Goal: Task Accomplishment & Management: Complete application form

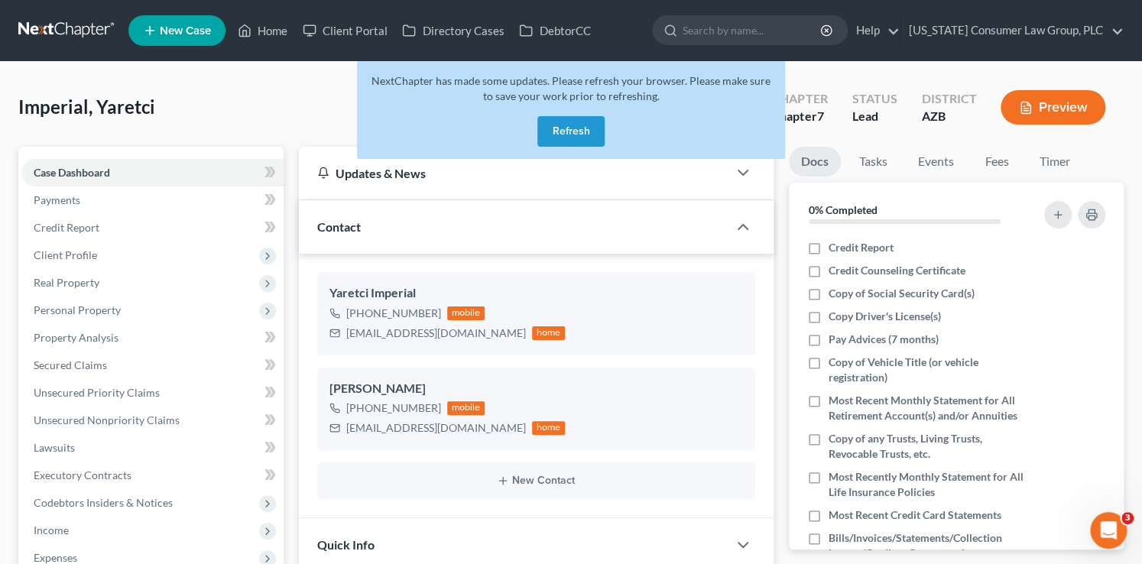
click at [554, 136] on button "Refresh" at bounding box center [570, 131] width 67 height 31
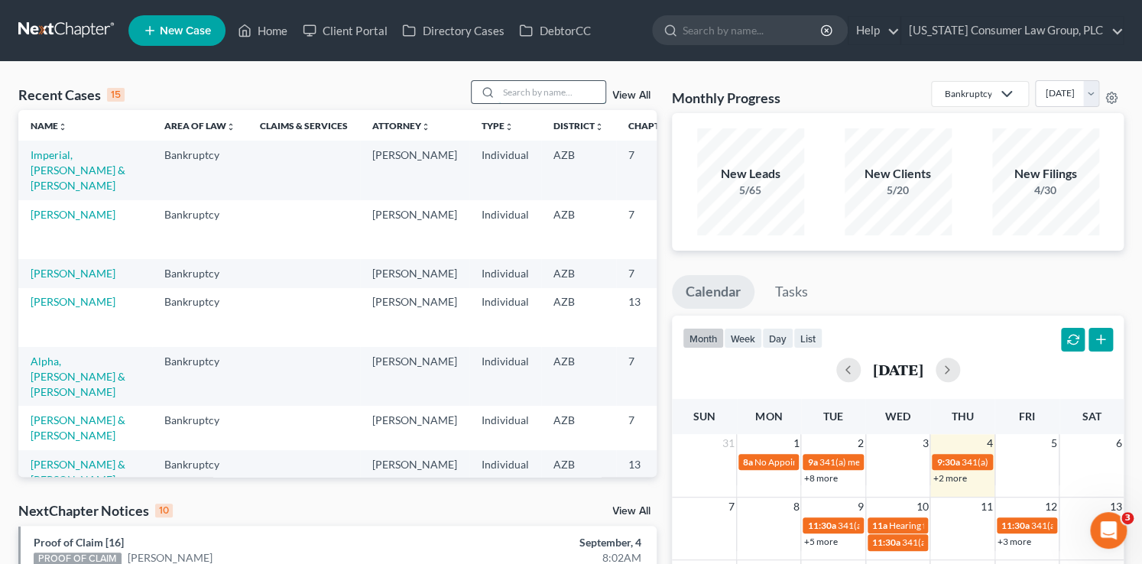
click at [524, 97] on input "search" at bounding box center [551, 92] width 107 height 22
type input "patterson"
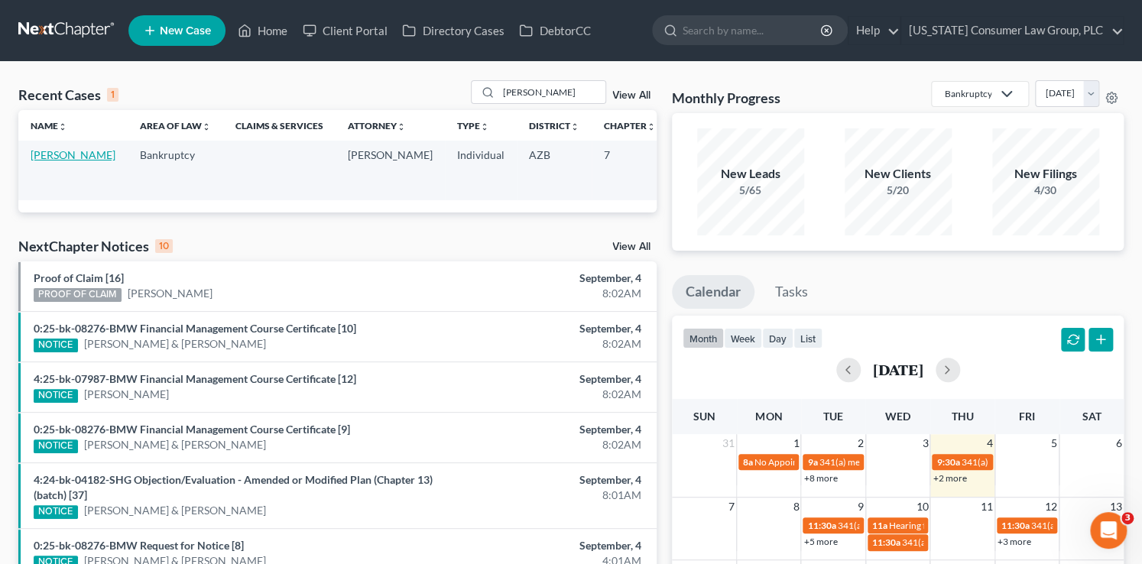
click at [60, 155] on link "Patterson, Devin" at bounding box center [73, 154] width 85 height 13
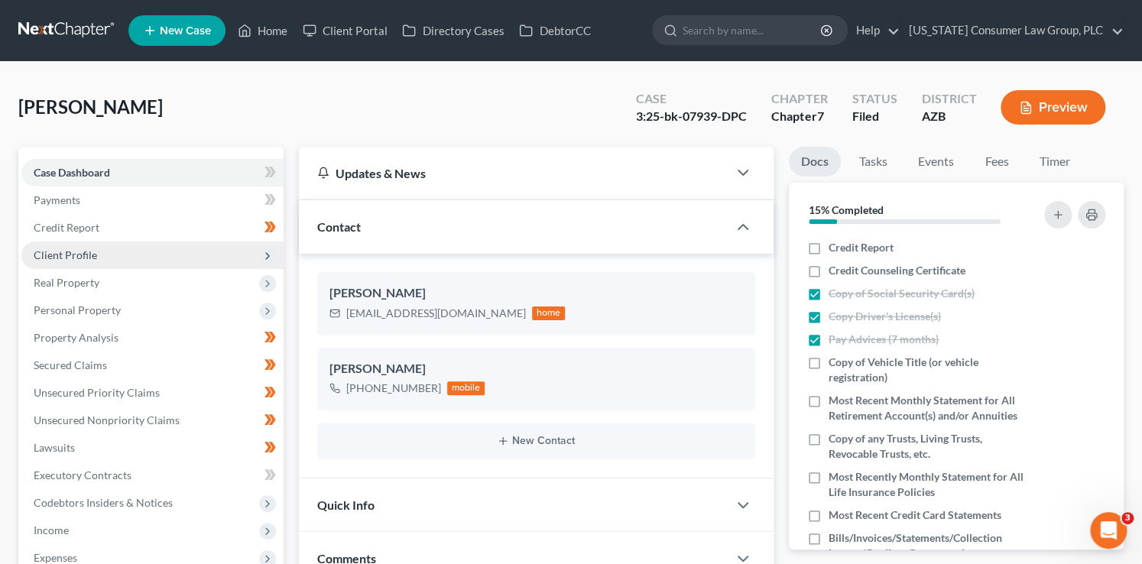
click at [95, 254] on span "Client Profile" at bounding box center [65, 254] width 63 height 13
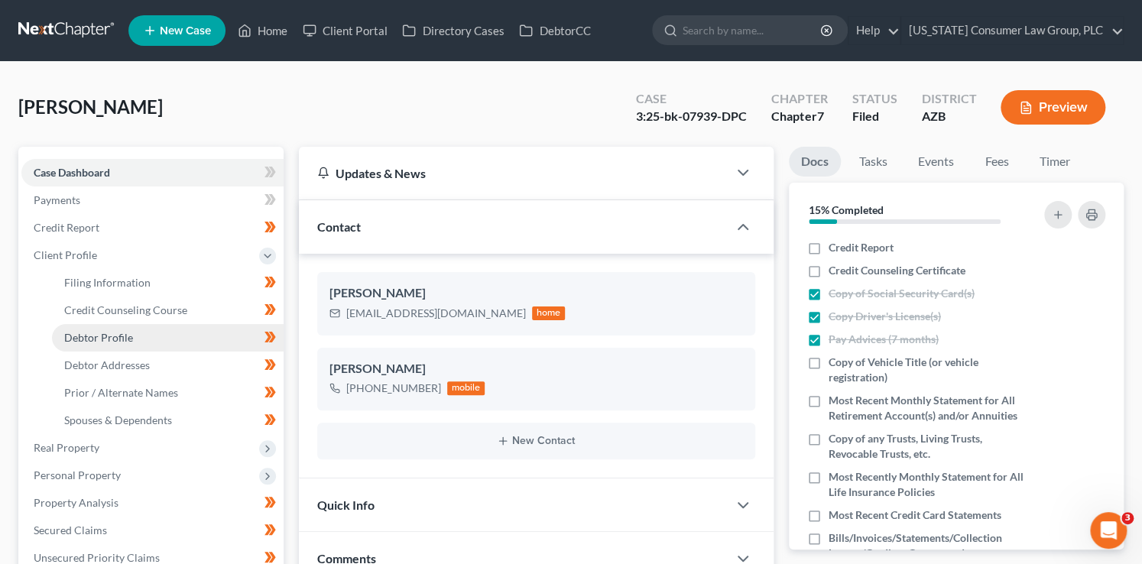
click at [131, 339] on span "Debtor Profile" at bounding box center [98, 337] width 69 height 13
select select "3"
select select "0"
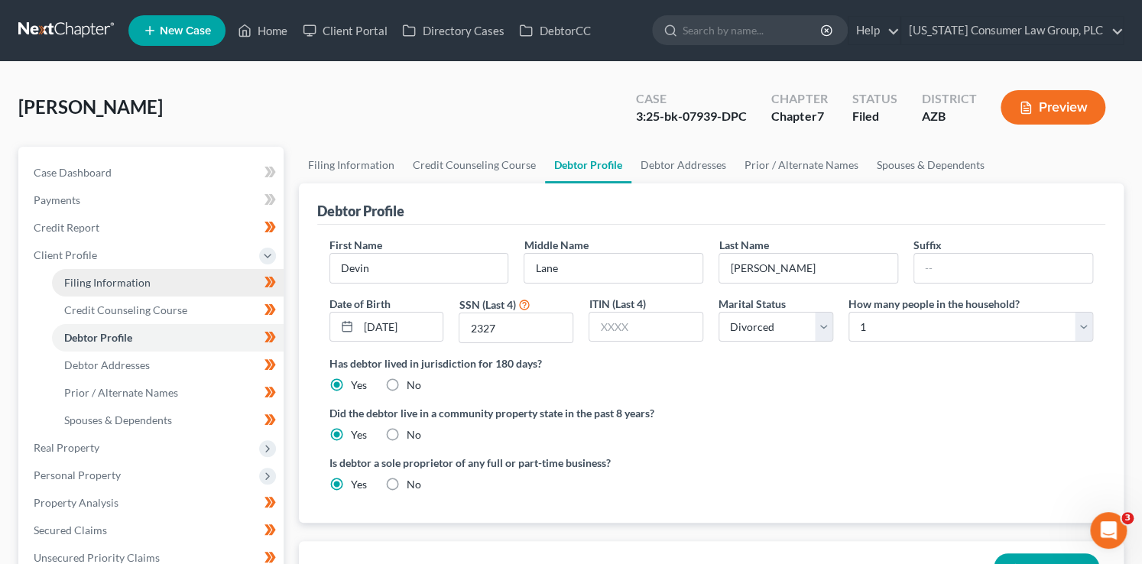
click at [136, 283] on span "Filing Information" at bounding box center [107, 282] width 86 height 13
select select "1"
select select "0"
select select "3"
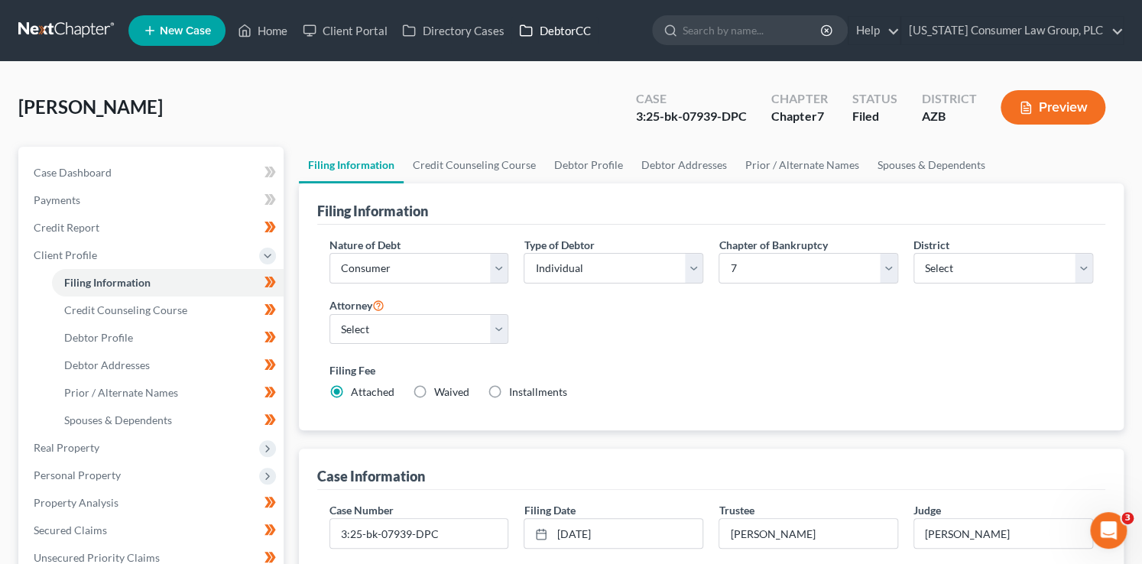
click at [541, 38] on link "DebtorCC" at bounding box center [554, 31] width 86 height 28
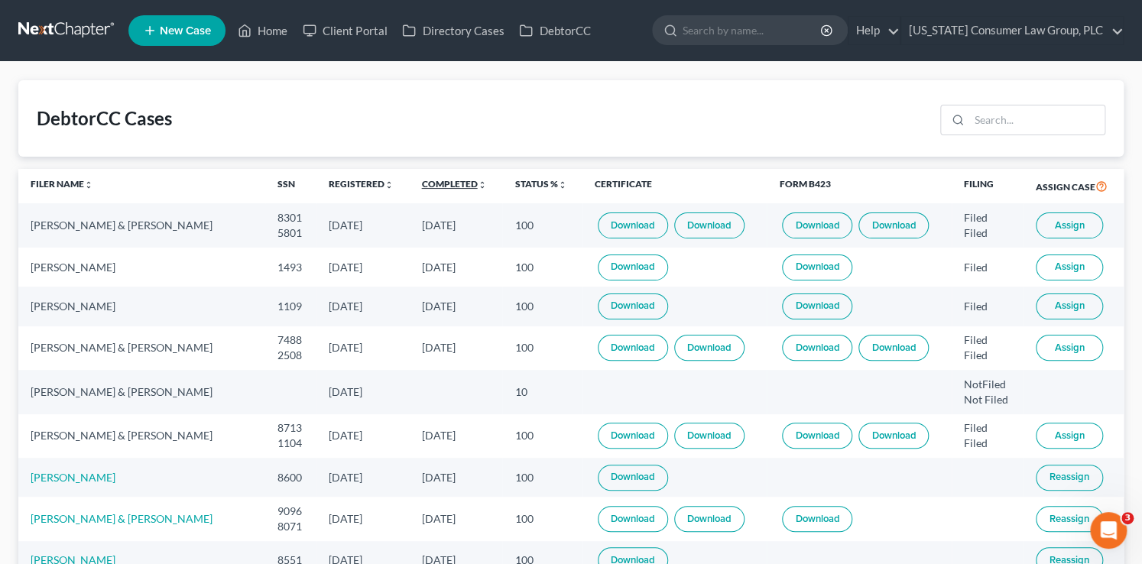
click at [468, 183] on link "Completed unfold_more expand_more expand_less" at bounding box center [454, 183] width 65 height 11
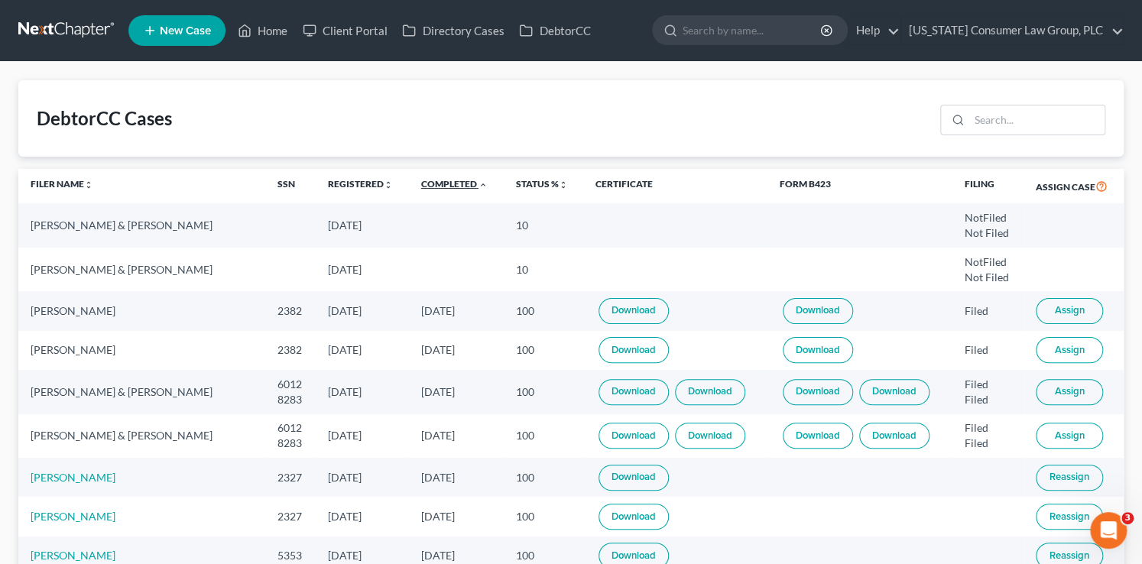
click at [468, 183] on link "Completed unfold_more expand_more expand_less" at bounding box center [454, 183] width 66 height 11
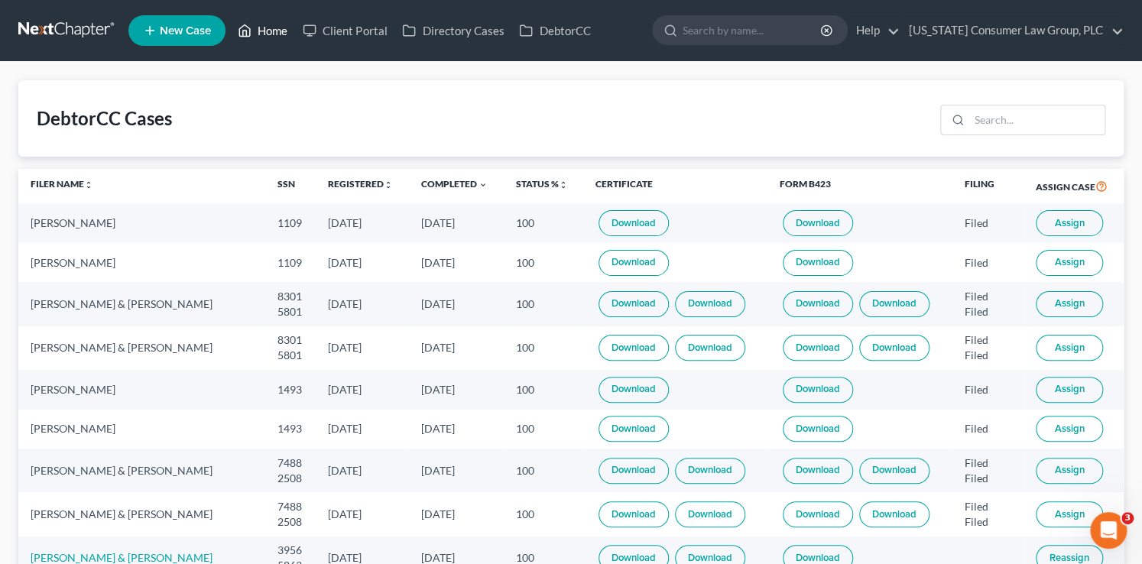
click at [283, 30] on link "Home" at bounding box center [262, 31] width 65 height 28
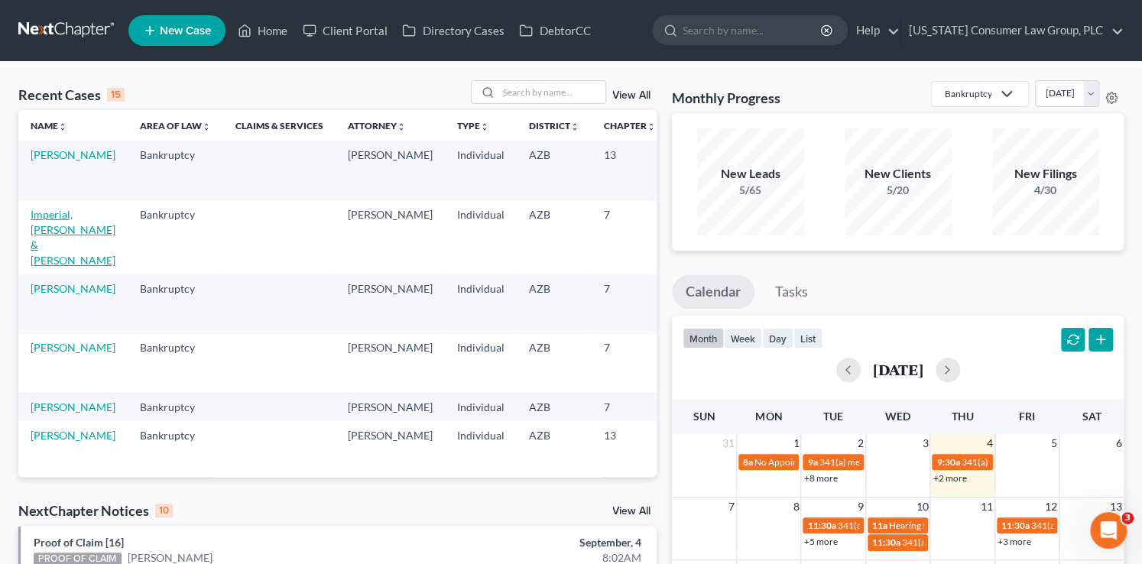
click at [47, 227] on link "Imperial, Yaretci & Reyes, Omar" at bounding box center [73, 237] width 85 height 59
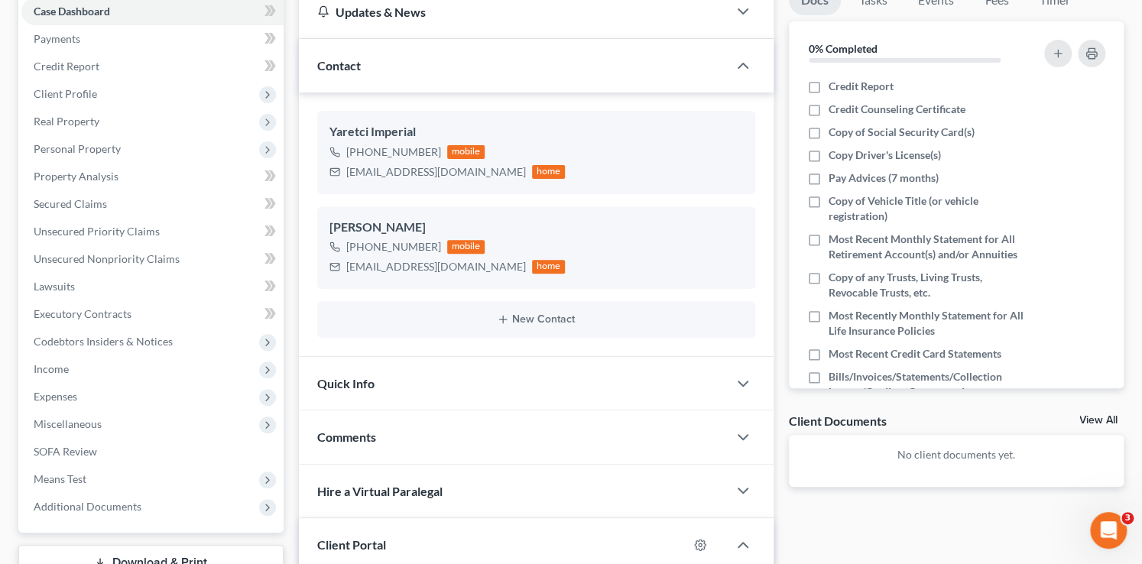
scroll to position [193, 0]
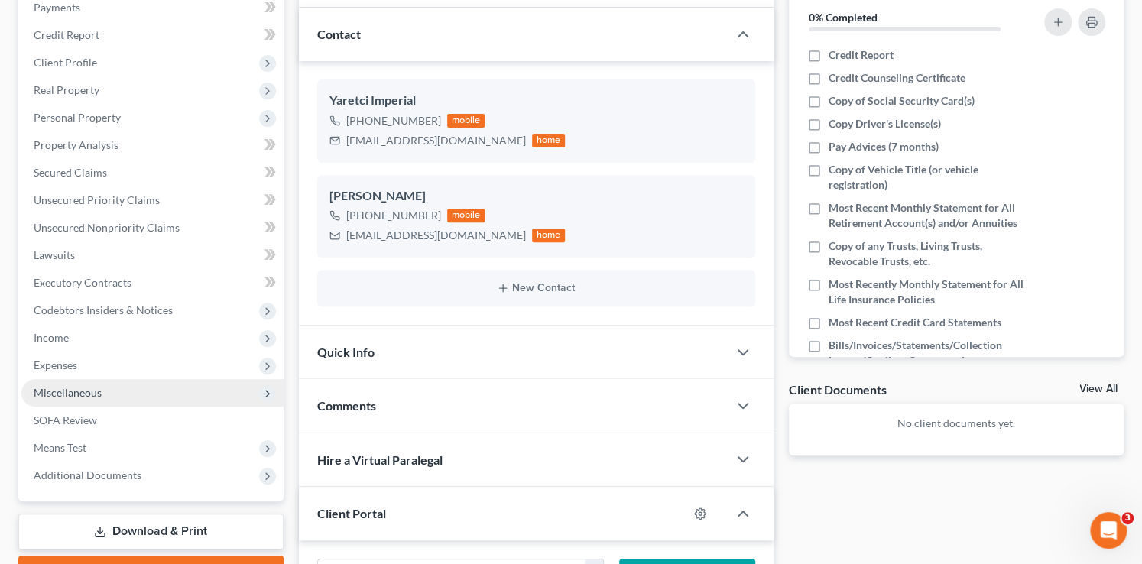
click at [94, 392] on span "Miscellaneous" at bounding box center [68, 392] width 68 height 13
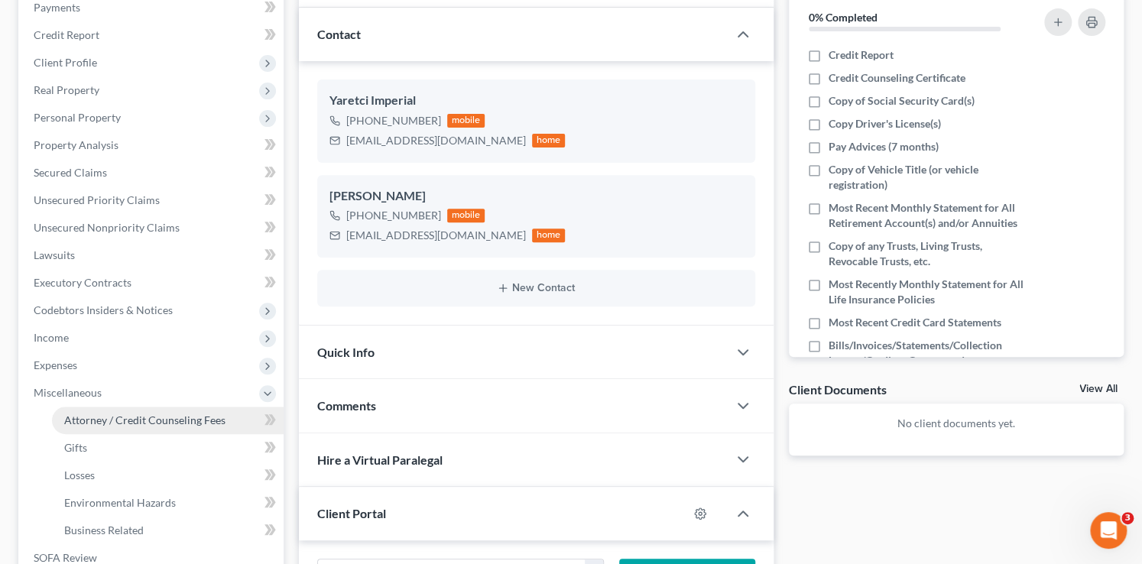
click at [115, 411] on link "Attorney / Credit Counseling Fees" at bounding box center [168, 420] width 232 height 28
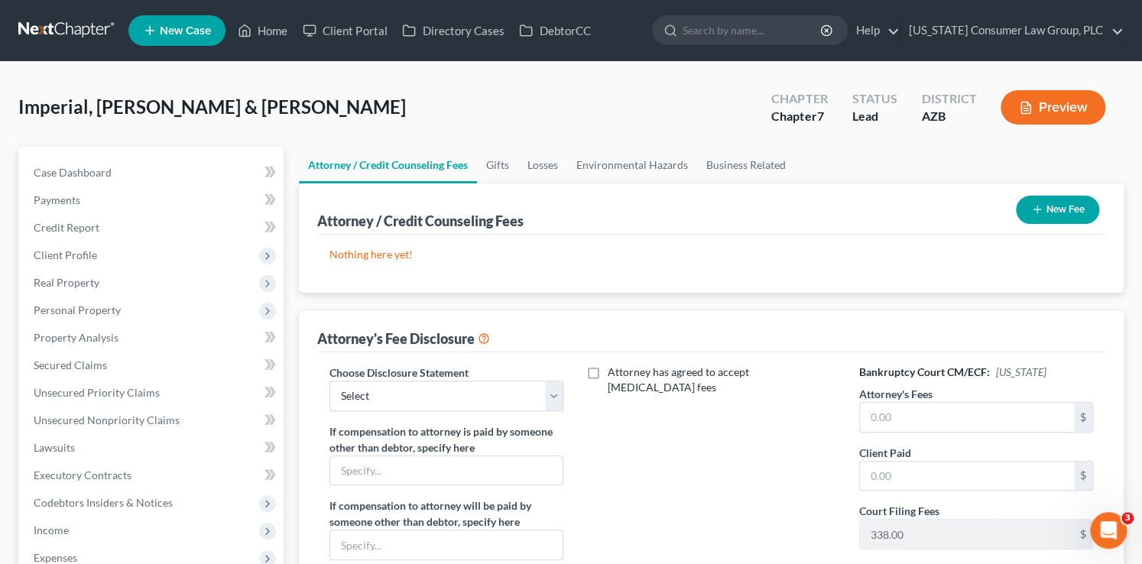
click at [1077, 215] on button "New Fee" at bounding box center [1056, 210] width 83 height 28
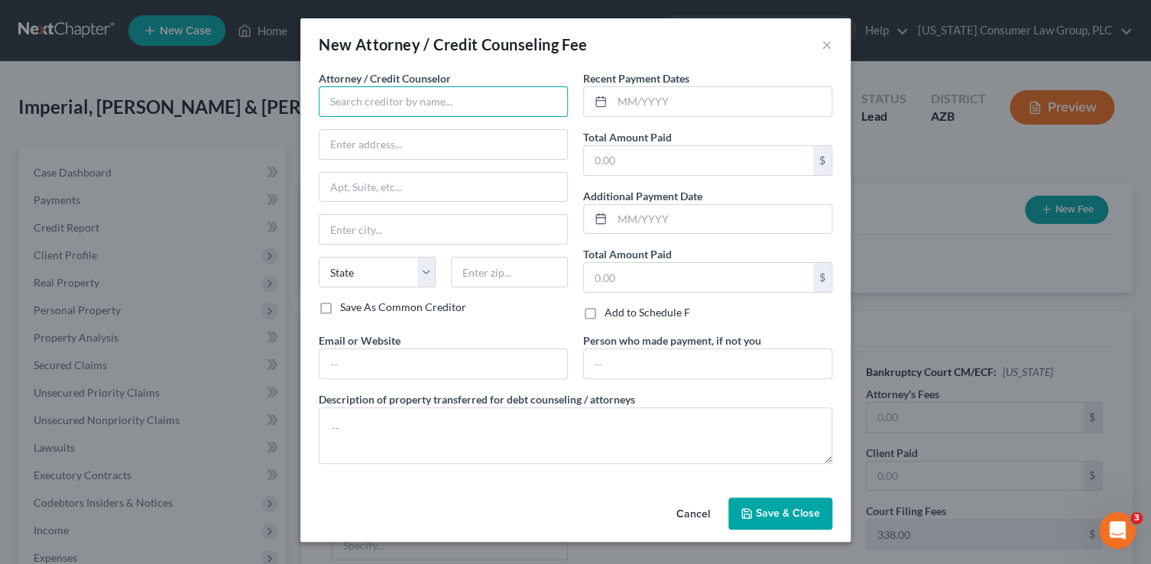
click at [421, 105] on input "text" at bounding box center [443, 101] width 249 height 31
type input "[US_STATE] Consumer Law Group, PLC"
type input "2350 East Germann Road, Suite 38"
type input "Chandler"
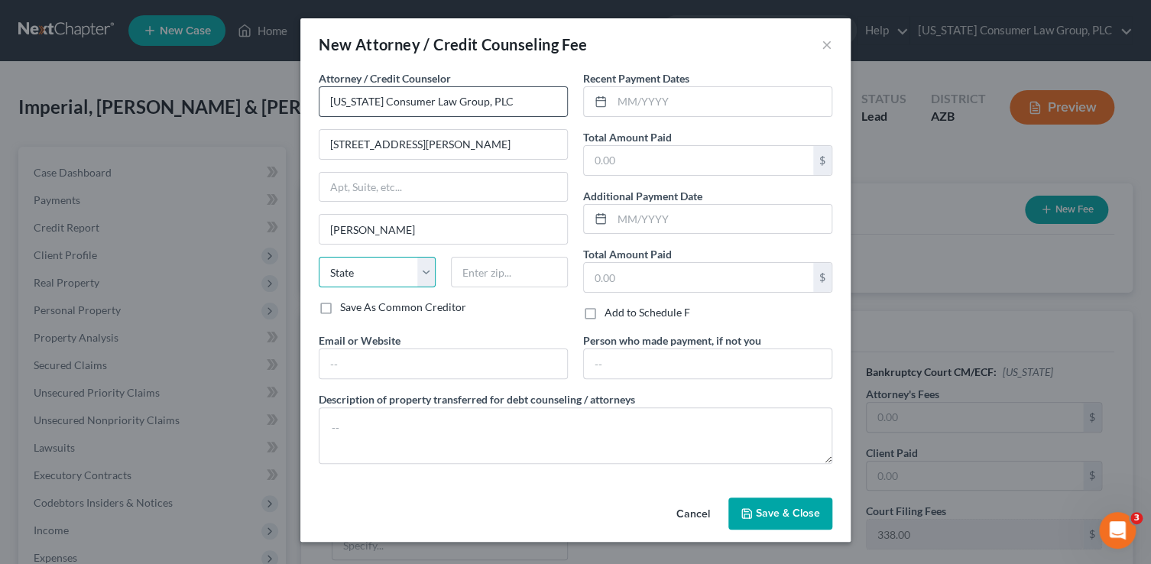
select select "3"
type input "85286"
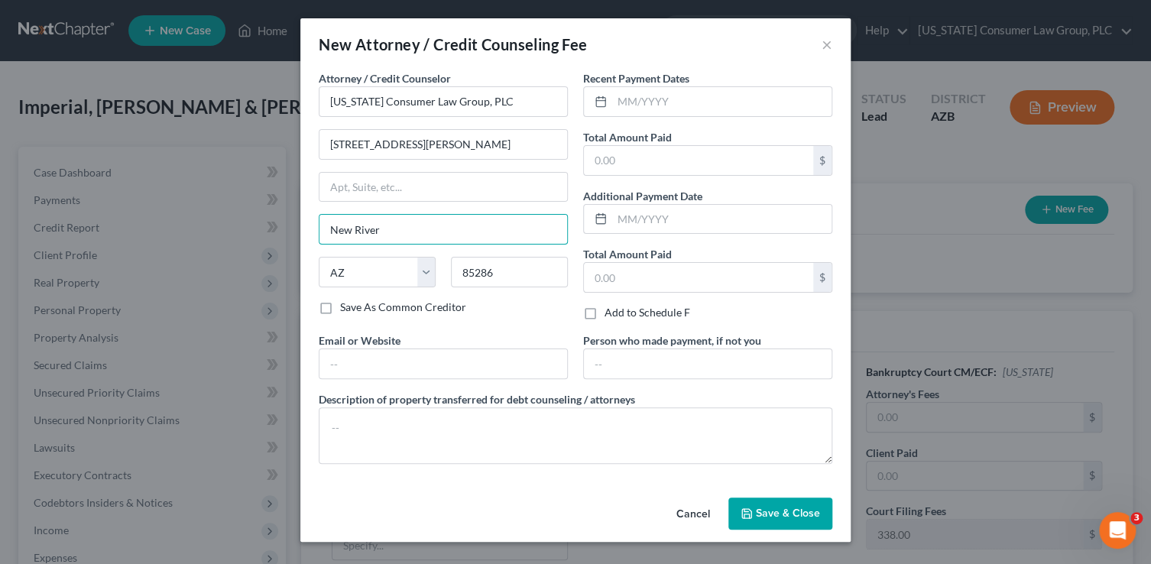
drag, startPoint x: 394, startPoint y: 228, endPoint x: 303, endPoint y: 221, distance: 92.0
click at [303, 221] on div "Attorney / Credit Counselor * Arizona Consumer Law Group, PLC 2350 East Germann…" at bounding box center [575, 280] width 550 height 421
type input "Chandler"
click at [367, 369] on input "text" at bounding box center [443, 363] width 248 height 29
type input "www.skibalaw.com"
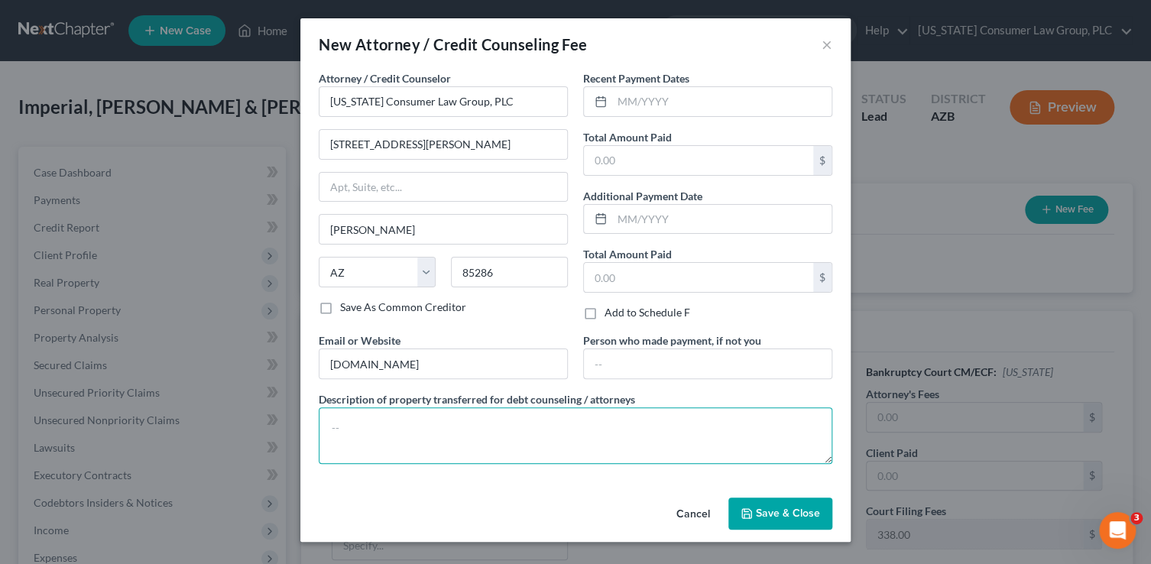
click at [381, 439] on textarea at bounding box center [575, 435] width 513 height 57
type textarea ";"
paste textarea "Filing fee: $338.00"
type textarea "Filing fee: $338.00"
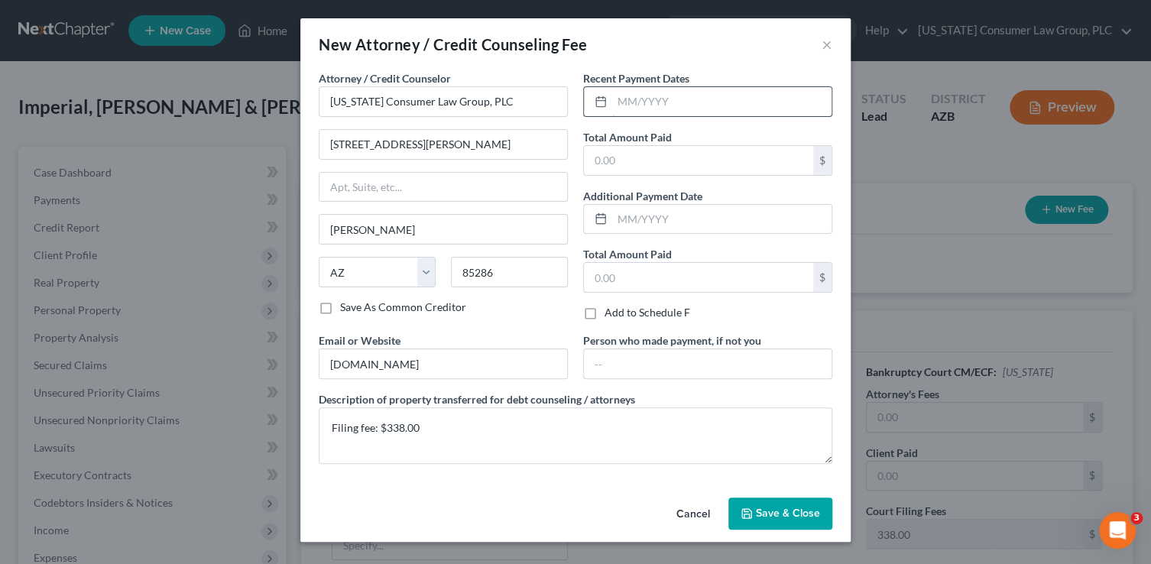
click at [643, 104] on input "text" at bounding box center [721, 101] width 219 height 29
type input "09/2025"
click at [639, 158] on input "text" at bounding box center [698, 160] width 229 height 29
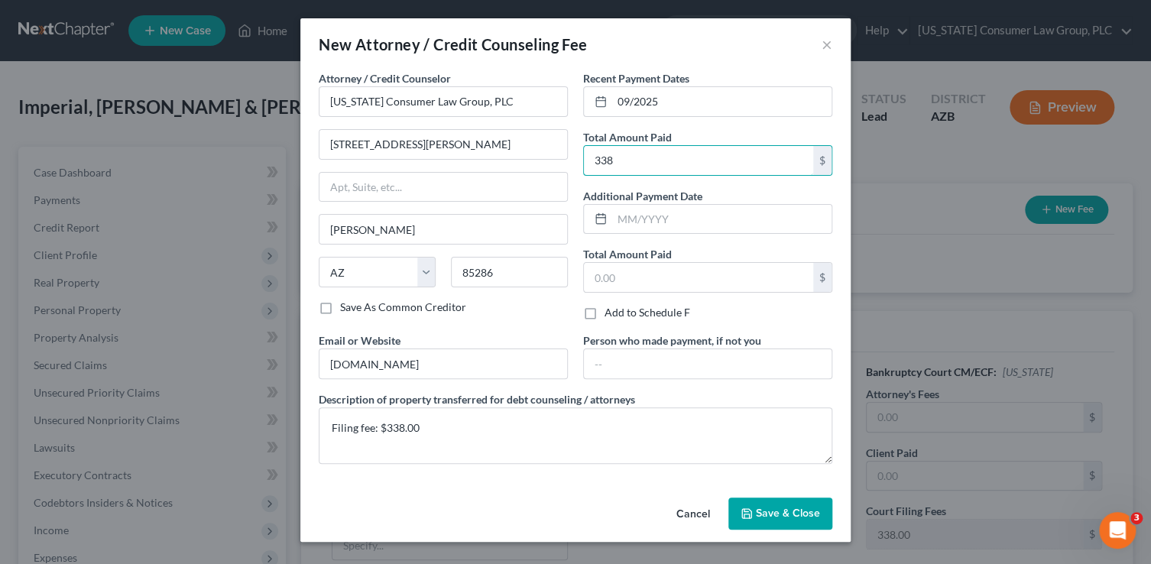
type input "338"
click at [784, 510] on span "Save & Close" at bounding box center [788, 513] width 64 height 13
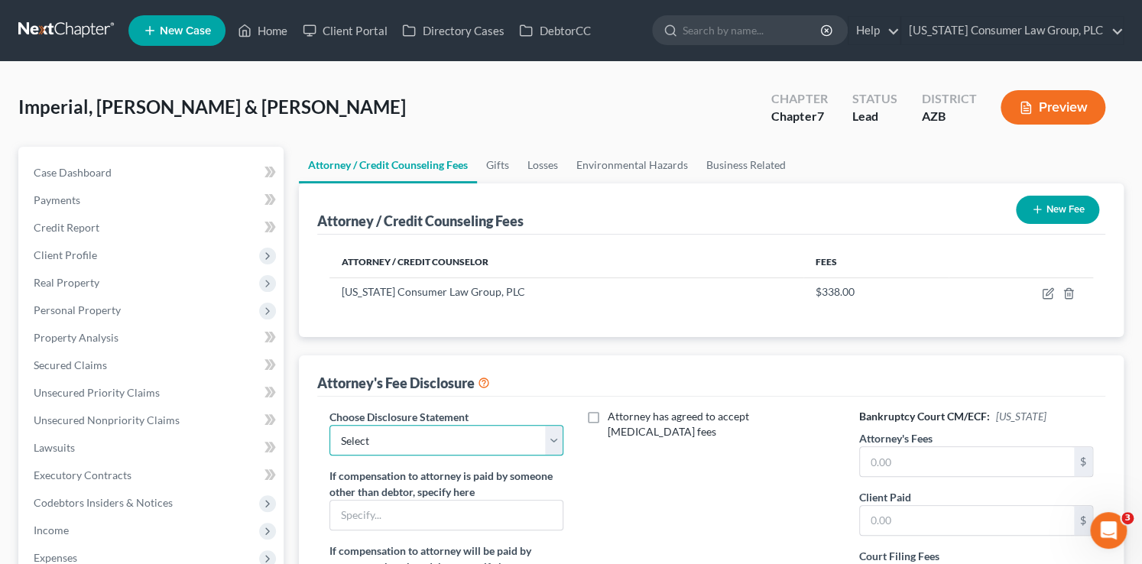
click at [503, 438] on select "Select Brashear Viscardi Disclosure McCarty Disclosure Hout - Disclosure Hourly…" at bounding box center [446, 440] width 235 height 31
select select "5"
click at [329, 425] on select "Select Brashear Viscardi Disclosure McCarty Disclosure Hout - Disclosure Hourly…" at bounding box center [446, 440] width 235 height 31
click at [896, 469] on input "text" at bounding box center [967, 461] width 215 height 29
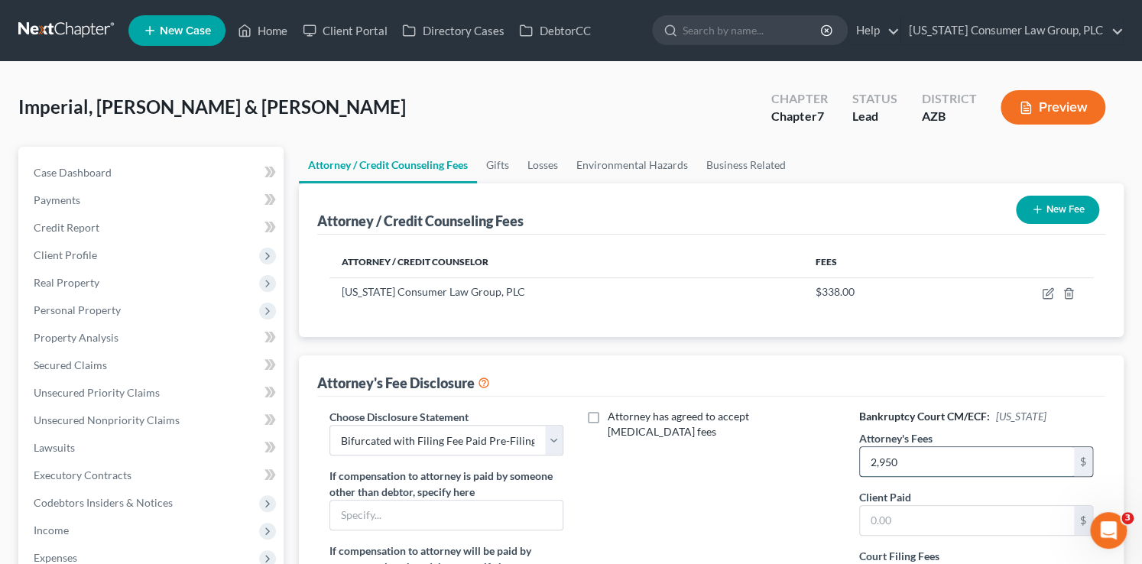
type input "2,950"
type input "0"
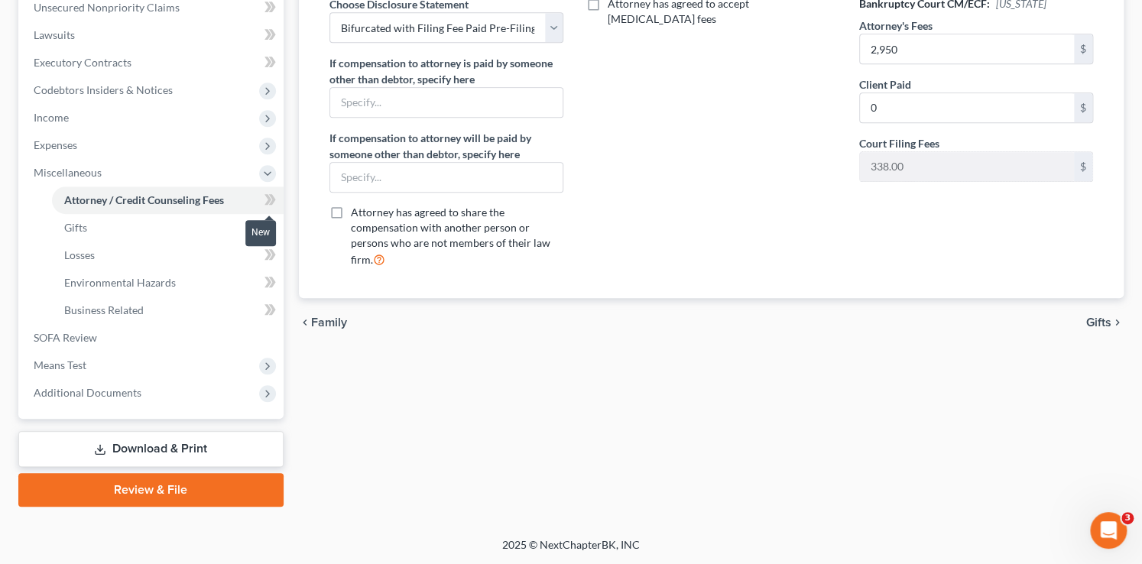
click at [277, 200] on span at bounding box center [270, 201] width 27 height 23
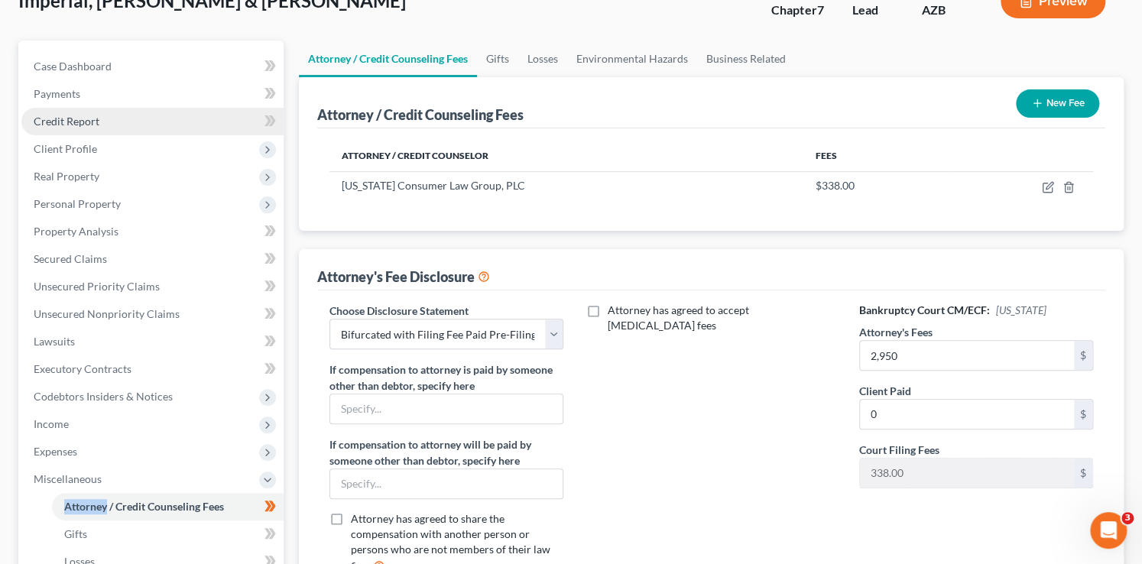
scroll to position [98, 0]
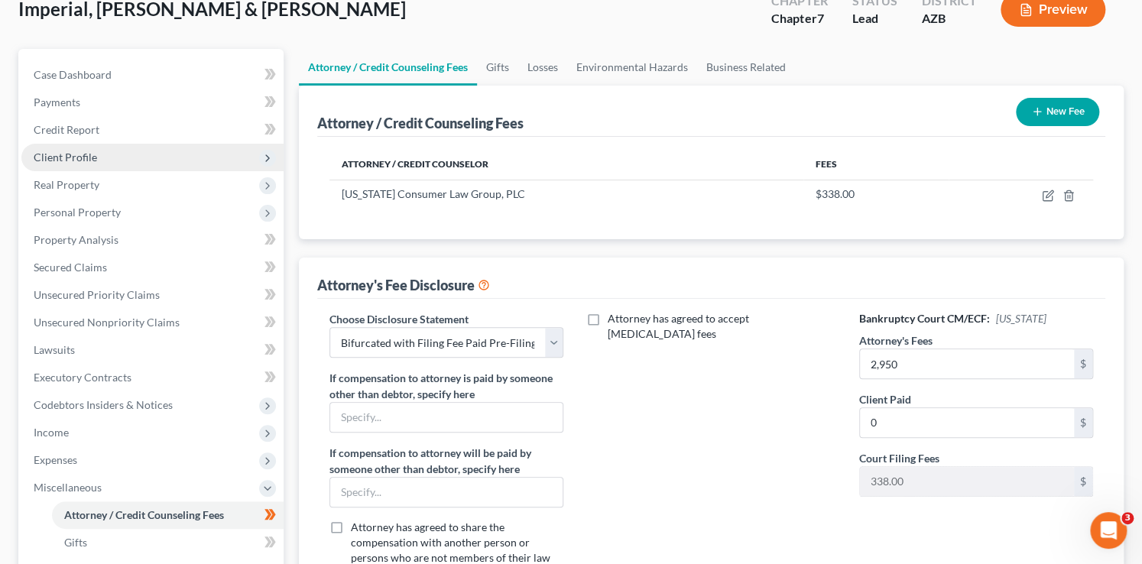
click at [88, 148] on span "Client Profile" at bounding box center [152, 158] width 262 height 28
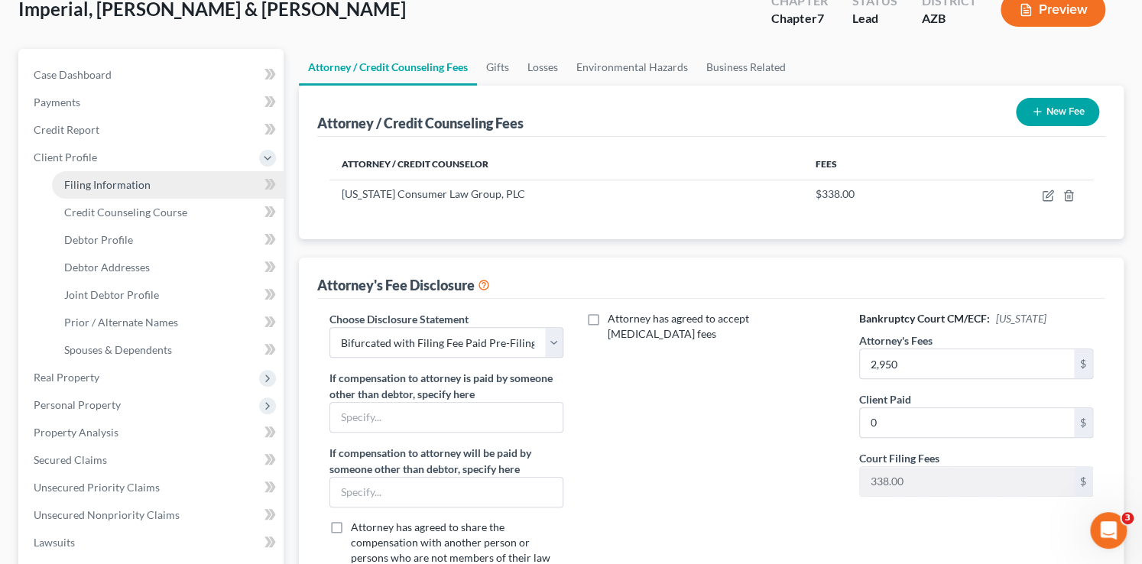
click at [118, 185] on span "Filing Information" at bounding box center [107, 184] width 86 height 13
select select "1"
select select "0"
select select "4"
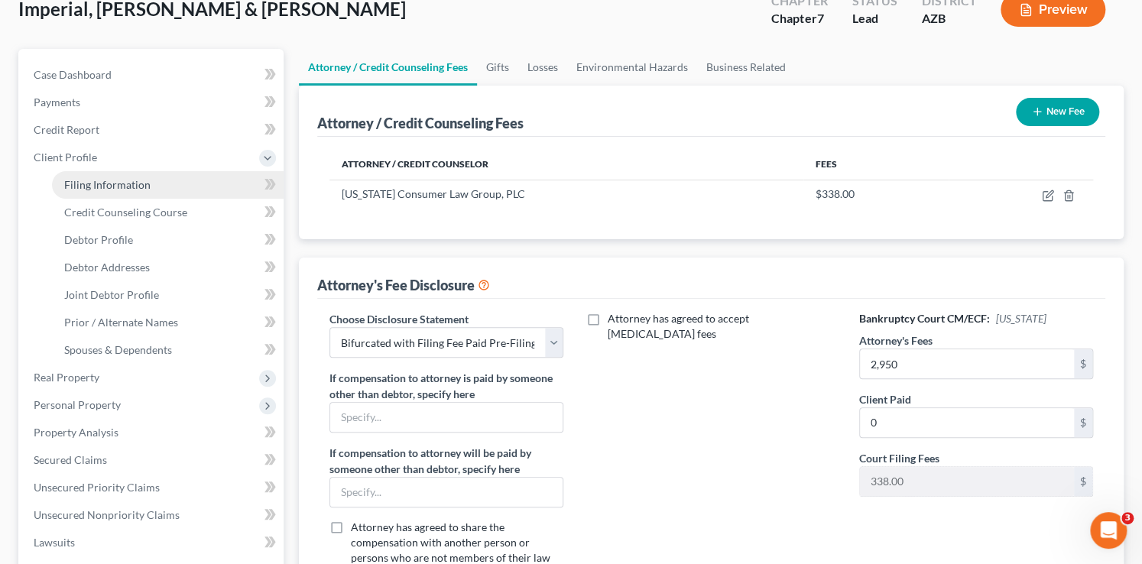
select select "0"
select select "3"
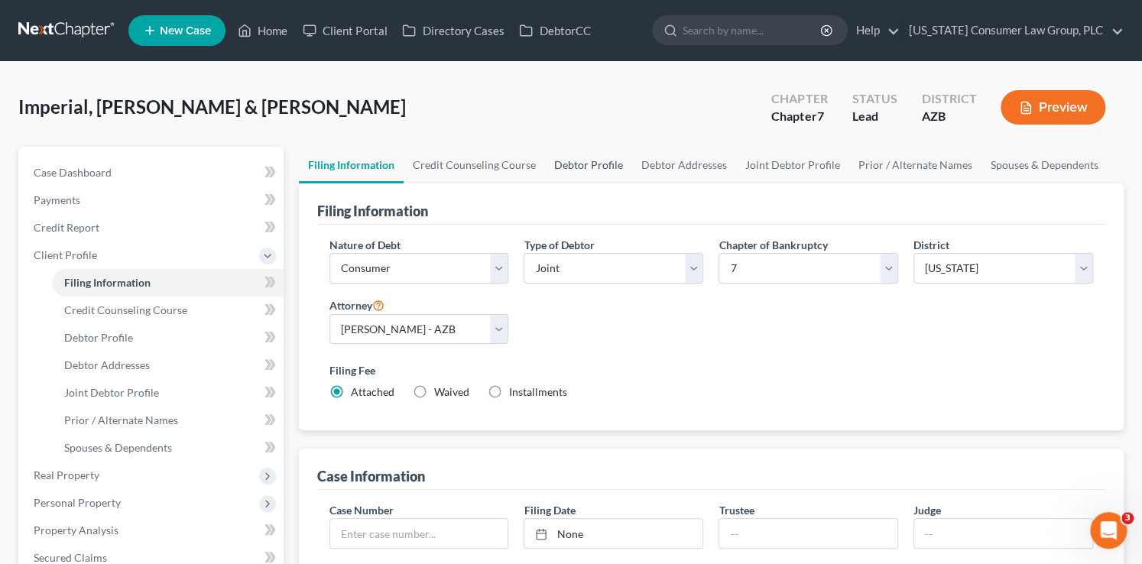
click at [607, 164] on link "Debtor Profile" at bounding box center [588, 165] width 87 height 37
select select "1"
select select "0"
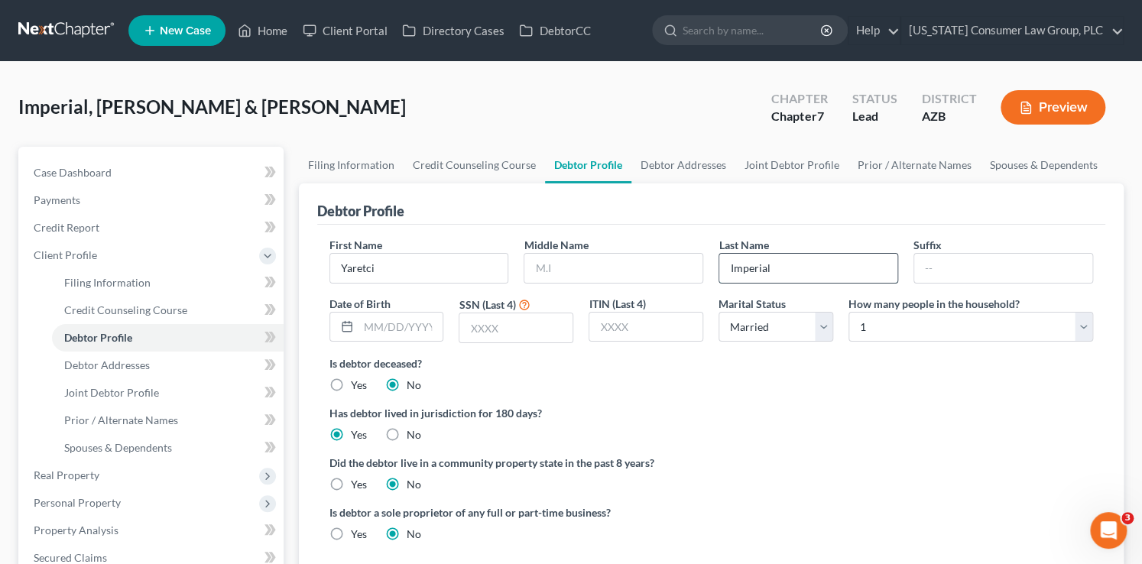
click at [807, 274] on input "Imperial" at bounding box center [808, 268] width 178 height 29
type input "Imperial Ramirez"
click at [351, 481] on label "Yes" at bounding box center [359, 484] width 16 height 15
click at [357, 481] on input "Yes" at bounding box center [362, 482] width 10 height 10
radio input "true"
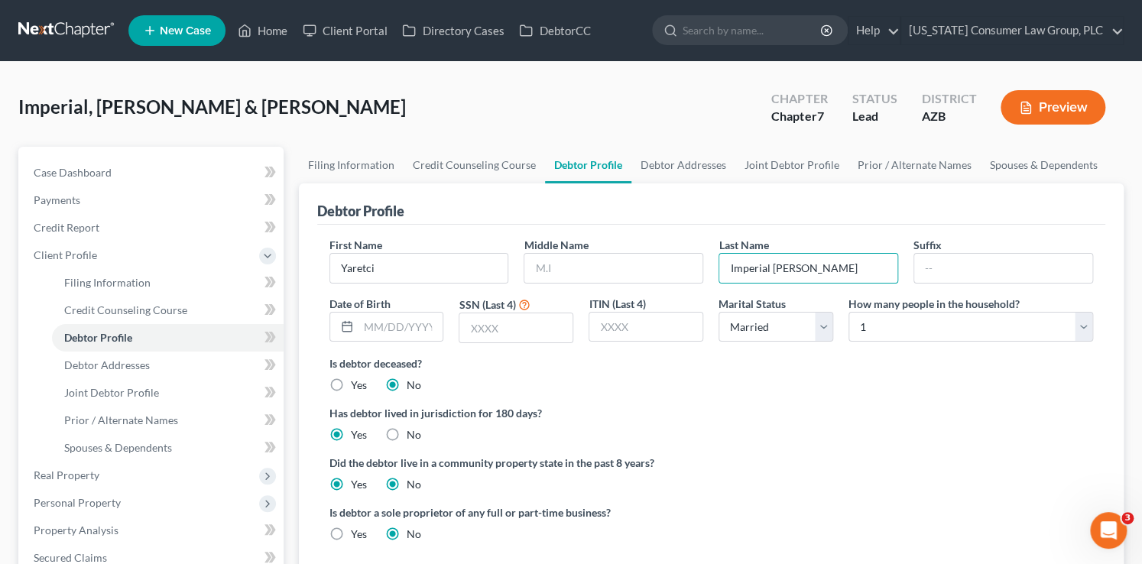
radio input "false"
click at [905, 162] on link "Prior / Alternate Names" at bounding box center [914, 165] width 132 height 37
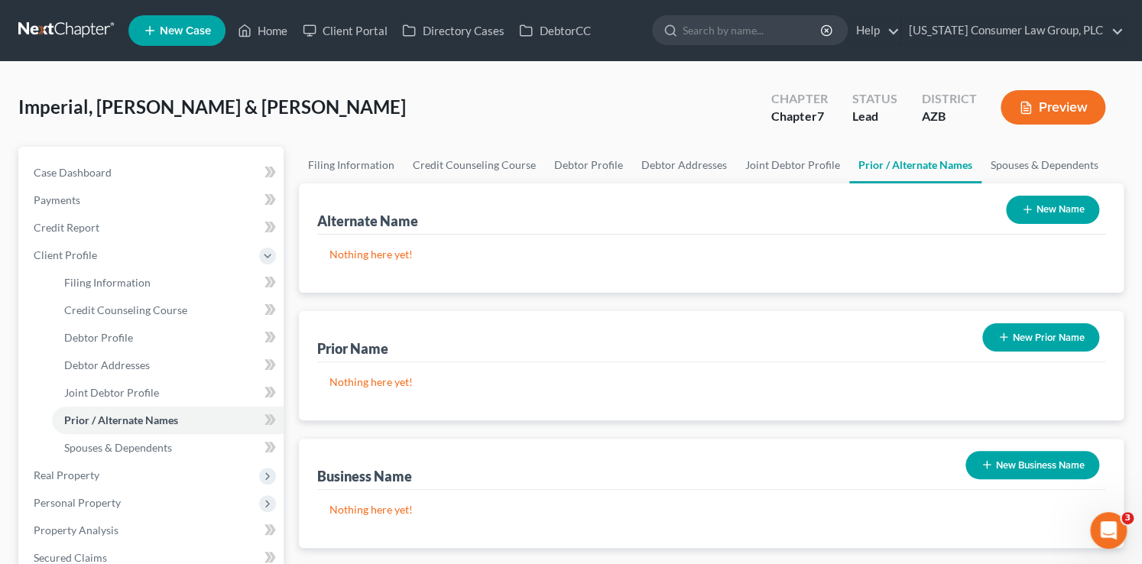
click at [1071, 210] on button "New Name" at bounding box center [1052, 210] width 93 height 28
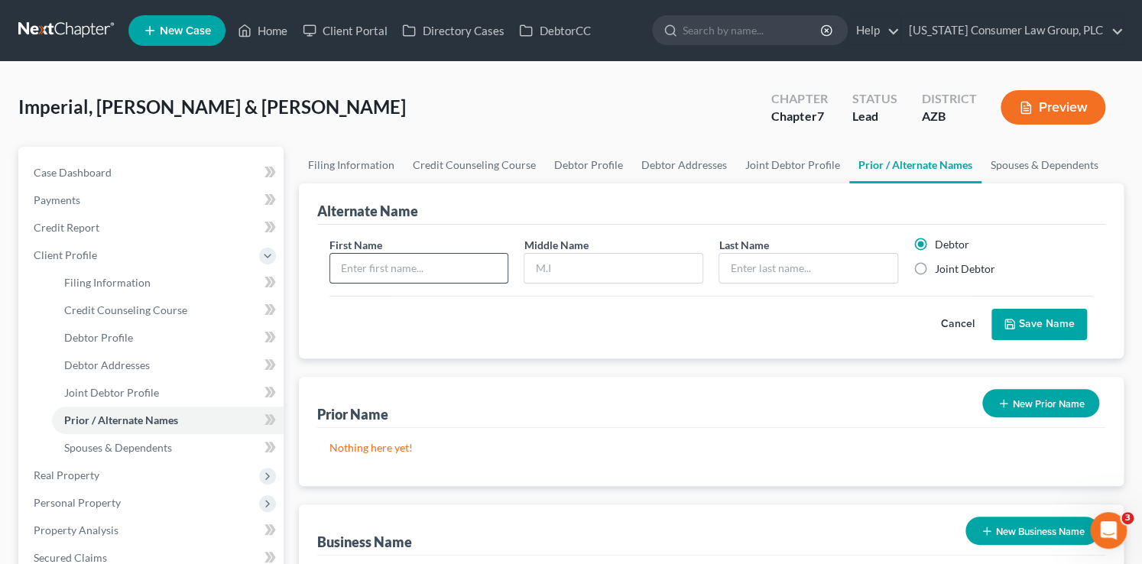
click at [465, 271] on input "text" at bounding box center [419, 268] width 178 height 29
type input "Yaretci"
type input "Imperial Reyes"
click at [1050, 337] on button "Save Name" at bounding box center [1039, 325] width 96 height 32
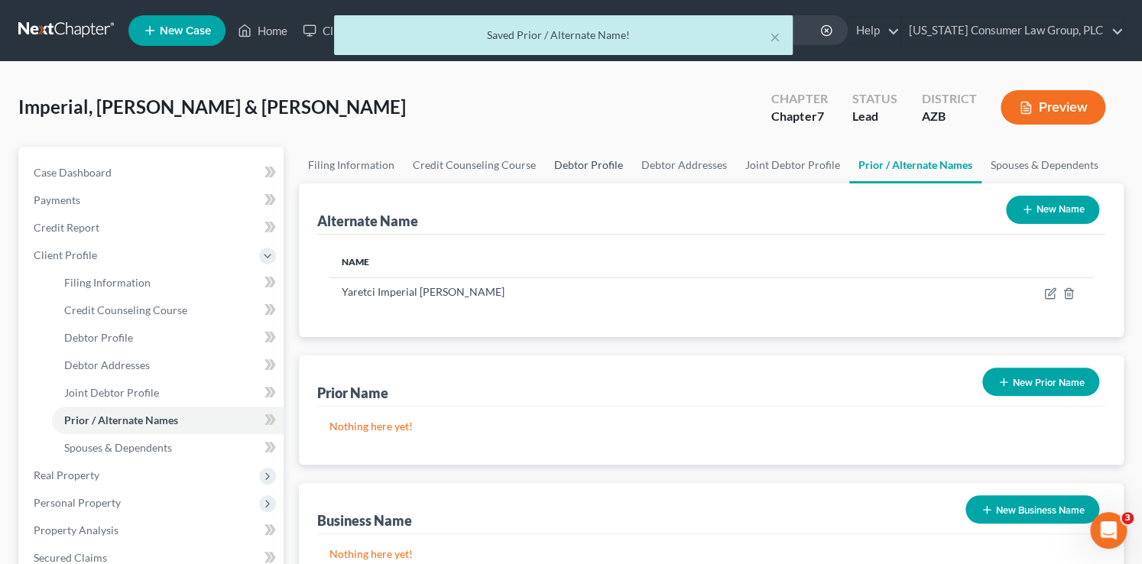
click at [587, 158] on link "Debtor Profile" at bounding box center [588, 165] width 87 height 37
select select "1"
select select "0"
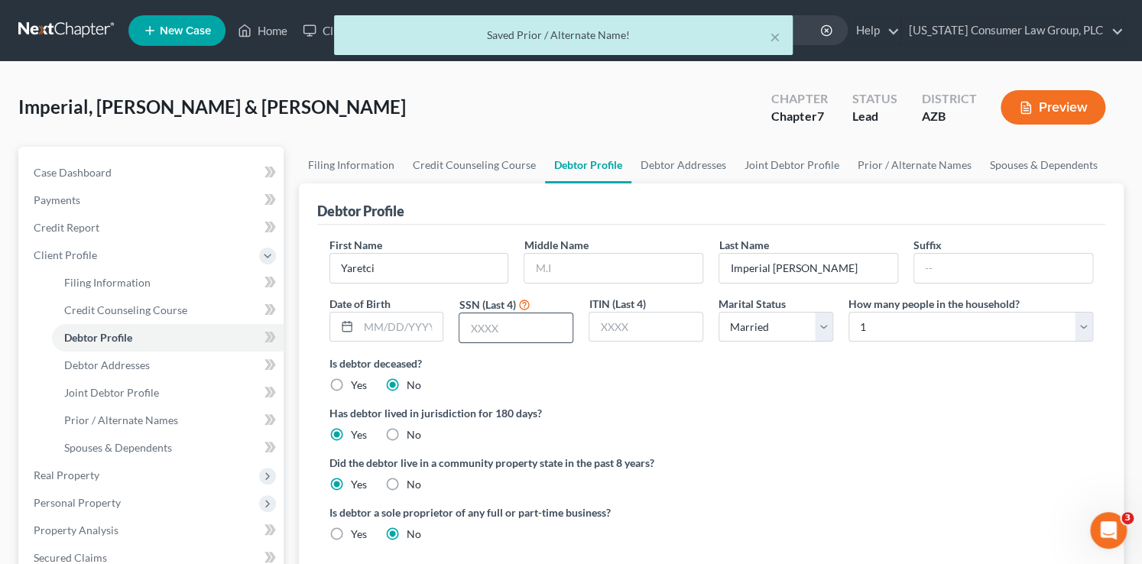
click at [502, 335] on input "text" at bounding box center [515, 327] width 113 height 29
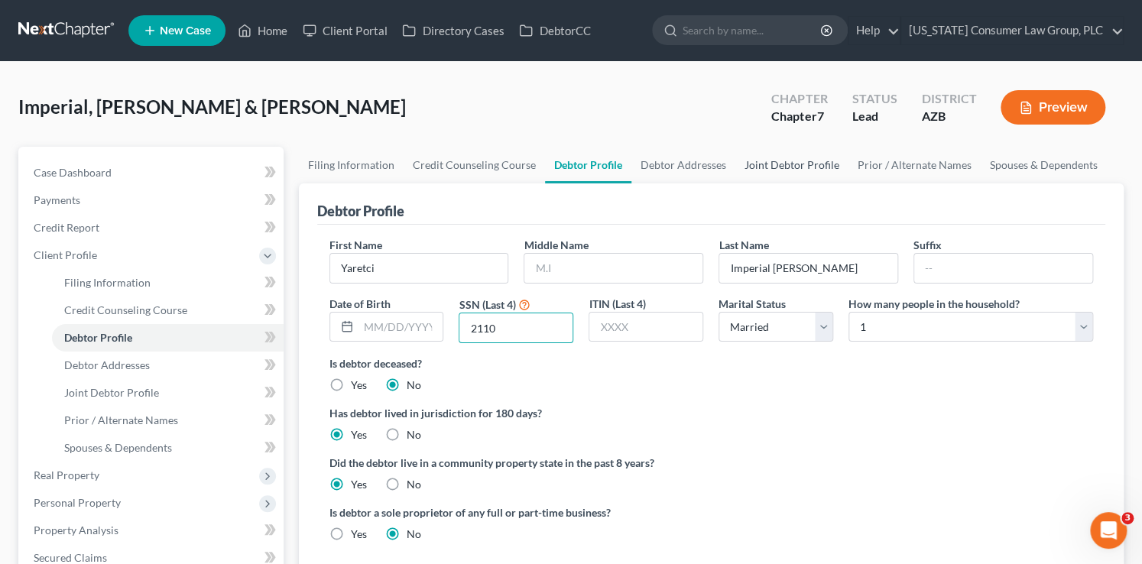
type input "2110"
click at [794, 171] on link "Joint Debtor Profile" at bounding box center [791, 165] width 113 height 37
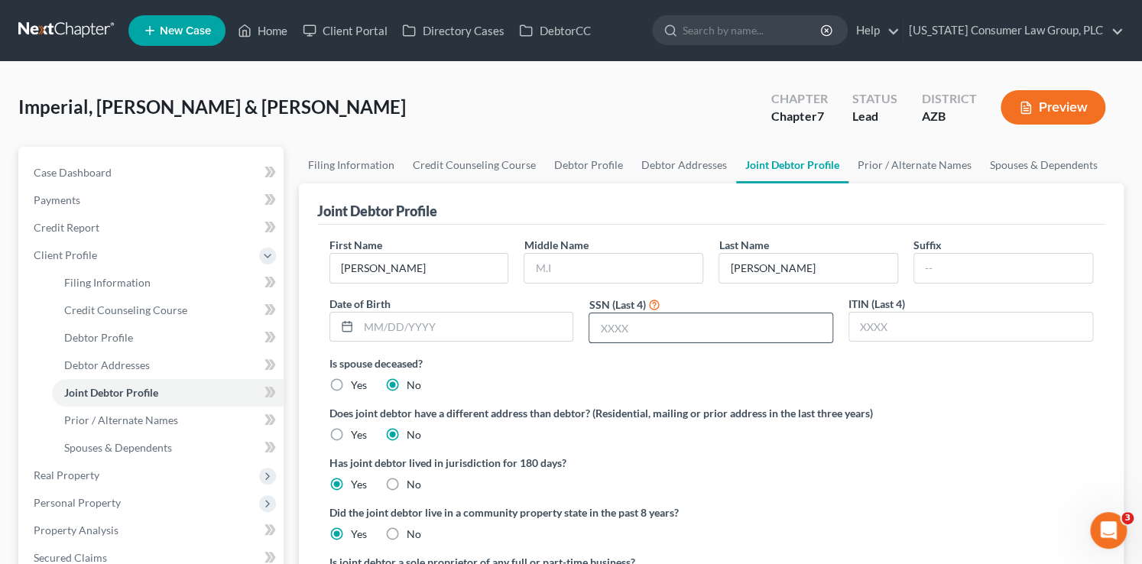
click at [696, 317] on input "text" at bounding box center [710, 327] width 243 height 29
type input "9800"
click at [656, 163] on link "Debtor Addresses" at bounding box center [684, 165] width 104 height 37
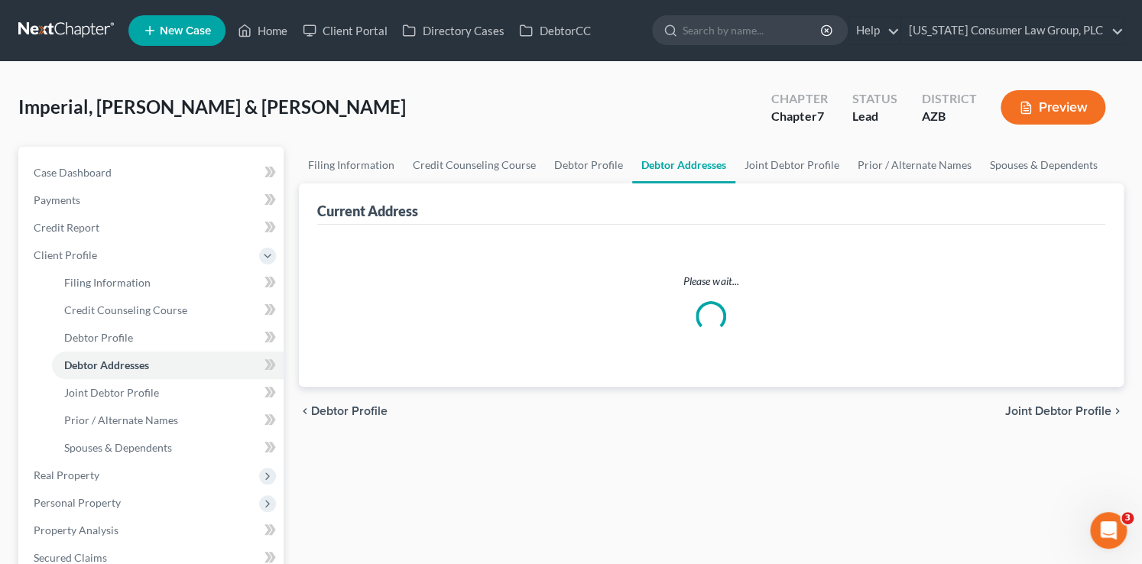
select select "0"
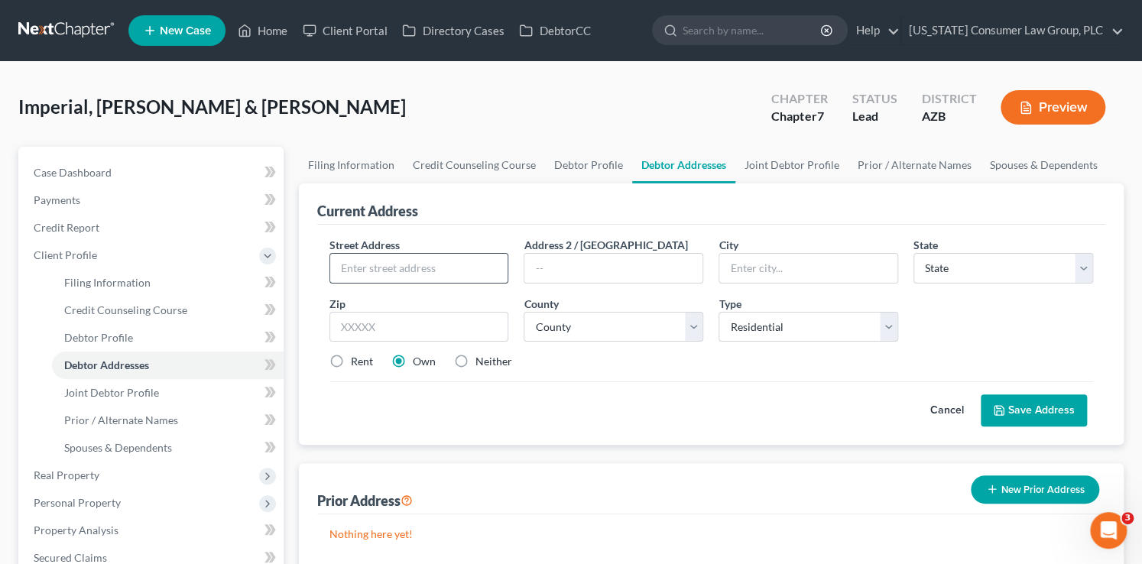
click at [452, 270] on input "text" at bounding box center [419, 268] width 178 height 29
type input "4826 W. St. Anne Ave."
type input "85339"
type input "Laveen"
select select "3"
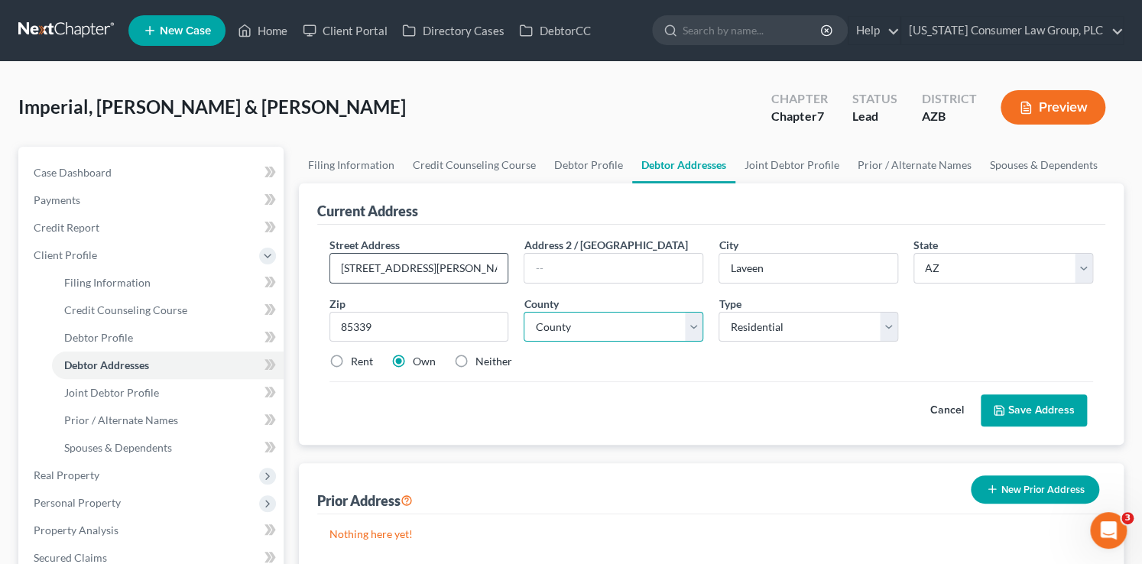
select select "7"
click at [1046, 417] on button "Save Address" at bounding box center [1033, 410] width 106 height 32
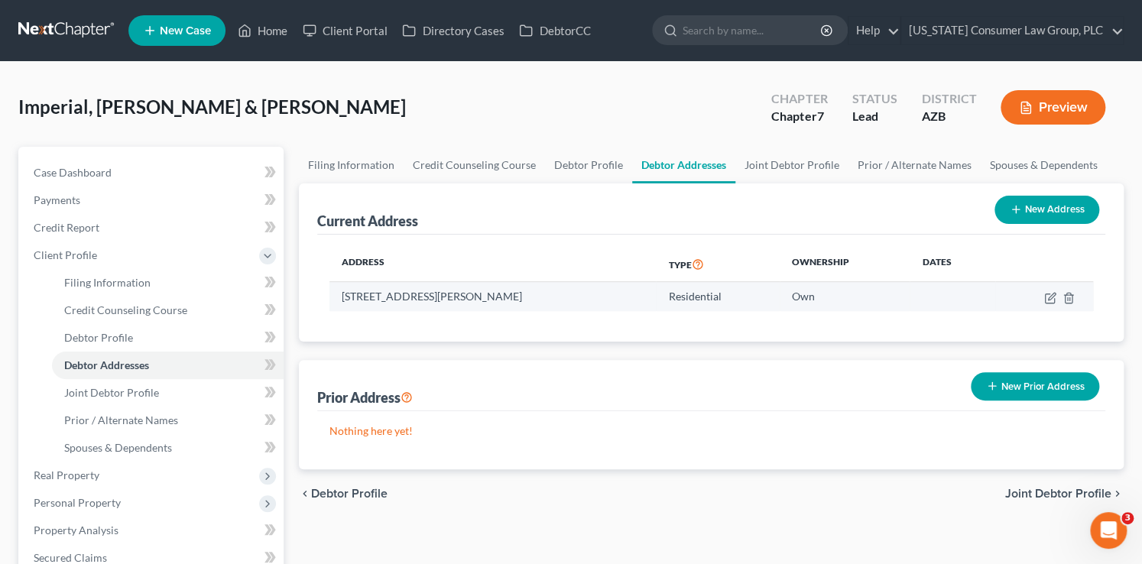
drag, startPoint x: 516, startPoint y: 295, endPoint x: 335, endPoint y: 290, distance: 180.4
click at [335, 290] on td "4826 W. St. Anne Ave., Laveen, AZ 85339" at bounding box center [492, 296] width 327 height 29
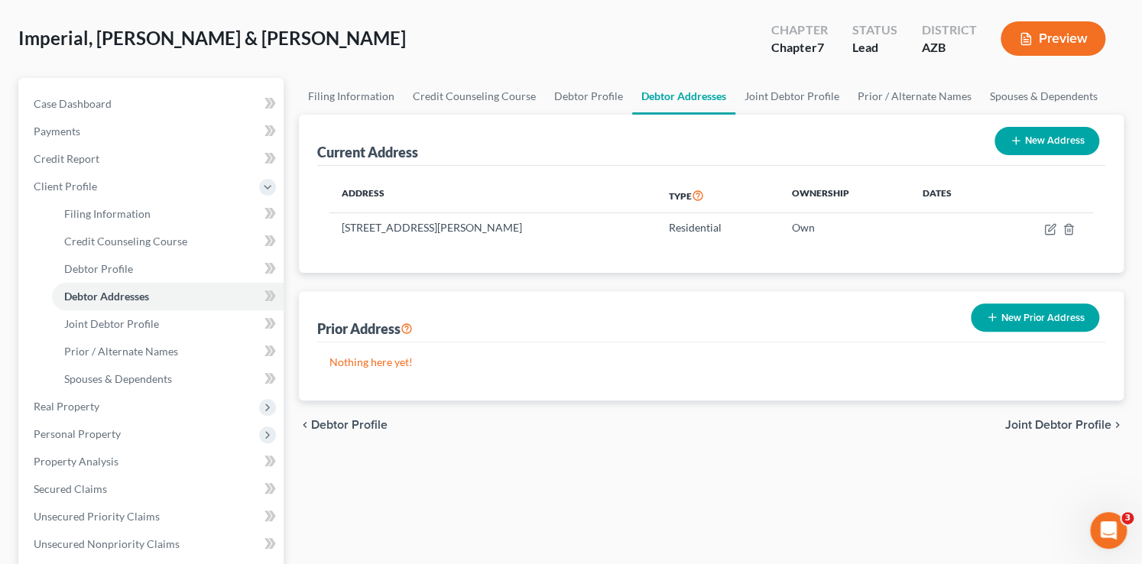
scroll to position [76, 0]
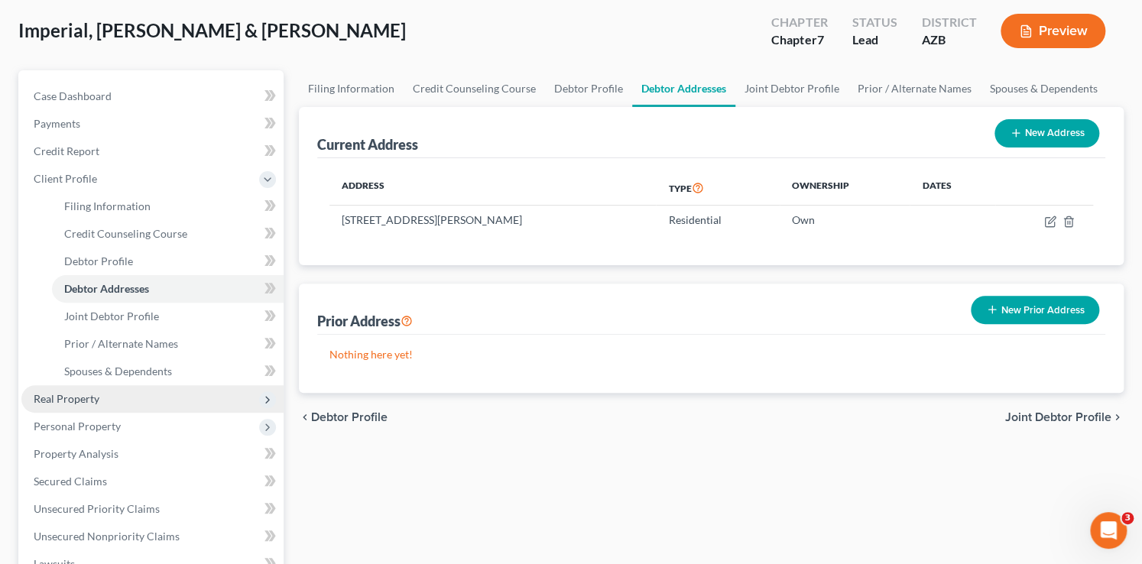
click at [96, 404] on span "Real Property" at bounding box center [67, 398] width 66 height 13
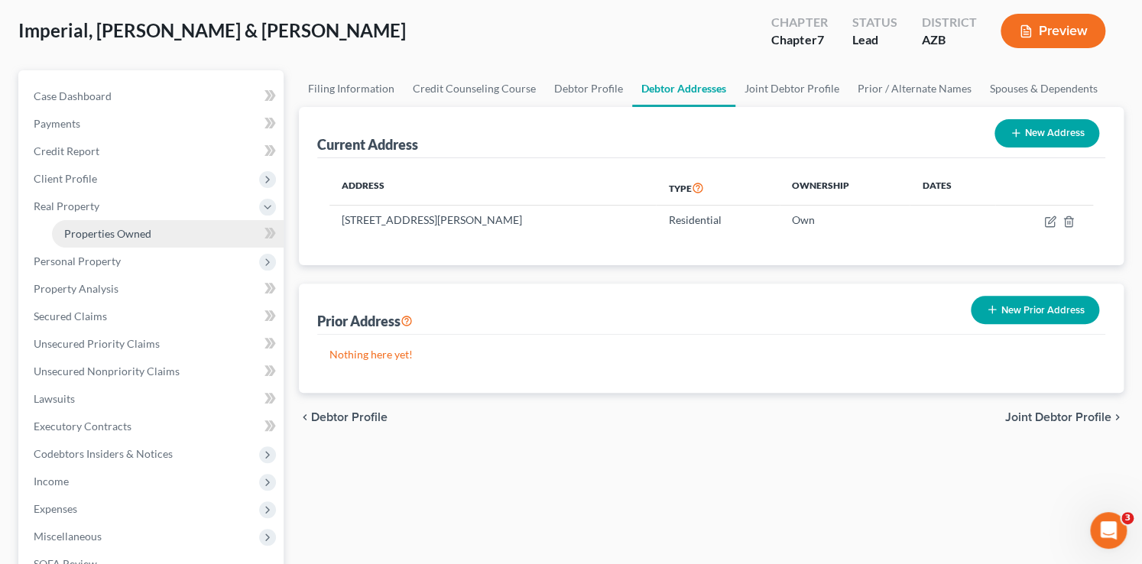
click at [117, 228] on span "Properties Owned" at bounding box center [107, 233] width 87 height 13
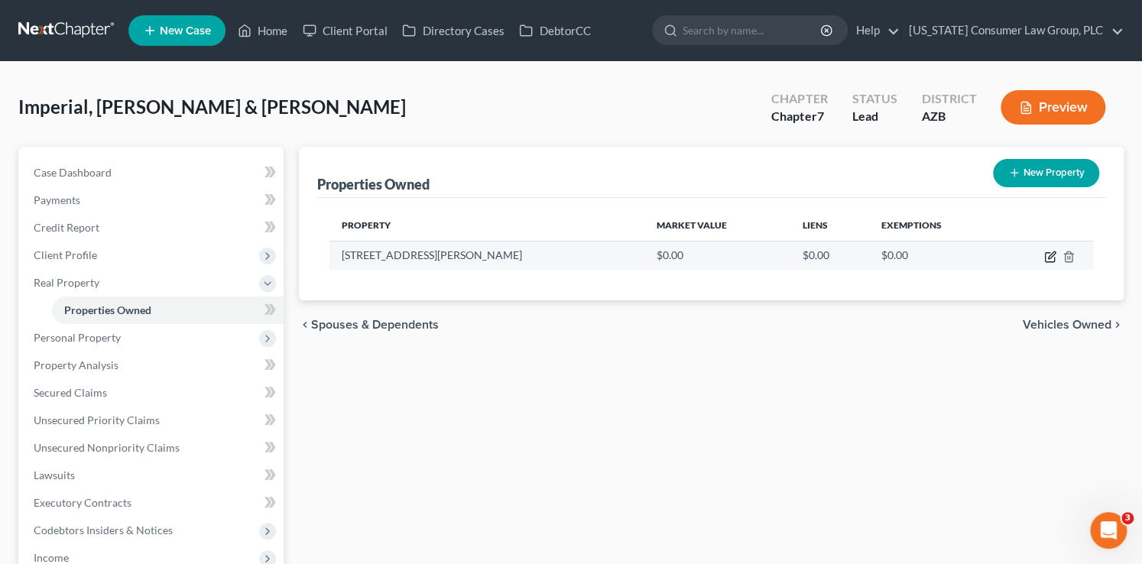
click at [1047, 255] on icon "button" at bounding box center [1050, 257] width 12 height 12
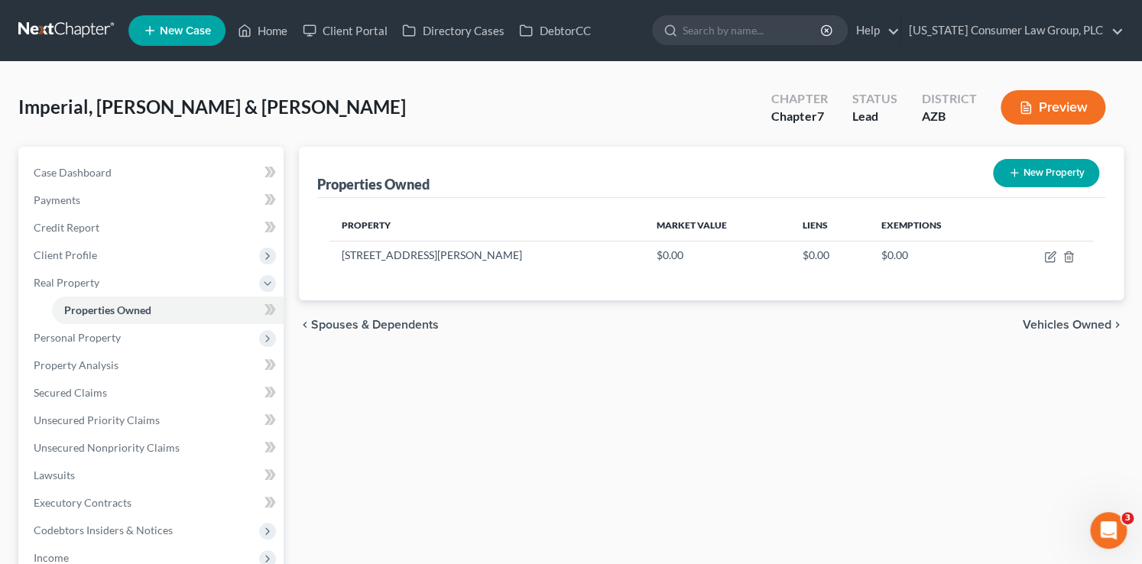
select select "3"
select select "7"
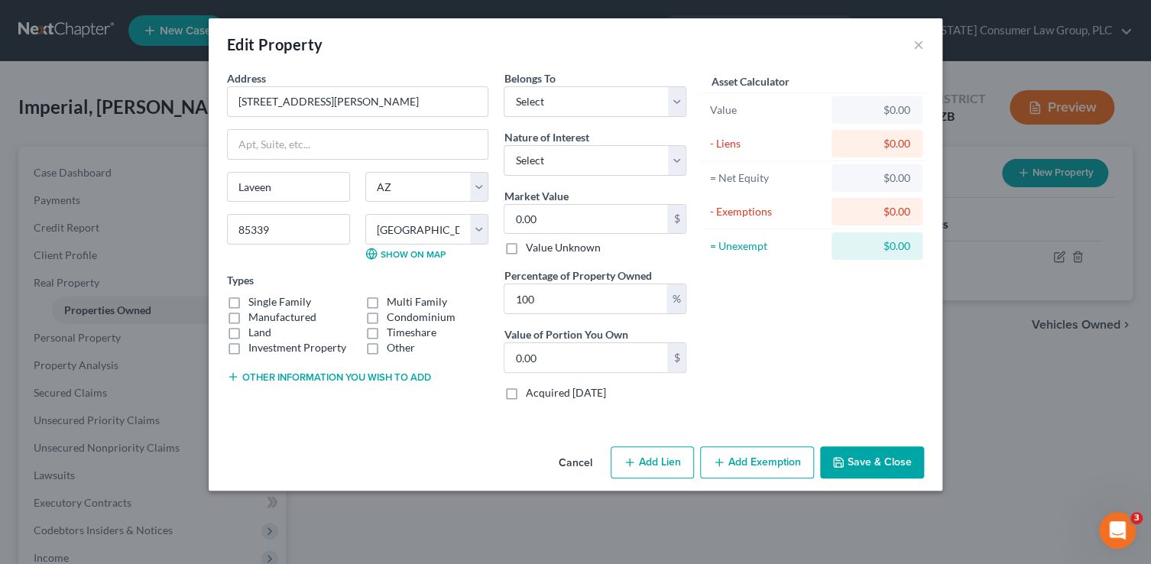
click at [251, 295] on label "Single Family" at bounding box center [279, 301] width 63 height 15
click at [254, 295] on input "Single Family" at bounding box center [259, 299] width 10 height 10
checkbox input "true"
click at [559, 99] on select "Select Debtor 1 Only Debtor 2 Only Debtor 1 And Debtor 2 Only At Least One Of T…" at bounding box center [595, 101] width 183 height 31
select select "2"
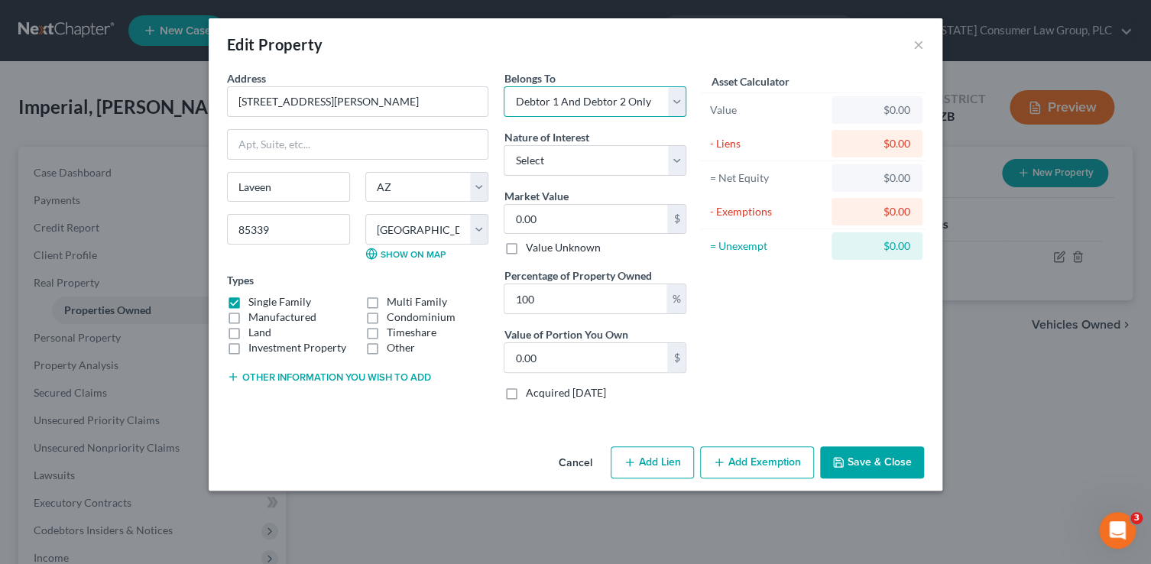
click at [504, 86] on select "Select Debtor 1 Only Debtor 2 Only Debtor 1 And Debtor 2 Only At Least One Of T…" at bounding box center [595, 101] width 183 height 31
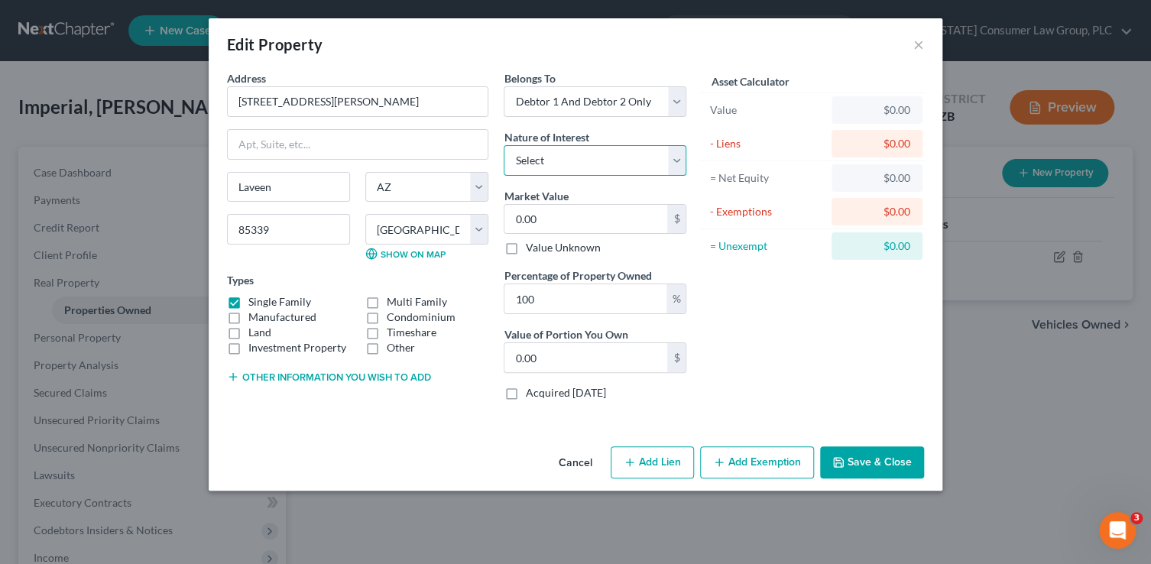
click at [546, 163] on select "Select Fee Simple Joint Tenant Life Estate Equitable Interest Future Interest T…" at bounding box center [595, 160] width 183 height 31
select select "0"
click at [504, 145] on select "Select Fee Simple Joint Tenant Life Estate Equitable Interest Future Interest T…" at bounding box center [595, 160] width 183 height 31
click at [549, 226] on input "0.00" at bounding box center [585, 219] width 163 height 29
type input "3"
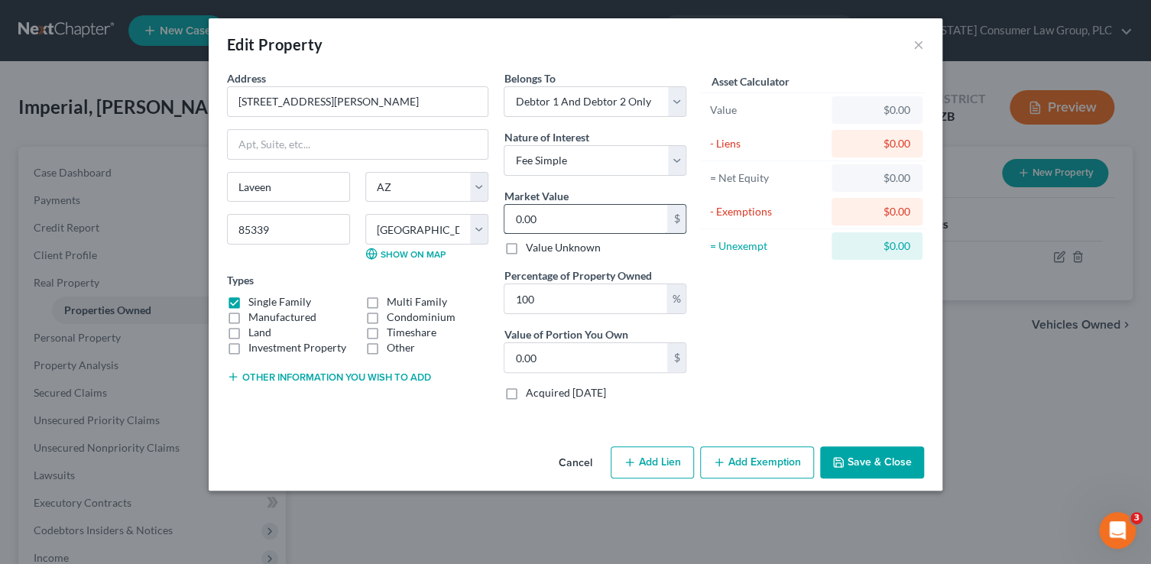
type input "3.00"
type input "36"
type input "36.00"
type input "368"
type input "368.00"
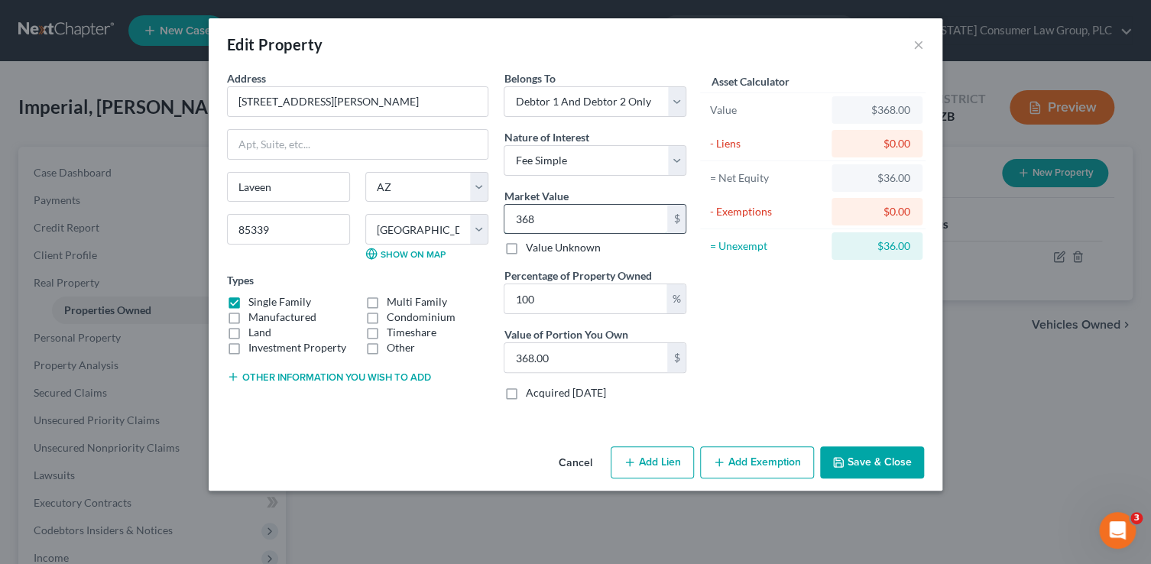
type input "3680"
type input "3,680.00"
type input "3,6800"
type input "36,800.00"
type input "36,8000"
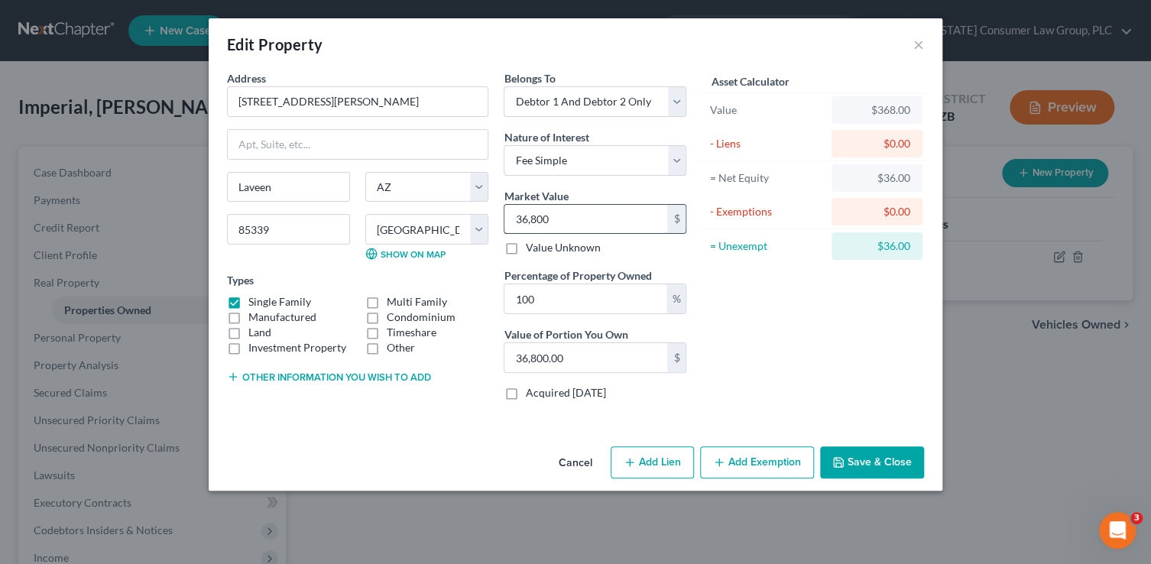
type input "368,000.00"
type input "368,000"
click at [879, 462] on button "Save & Close" at bounding box center [872, 462] width 104 height 32
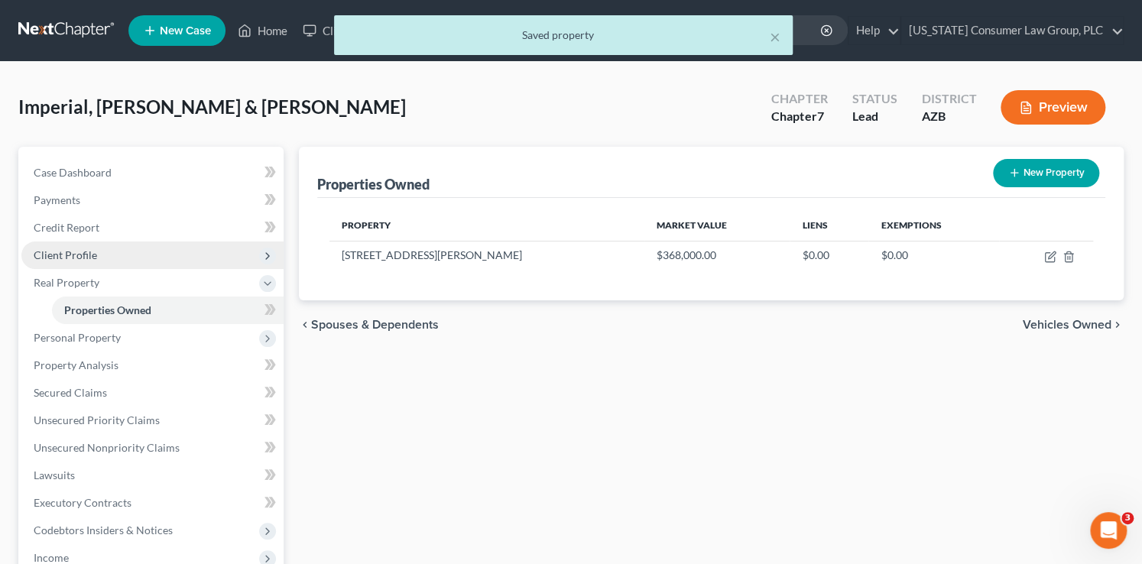
click at [79, 248] on span "Client Profile" at bounding box center [65, 254] width 63 height 13
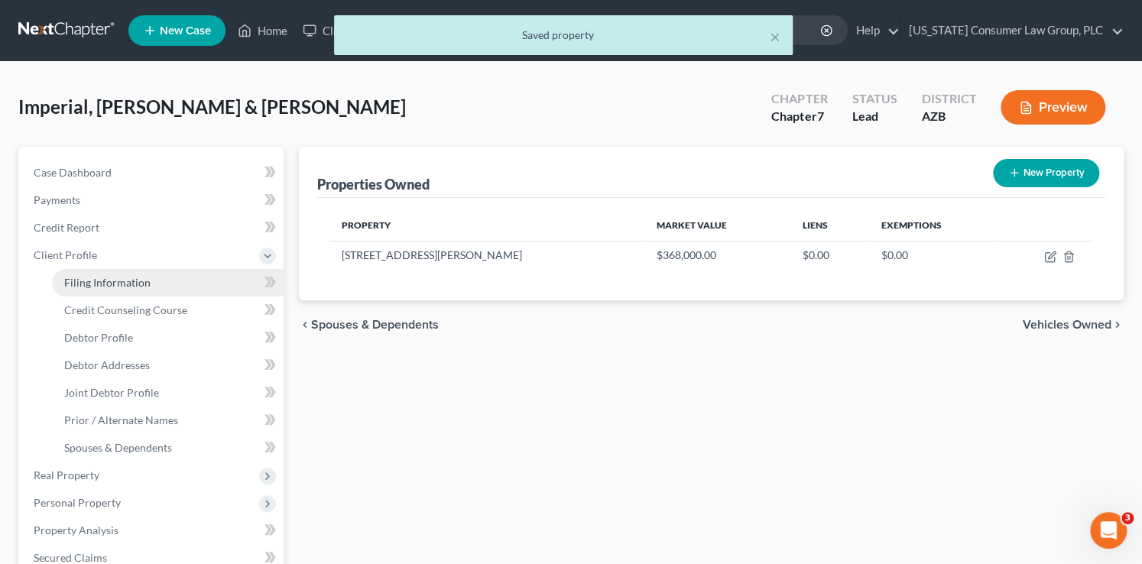
click at [98, 278] on span "Filing Information" at bounding box center [107, 282] width 86 height 13
select select "1"
select select "0"
select select "4"
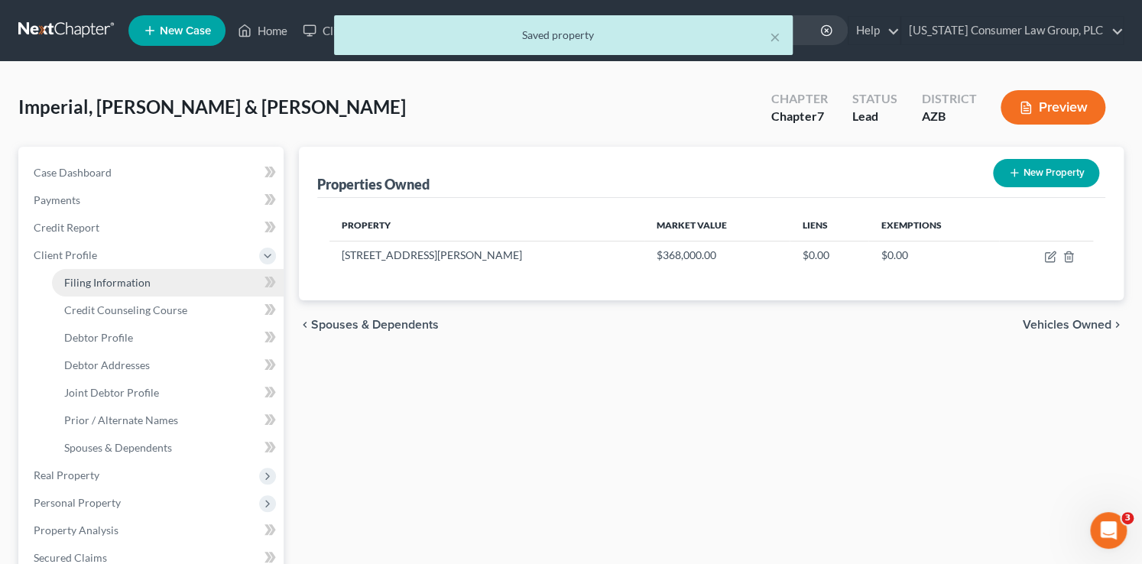
select select "0"
select select "3"
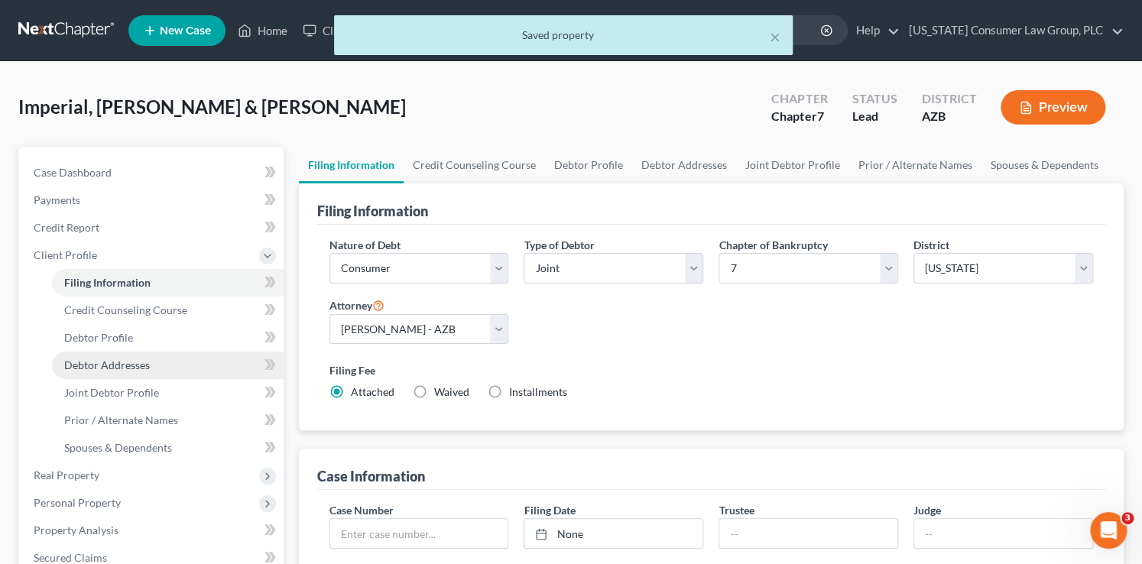
click at [131, 368] on span "Debtor Addresses" at bounding box center [107, 364] width 86 height 13
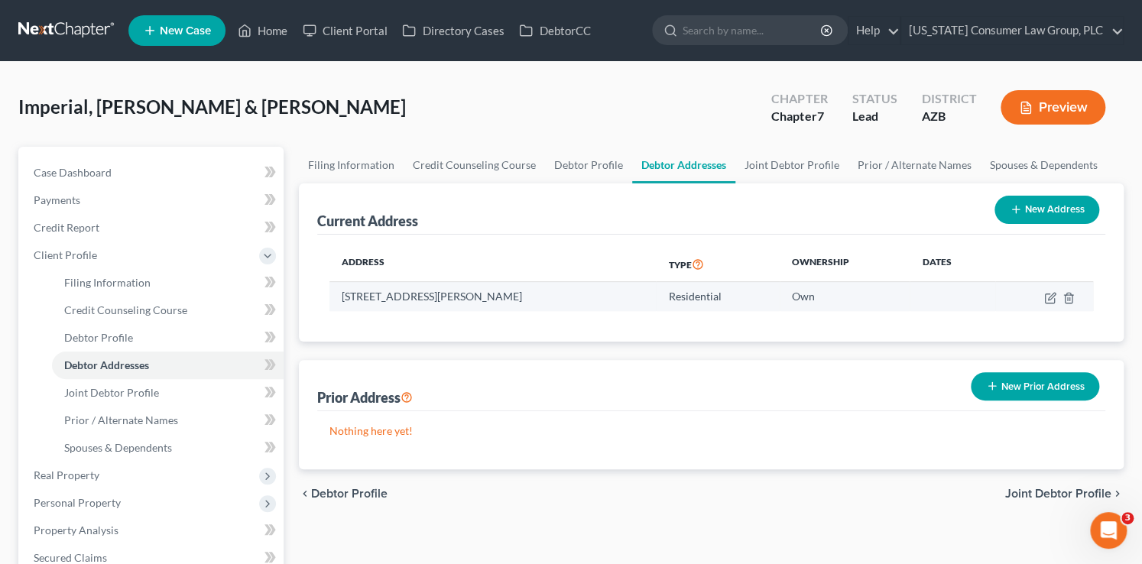
drag, startPoint x: 551, startPoint y: 294, endPoint x: 338, endPoint y: 301, distance: 212.5
click at [338, 301] on td "4826 W. St. Anne Ave., Laveen, AZ 85339" at bounding box center [492, 296] width 327 height 29
click at [397, 319] on div "Address Type Ownership Dates 4826 W. St. Anne Ave., Laveen, AZ 85339 Residentia…" at bounding box center [711, 288] width 789 height 107
drag, startPoint x: 440, startPoint y: 296, endPoint x: 338, endPoint y: 288, distance: 101.9
click at [338, 288] on td "4826 W. St. Anne Ave., Laveen, AZ 85339" at bounding box center [492, 296] width 327 height 29
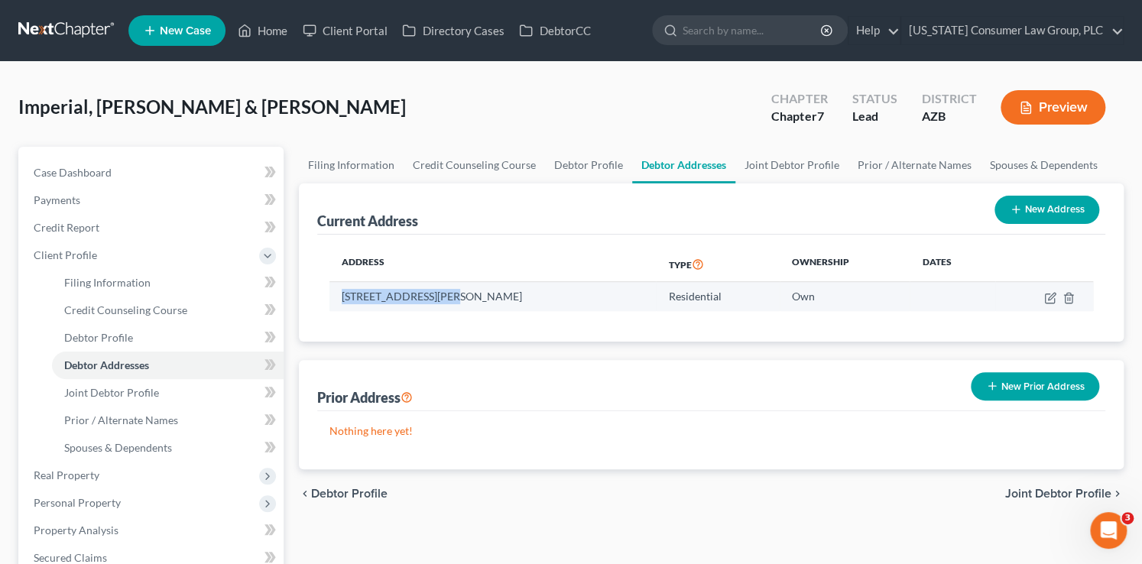
copy td "4826 W. St. Anne Ave"
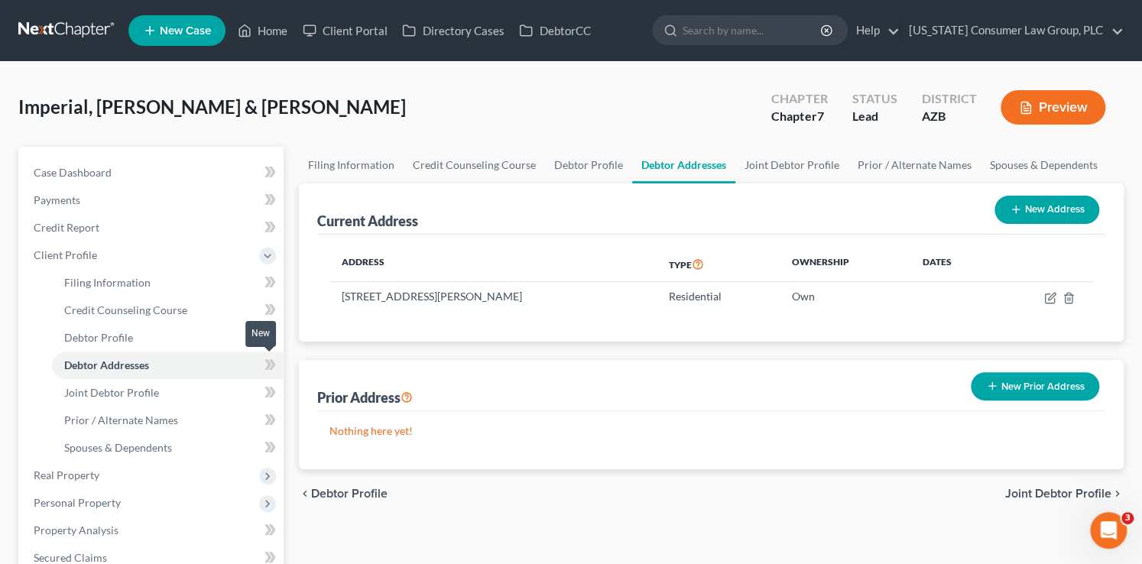
click at [260, 364] on span at bounding box center [270, 366] width 27 height 23
click at [261, 365] on span at bounding box center [270, 366] width 27 height 23
click at [1046, 162] on link "Spouses & Dependents" at bounding box center [1043, 165] width 126 height 37
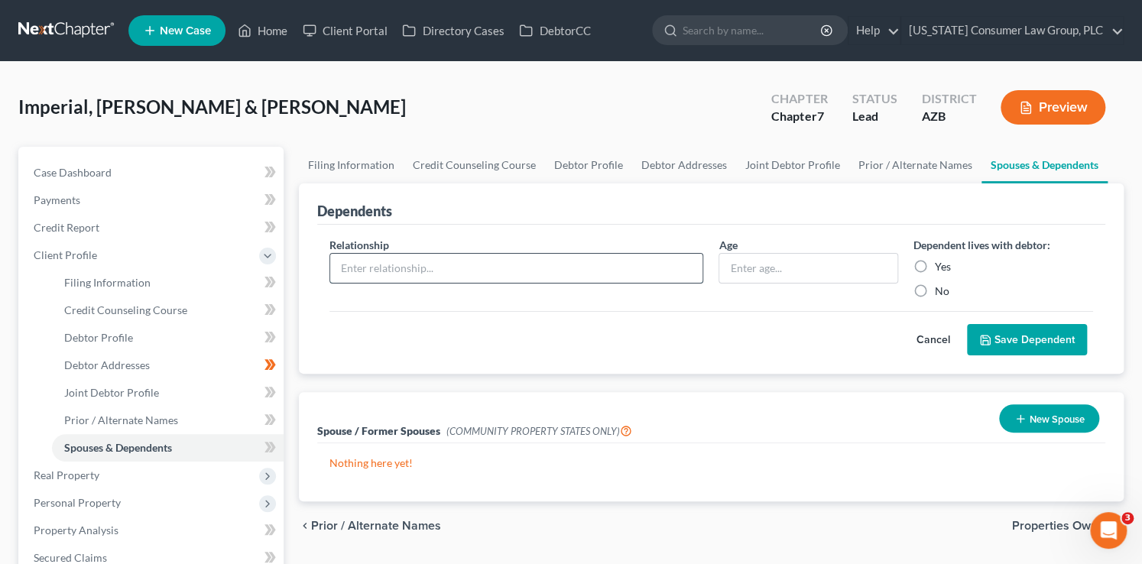
click at [439, 267] on input "text" at bounding box center [516, 268] width 373 height 29
type input "Son"
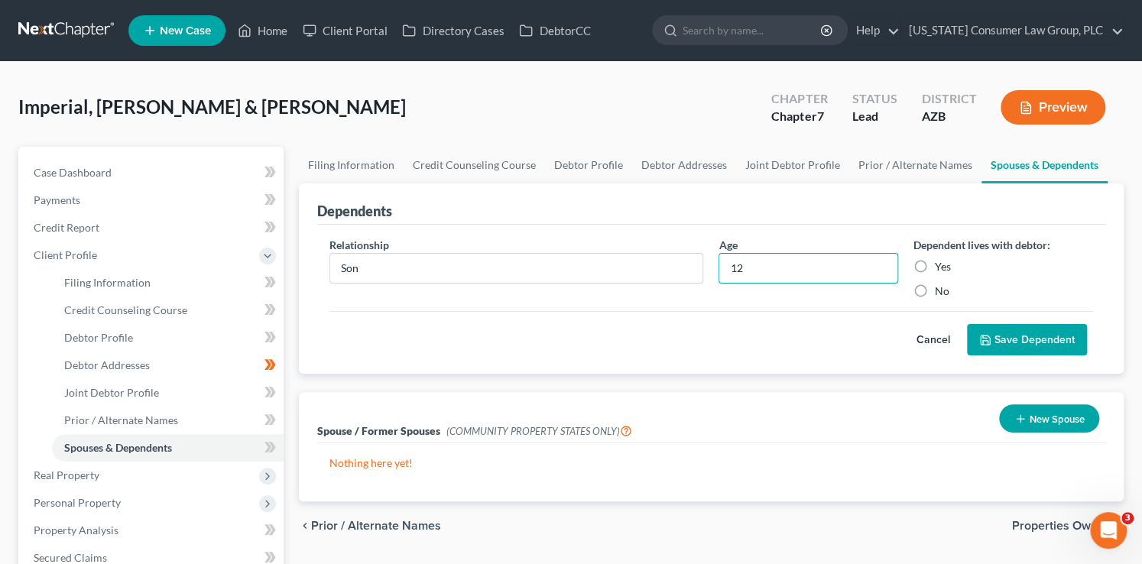
type input "12"
click at [934, 259] on label "Yes" at bounding box center [942, 266] width 16 height 15
click at [941, 259] on input "Yes" at bounding box center [946, 264] width 10 height 10
radio input "true"
click at [1041, 332] on button "Save Dependent" at bounding box center [1027, 340] width 120 height 32
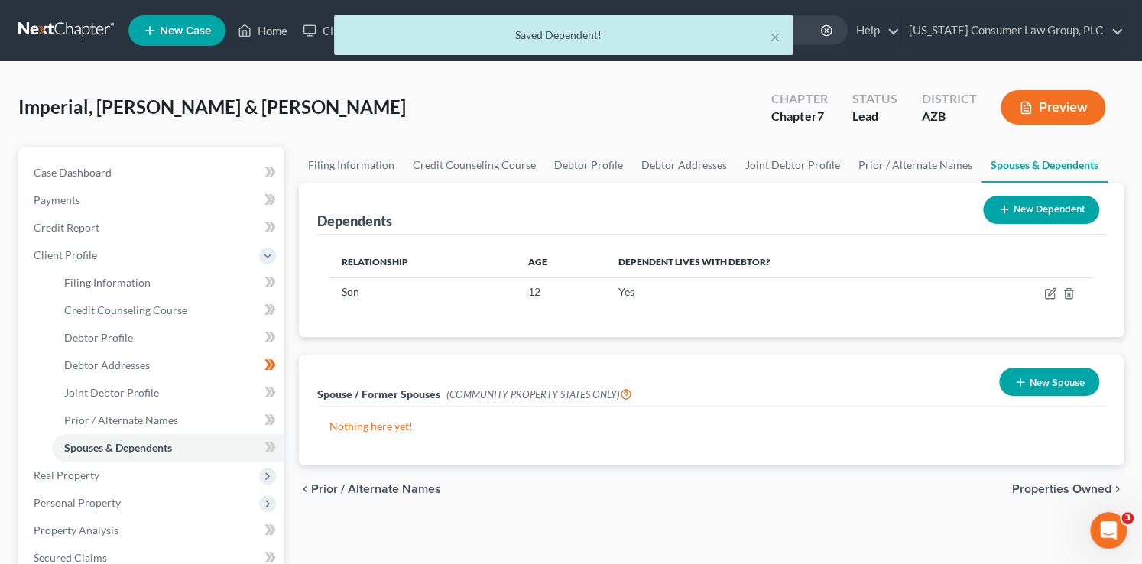
click at [1070, 210] on button "New Dependent" at bounding box center [1041, 210] width 116 height 28
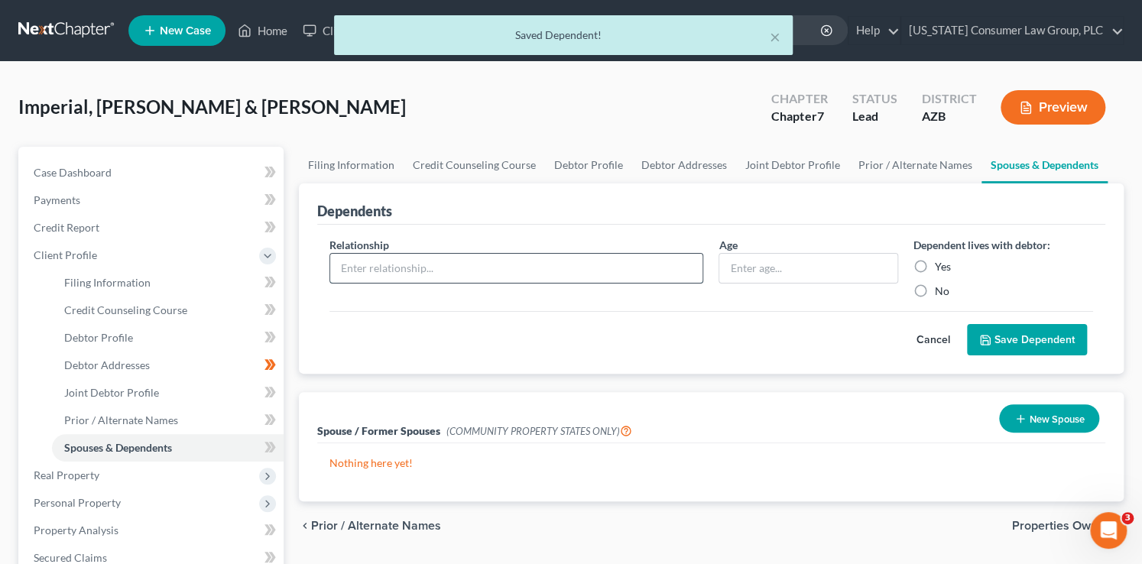
click at [470, 269] on input "text" at bounding box center [516, 268] width 373 height 29
type input "Daughter"
type input "2"
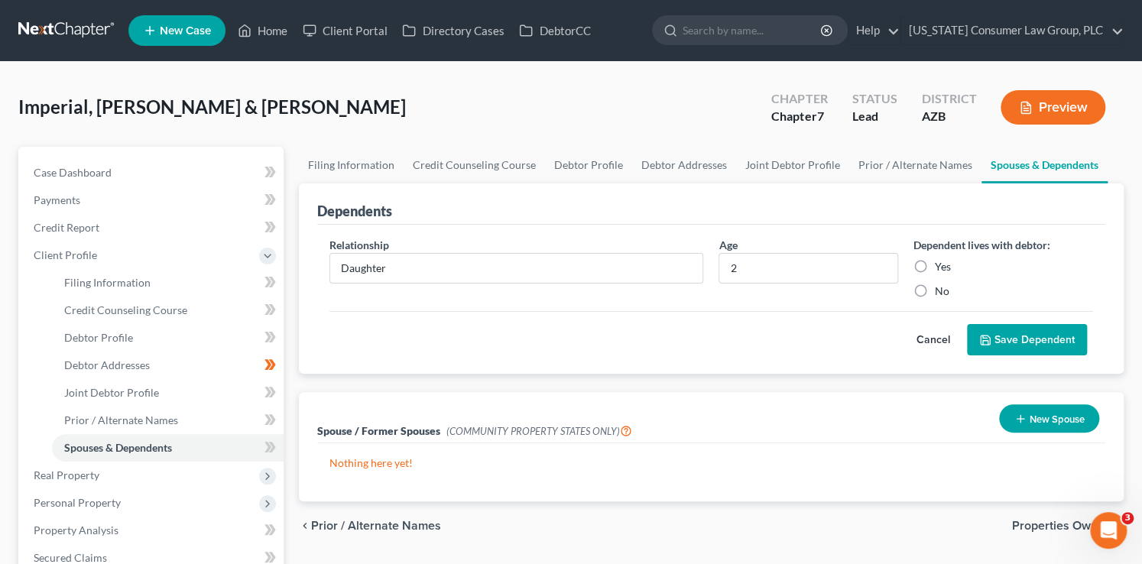
click at [934, 265] on label "Yes" at bounding box center [942, 266] width 16 height 15
click at [941, 265] on input "Yes" at bounding box center [946, 264] width 10 height 10
radio input "true"
click at [1051, 340] on button "Save Dependent" at bounding box center [1027, 340] width 120 height 32
click at [269, 450] on icon at bounding box center [271, 447] width 7 height 11
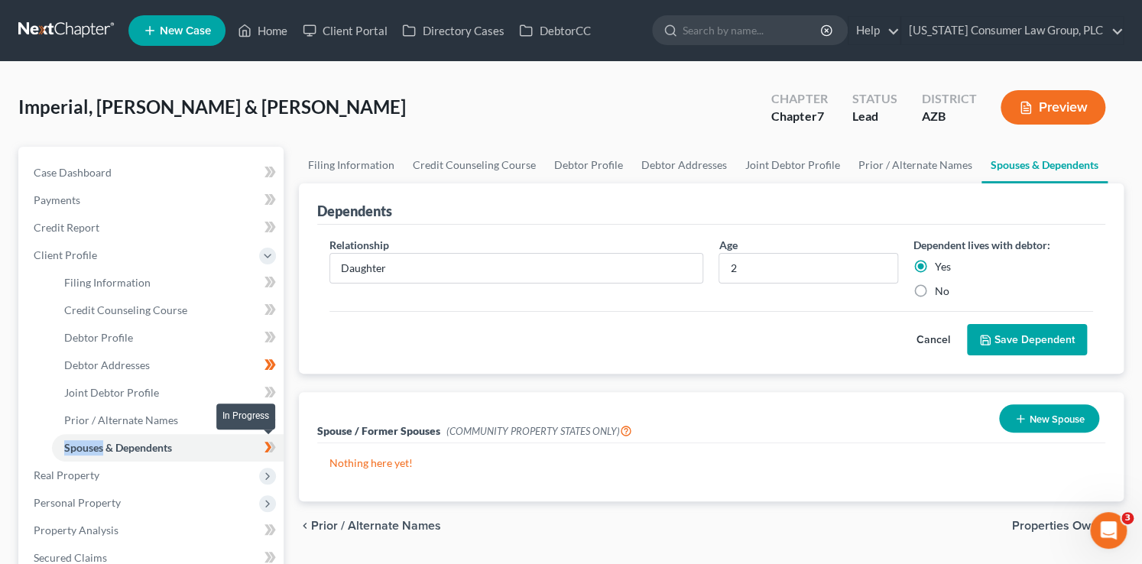
click at [269, 450] on icon at bounding box center [271, 447] width 7 height 11
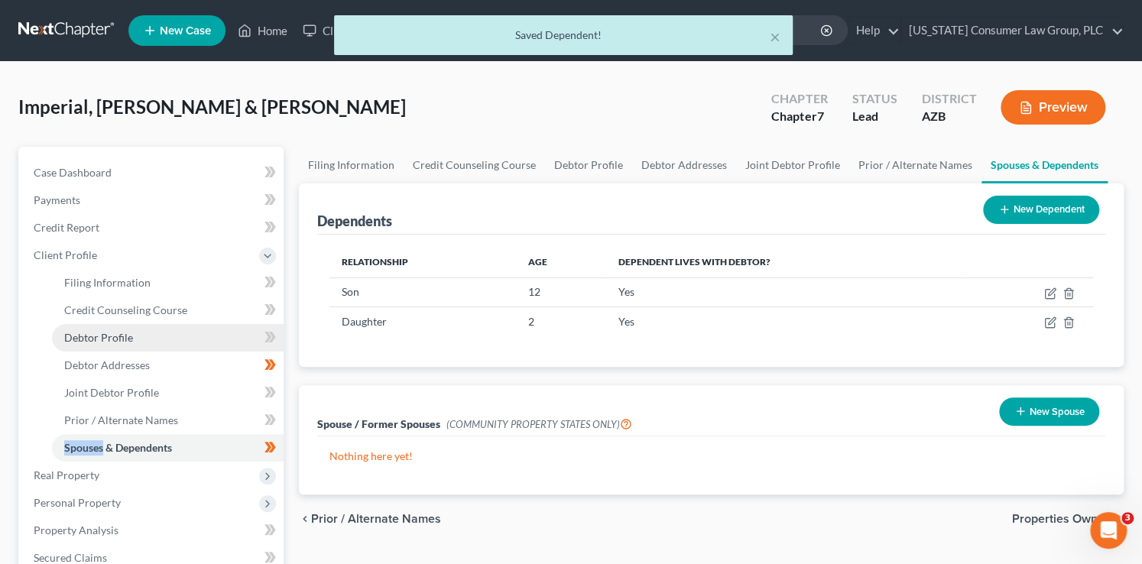
click at [192, 331] on link "Debtor Profile" at bounding box center [168, 338] width 232 height 28
select select "1"
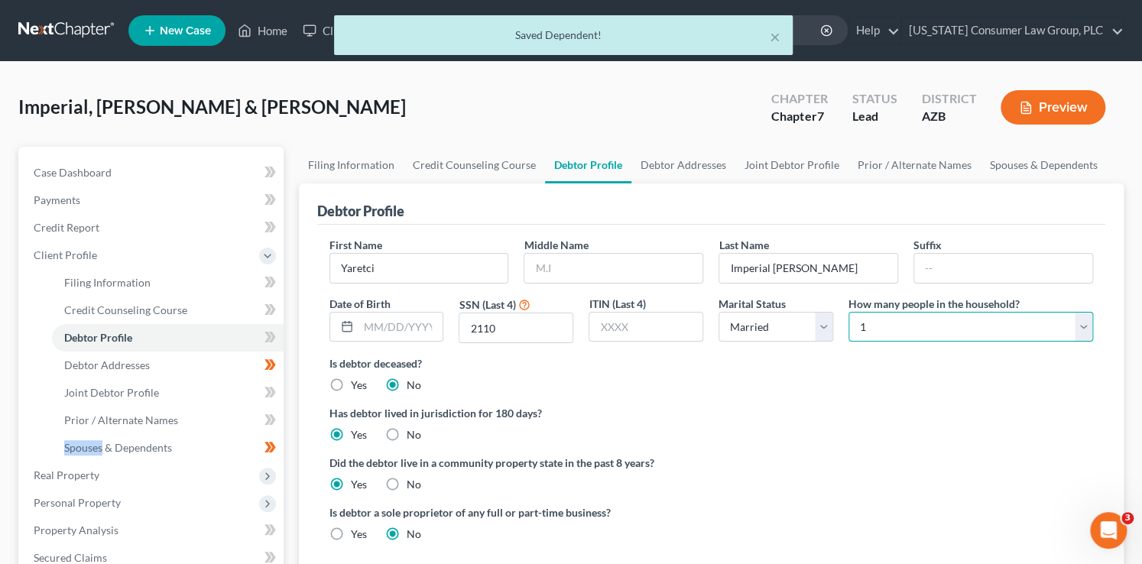
click at [915, 322] on select "Select 1 2 3 4 5 6 7 8 9 10 11 12 13 14 15 16 17 18 19 20" at bounding box center [970, 327] width 245 height 31
select select "3"
click at [848, 312] on select "Select 1 2 3 4 5 6 7 8 9 10 11 12 13 14 15 16 17 18 19 20" at bounding box center [970, 327] width 245 height 31
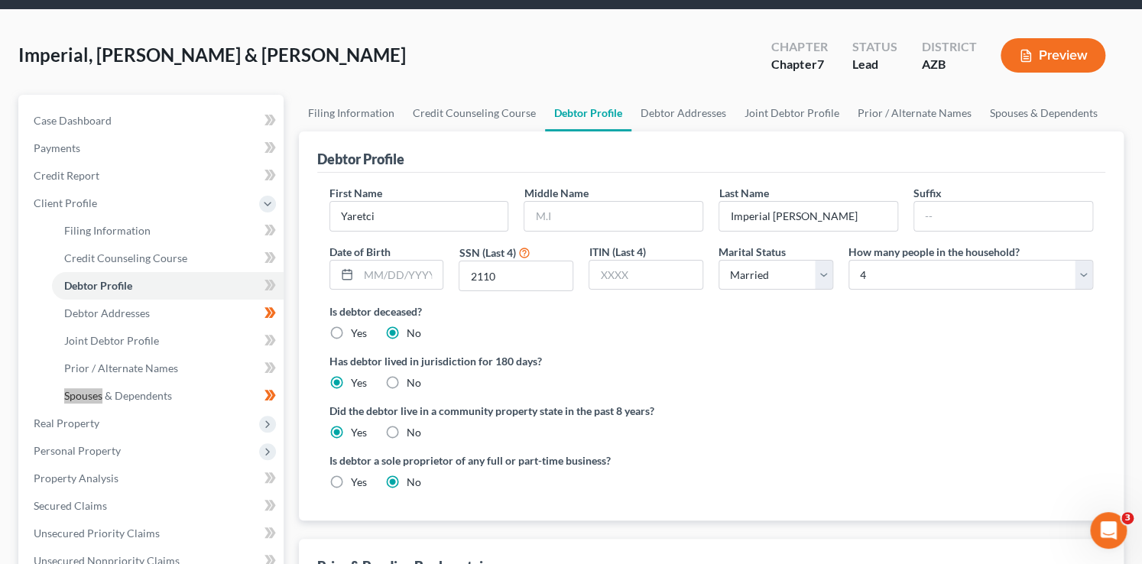
scroll to position [64, 0]
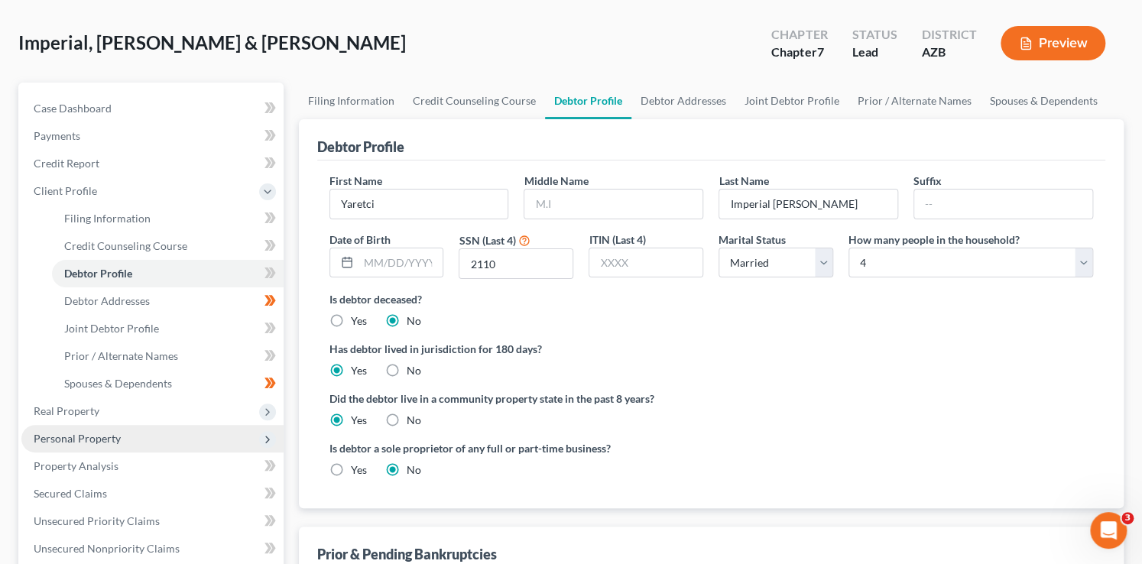
click at [96, 445] on span "Personal Property" at bounding box center [152, 439] width 262 height 28
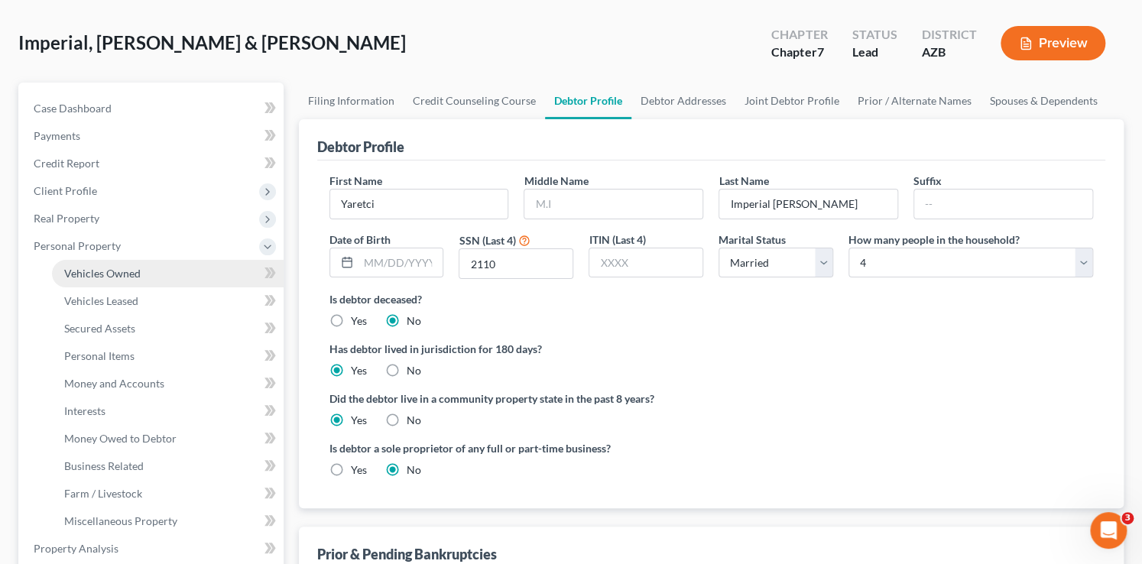
click at [105, 269] on span "Vehicles Owned" at bounding box center [102, 273] width 76 height 13
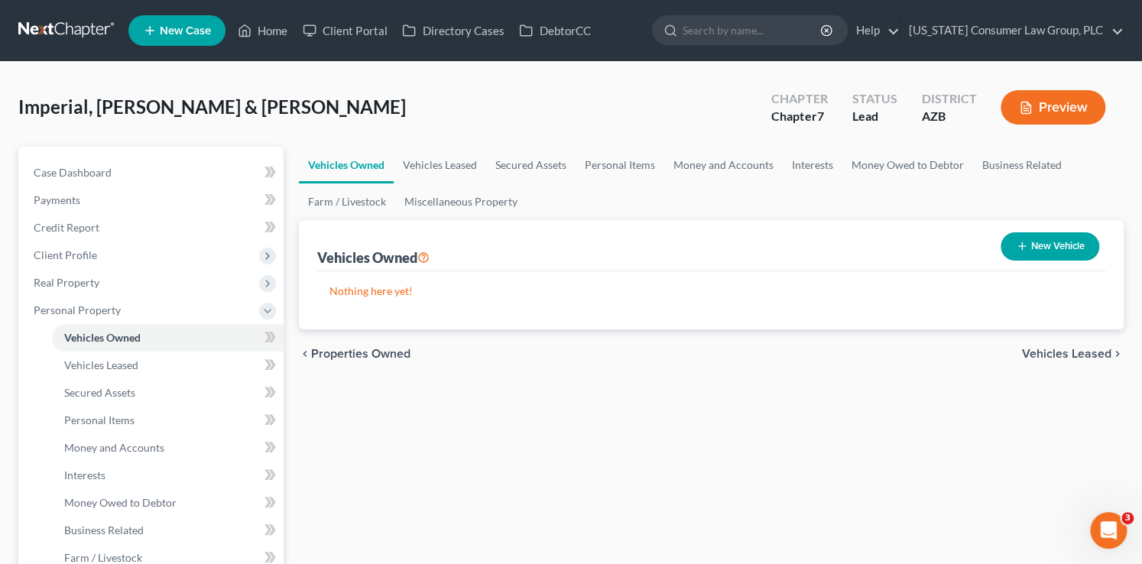
click at [1064, 240] on button "New Vehicle" at bounding box center [1049, 246] width 99 height 28
select select "0"
select select "2"
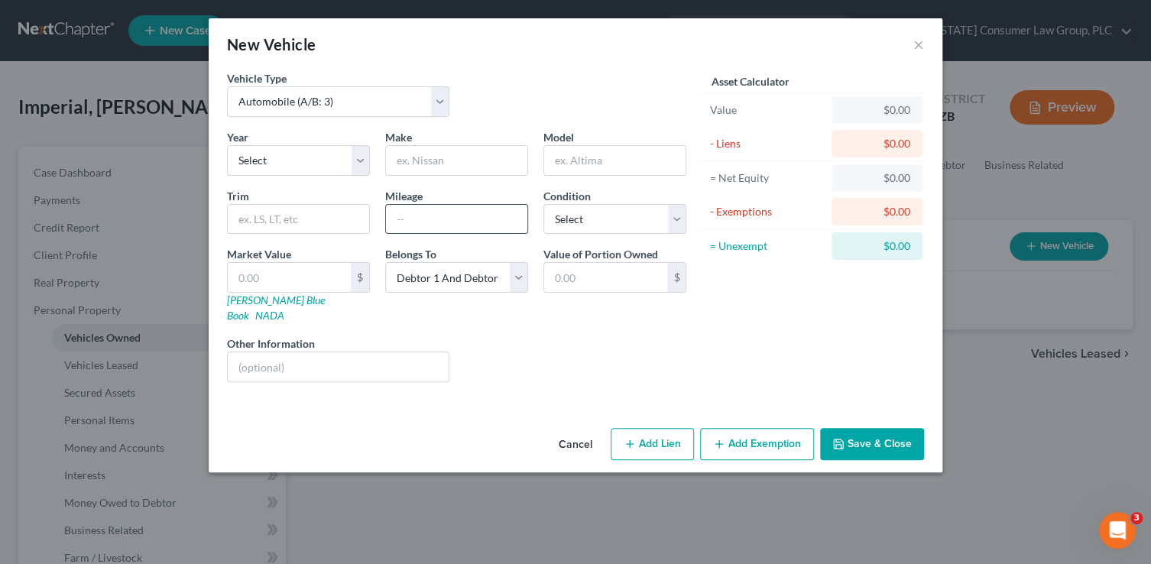
click at [430, 219] on input "text" at bounding box center [456, 219] width 141 height 29
type input "44655"
click at [592, 219] on select "Select Excellent Very Good Good Fair Poor" at bounding box center [614, 219] width 143 height 31
select select "3"
click at [543, 204] on select "Select Excellent Very Good Good Fair Poor" at bounding box center [614, 219] width 143 height 31
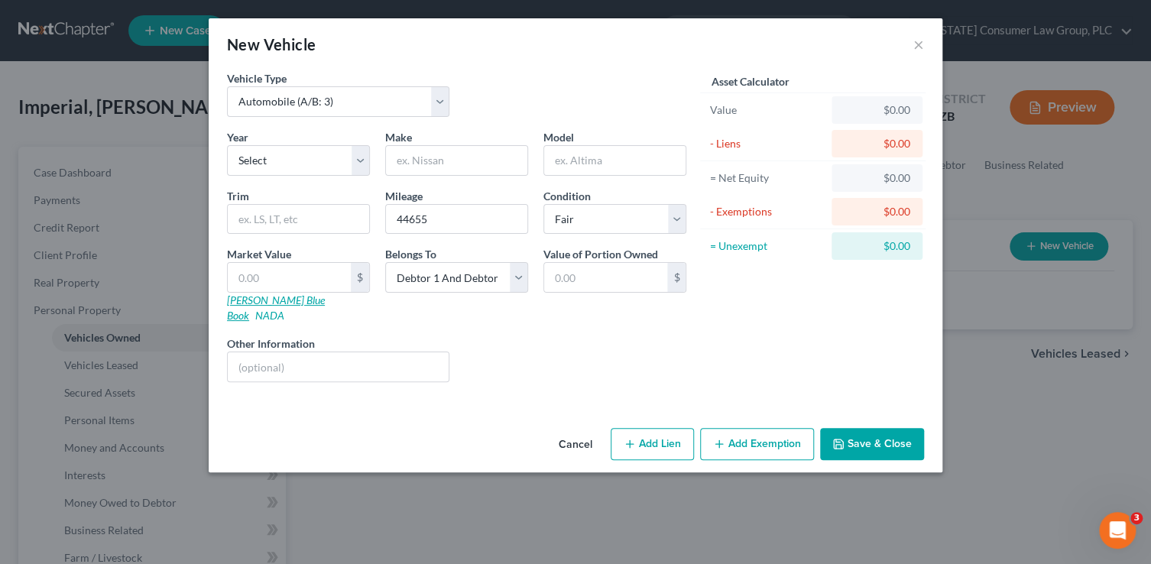
click at [257, 296] on link "Kelly Blue Book" at bounding box center [276, 307] width 98 height 28
click at [337, 161] on select "Select 2026 2025 2024 2023 2022 2021 2020 2019 2018 2017 2016 2015 2014 2013 20…" at bounding box center [298, 160] width 143 height 31
select select "5"
click at [227, 145] on select "Select 2026 2025 2024 2023 2022 2021 2020 2019 2018 2017 2016 2015 2014 2013 20…" at bounding box center [298, 160] width 143 height 31
click at [431, 153] on input "text" at bounding box center [456, 160] width 141 height 29
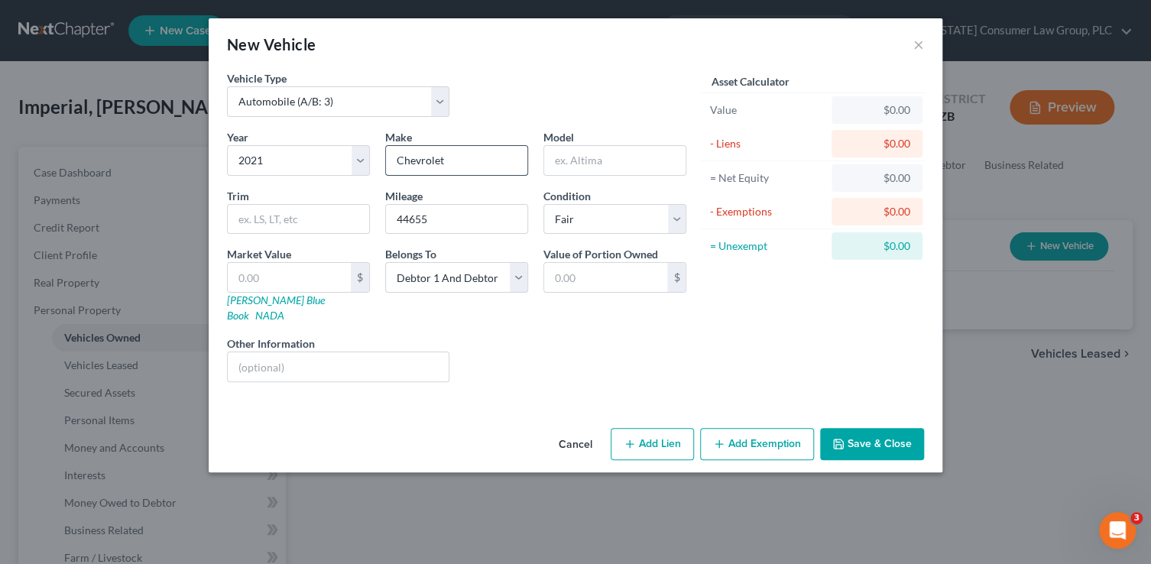
type input "Chevrolet"
type input "Silverado"
type input "1500"
drag, startPoint x: 674, startPoint y: 357, endPoint x: 666, endPoint y: 348, distance: 11.9
click at [675, 357] on div "Liens Select" at bounding box center [576, 358] width 238 height 47
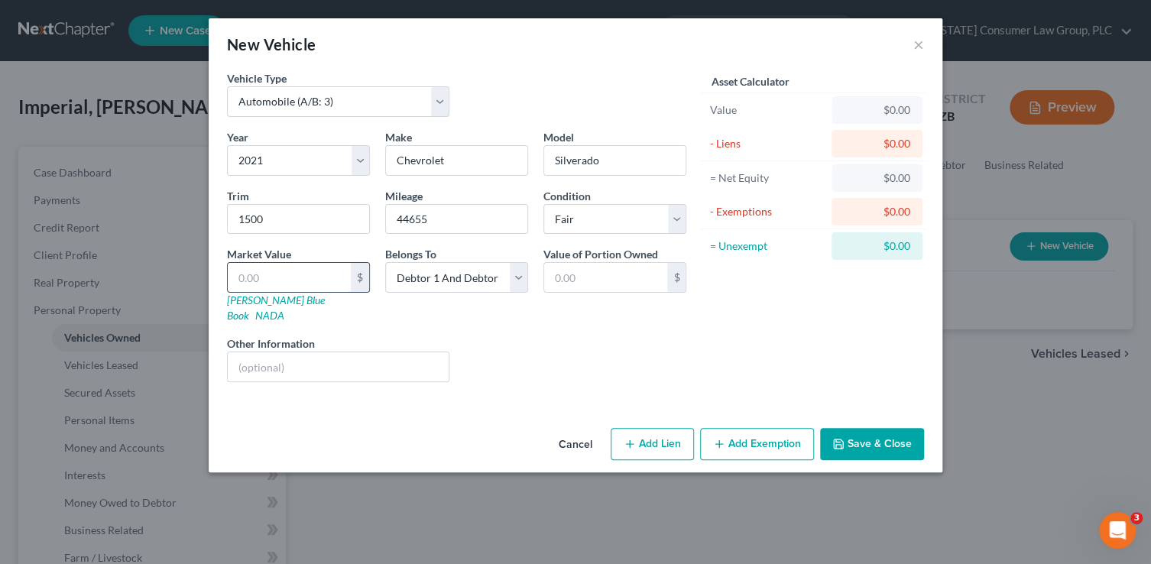
click at [248, 266] on input "text" at bounding box center [289, 277] width 123 height 29
type input "2"
type input "2.00"
type input "26"
type input "26.00"
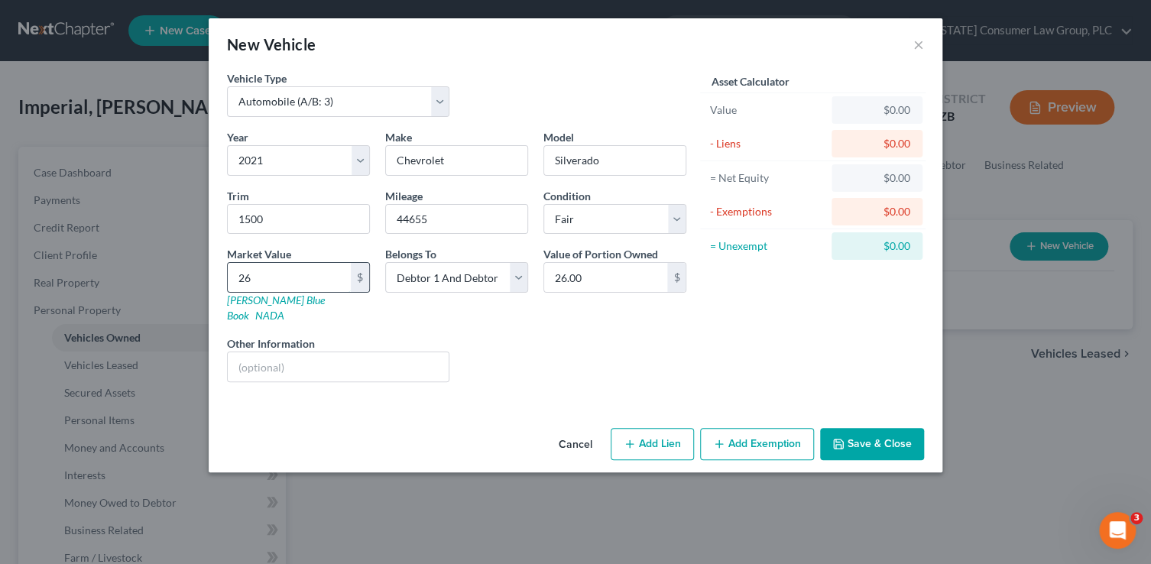
type input "260"
type input "260.00"
type input "2605"
type input "2,605.00"
type input "2,6053"
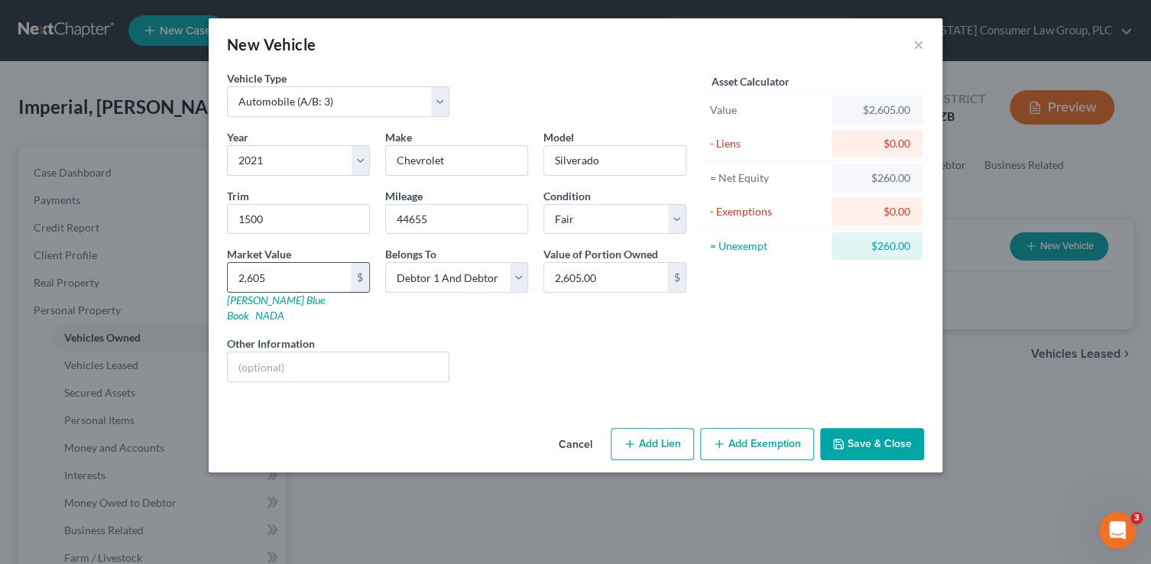
type input "26,053.00"
type input "26,053"
click at [865, 431] on button "Save & Close" at bounding box center [872, 444] width 104 height 32
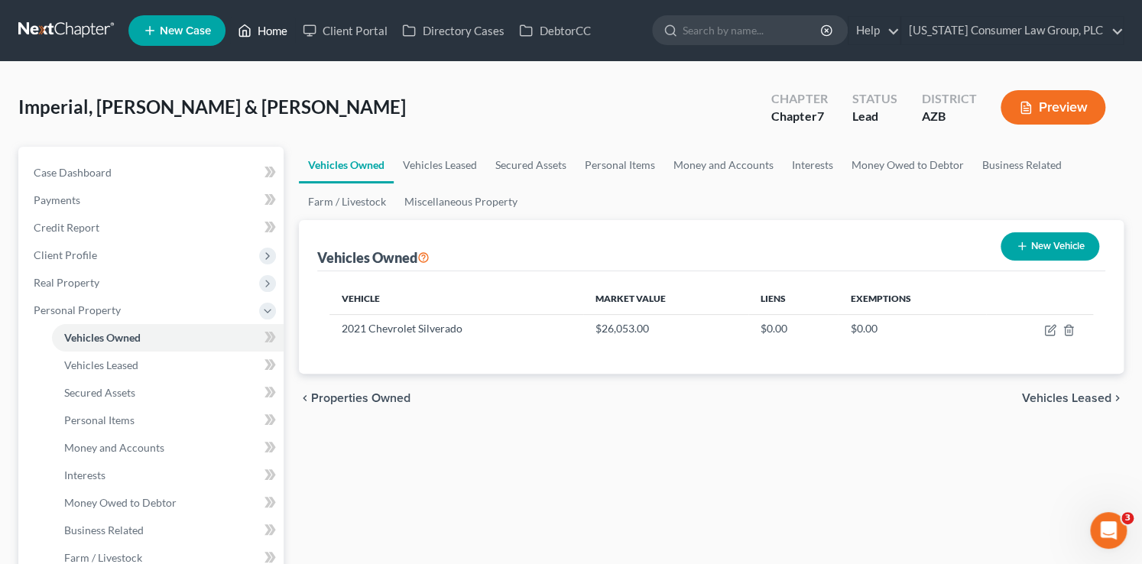
click at [271, 28] on link "Home" at bounding box center [262, 31] width 65 height 28
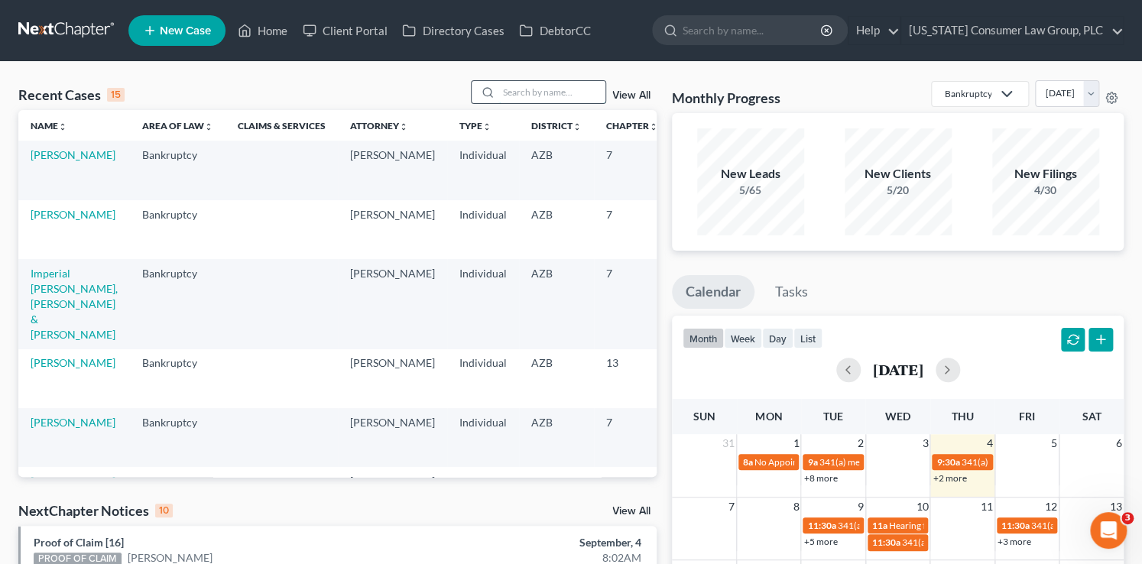
click at [536, 92] on input "search" at bounding box center [551, 92] width 107 height 22
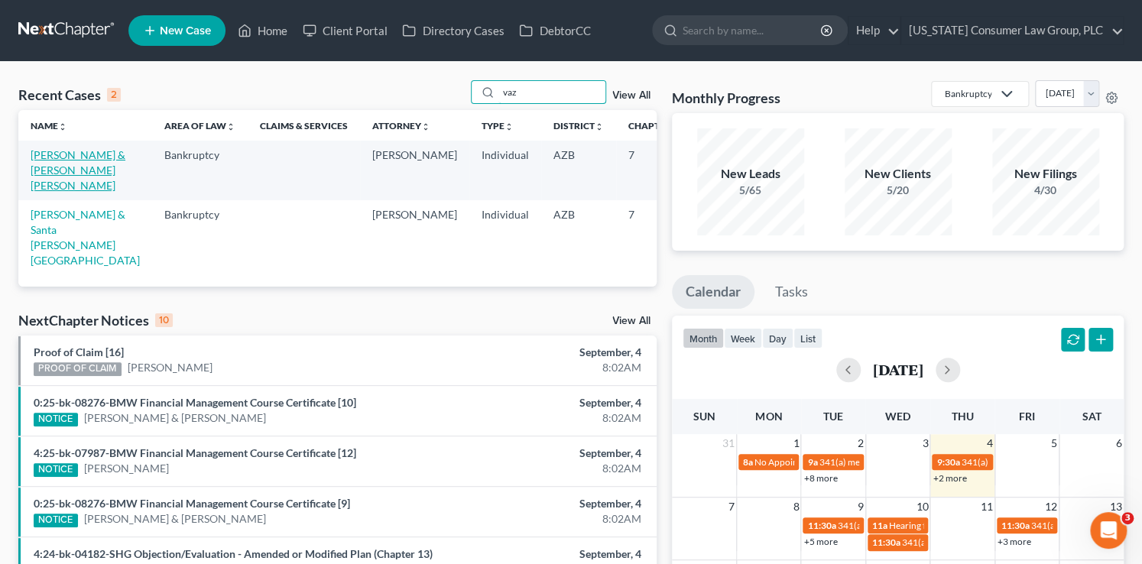
type input "vaz"
click at [53, 192] on link "[PERSON_NAME] & [PERSON_NAME] [PERSON_NAME]" at bounding box center [78, 170] width 95 height 44
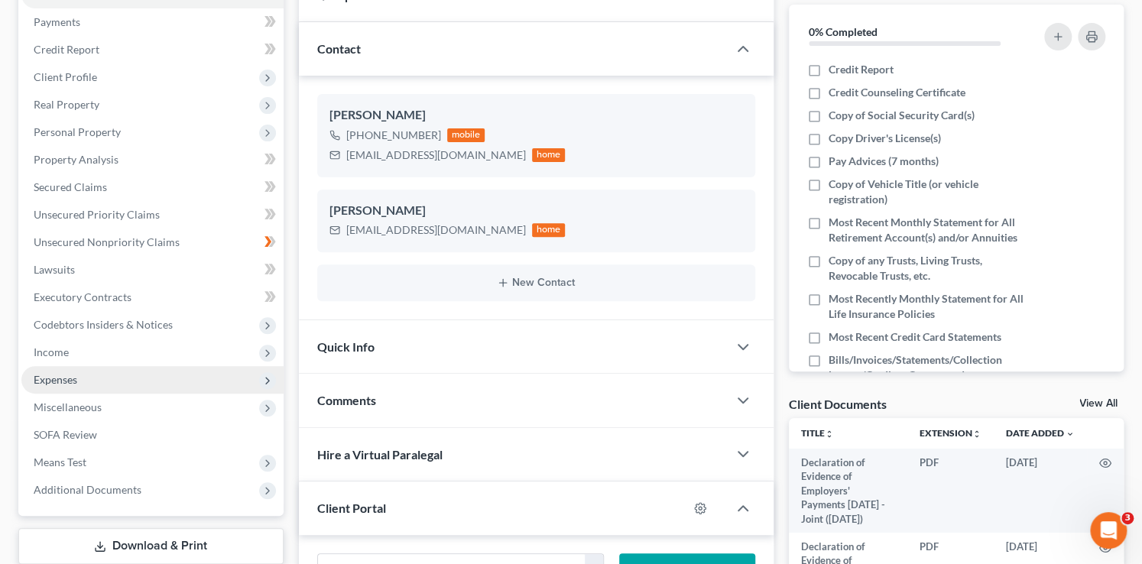
scroll to position [183, 0]
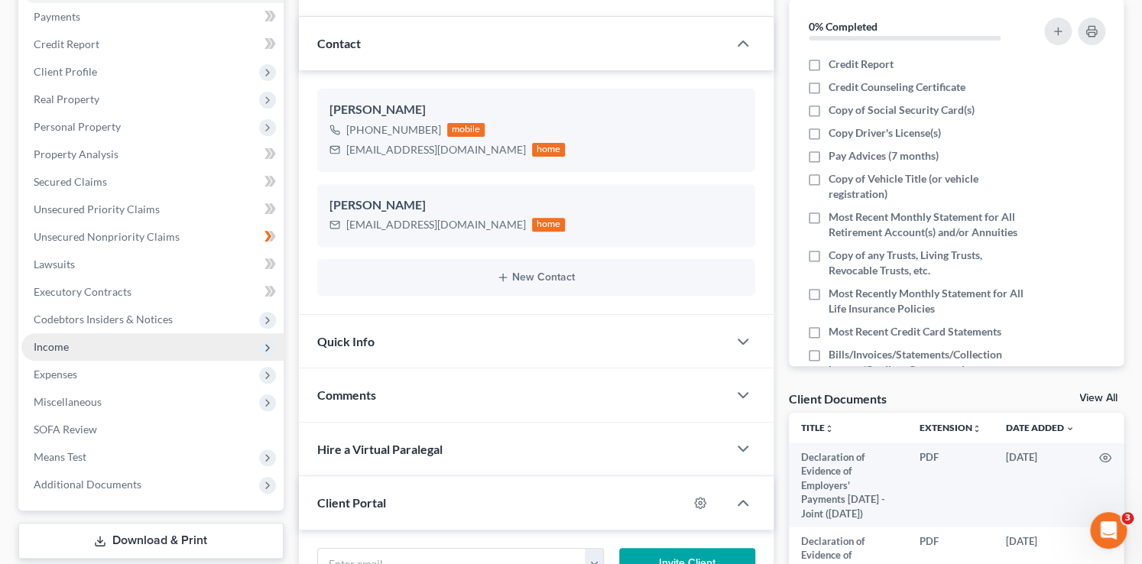
click at [92, 350] on span "Income" at bounding box center [152, 347] width 262 height 28
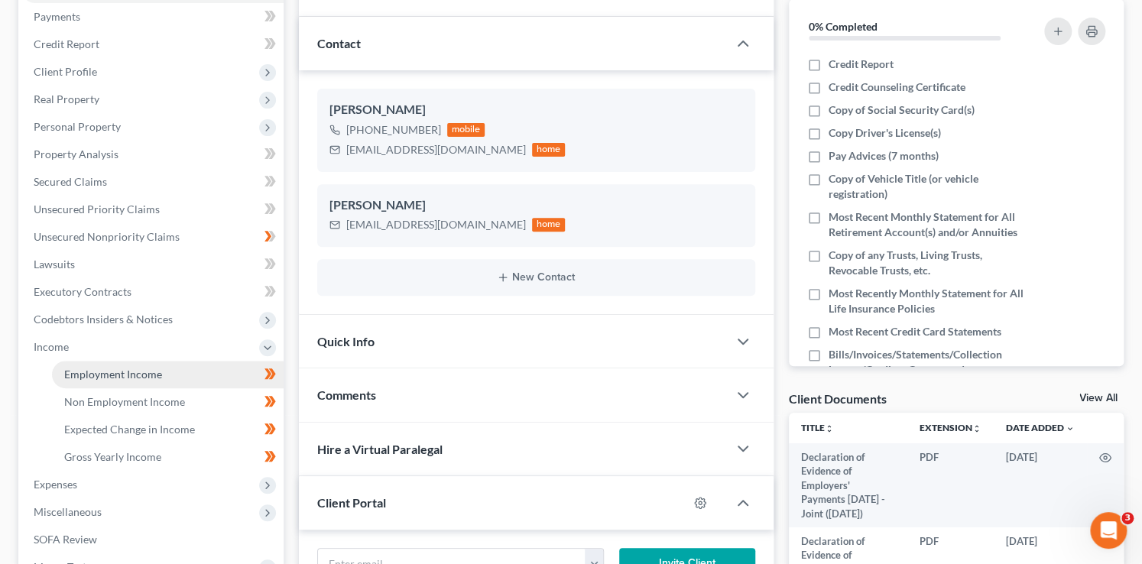
click at [103, 366] on link "Employment Income" at bounding box center [168, 375] width 232 height 28
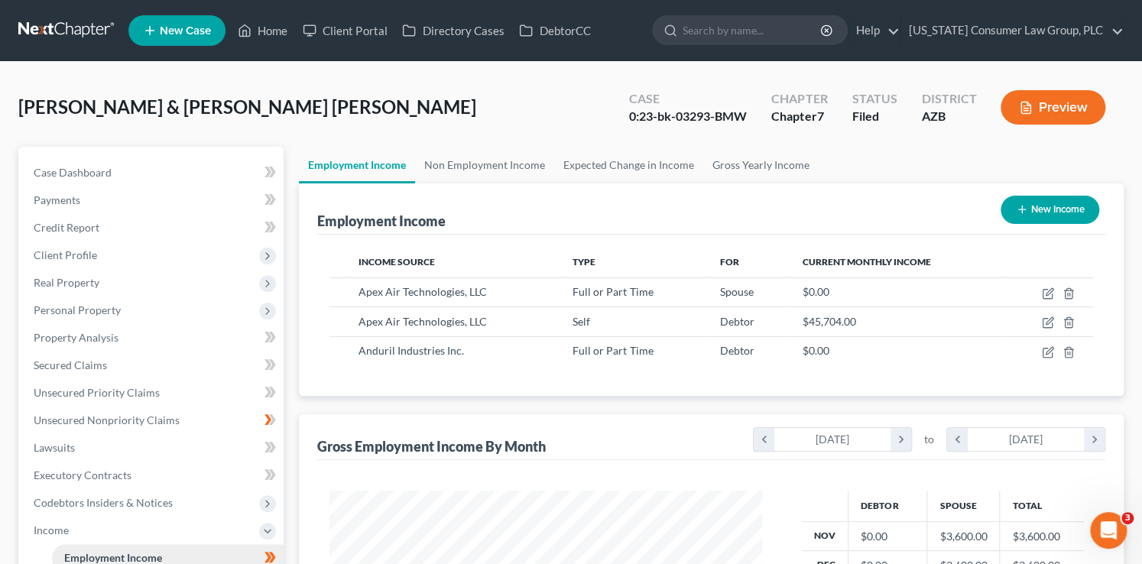
scroll to position [272, 463]
click at [259, 31] on link "Home" at bounding box center [262, 31] width 65 height 28
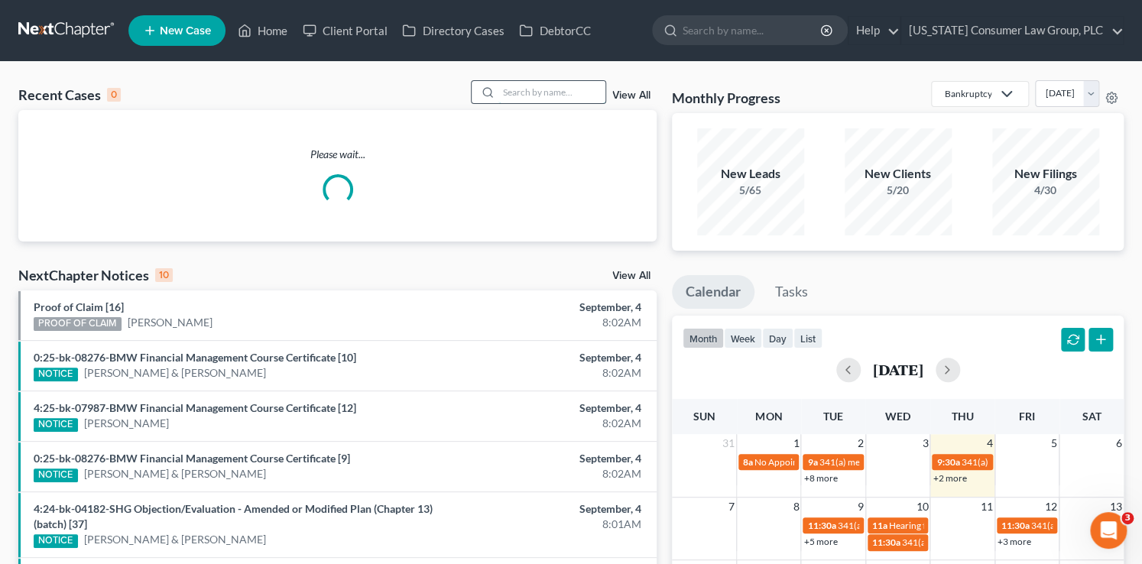
click at [562, 94] on input "search" at bounding box center [551, 92] width 107 height 22
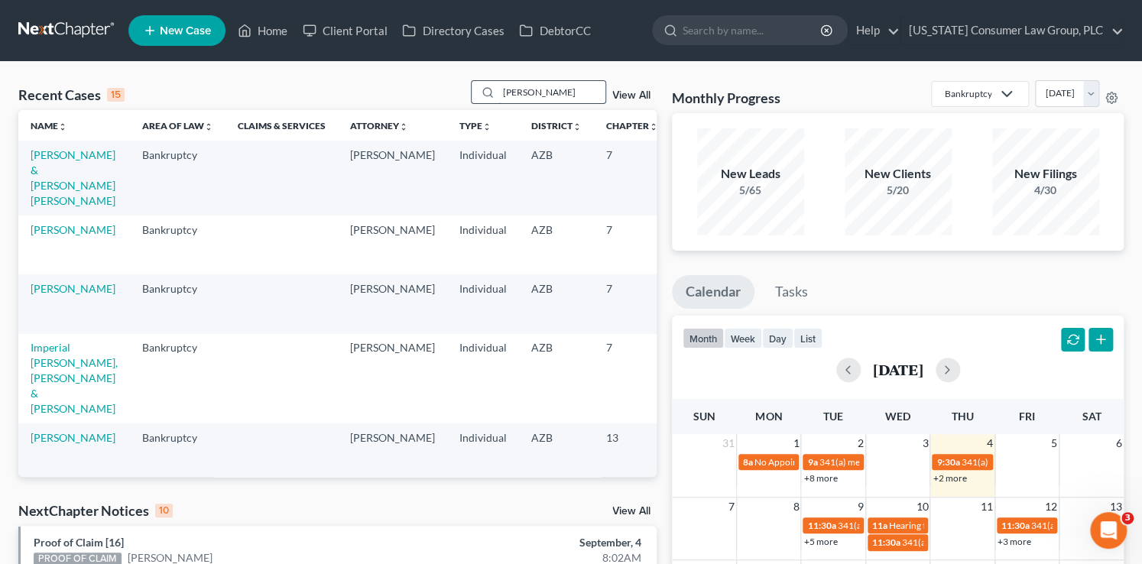
type input "karin"
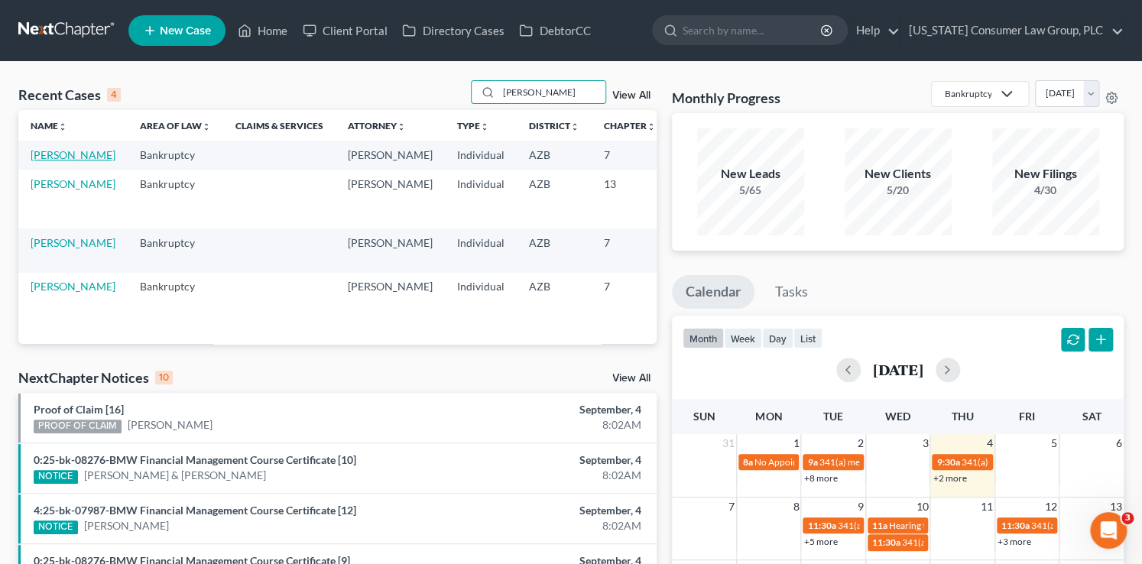
click at [43, 161] on link "[PERSON_NAME]" at bounding box center [73, 154] width 85 height 13
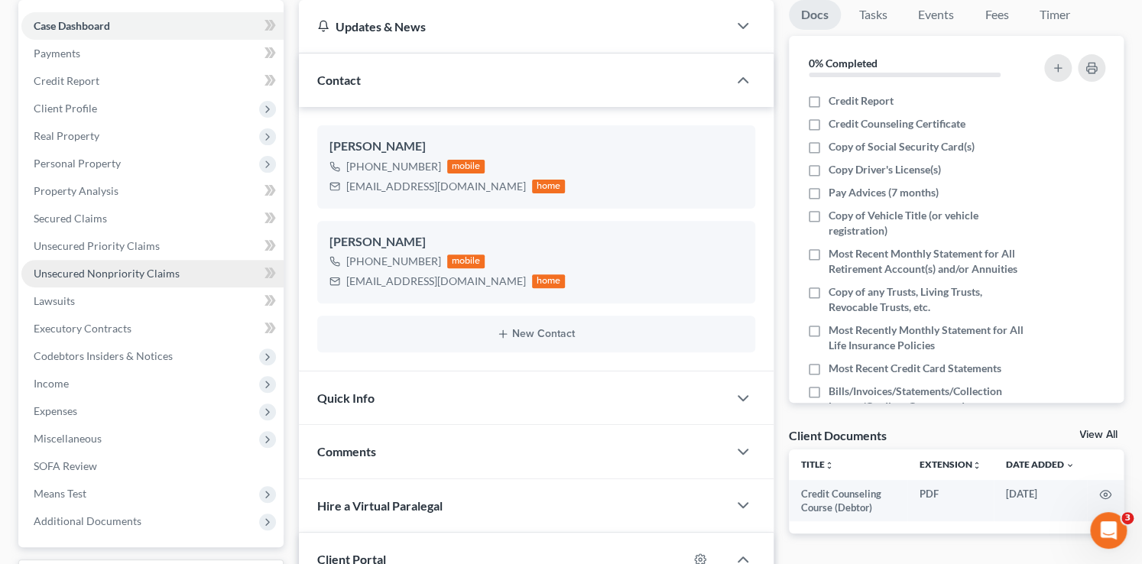
scroll to position [191, 0]
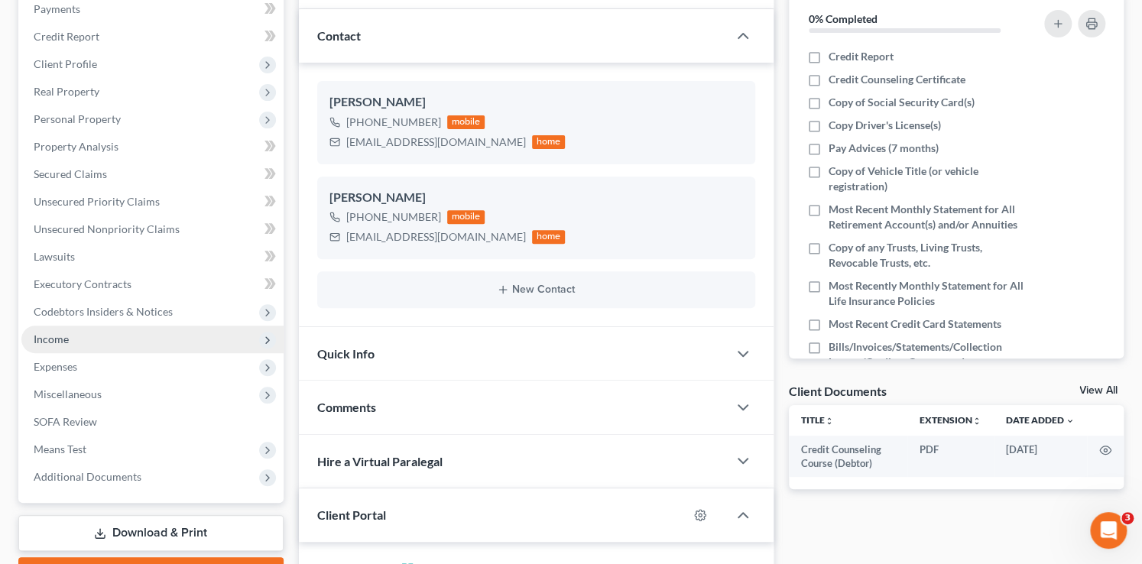
click at [76, 328] on span "Income" at bounding box center [152, 340] width 262 height 28
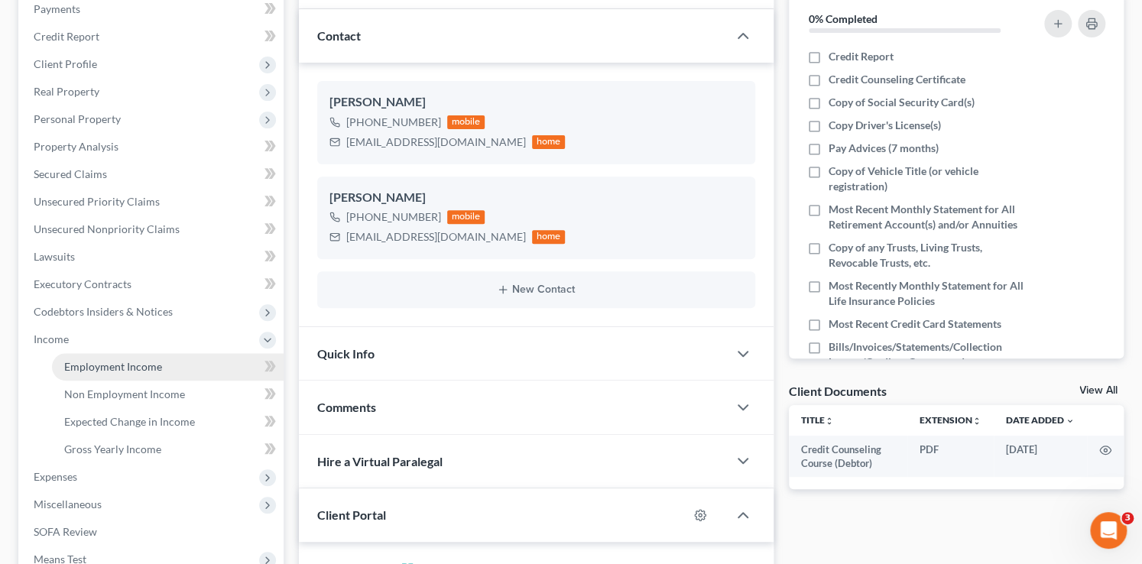
click at [132, 374] on link "Employment Income" at bounding box center [168, 367] width 232 height 28
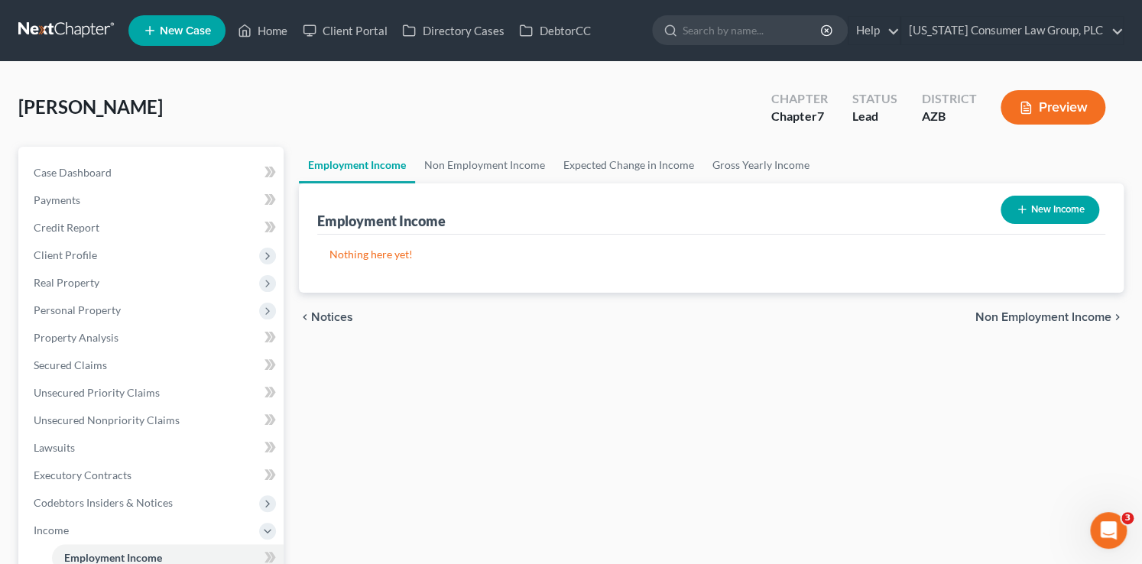
click at [1047, 199] on button "New Income" at bounding box center [1049, 210] width 99 height 28
select select "0"
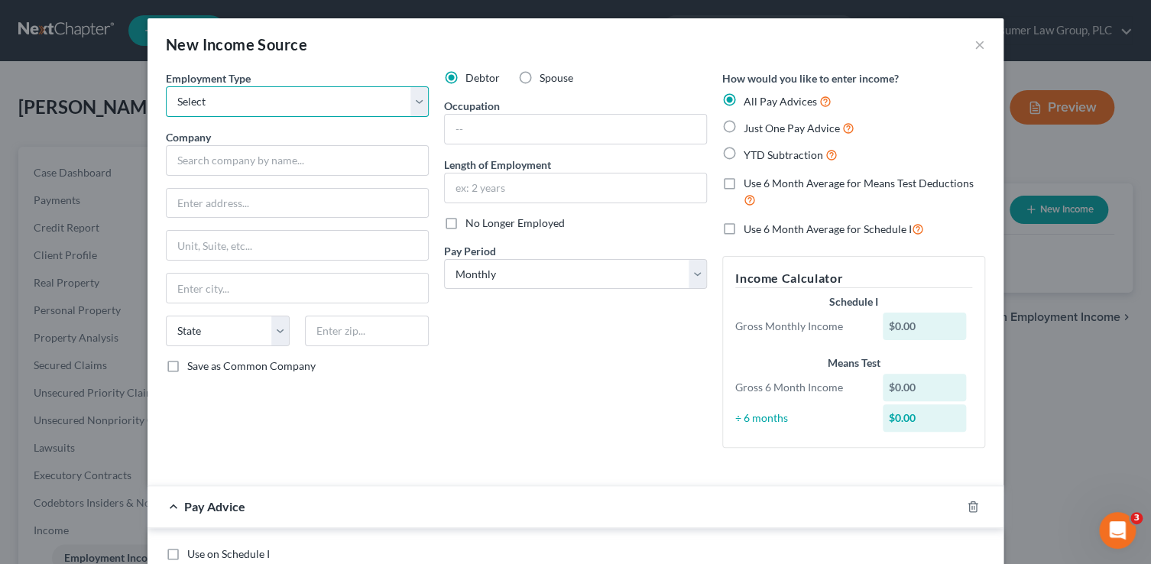
click at [280, 92] on select "Select Full or Part Time Employment Self Employment" at bounding box center [297, 101] width 263 height 31
select select "0"
click at [166, 86] on select "Select Full or Part Time Employment Self Employment" at bounding box center [297, 101] width 263 height 31
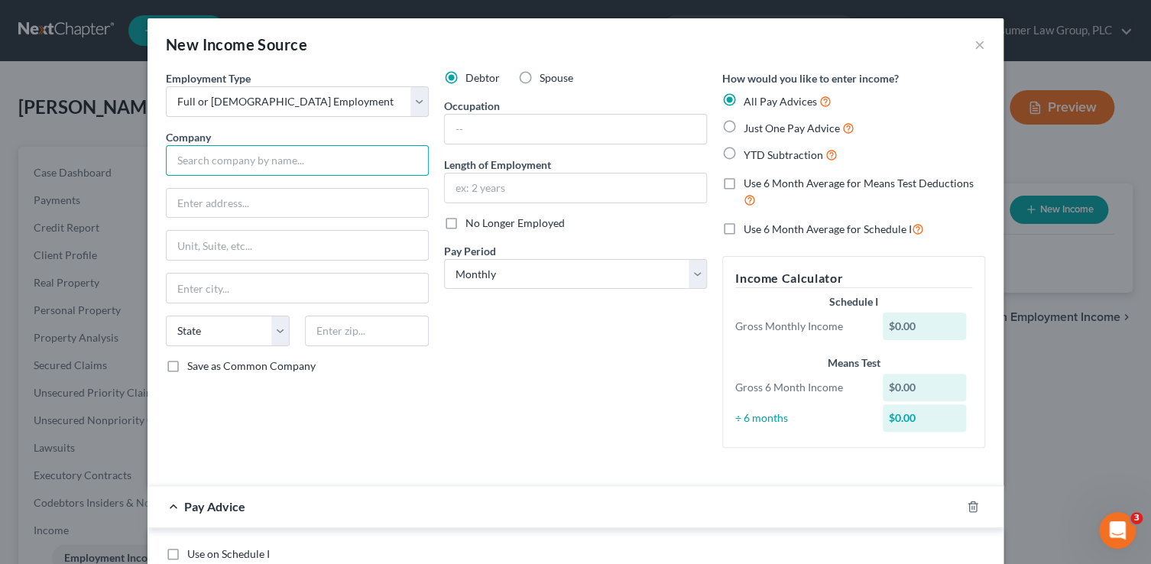
click at [266, 167] on input "text" at bounding box center [297, 160] width 263 height 31
type input "Arka Enterprises, LLC"
type input "10645 N. Tatum Blvd., Suite 200"
type input "85028"
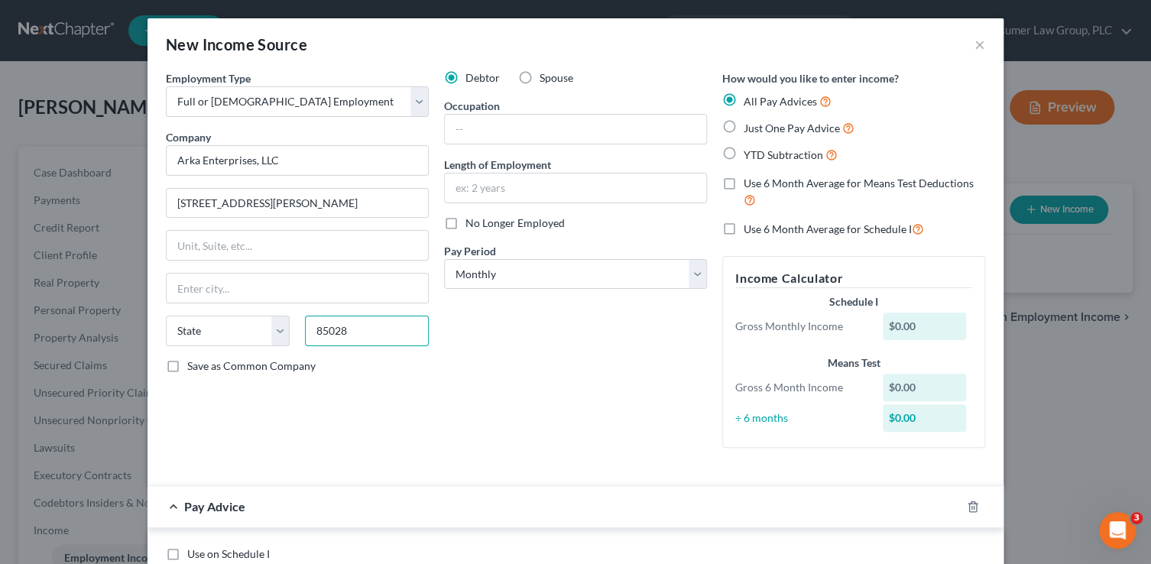
drag, startPoint x: 366, startPoint y: 331, endPoint x: 308, endPoint y: 326, distance: 58.3
click at [308, 326] on input "85028" at bounding box center [367, 331] width 124 height 31
type input "Phoenix"
select select "3"
click at [523, 456] on div "Debtor Spouse Occupation Length of Employment No Longer Employed Pay Period * S…" at bounding box center [575, 265] width 278 height 390
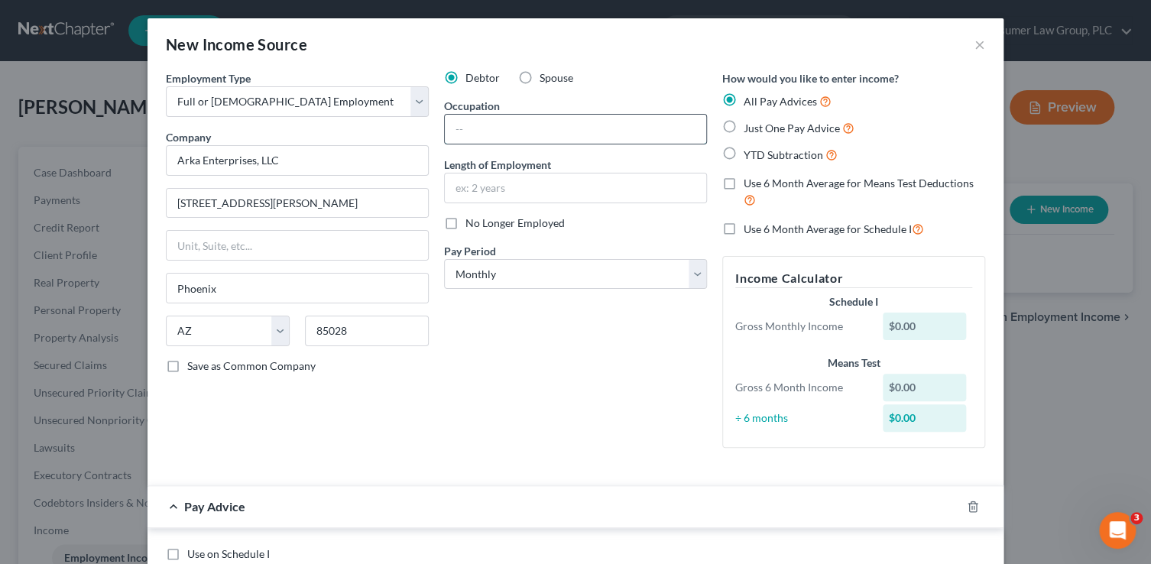
click at [520, 123] on input "text" at bounding box center [575, 129] width 261 height 29
type input "Store Manager"
type input "2.5 years"
select select "2"
click at [970, 509] on icon "button" at bounding box center [973, 506] width 12 height 12
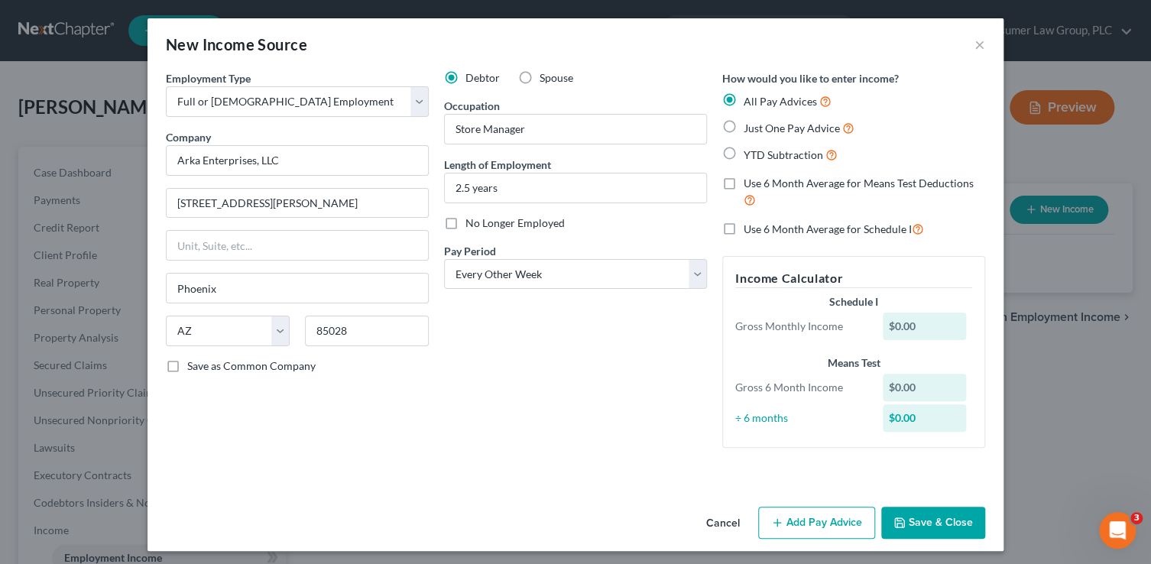
click at [953, 520] on button "Save & Close" at bounding box center [933, 523] width 104 height 32
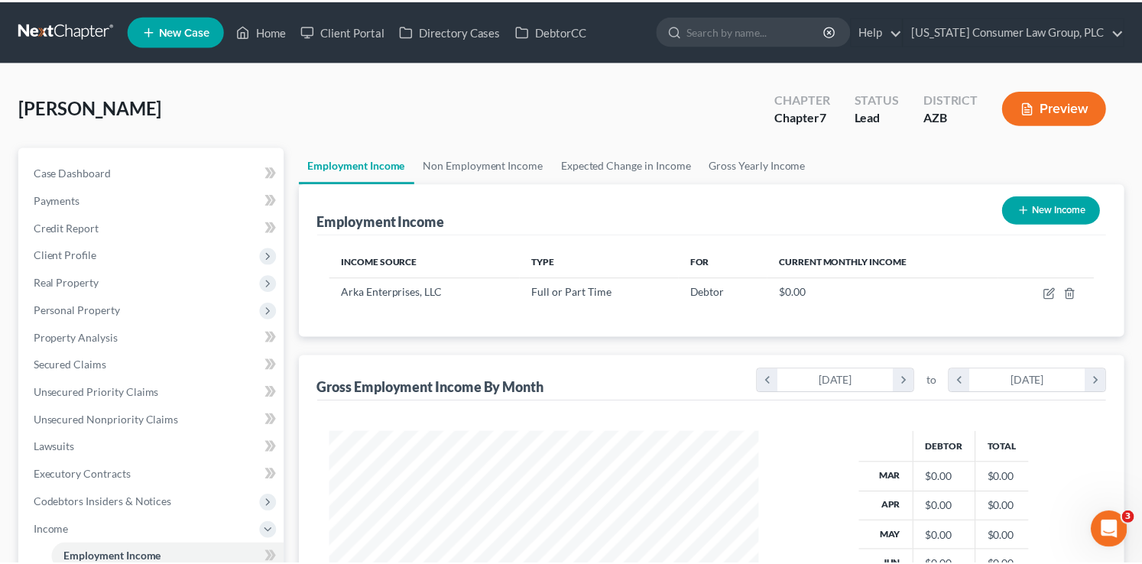
scroll to position [763824, 763633]
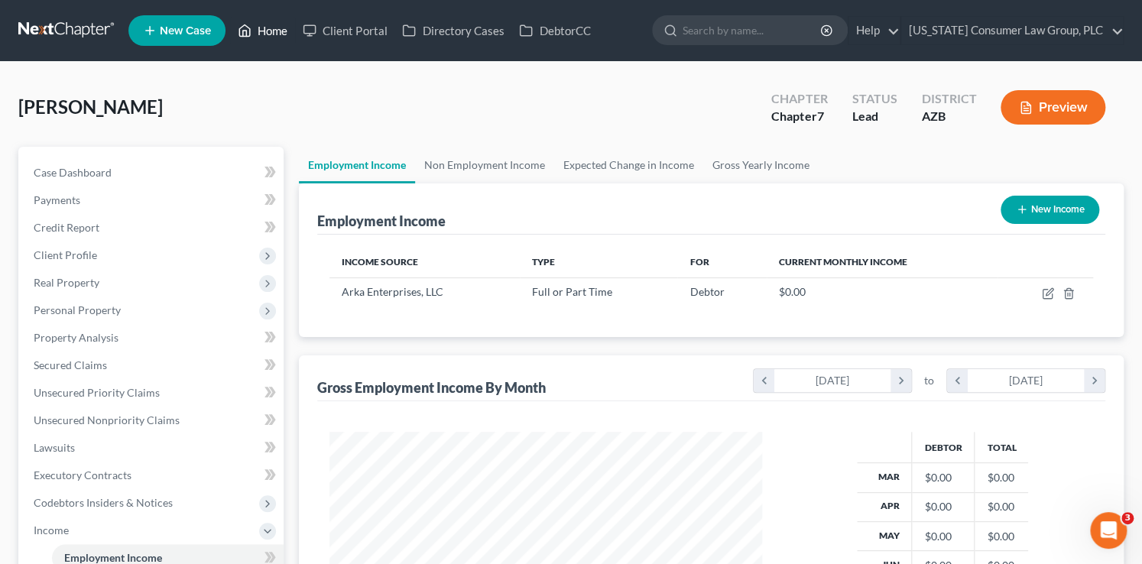
click at [280, 35] on link "Home" at bounding box center [262, 31] width 65 height 28
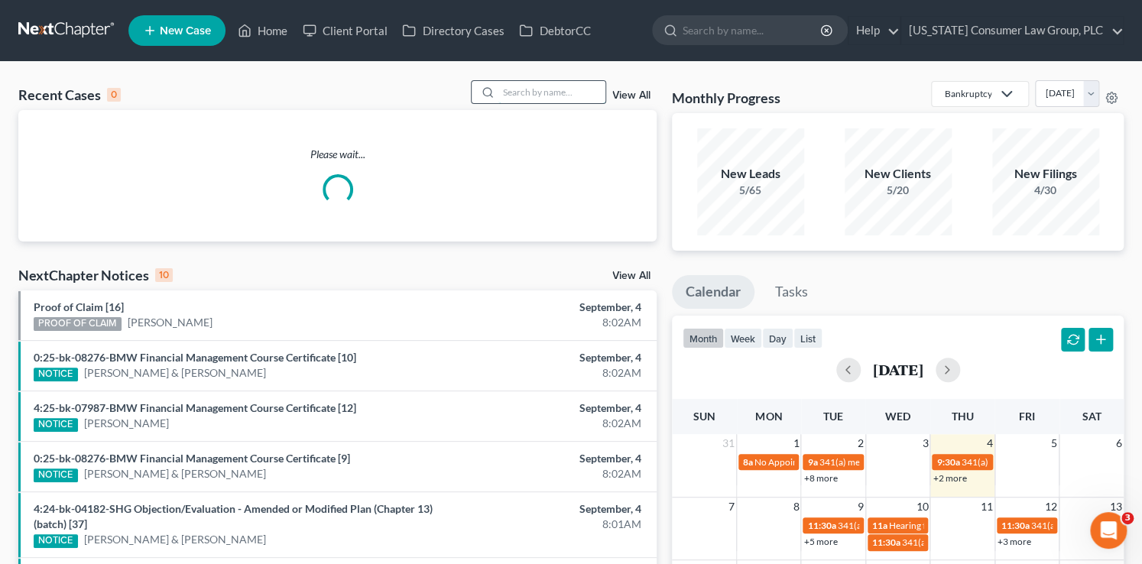
click at [549, 86] on input "search" at bounding box center [551, 92] width 107 height 22
type input "eagar"
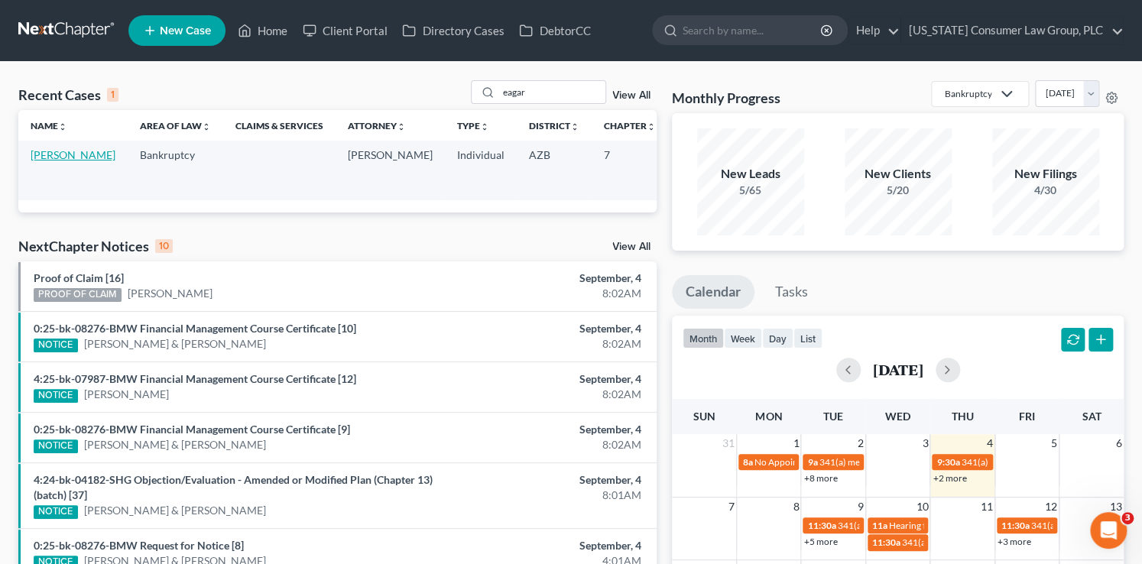
click at [66, 161] on link "[PERSON_NAME]" at bounding box center [73, 154] width 85 height 13
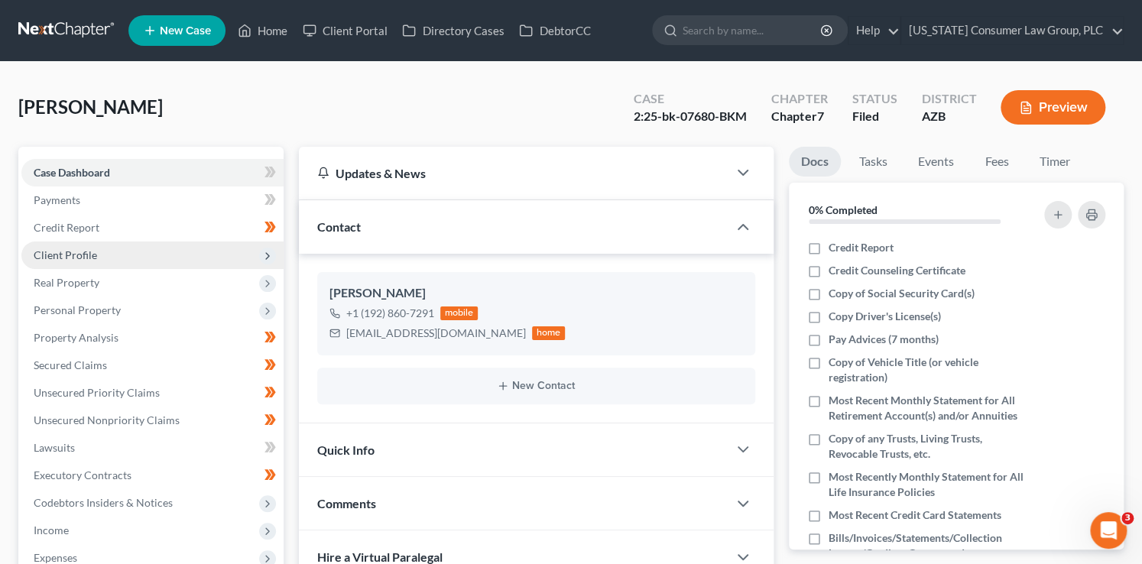
click at [62, 260] on span "Client Profile" at bounding box center [65, 254] width 63 height 13
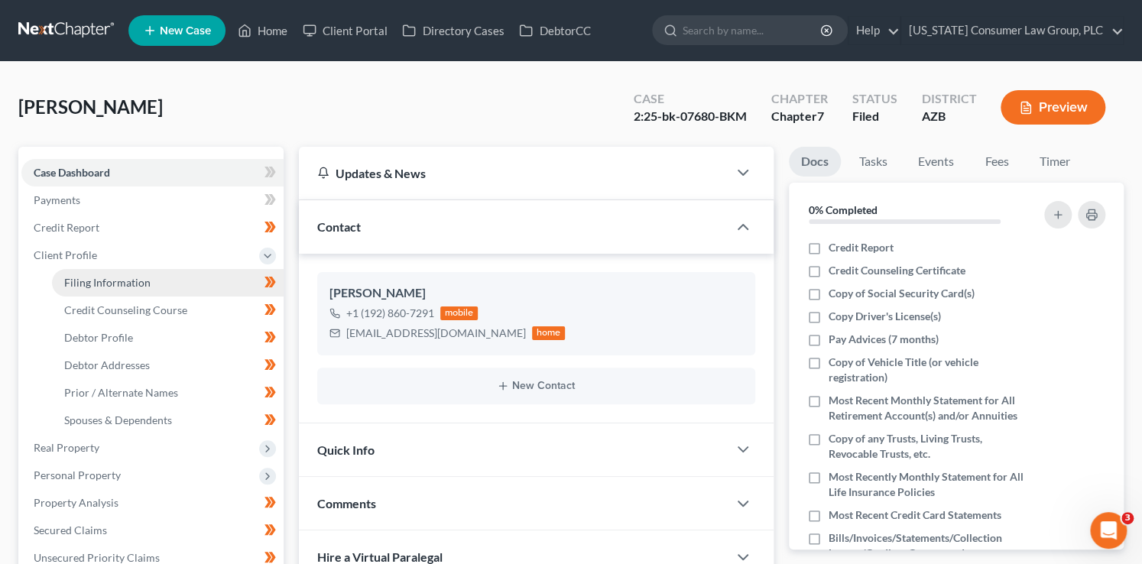
click at [124, 288] on link "Filing Information" at bounding box center [168, 283] width 232 height 28
select select "1"
select select "0"
select select "4"
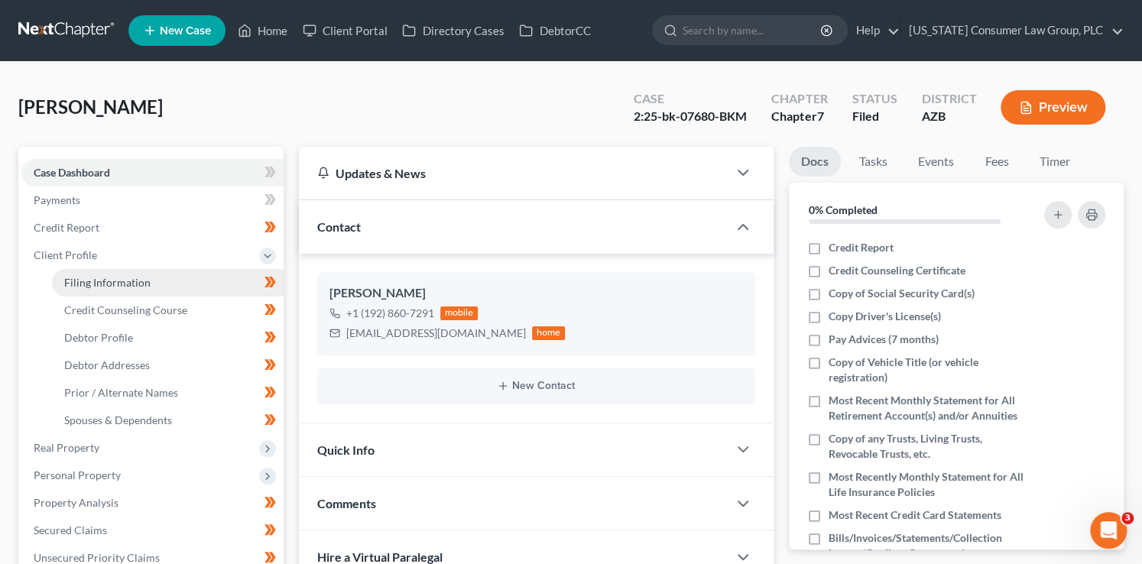
select select "0"
select select "3"
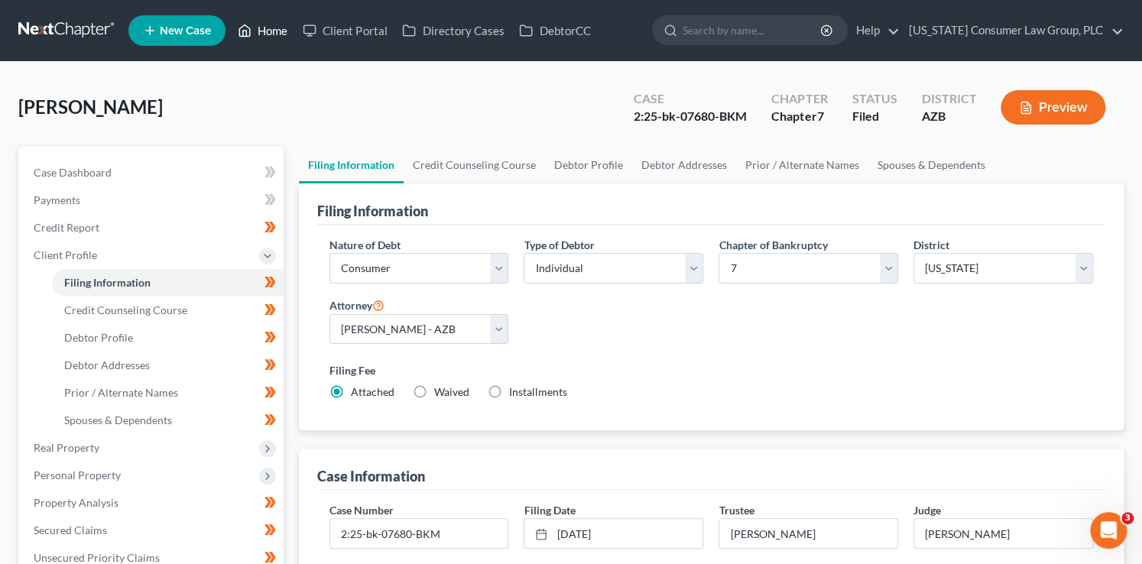
click at [258, 33] on link "Home" at bounding box center [262, 31] width 65 height 28
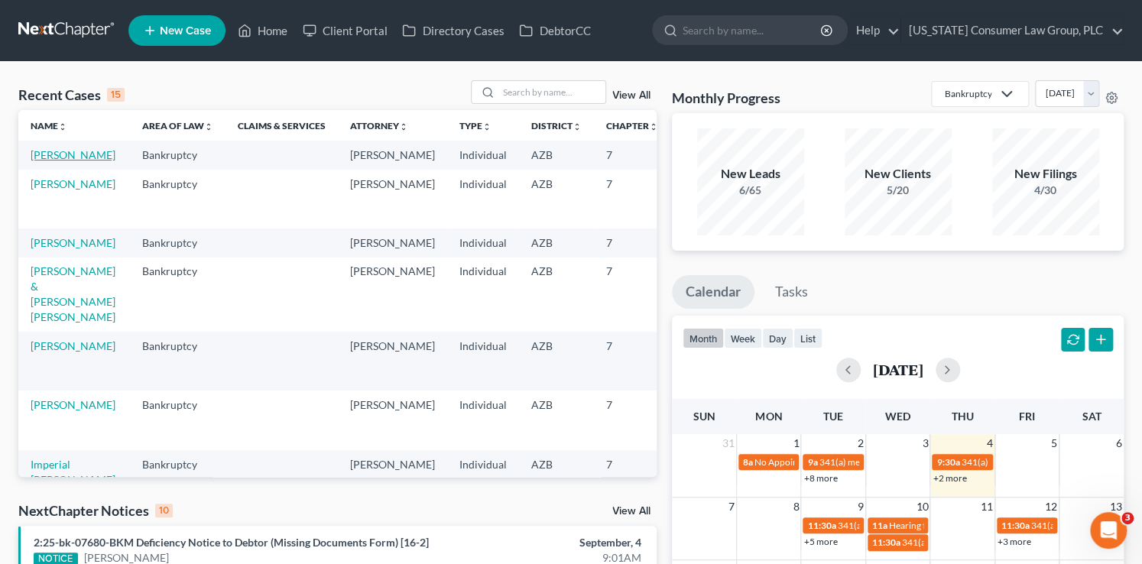
click at [40, 154] on link "[PERSON_NAME]" at bounding box center [73, 154] width 85 height 13
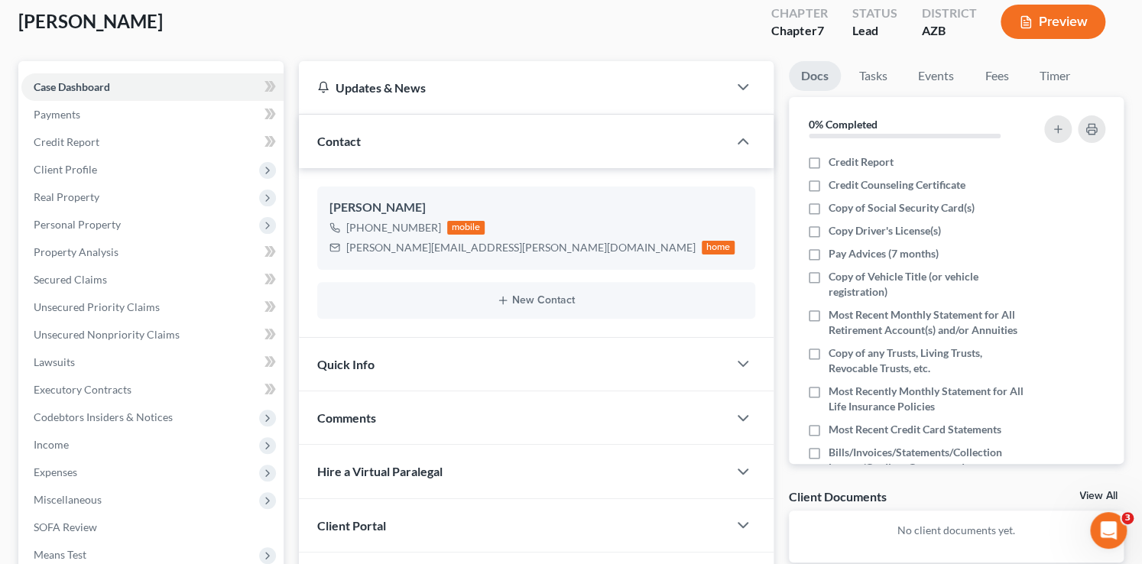
scroll to position [196, 0]
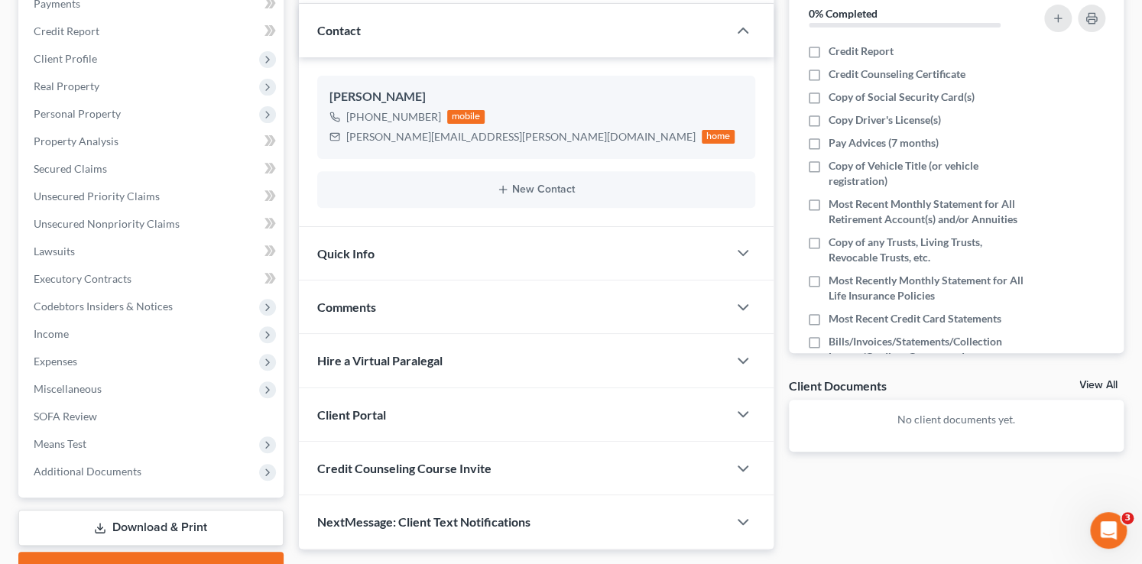
click at [441, 471] on span "Credit Counseling Course Invite" at bounding box center [404, 468] width 174 height 15
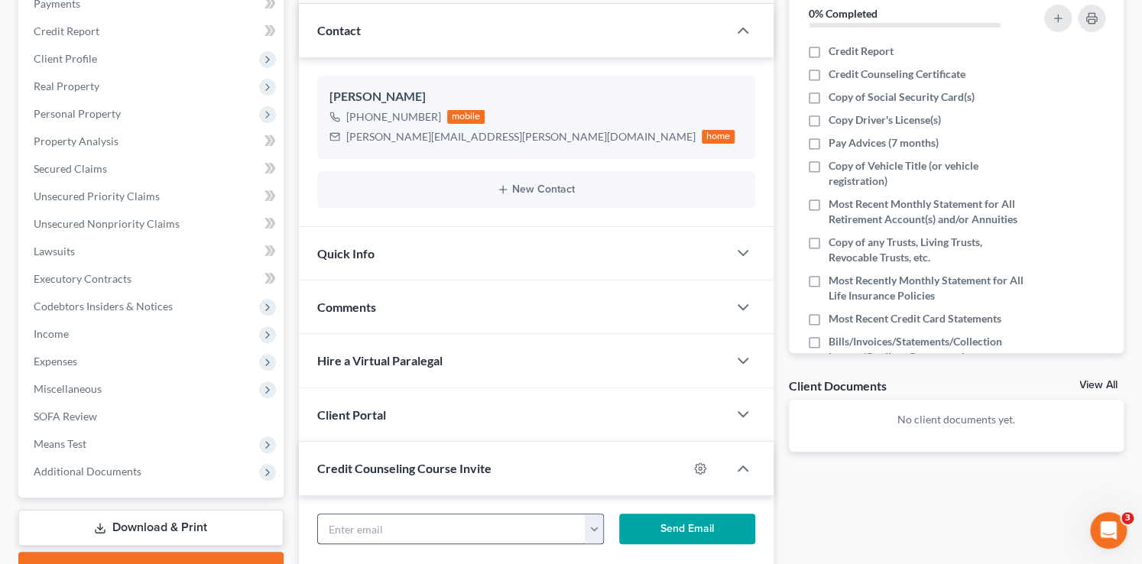
click at [420, 523] on input "text" at bounding box center [451, 528] width 267 height 29
paste input "olga.zaldana@gmail.com"
type input "olga.zaldana@gmail.com"
click at [699, 522] on button "Send Email" at bounding box center [687, 528] width 136 height 31
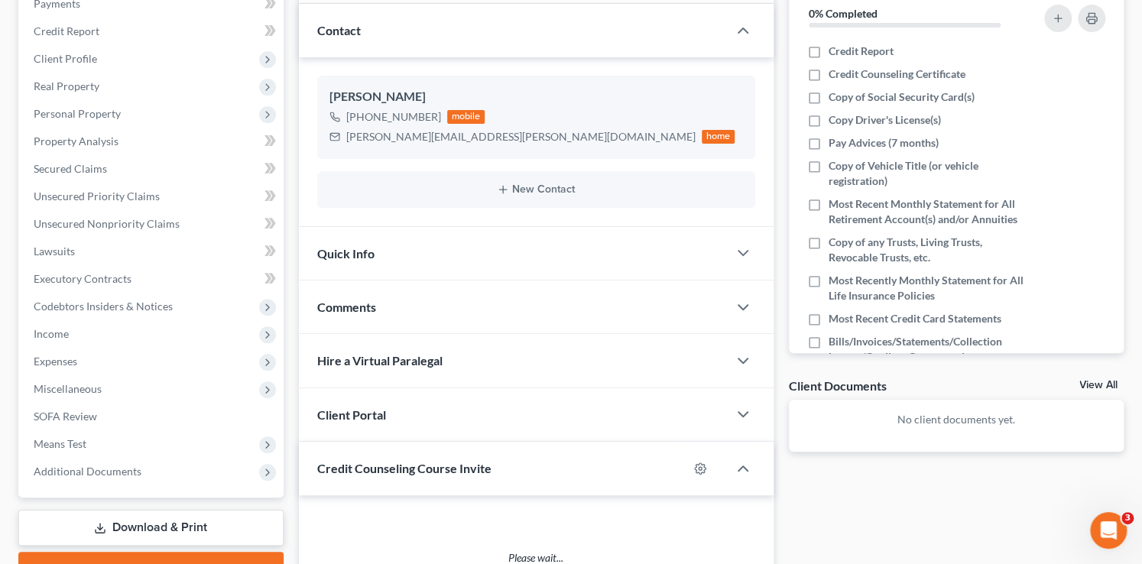
click at [429, 421] on div "Client Portal" at bounding box center [513, 414] width 429 height 53
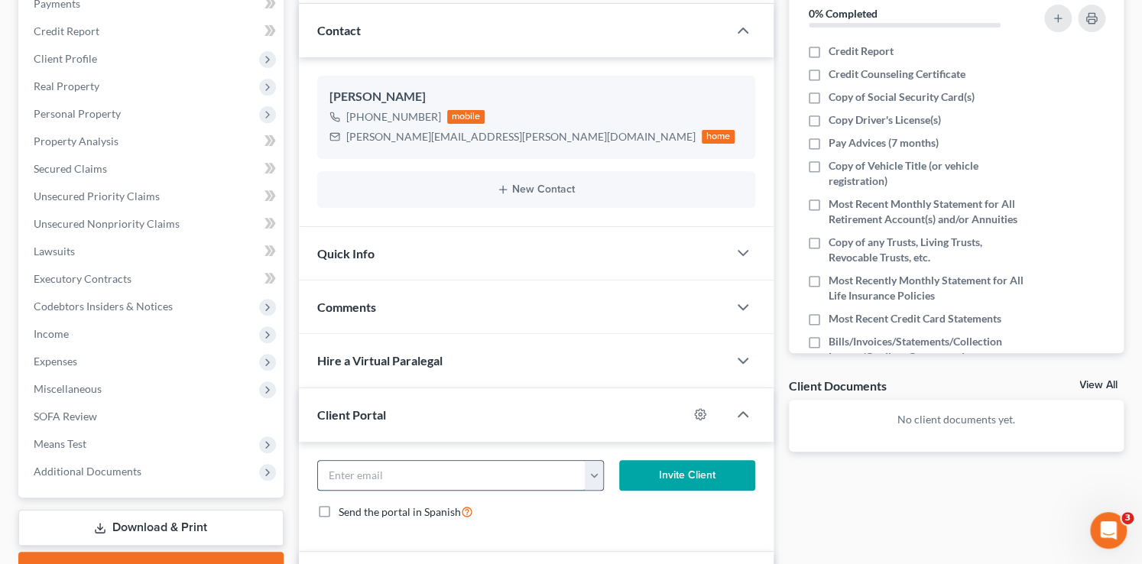
click at [409, 481] on input "email" at bounding box center [451, 475] width 267 height 29
paste input "olga.zaldana@gmail.com"
type input "olga.zaldana@gmail.com"
click at [665, 480] on button "Invite Client" at bounding box center [687, 475] width 136 height 31
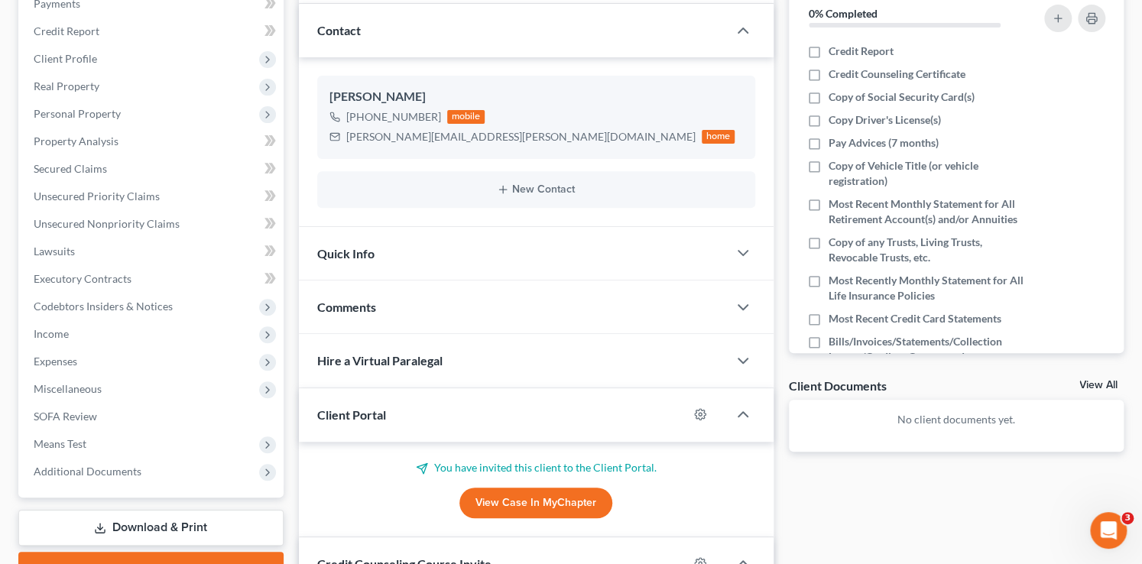
scroll to position [0, 0]
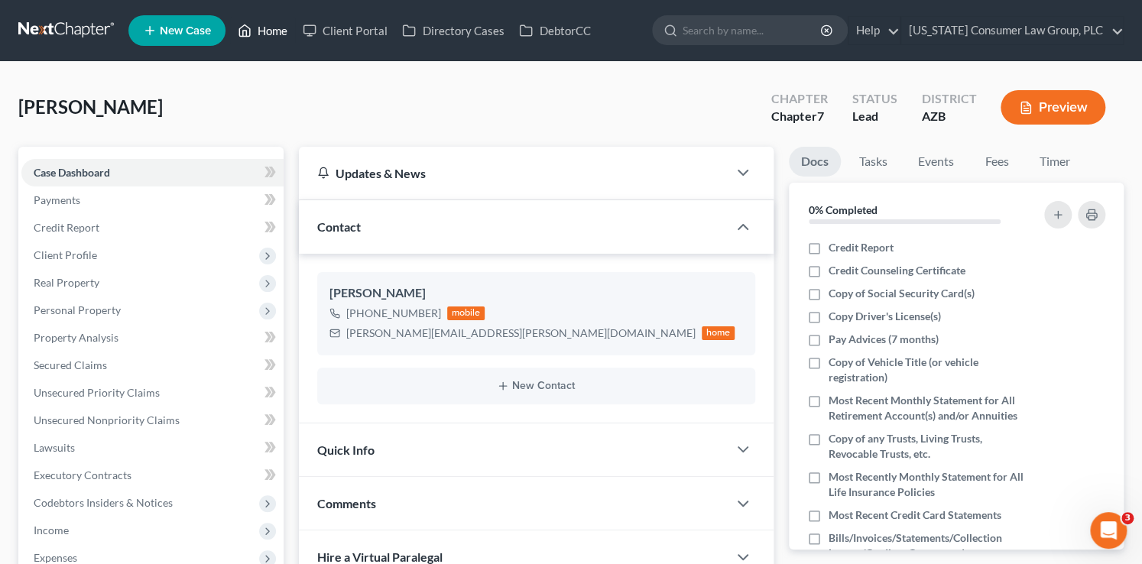
click at [276, 28] on link "Home" at bounding box center [262, 31] width 65 height 28
click at [276, 30] on link "Home" at bounding box center [262, 31] width 65 height 28
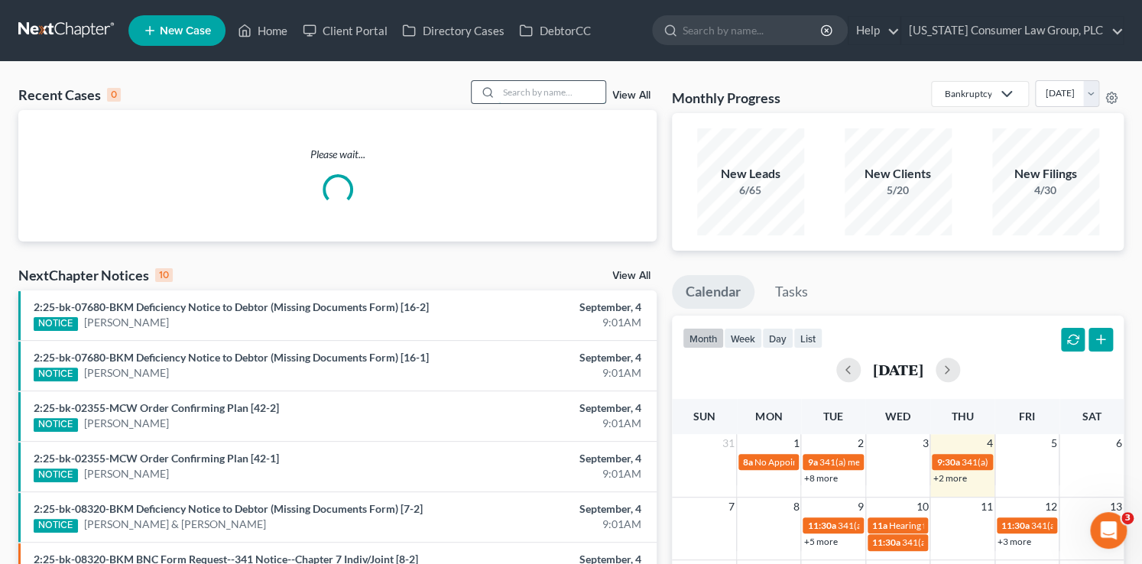
click at [517, 89] on input "search" at bounding box center [551, 92] width 107 height 22
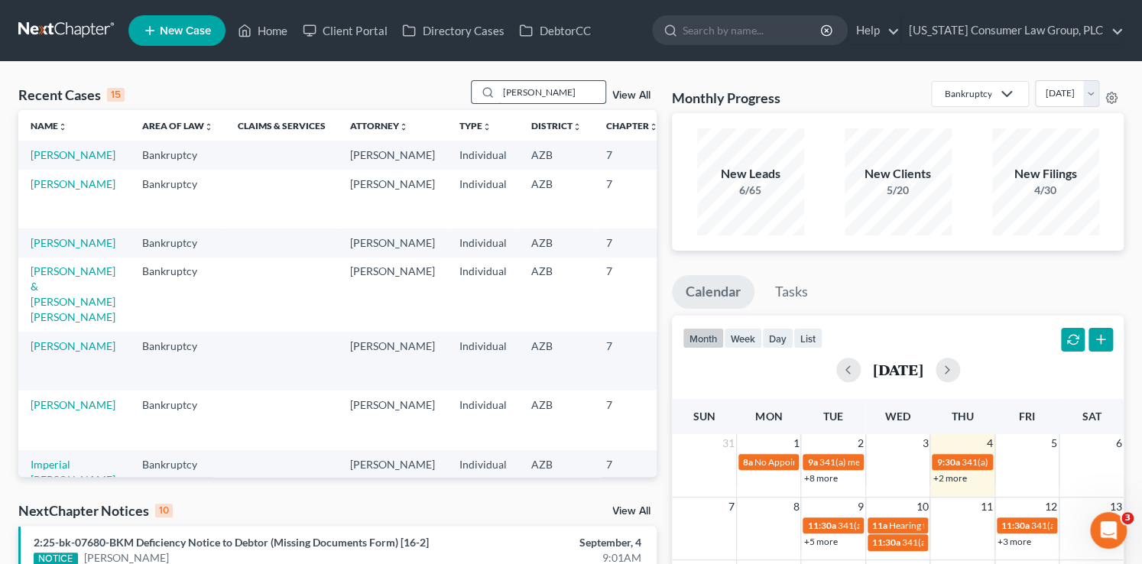
type input "rymer"
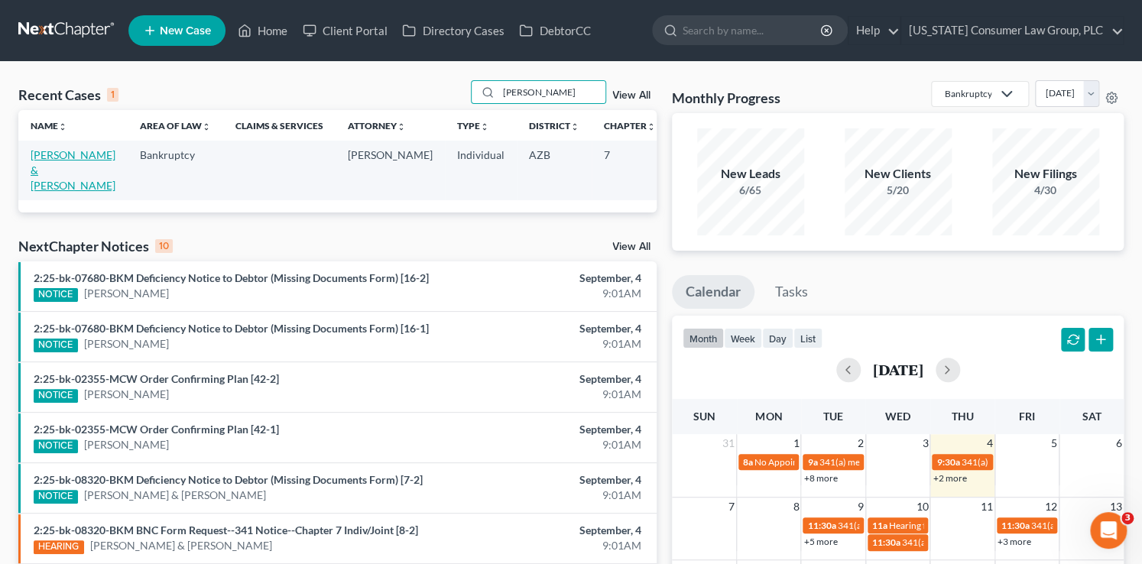
click at [43, 182] on link "[PERSON_NAME] & [PERSON_NAME]" at bounding box center [73, 170] width 85 height 44
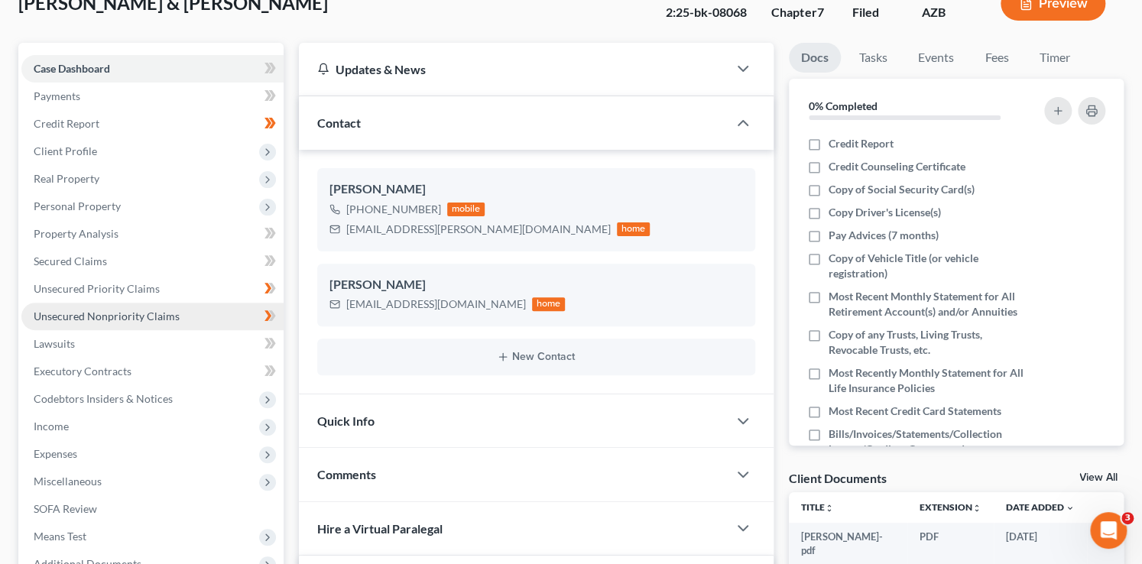
scroll to position [377, 0]
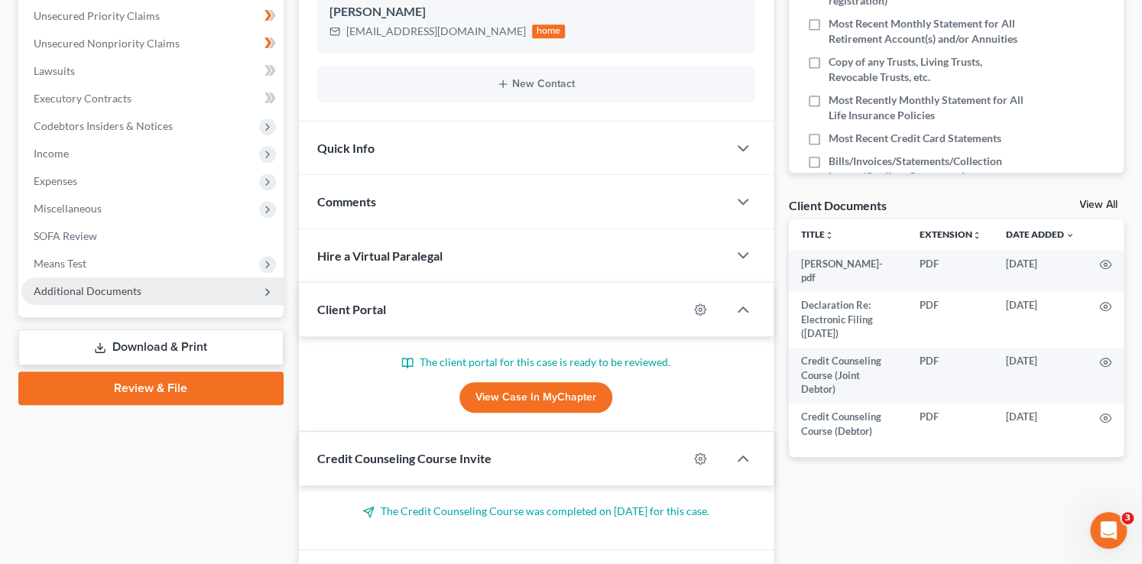
click at [141, 296] on span "Additional Documents" at bounding box center [152, 291] width 262 height 28
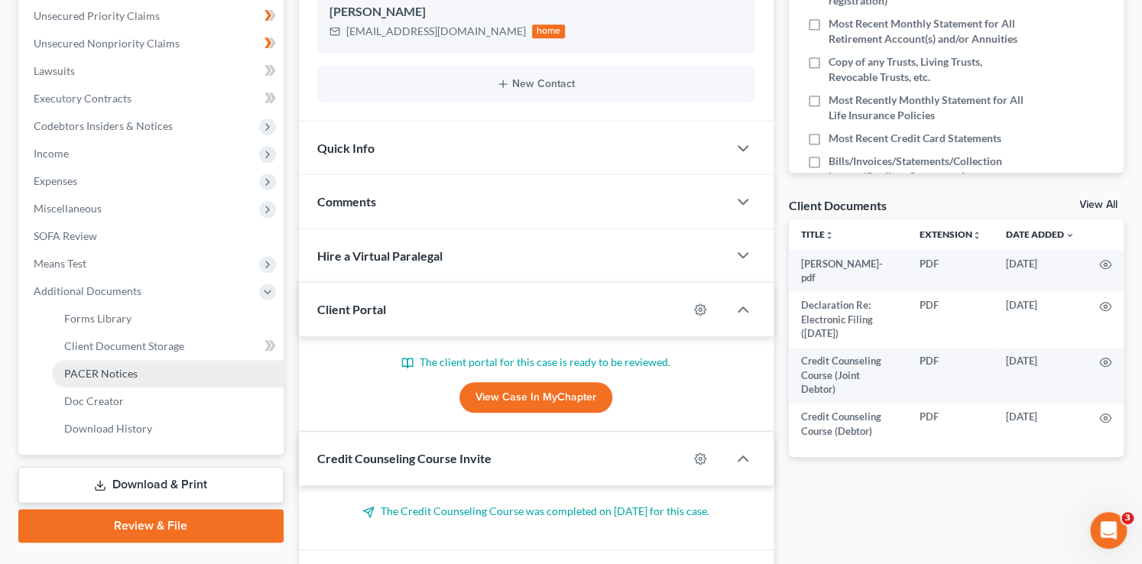
click at [138, 375] on link "PACER Notices" at bounding box center [168, 374] width 232 height 28
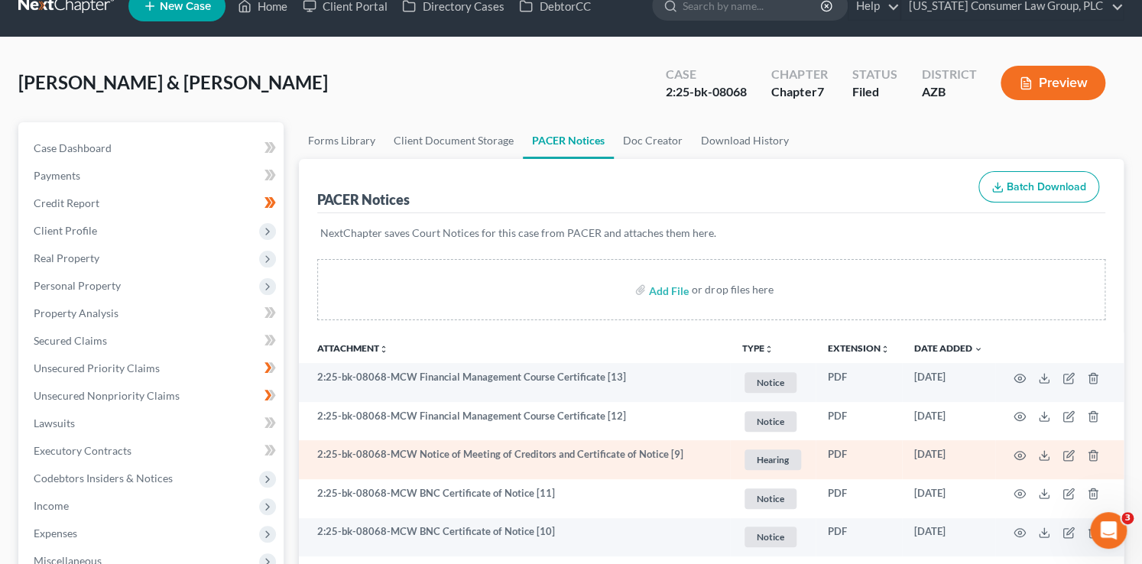
scroll to position [43, 0]
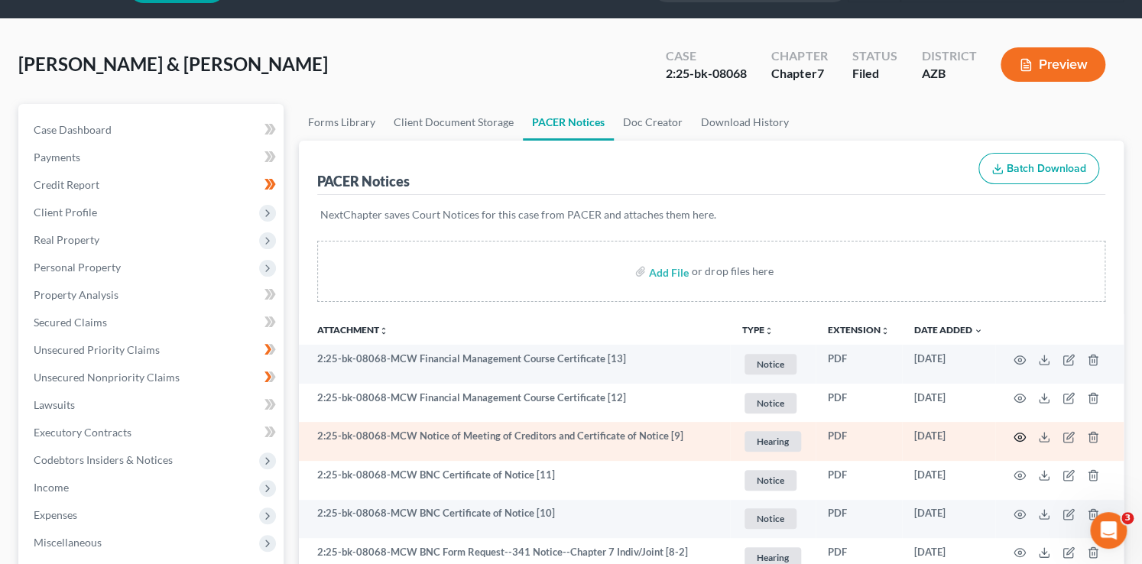
click at [1020, 438] on icon "button" at bounding box center [1019, 437] width 12 height 12
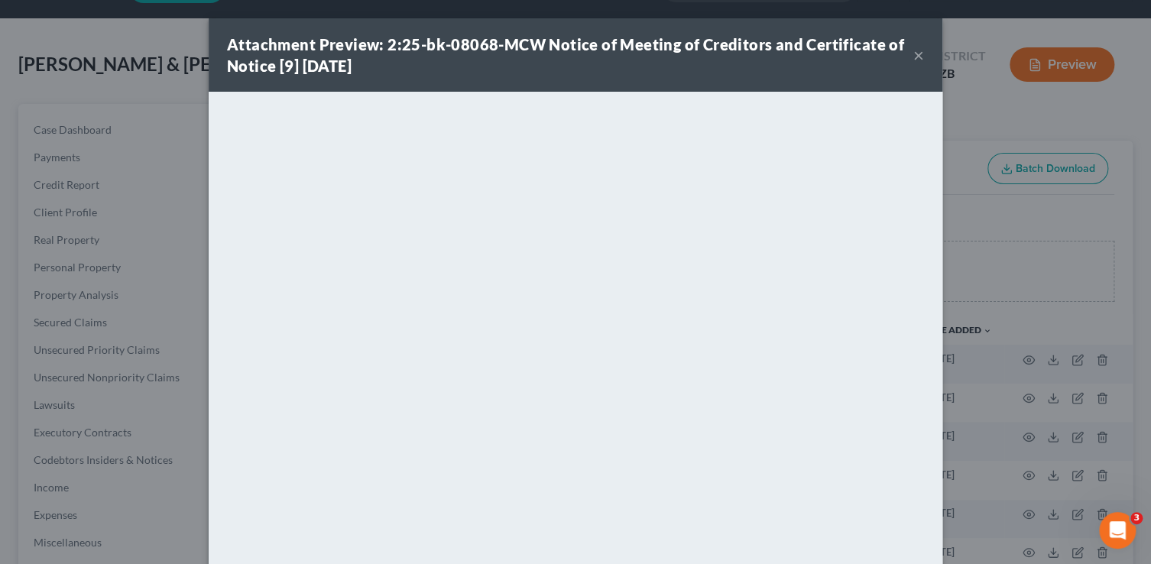
click at [1028, 283] on div "Attachment Preview: 2:25-bk-08068-MCW Notice of Meeting of Creditors and Certif…" at bounding box center [575, 282] width 1151 height 564
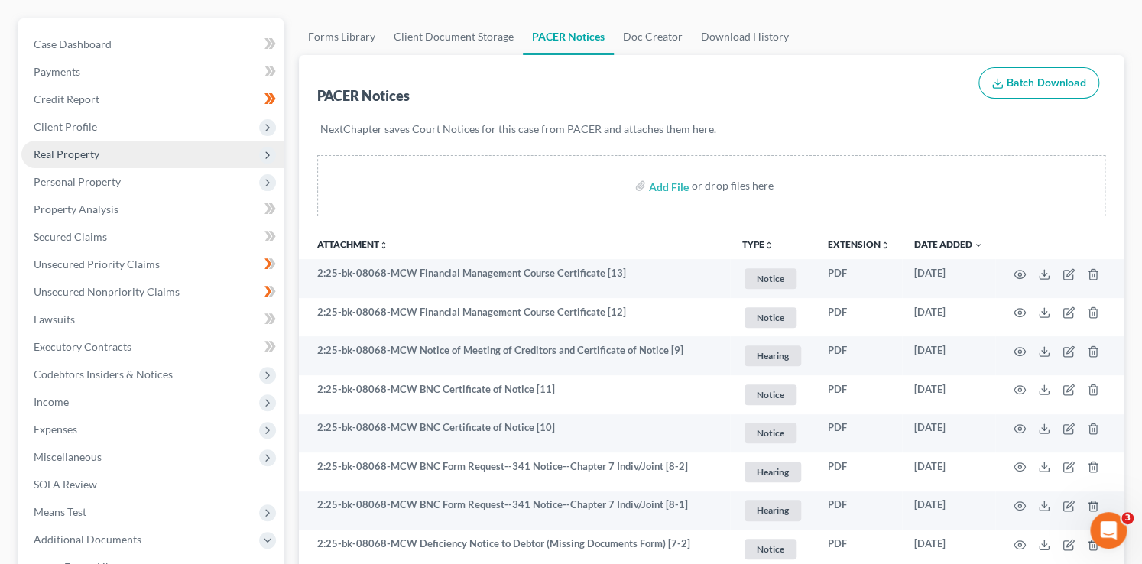
scroll to position [125, 0]
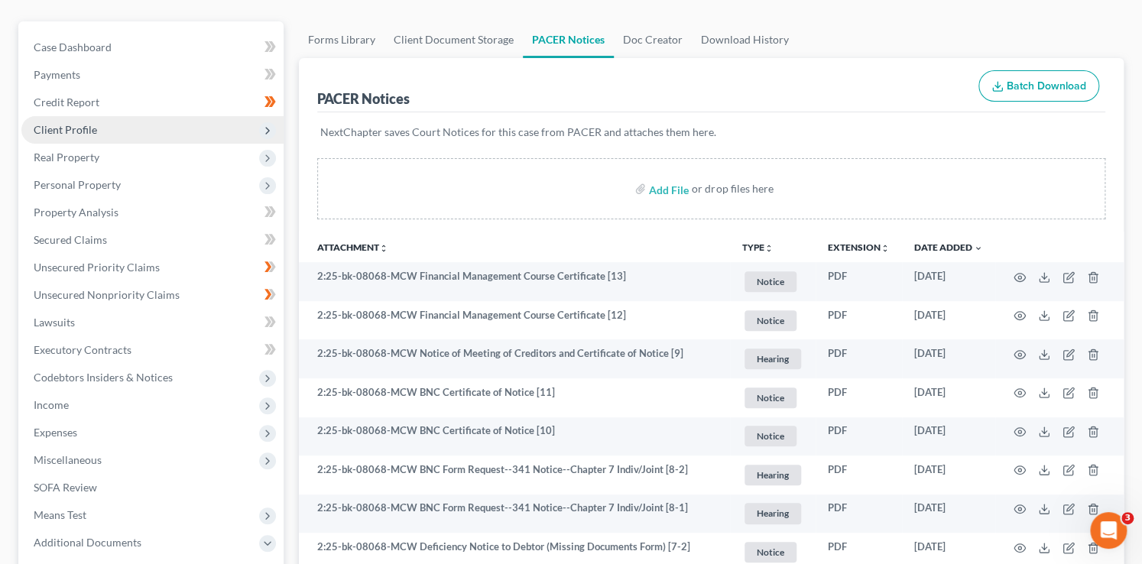
click at [81, 119] on span "Client Profile" at bounding box center [152, 130] width 262 height 28
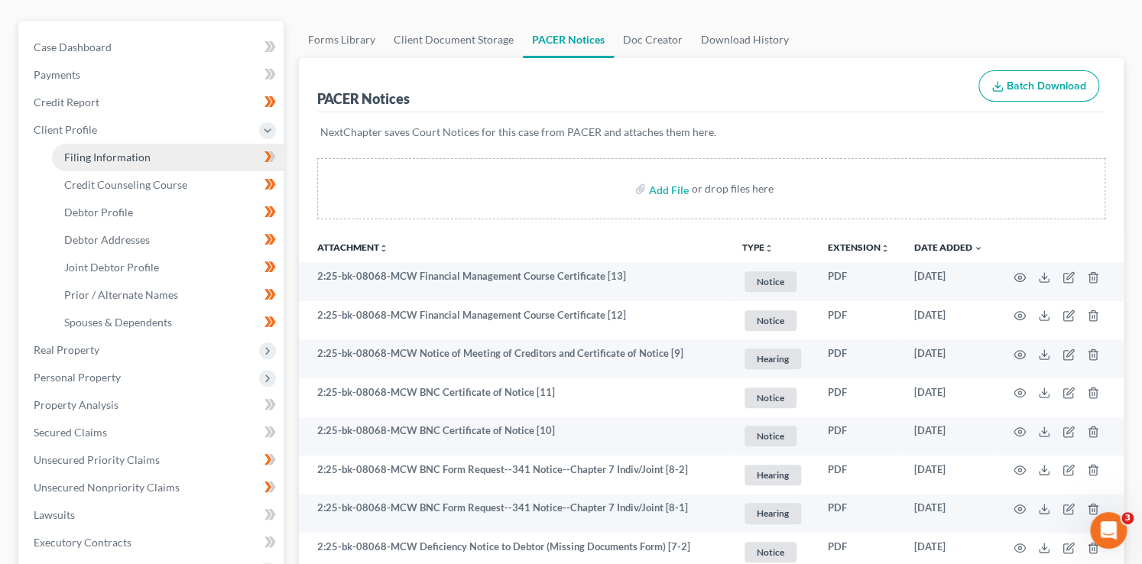
click at [199, 158] on link "Filing Information" at bounding box center [168, 158] width 232 height 28
select select "1"
select select "0"
select select "4"
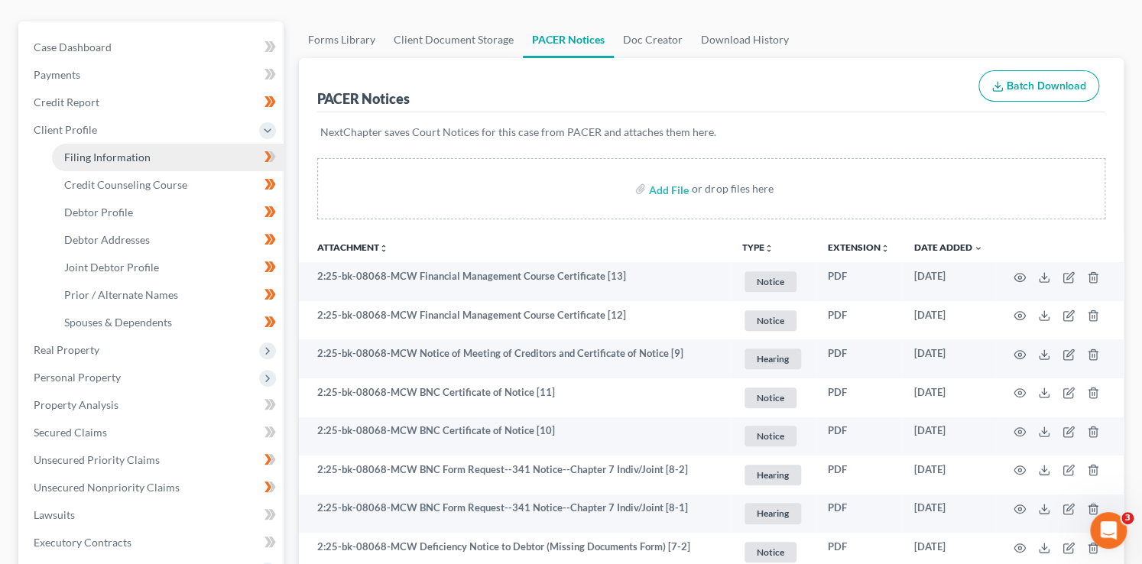
select select "0"
select select "3"
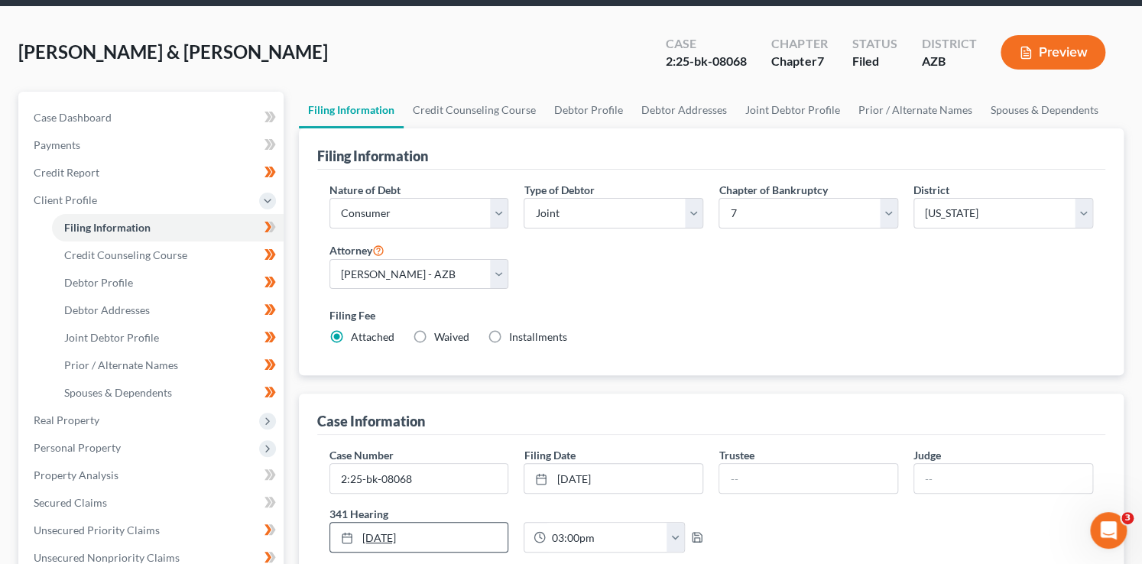
scroll to position [208, 0]
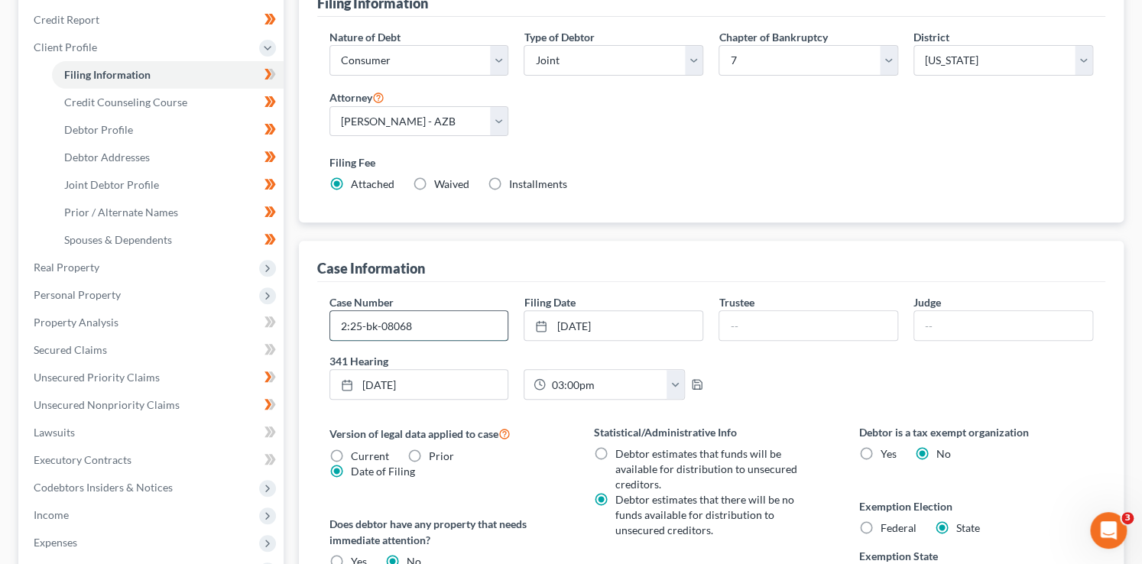
click at [455, 319] on input "2:25-bk-08068" at bounding box center [419, 325] width 178 height 29
type input "2:25-bk-08068-MCW"
type input "Haley"
type input "Wanslee"
click at [273, 77] on icon at bounding box center [269, 74] width 11 height 19
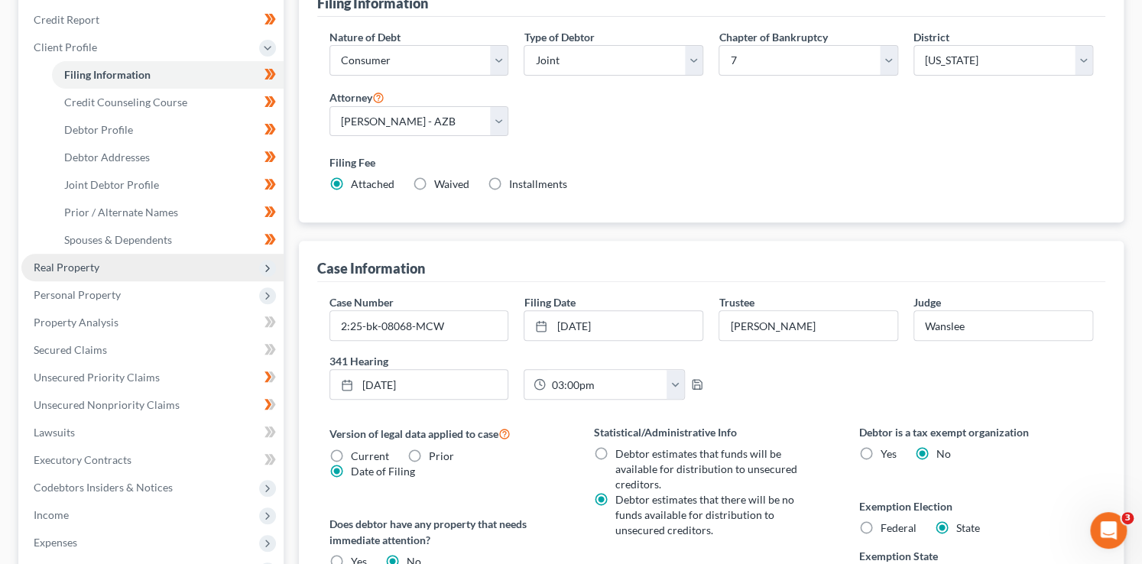
click at [170, 256] on span "Real Property" at bounding box center [152, 268] width 262 height 28
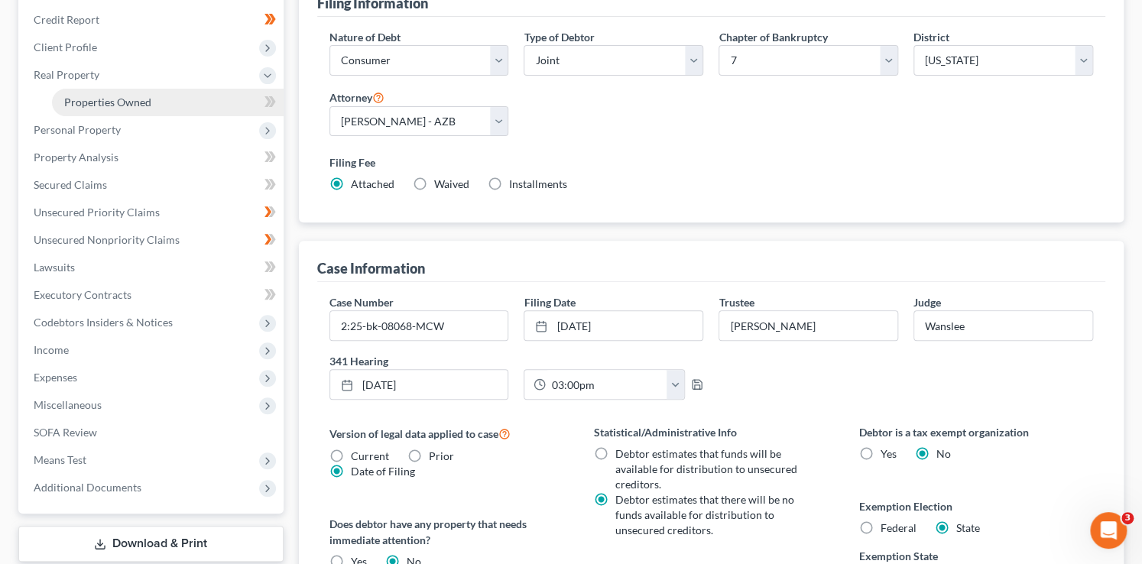
click at [148, 109] on link "Properties Owned" at bounding box center [168, 103] width 232 height 28
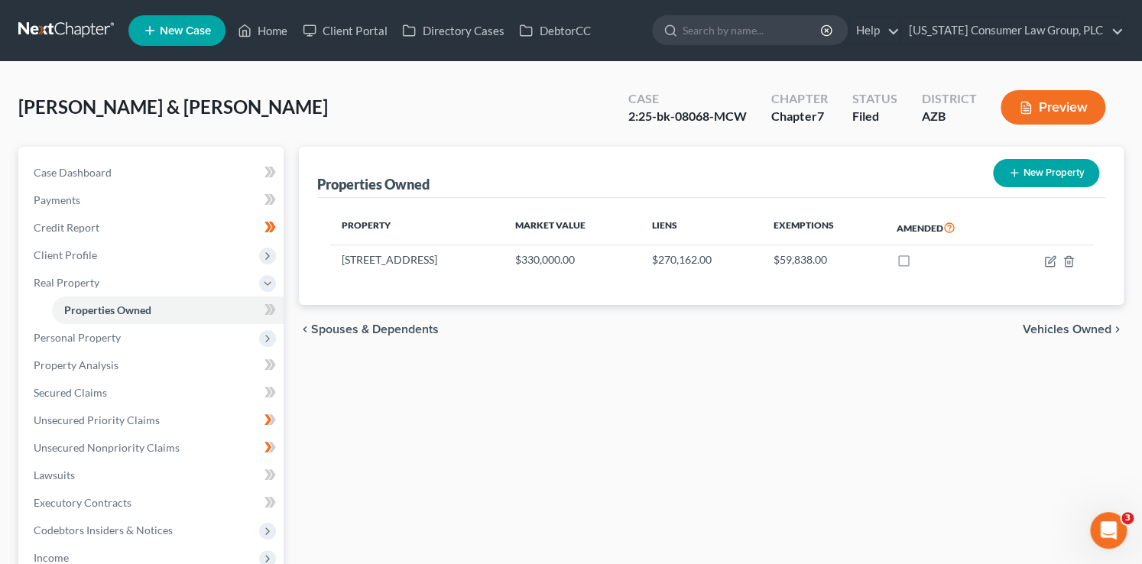
click at [272, 313] on div "New" at bounding box center [260, 298] width 31 height 35
click at [275, 319] on span at bounding box center [270, 311] width 27 height 23
click at [276, 316] on span at bounding box center [270, 311] width 27 height 23
click at [1044, 262] on icon "button" at bounding box center [1050, 261] width 12 height 12
select select "3"
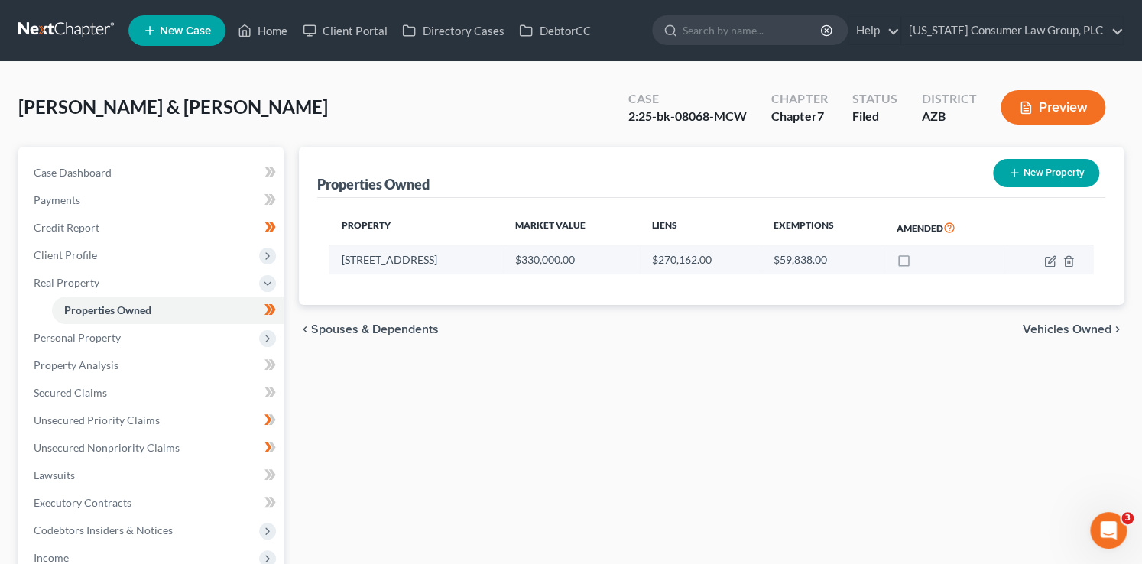
select select "7"
select select "2"
select select "0"
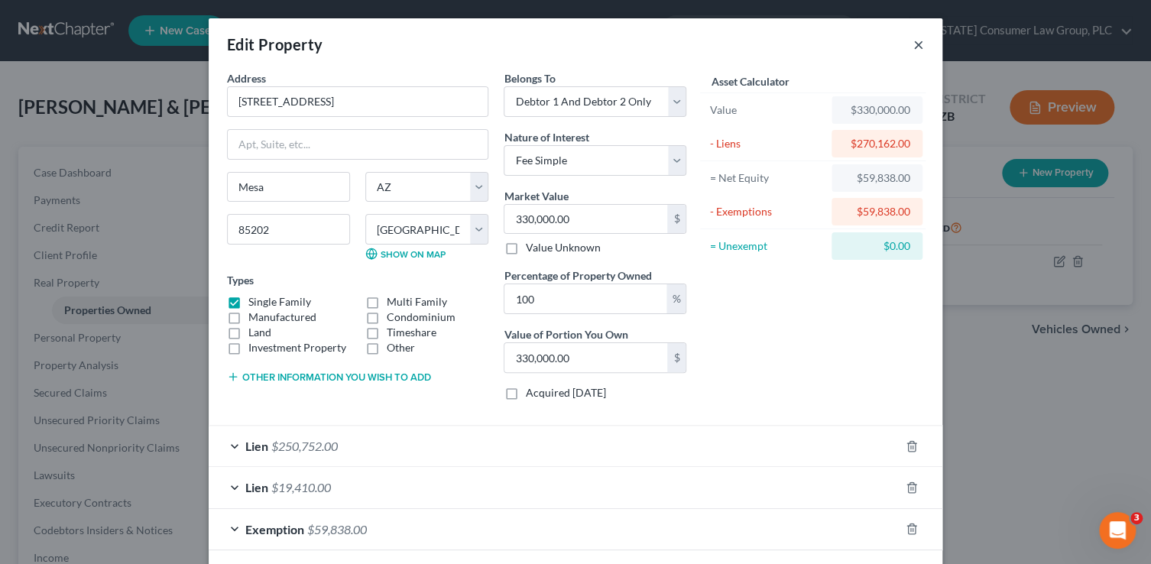
click at [913, 42] on button "×" at bounding box center [918, 44] width 11 height 18
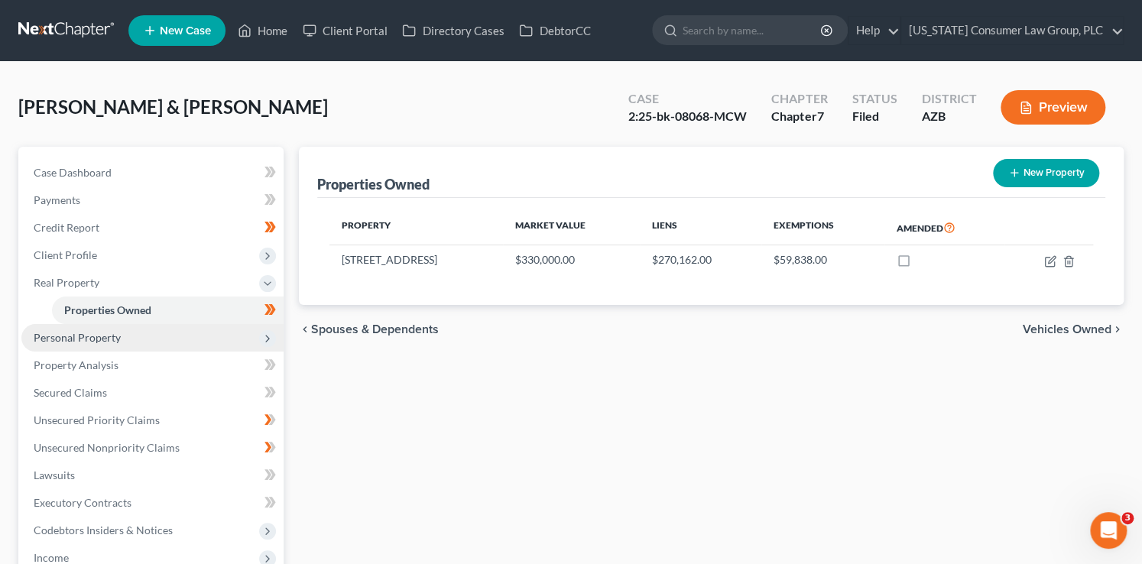
click at [65, 333] on span "Personal Property" at bounding box center [77, 337] width 87 height 13
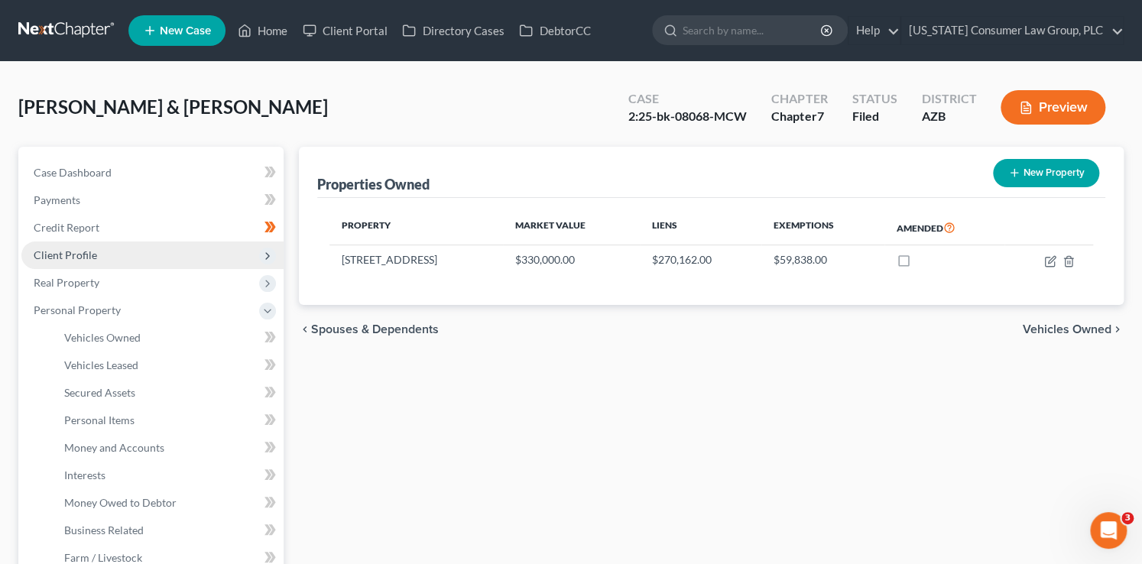
click at [271, 257] on icon at bounding box center [267, 256] width 12 height 12
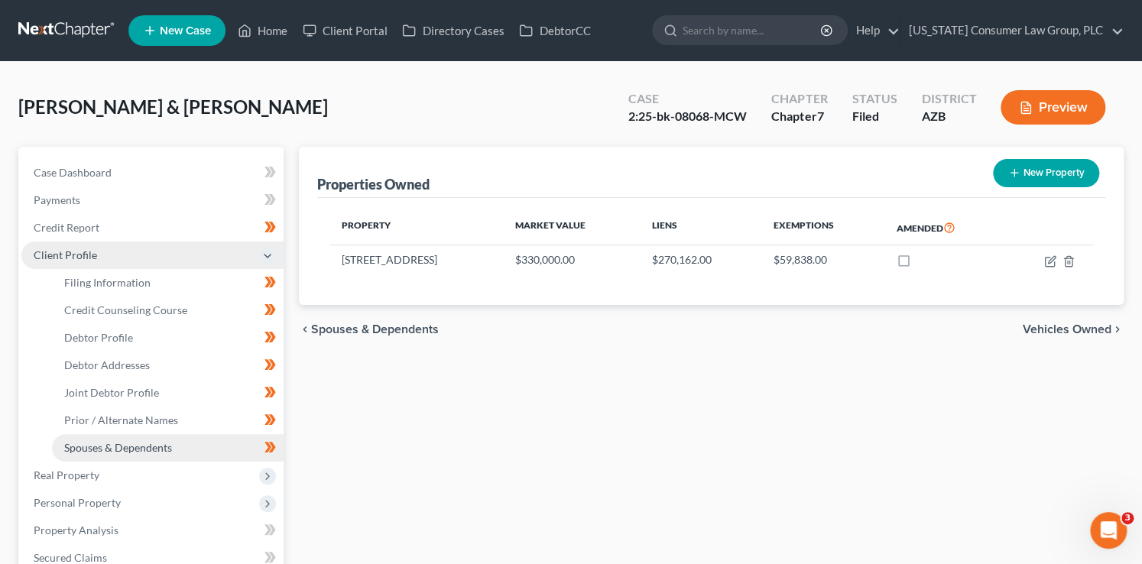
click at [185, 442] on link "Spouses & Dependents" at bounding box center [168, 448] width 232 height 28
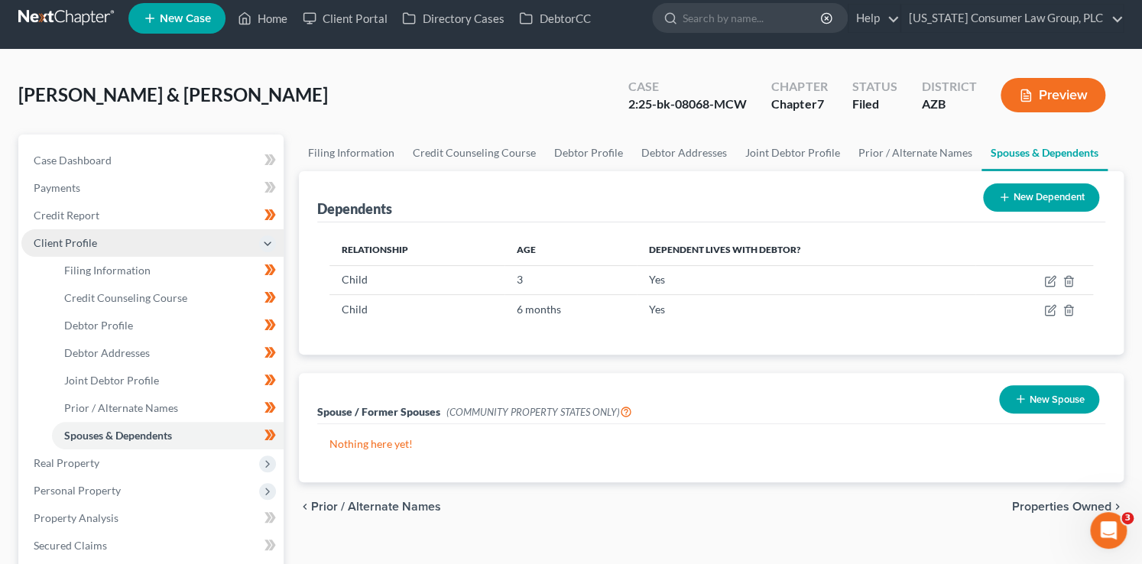
scroll to position [34, 0]
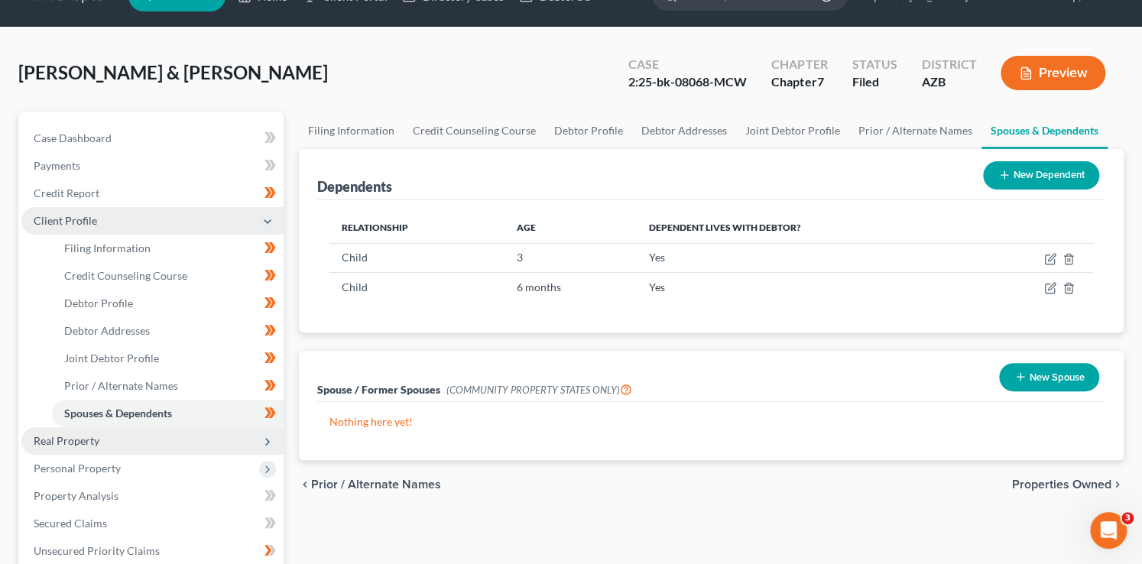
click at [166, 446] on span "Real Property" at bounding box center [152, 441] width 262 height 28
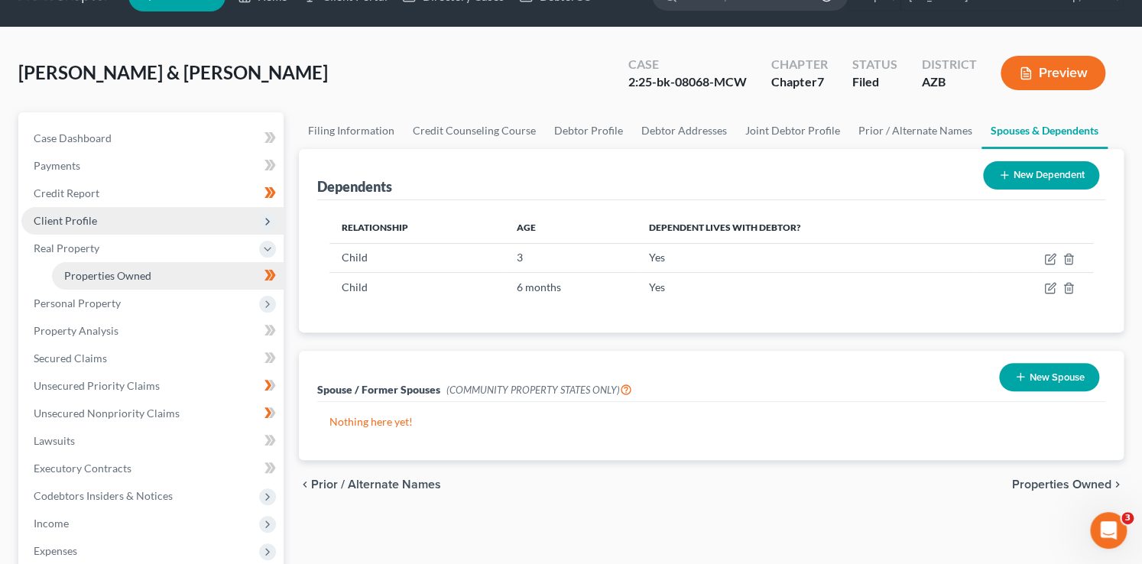
click at [125, 273] on span "Properties Owned" at bounding box center [107, 275] width 87 height 13
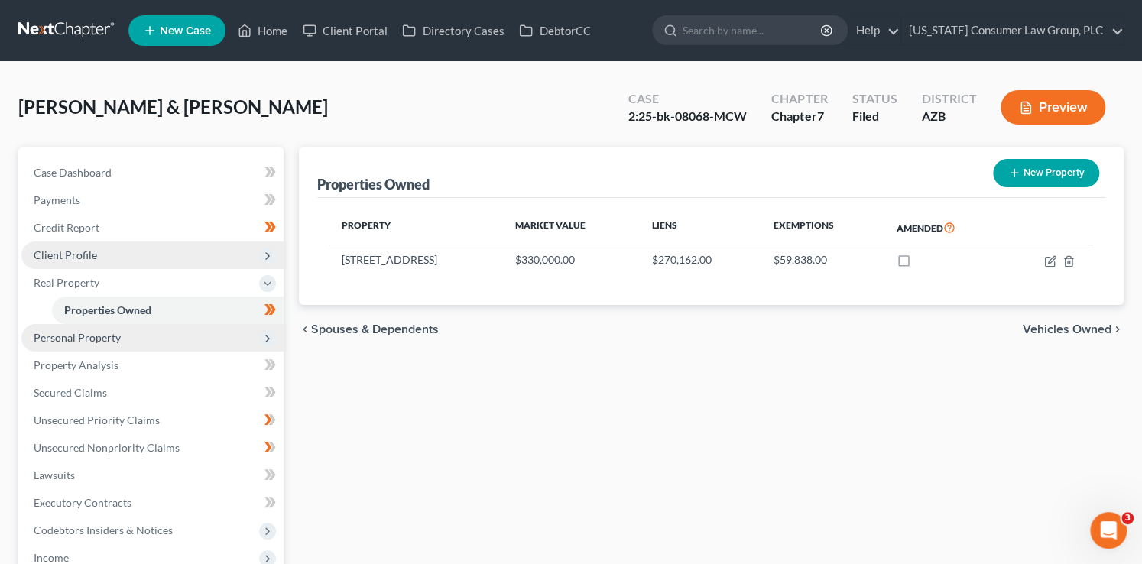
click at [154, 332] on span "Personal Property" at bounding box center [152, 338] width 262 height 28
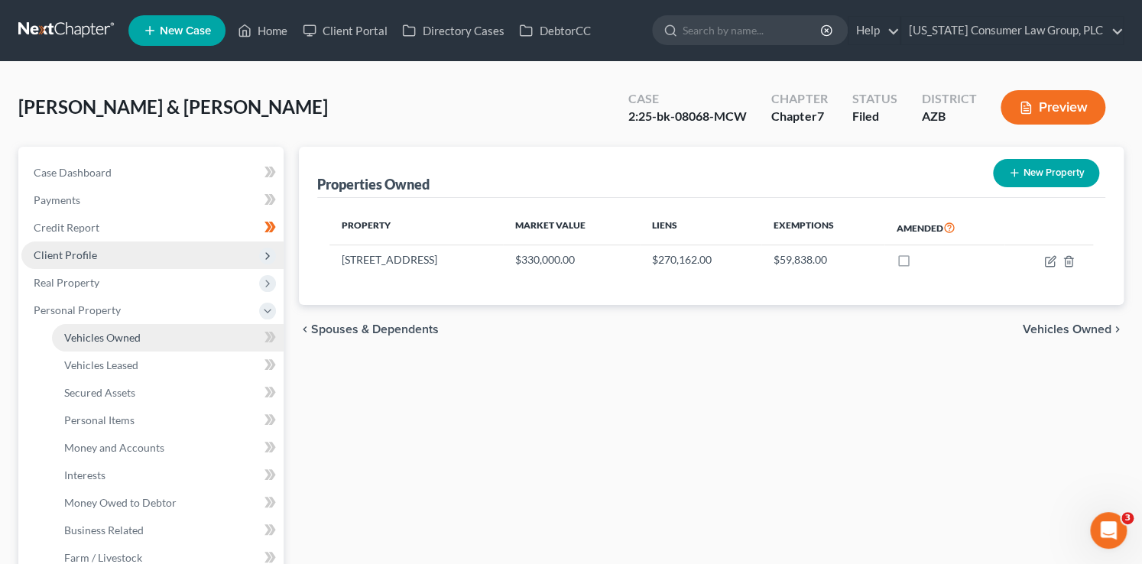
click at [160, 337] on link "Vehicles Owned" at bounding box center [168, 338] width 232 height 28
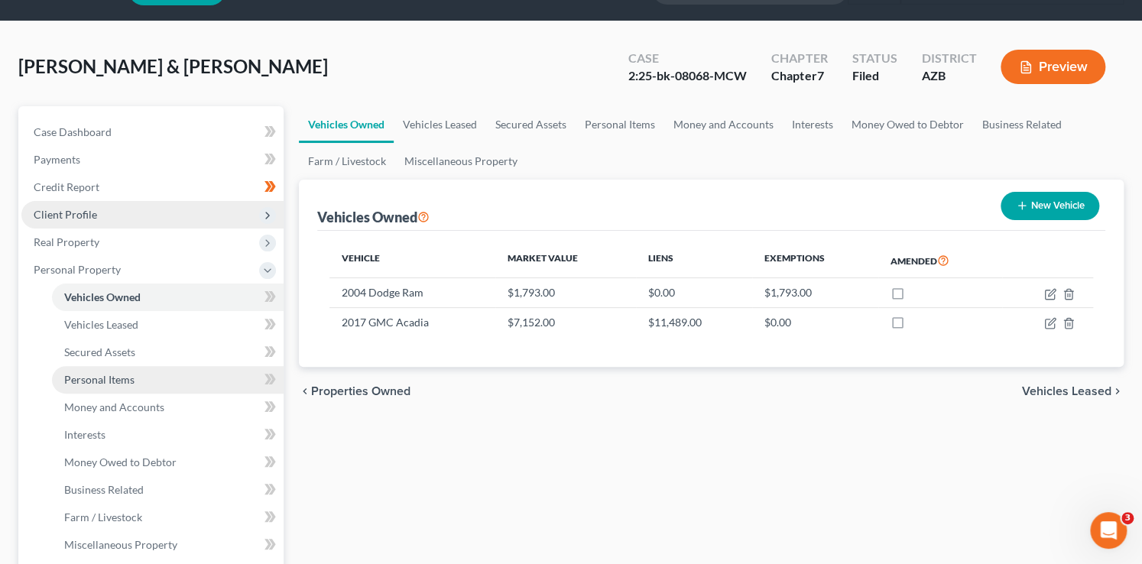
scroll to position [43, 0]
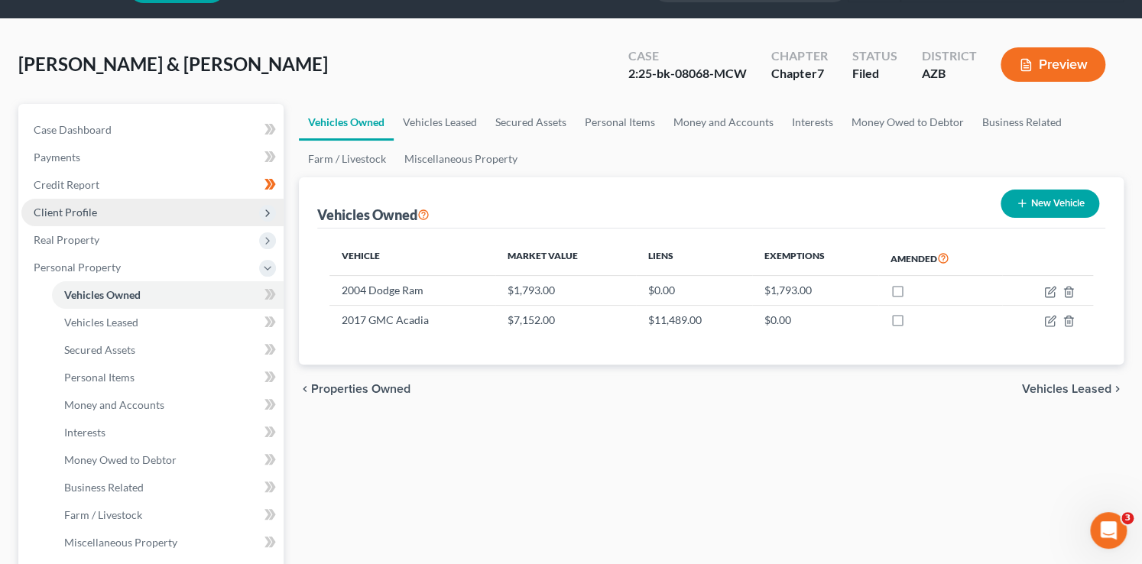
click at [277, 299] on span at bounding box center [270, 296] width 27 height 23
click at [277, 303] on span at bounding box center [270, 296] width 27 height 23
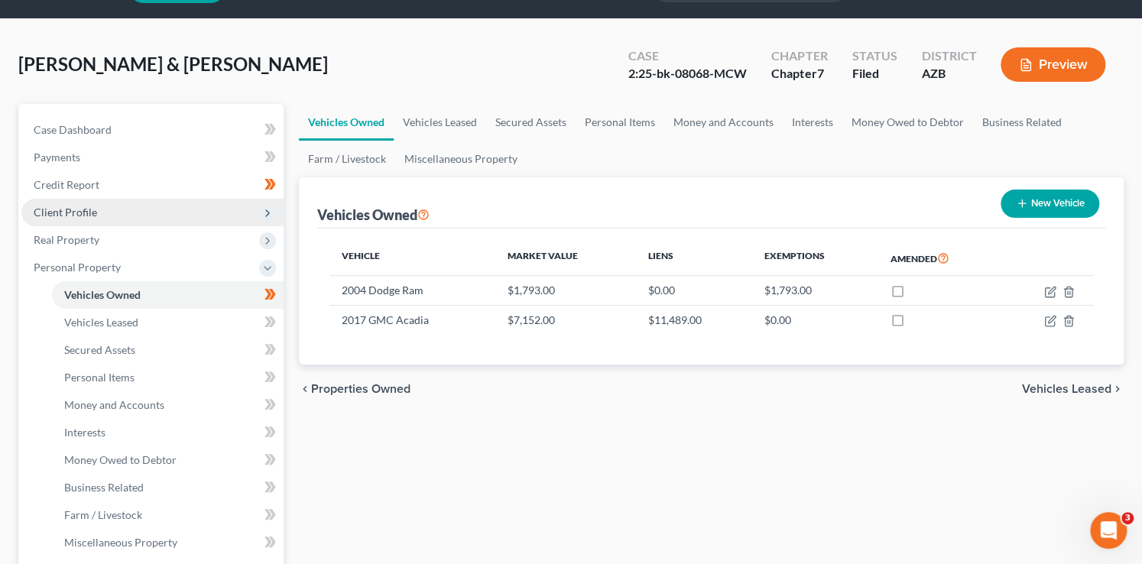
click at [270, 322] on icon at bounding box center [269, 322] width 11 height 19
click at [271, 325] on icon at bounding box center [269, 322] width 11 height 19
click at [277, 346] on span at bounding box center [270, 351] width 27 height 23
click at [277, 348] on span at bounding box center [270, 351] width 27 height 23
click at [190, 380] on link "Personal Items" at bounding box center [168, 378] width 232 height 28
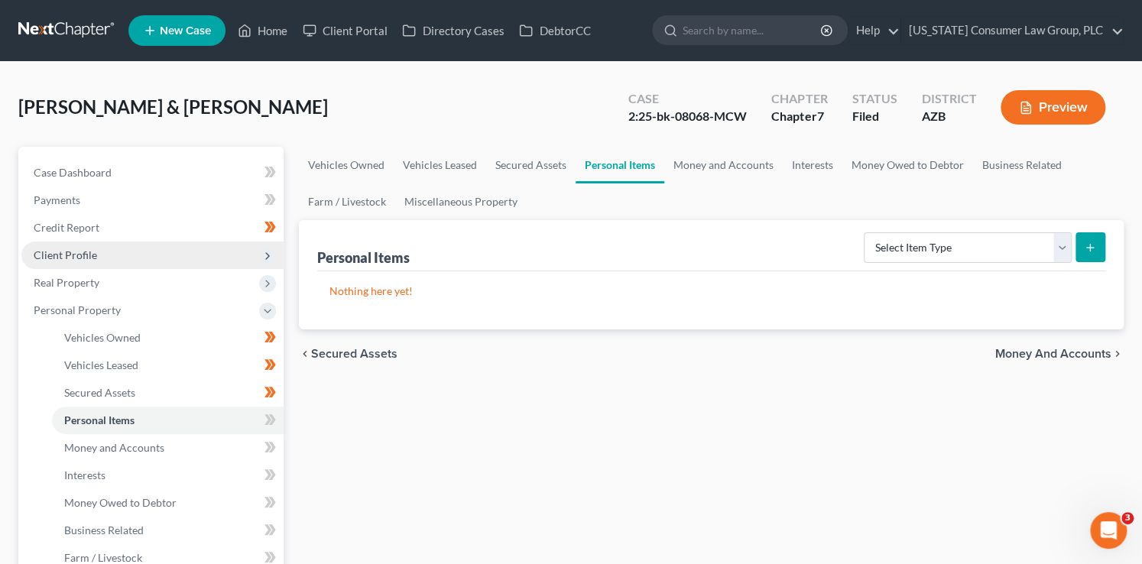
click at [1003, 227] on div "Select Item Type Clothing (A/B: 11) Collectibles Of Value (A/B: 8) Electronics …" at bounding box center [981, 246] width 248 height 40
click at [988, 256] on select "Select Item Type Clothing (A/B: 11) Collectibles Of Value (A/B: 8) Electronics …" at bounding box center [967, 247] width 208 height 31
select select "clothing"
click at [866, 232] on select "Select Item Type Clothing (A/B: 11) Collectibles Of Value (A/B: 8) Electronics …" at bounding box center [967, 247] width 208 height 31
click at [1092, 249] on icon "submit" at bounding box center [1089, 247] width 12 height 12
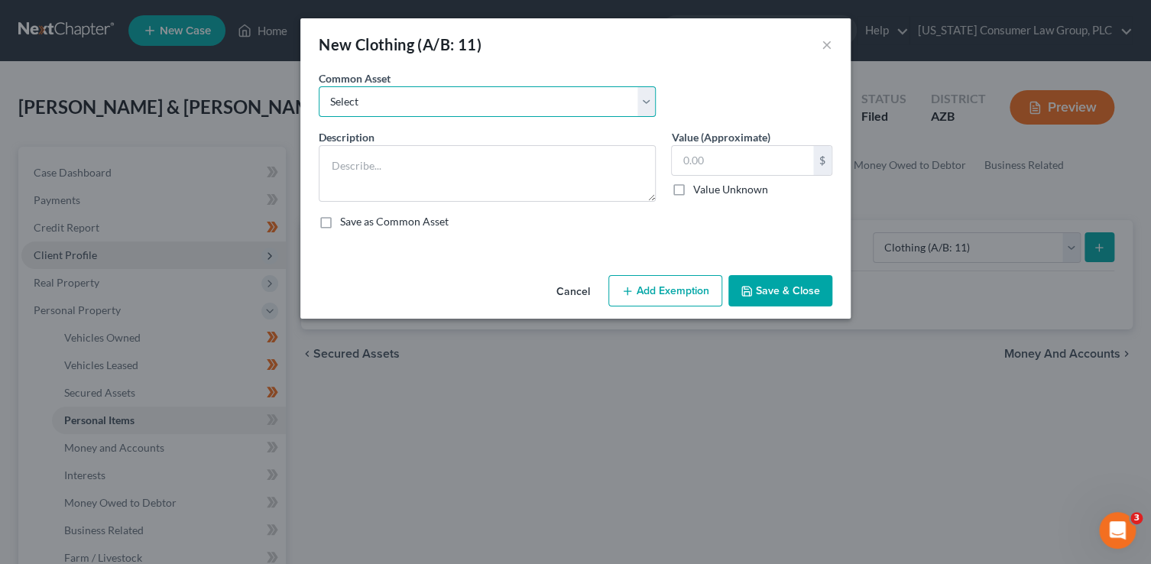
click at [438, 103] on select "Select Everyday clothing, shoes, coats" at bounding box center [487, 101] width 337 height 31
select select "0"
click at [319, 86] on select "Select Everyday clothing, shoes, coats" at bounding box center [487, 101] width 337 height 31
type textarea "Everyday clothing, shoes, coats"
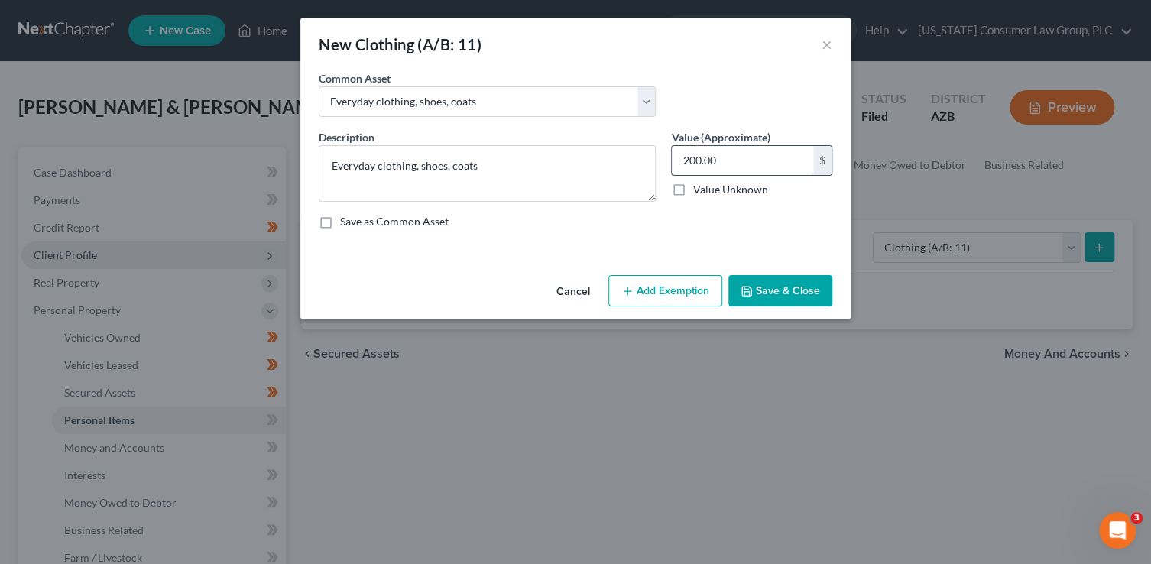
click at [714, 156] on input "200.00" at bounding box center [742, 160] width 141 height 29
type input "500"
click at [675, 300] on button "Add Exemption" at bounding box center [665, 291] width 114 height 32
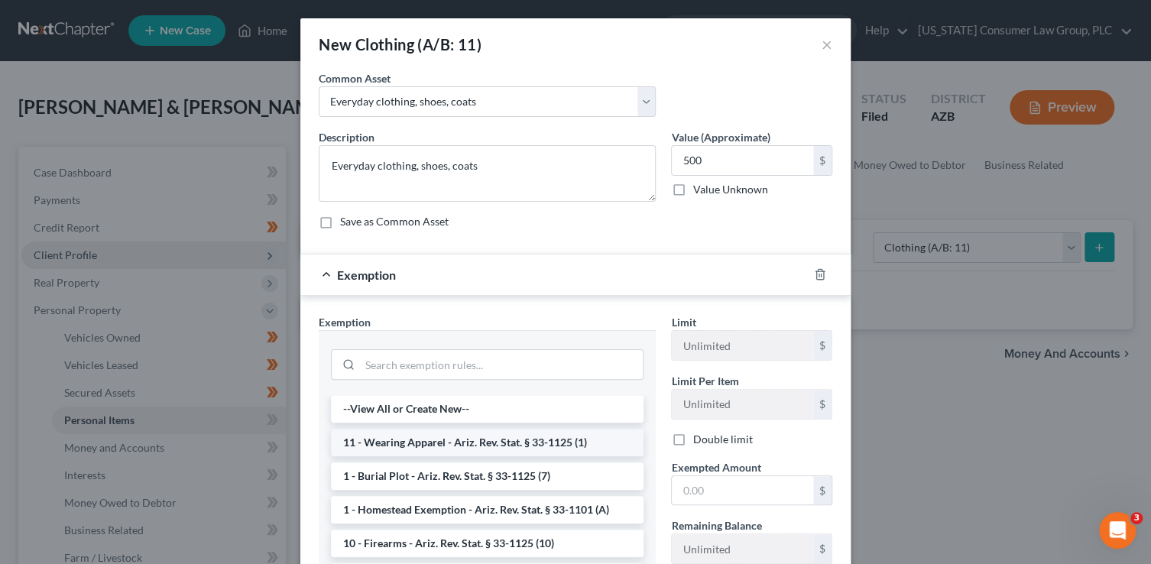
click at [475, 440] on li "11 - Wearing Apparel - Ariz. Rev. Stat. § 33-1125 (1)" at bounding box center [487, 443] width 313 height 28
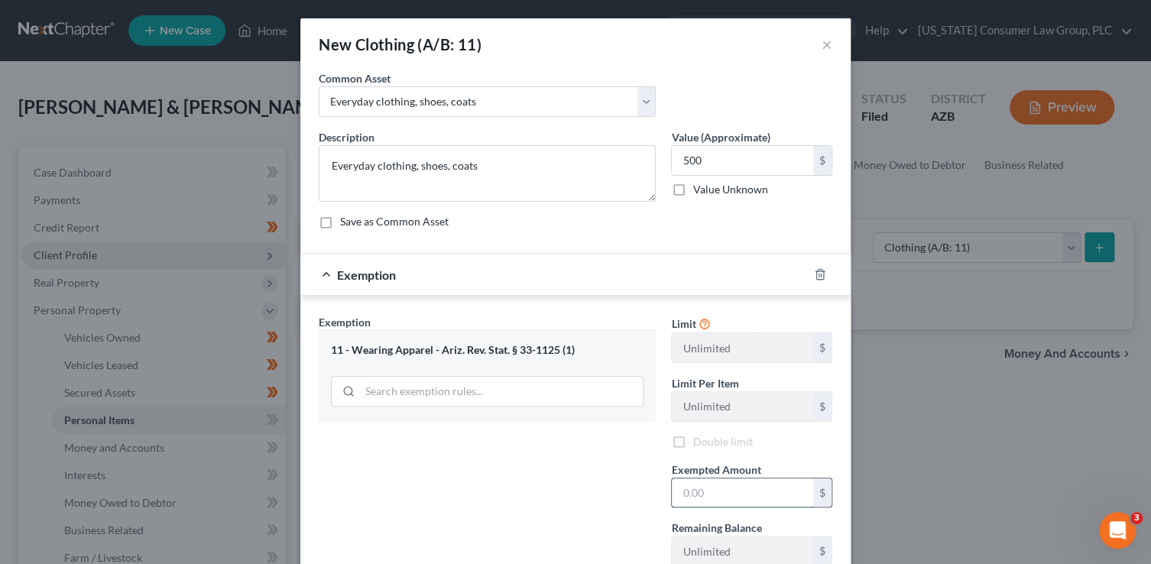
click at [727, 490] on input "text" at bounding box center [742, 492] width 141 height 29
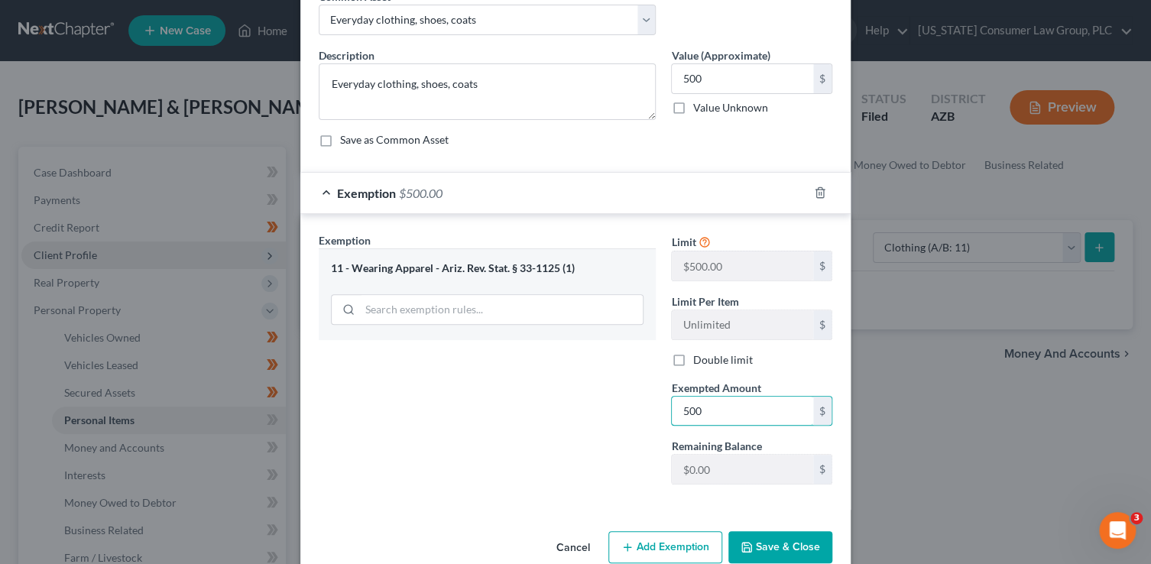
scroll to position [95, 0]
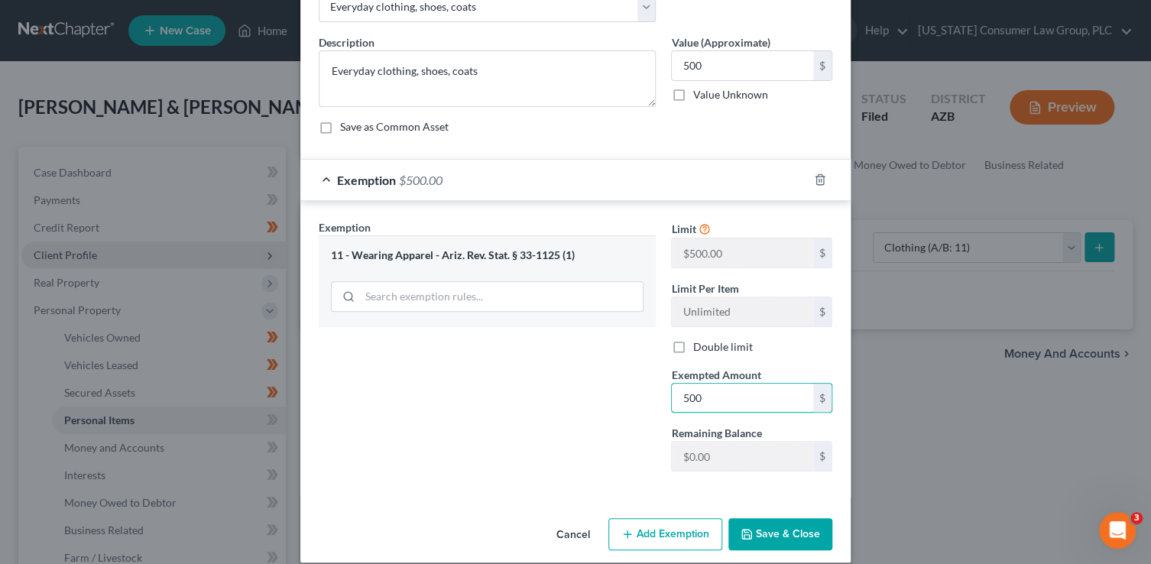
type input "500"
click at [779, 541] on button "Save & Close" at bounding box center [780, 534] width 104 height 32
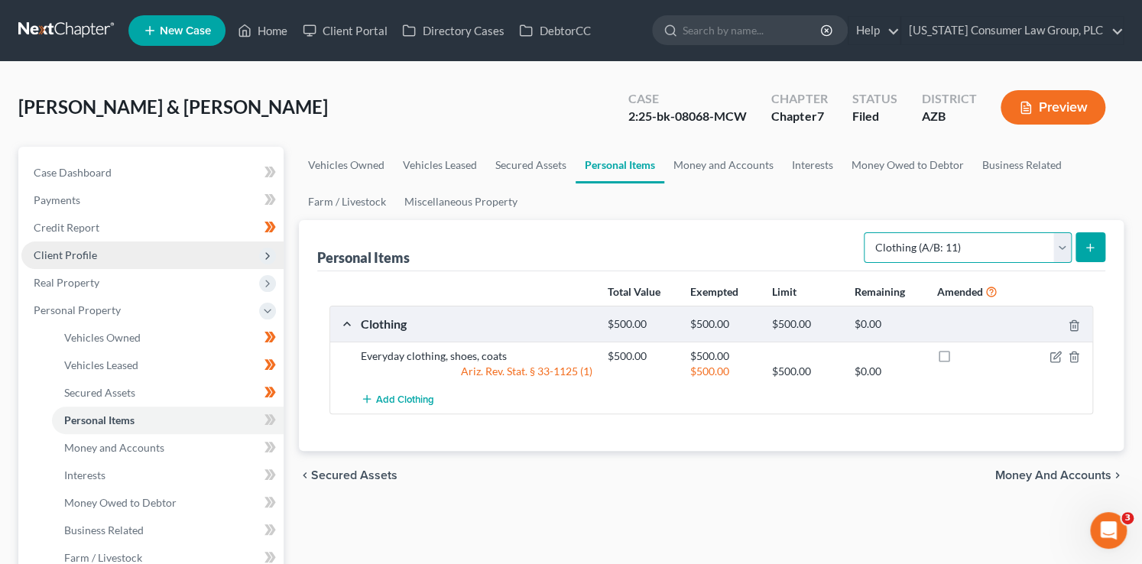
click at [948, 245] on select "Select Item Type Clothing (A/B: 11) Collectibles Of Value (A/B: 8) Electronics …" at bounding box center [967, 247] width 208 height 31
select select "household_goods"
click at [866, 232] on select "Select Item Type Clothing (A/B: 11) Collectibles Of Value (A/B: 8) Electronics …" at bounding box center [967, 247] width 208 height 31
click at [1094, 244] on icon "submit" at bounding box center [1089, 247] width 12 height 12
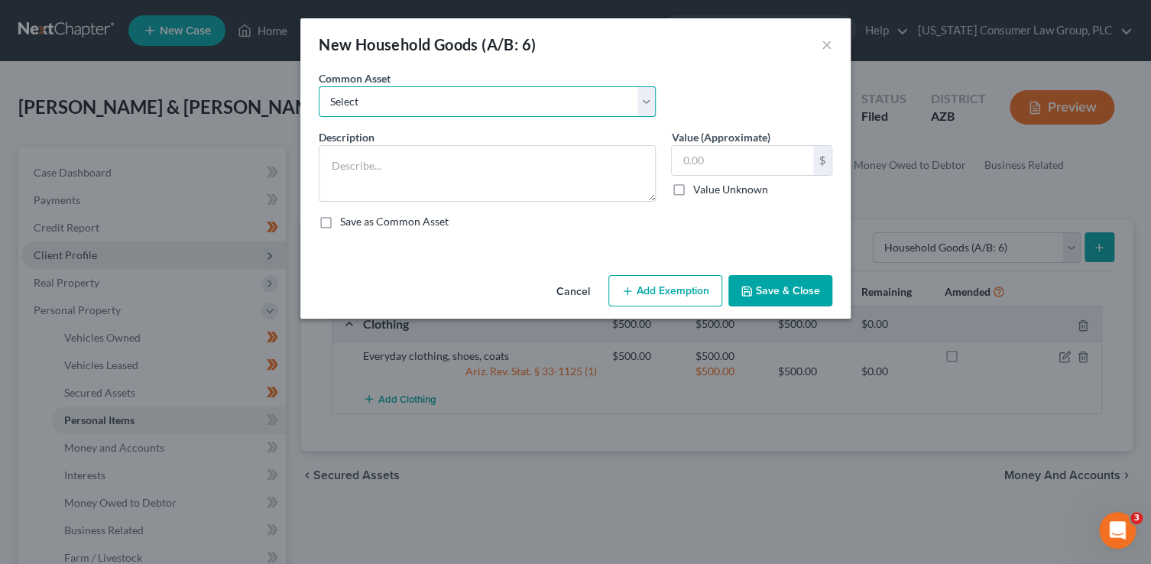
click at [513, 109] on select "Select Furniture, linens, kitchen supplies, miscellaneous household goods" at bounding box center [487, 101] width 337 height 31
select select "0"
click at [319, 86] on select "Select Furniture, linens, kitchen supplies, miscellaneous household goods" at bounding box center [487, 101] width 337 height 31
type textarea "Furniture, linens, kitchen supplies, miscellaneous household goods"
type input "1,000.00"
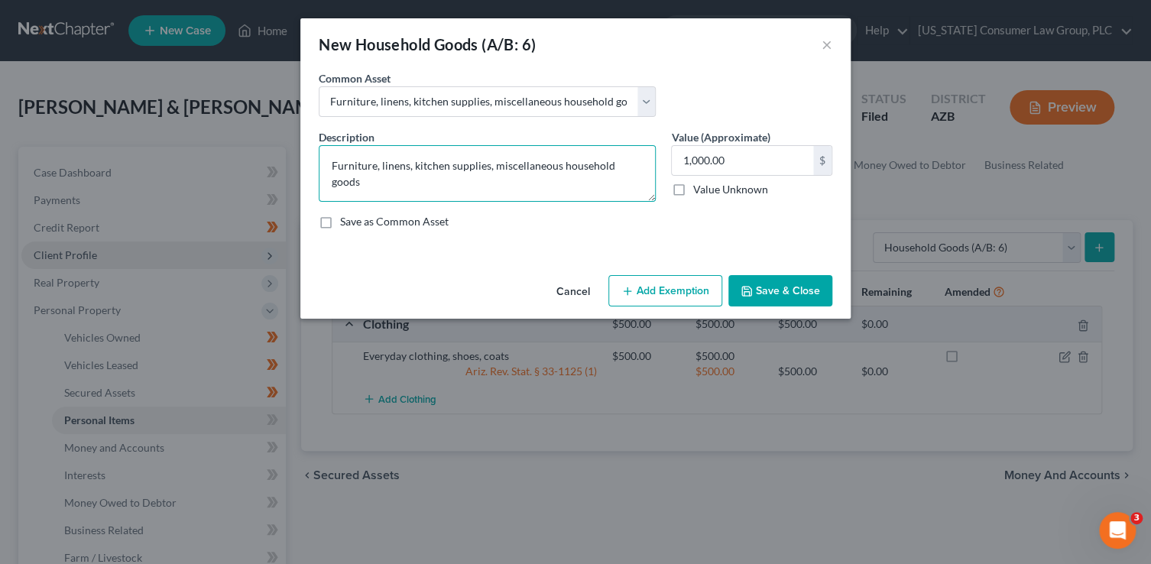
drag, startPoint x: 376, startPoint y: 166, endPoint x: 269, endPoint y: 164, distance: 107.0
click at [269, 164] on div "New Household Goods (A/B: 6) × An exemption set must first be selected from the…" at bounding box center [575, 282] width 1151 height 564
paste textarea "Multiple bed frames and mattress, dining table and bench, couch, storage cabine…"
type textarea "Multiple bed frames and mattress, dining table and bench, couch, storage cabine…"
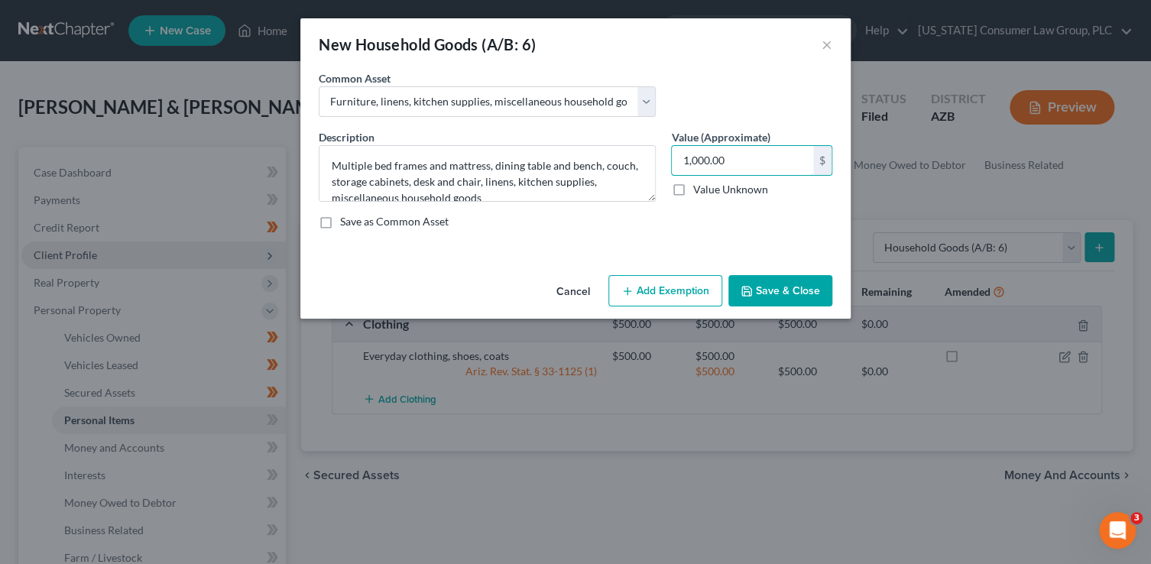
drag, startPoint x: 725, startPoint y: 160, endPoint x: 614, endPoint y: 144, distance: 112.0
click at [627, 156] on div "Description * Multiple bed frames and mattress, dining table and bench, couch, …" at bounding box center [575, 185] width 529 height 112
type input "1"
type input "1,500"
click at [664, 300] on button "Add Exemption" at bounding box center [665, 291] width 114 height 32
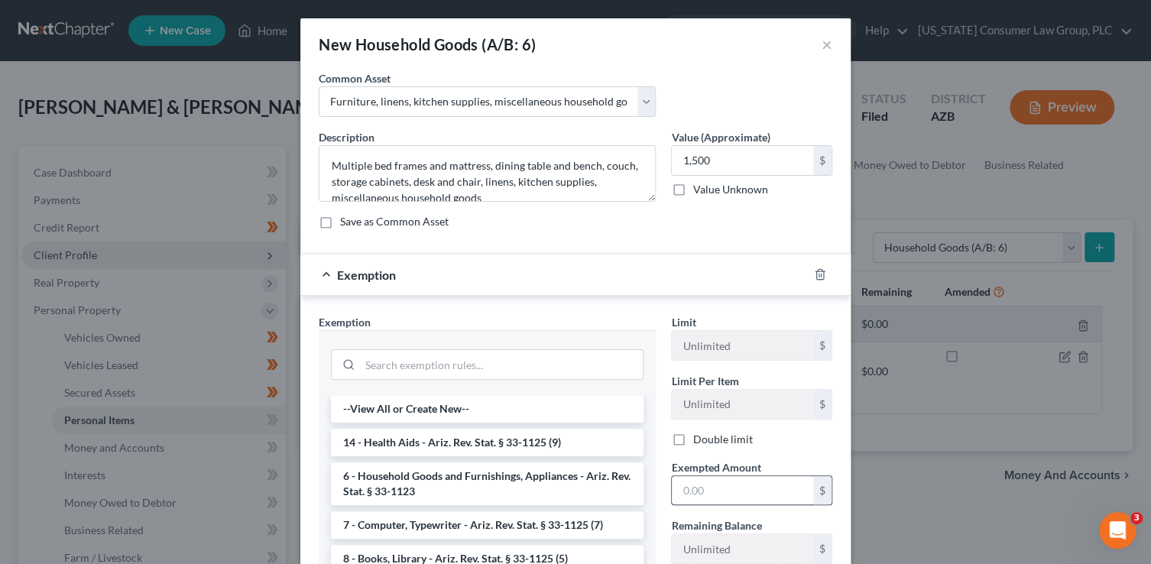
drag, startPoint x: 455, startPoint y: 475, endPoint x: 704, endPoint y: 500, distance: 250.4
click at [458, 475] on li "6 - Household Goods and Furnishings, Appliances - Ariz. Rev. Stat. § 33-1123" at bounding box center [487, 483] width 313 height 43
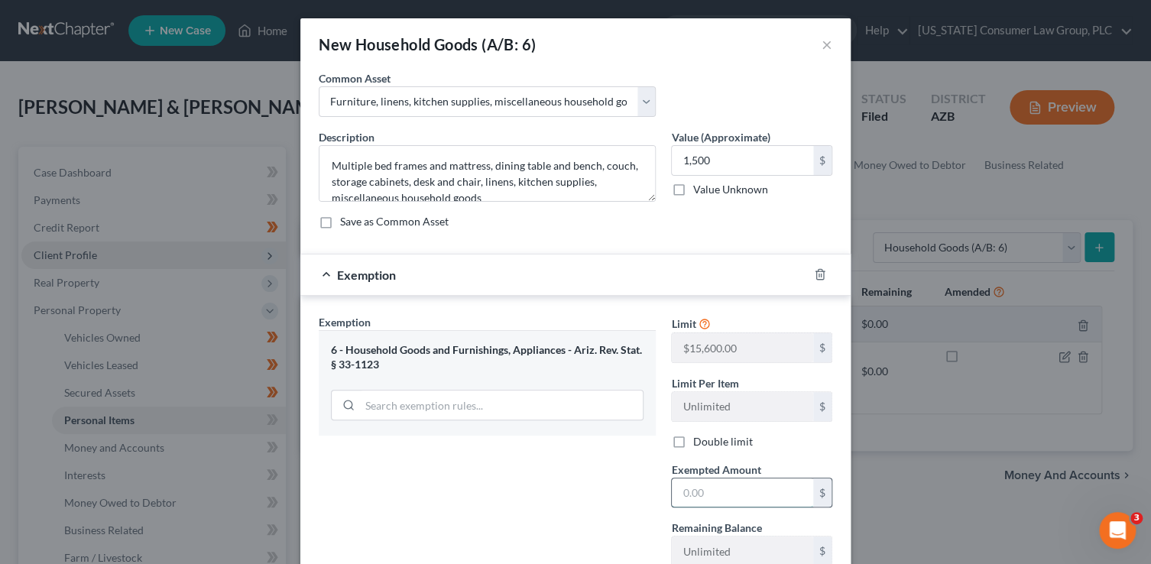
click at [711, 500] on input "text" at bounding box center [742, 492] width 141 height 29
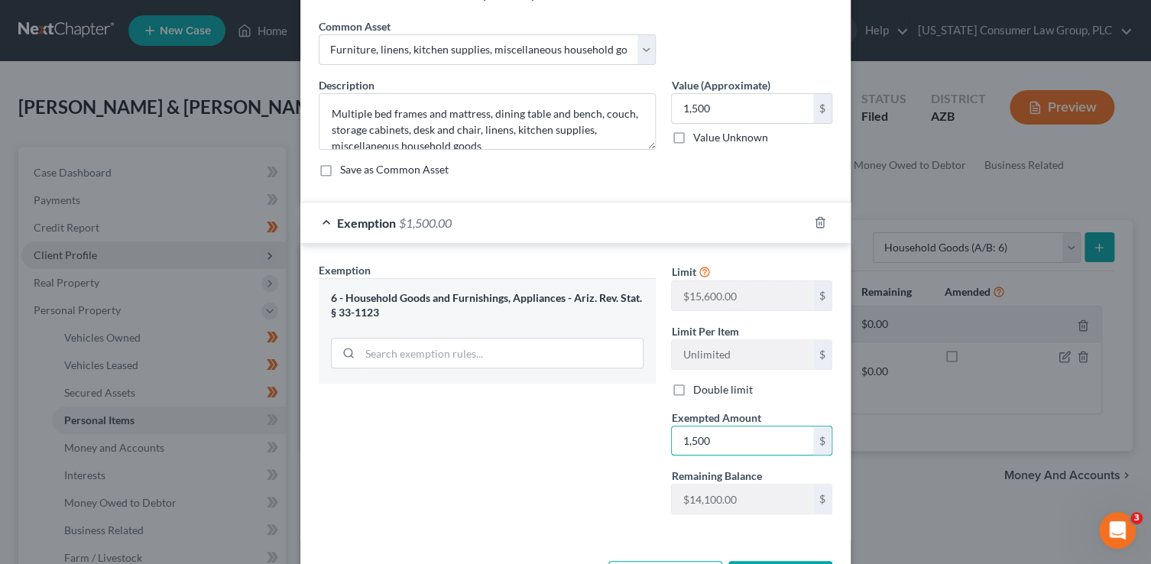
scroll to position [110, 0]
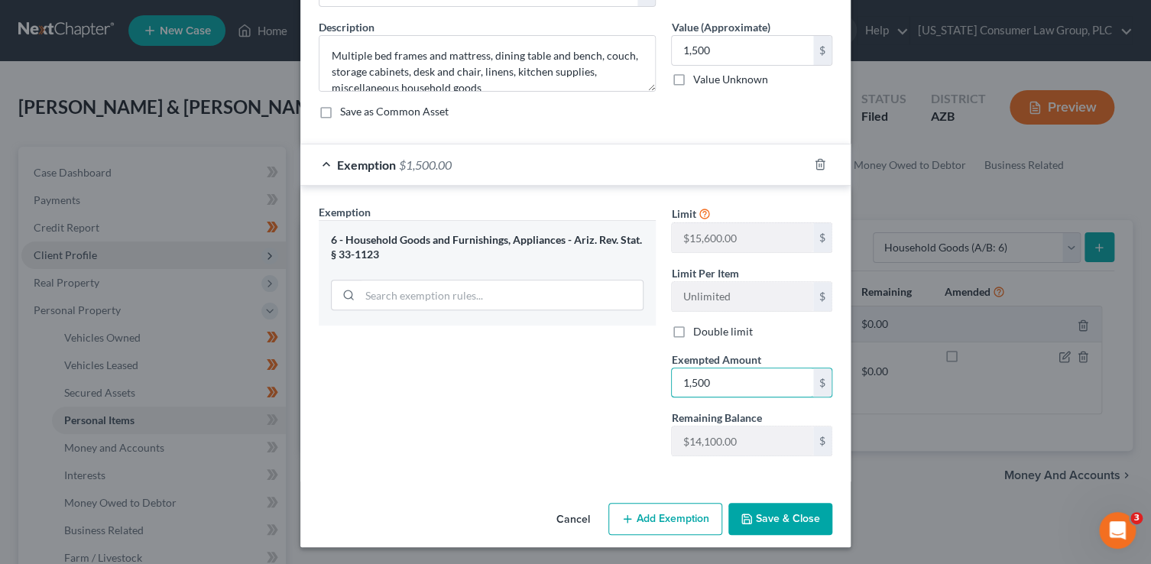
type input "1,500"
click at [753, 511] on button "Save & Close" at bounding box center [780, 519] width 104 height 32
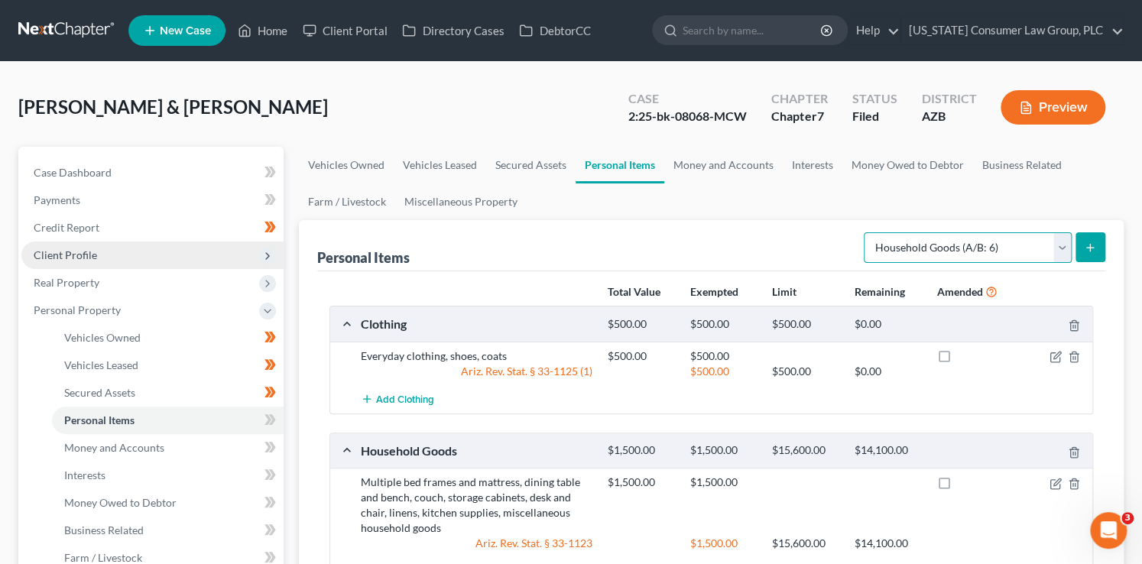
click at [928, 250] on select "Select Item Type Clothing (A/B: 11) Collectibles Of Value (A/B: 8) Electronics …" at bounding box center [967, 247] width 208 height 31
select select "pets"
click at [866, 232] on select "Select Item Type Clothing (A/B: 11) Collectibles Of Value (A/B: 8) Electronics …" at bounding box center [967, 247] width 208 height 31
click at [1083, 249] on icon "submit" at bounding box center [1089, 247] width 12 height 12
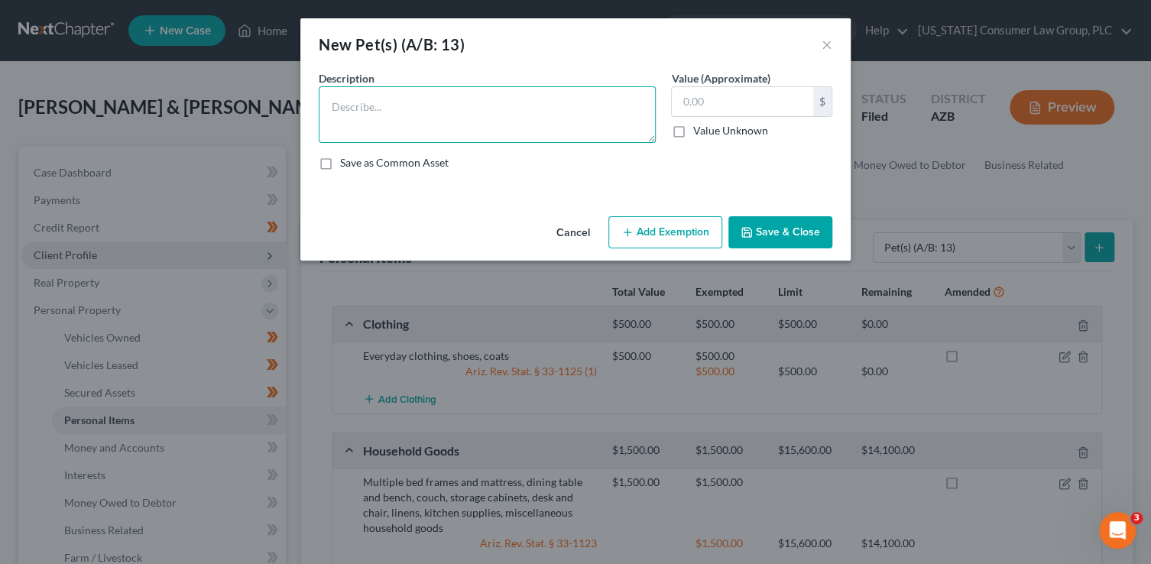
click at [481, 103] on textarea at bounding box center [487, 114] width 337 height 57
type textarea "1 Dog"
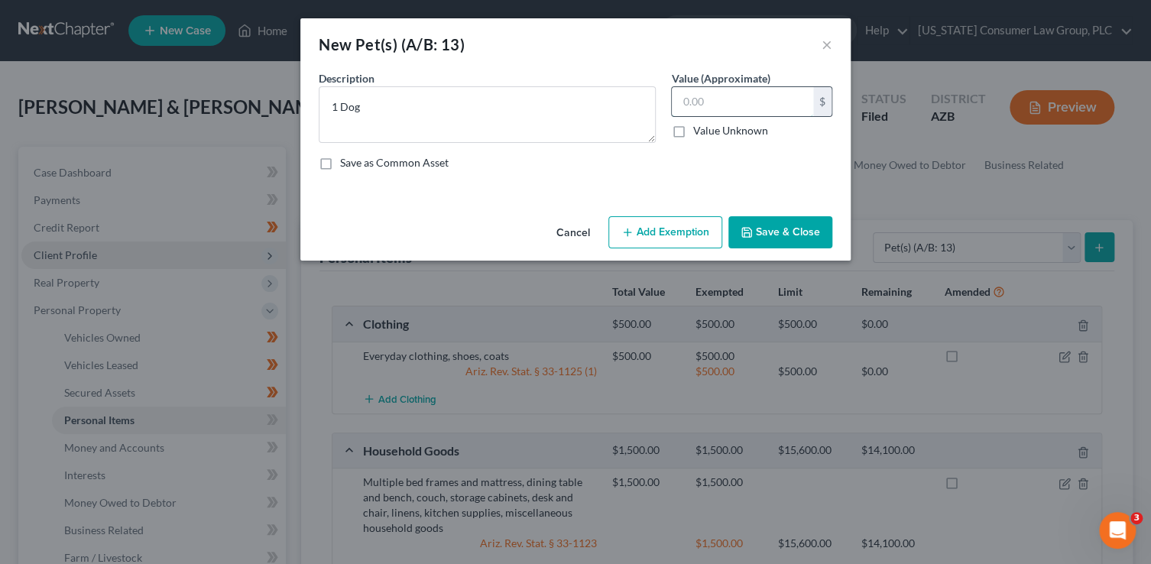
click at [693, 98] on input "text" at bounding box center [742, 101] width 141 height 29
type input "100"
click at [682, 244] on button "Add Exemption" at bounding box center [665, 232] width 114 height 32
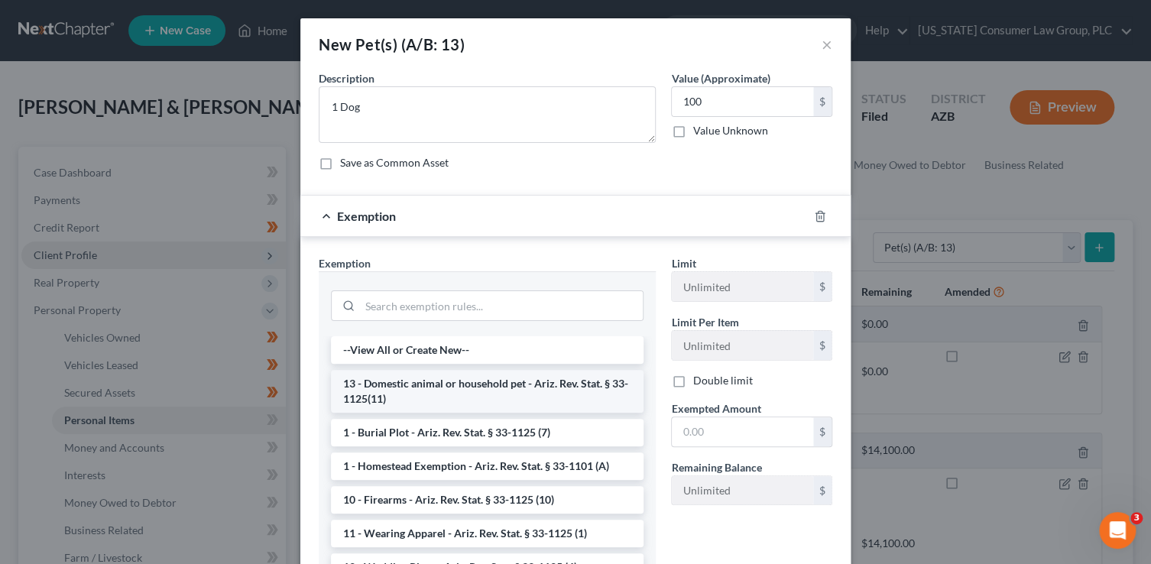
click at [488, 391] on li "13 - Domestic animal or household pet - Ariz. Rev. Stat. § 33-1125(11)" at bounding box center [487, 391] width 313 height 43
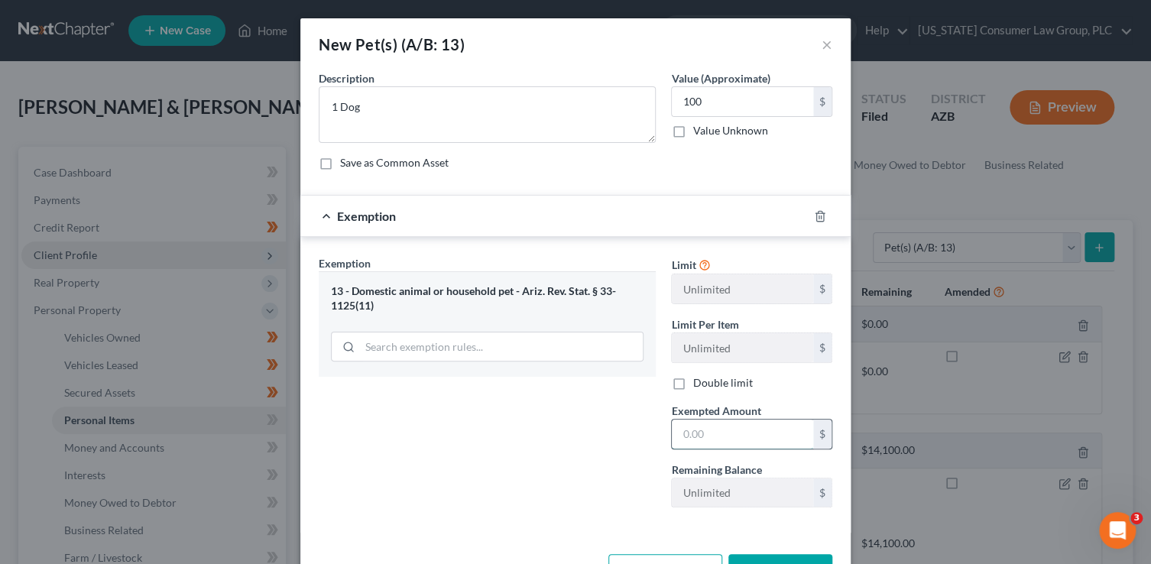
click at [725, 444] on input "text" at bounding box center [742, 433] width 141 height 29
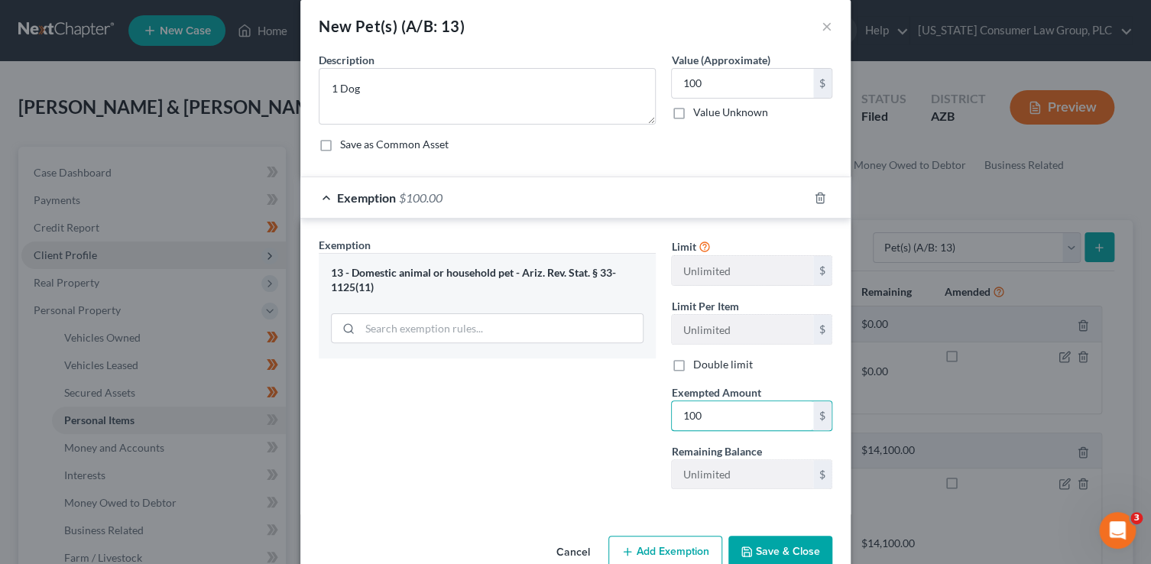
scroll to position [51, 0]
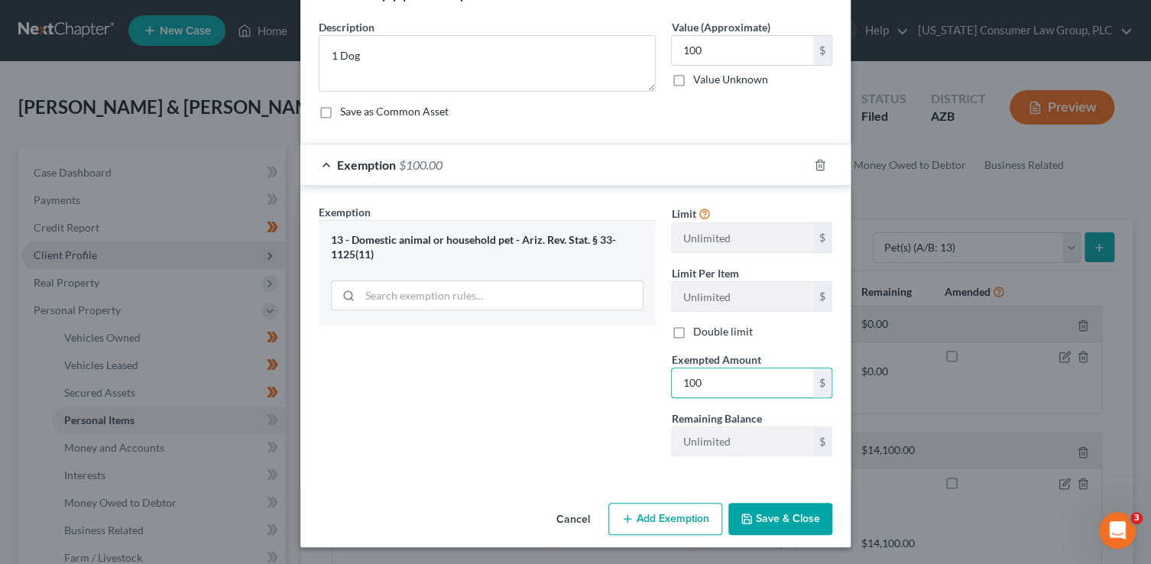
type input "100"
click at [774, 504] on button "Save & Close" at bounding box center [780, 519] width 104 height 32
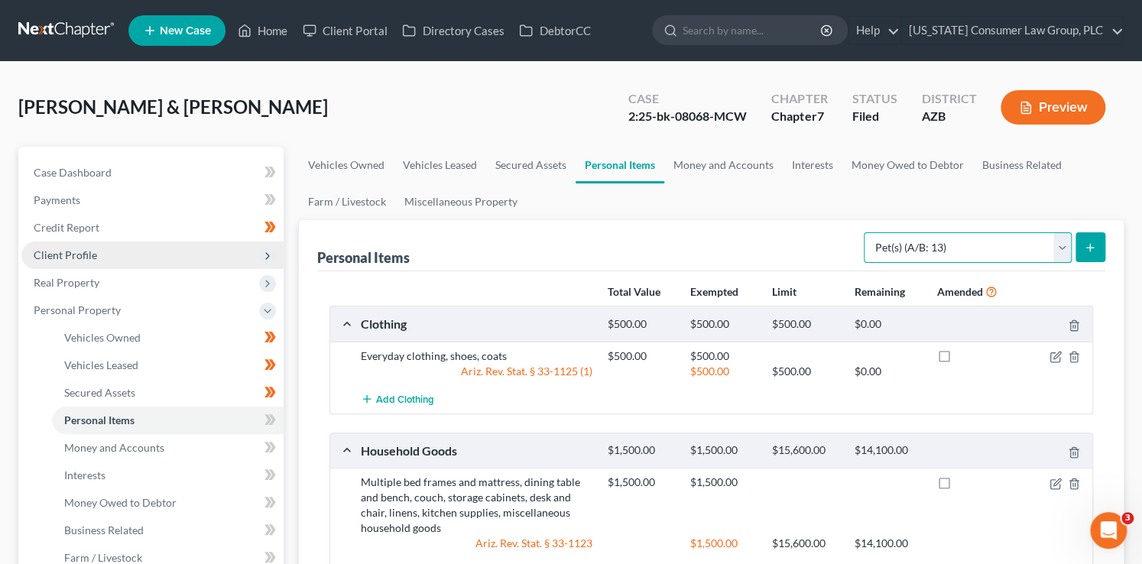
click at [975, 241] on select "Select Item Type Clothing (A/B: 11) Collectibles Of Value (A/B: 8) Electronics …" at bounding box center [967, 247] width 208 height 31
select select "jewelry"
click at [866, 232] on select "Select Item Type Clothing (A/B: 11) Collectibles Of Value (A/B: 8) Electronics …" at bounding box center [967, 247] width 208 height 31
click at [1087, 242] on icon "submit" at bounding box center [1089, 247] width 12 height 12
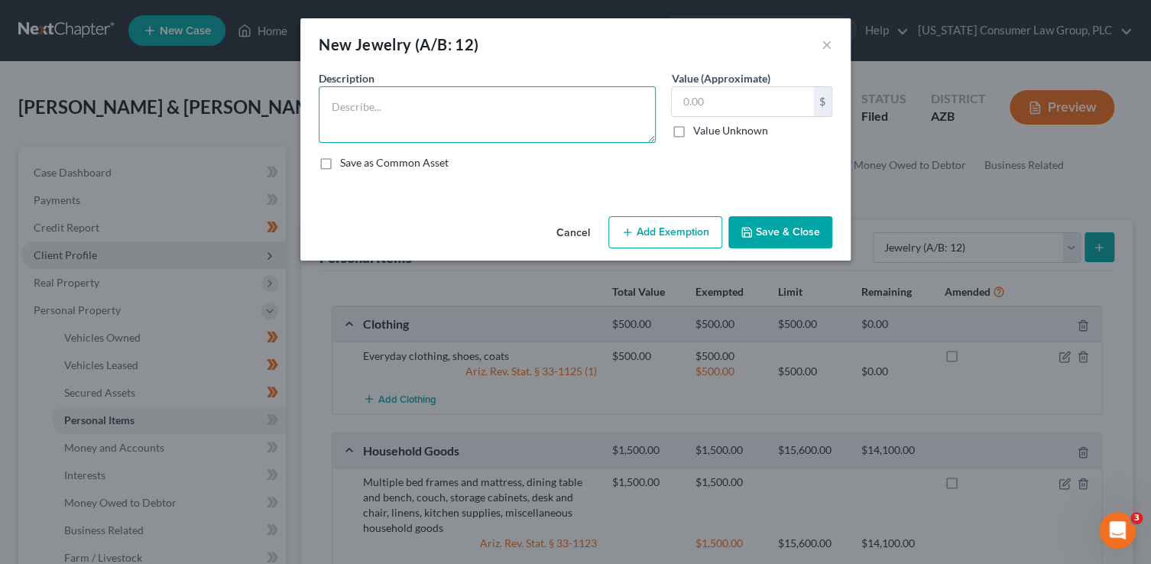
paste textarea "2 phones 1 computer"
type textarea "2 phones 1 computer"
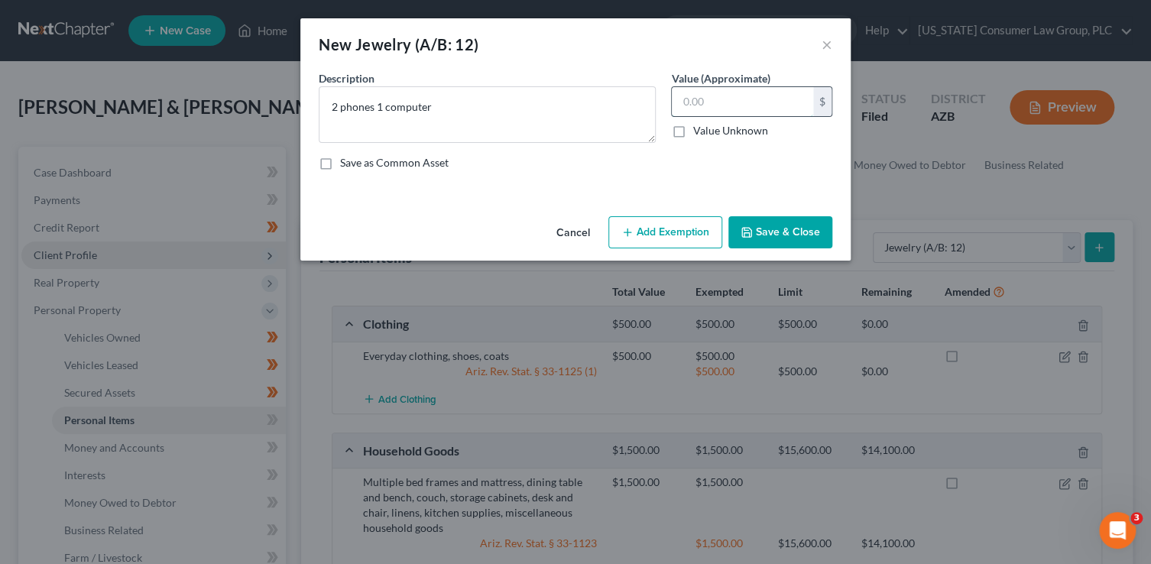
click at [742, 105] on input "text" at bounding box center [742, 101] width 141 height 29
type input "1,000"
click at [631, 231] on icon "button" at bounding box center [627, 232] width 12 height 12
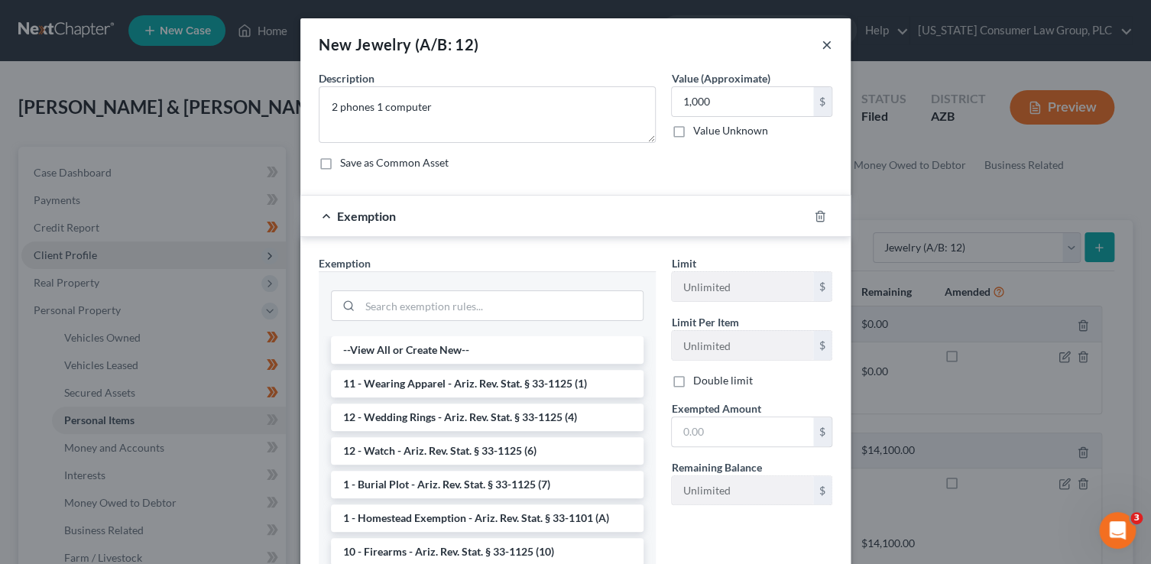
click at [822, 40] on button "×" at bounding box center [826, 44] width 11 height 18
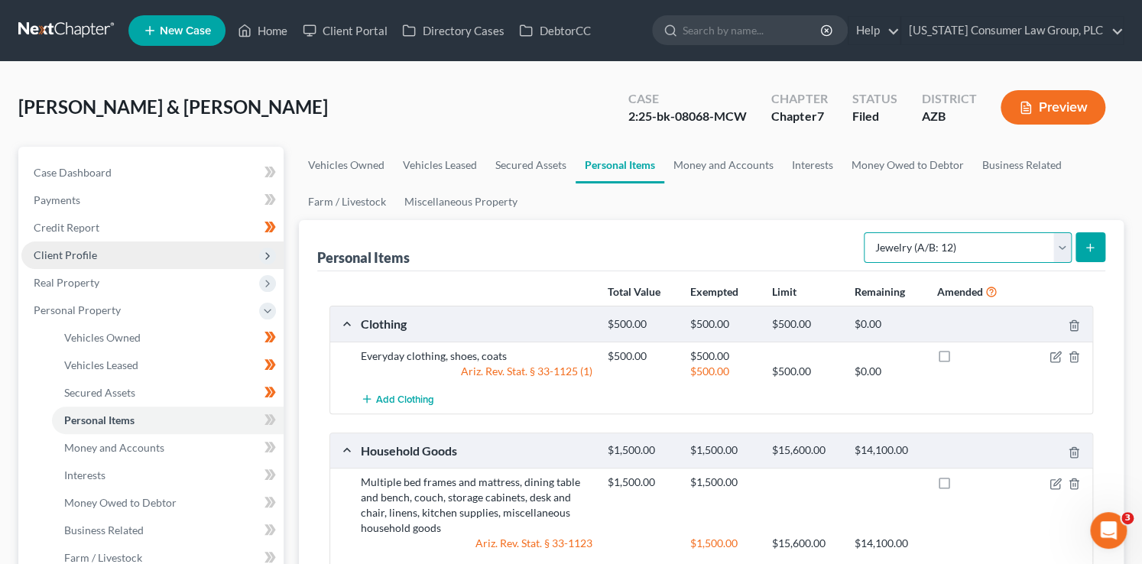
click at [937, 247] on select "Select Item Type Clothing (A/B: 11) Collectibles Of Value (A/B: 8) Electronics …" at bounding box center [967, 247] width 208 height 31
select select "electronics"
click at [866, 232] on select "Select Item Type Clothing (A/B: 11) Collectibles Of Value (A/B: 8) Electronics …" at bounding box center [967, 247] width 208 height 31
click at [1090, 248] on line "submit" at bounding box center [1090, 247] width 0 height 7
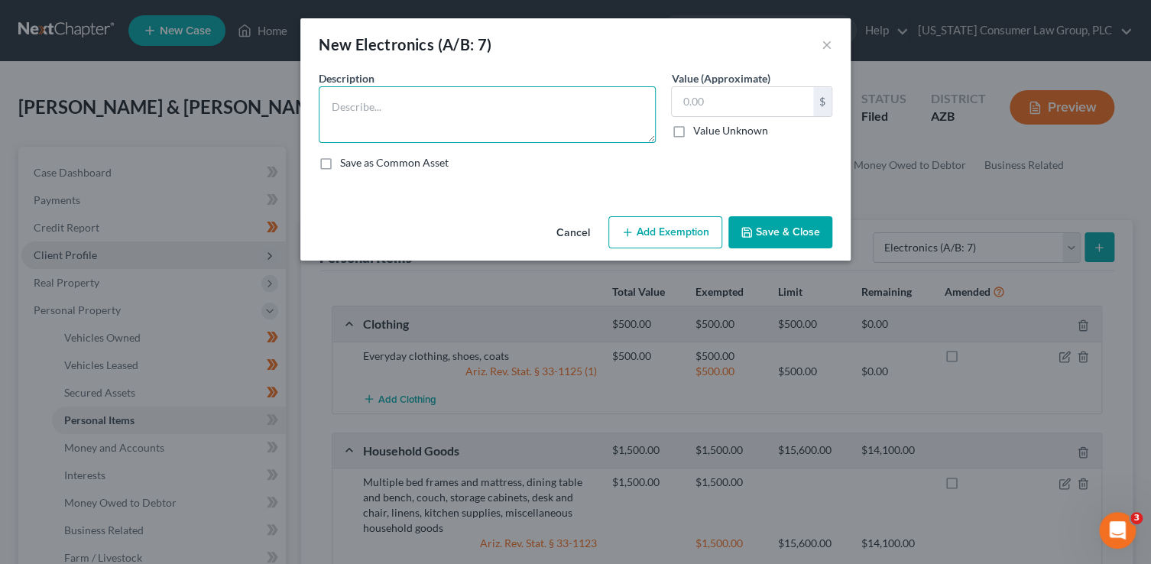
paste textarea "2 phones 1 computer"
type textarea "2 phones 1 computer"
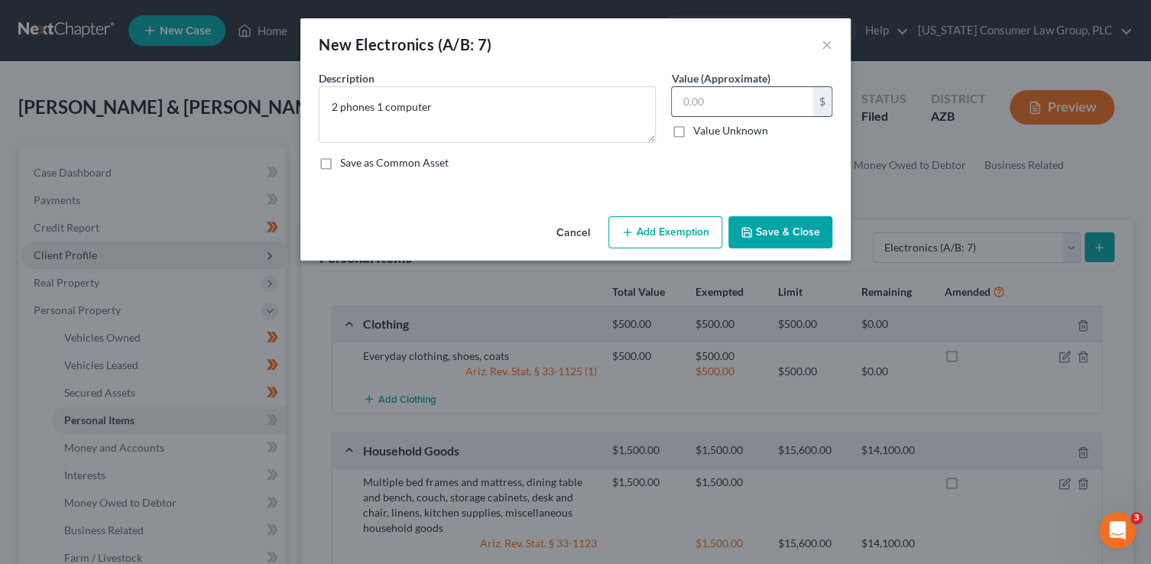
click at [724, 109] on input "text" at bounding box center [742, 101] width 141 height 29
type input "1,000"
click at [681, 235] on button "Add Exemption" at bounding box center [665, 232] width 114 height 32
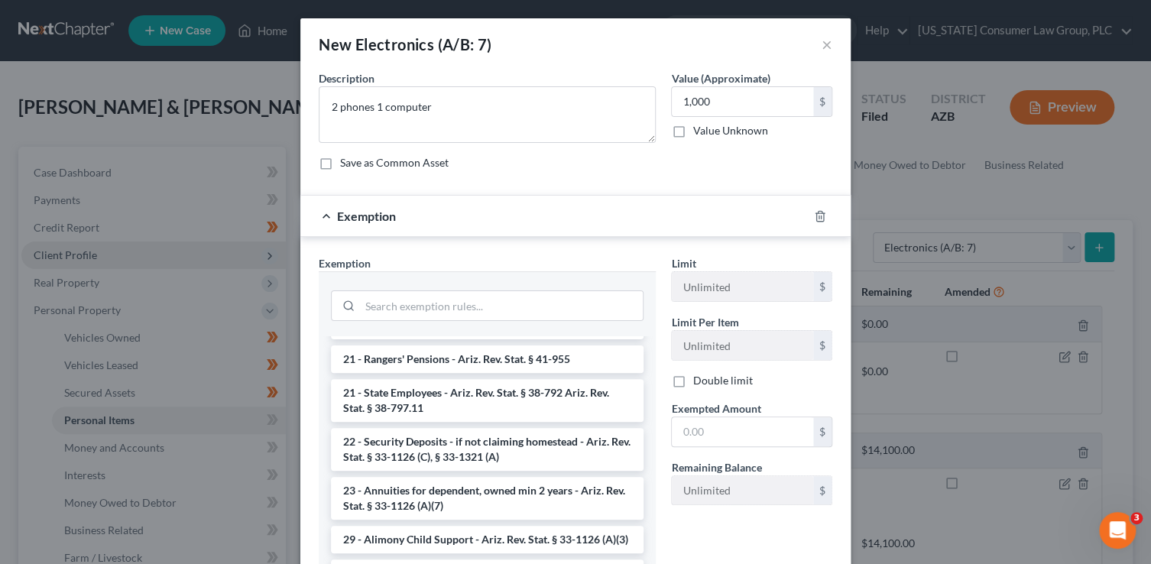
scroll to position [695, 0]
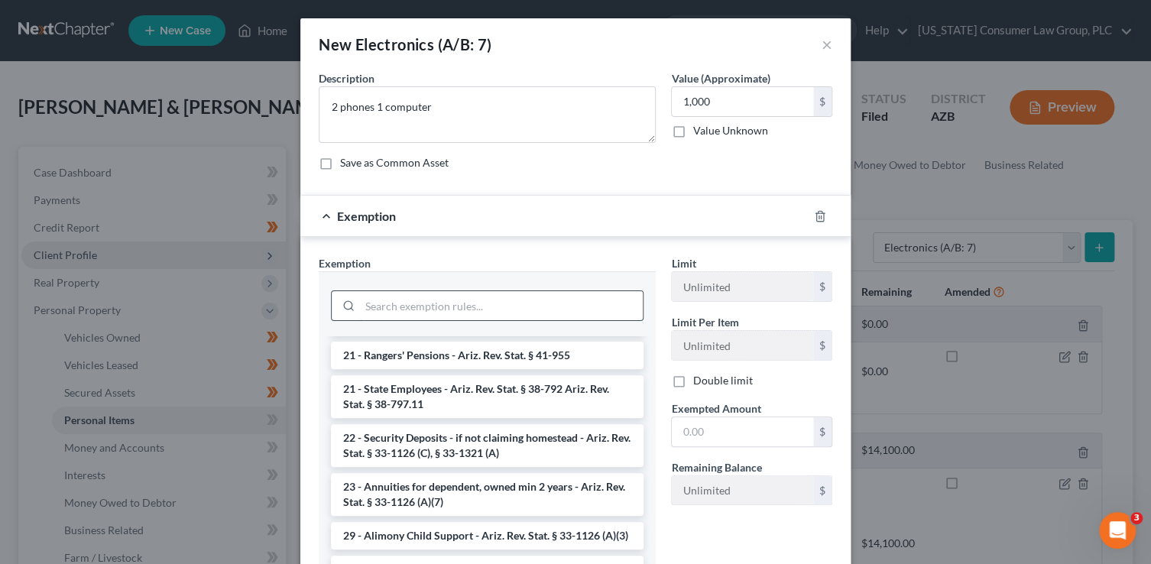
click at [405, 300] on input "search" at bounding box center [501, 305] width 283 height 29
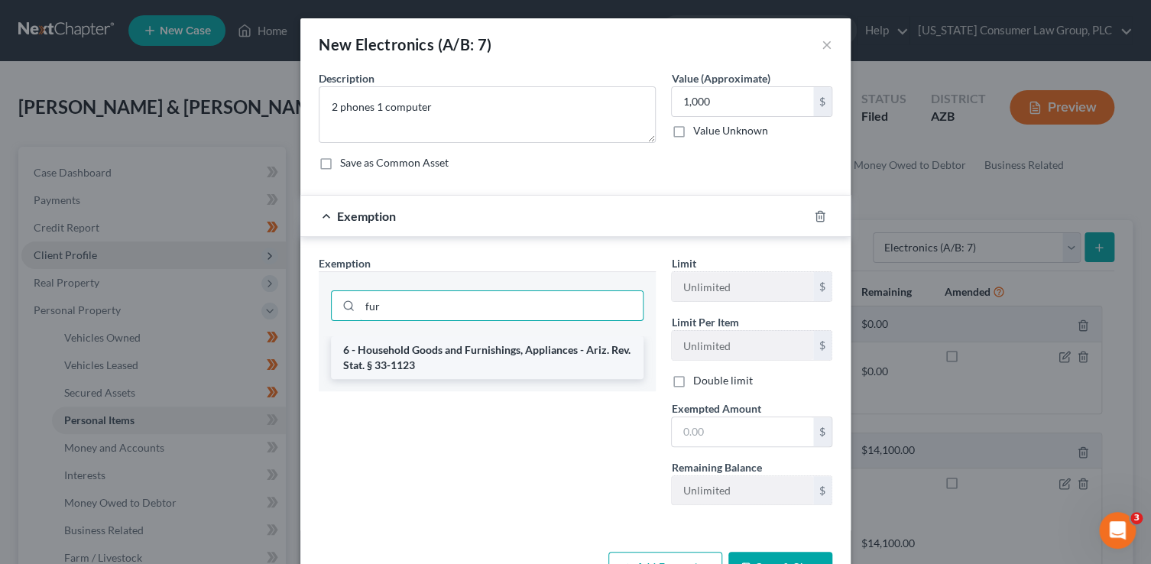
type input "fur"
click at [447, 364] on li "6 - Household Goods and Furnishings, Appliances - Ariz. Rev. Stat. § 33-1123" at bounding box center [487, 357] width 313 height 43
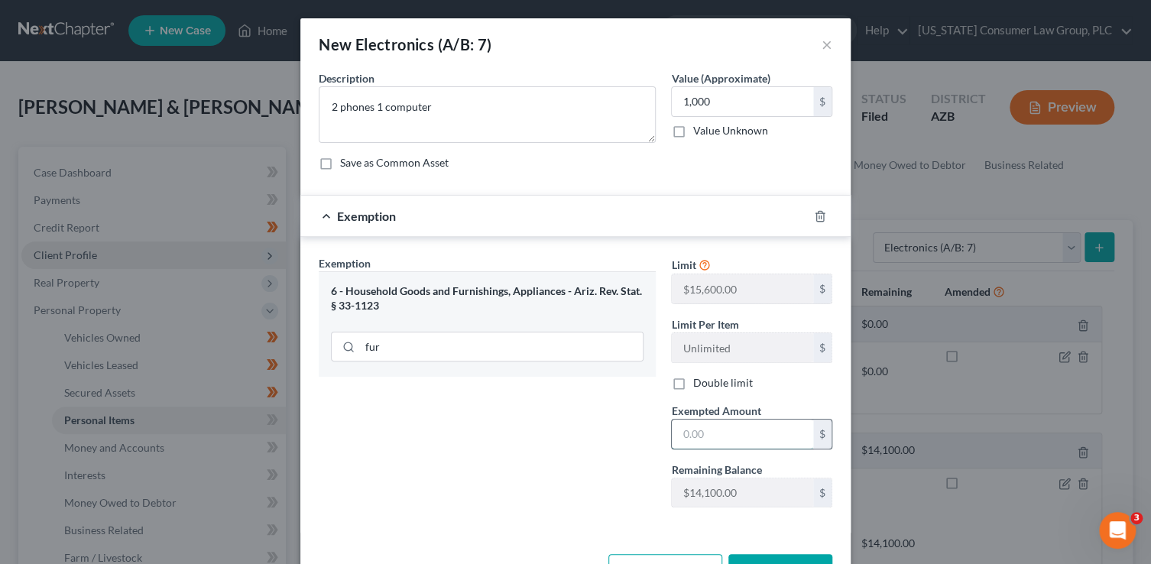
click at [695, 435] on input "text" at bounding box center [742, 433] width 141 height 29
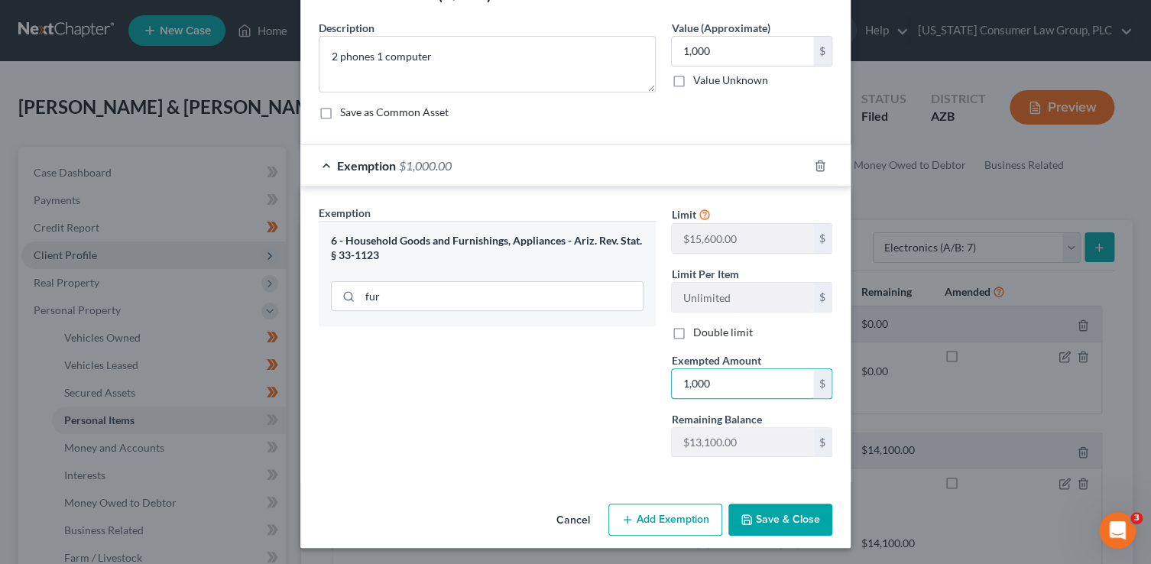
scroll to position [51, 0]
type input "1,000"
click at [782, 529] on button "Save & Close" at bounding box center [780, 519] width 104 height 32
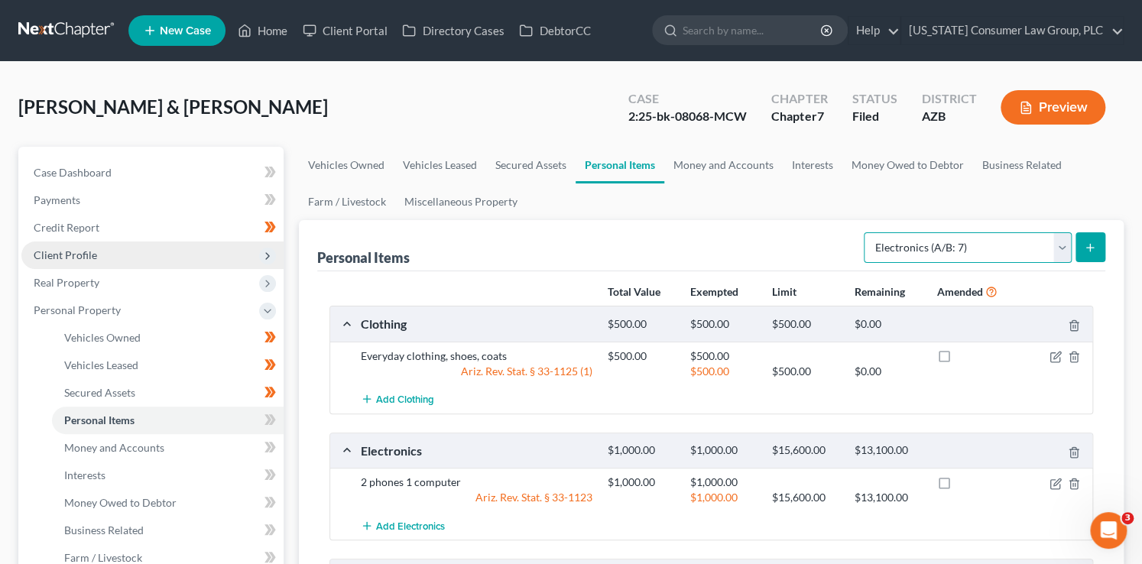
click at [1021, 244] on select "Select Item Type Clothing (A/B: 11) Collectibles Of Value (A/B: 8) Electronics …" at bounding box center [967, 247] width 208 height 31
select select "firearms"
click at [866, 232] on select "Select Item Type Clothing (A/B: 11) Collectibles Of Value (A/B: 8) Electronics …" at bounding box center [967, 247] width 208 height 31
click at [1089, 252] on button "submit" at bounding box center [1090, 247] width 30 height 30
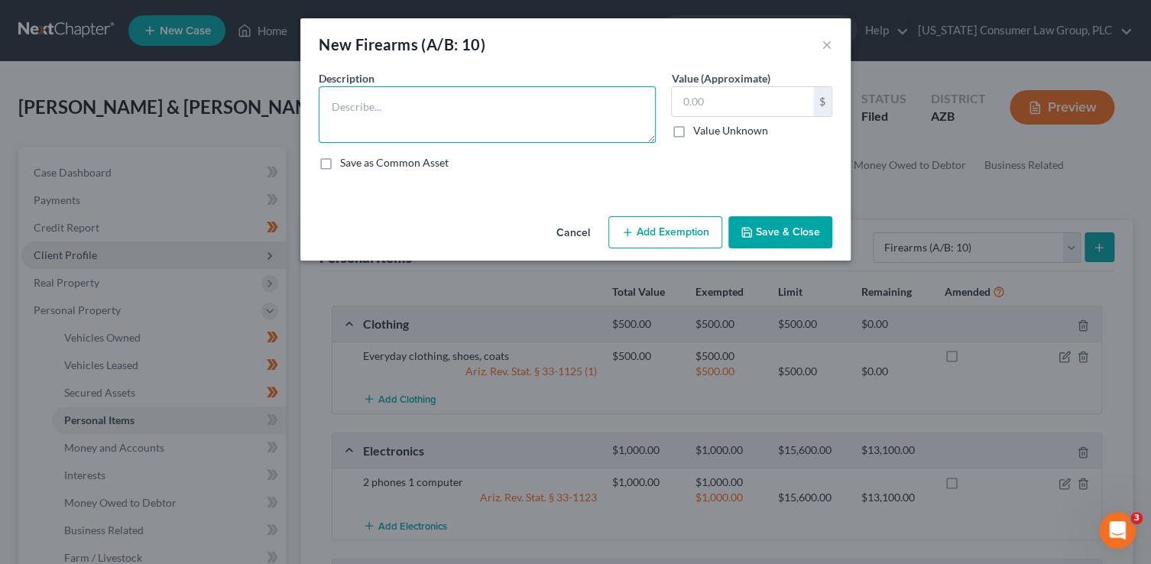
click at [601, 121] on textarea at bounding box center [487, 114] width 337 height 57
paste textarea "Handgun"
type textarea "Handgun"
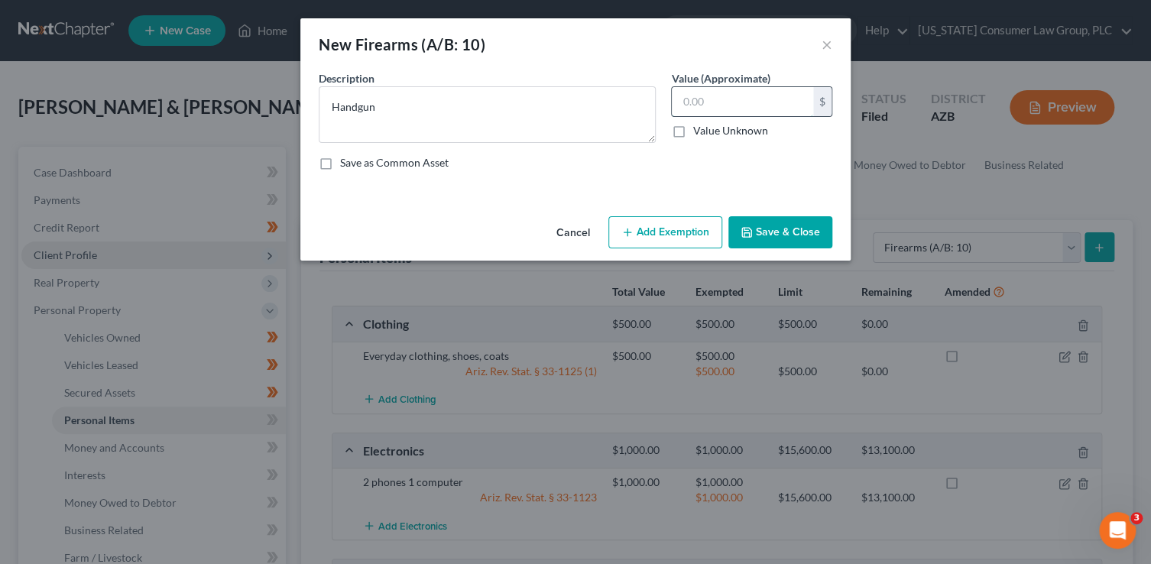
click at [706, 102] on input "text" at bounding box center [742, 101] width 141 height 29
type input "500"
click at [668, 227] on button "Add Exemption" at bounding box center [665, 232] width 114 height 32
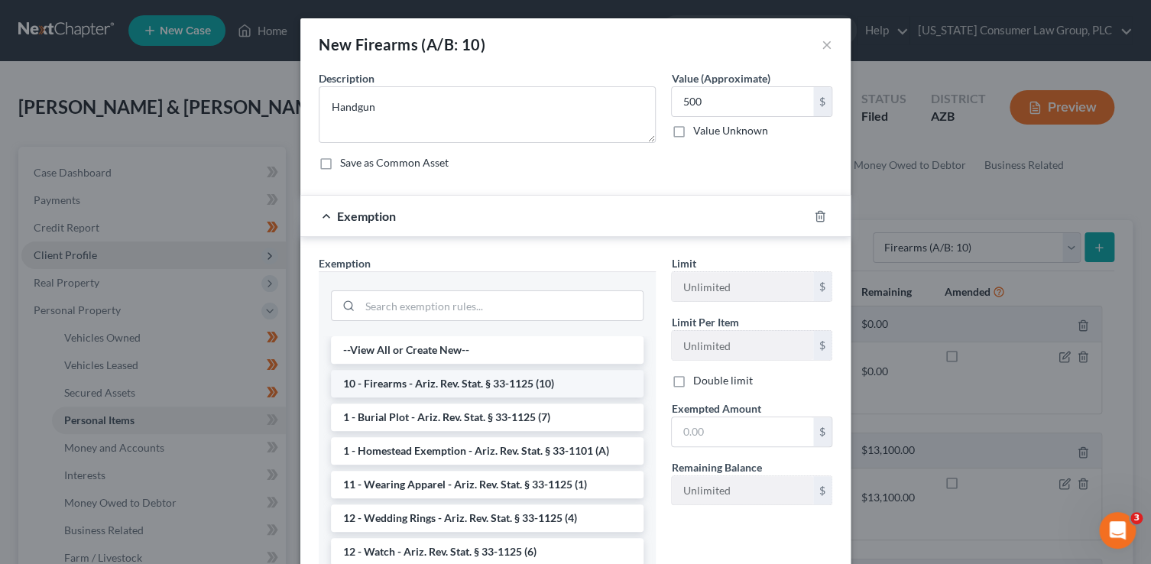
click at [482, 377] on li "10 - Firearms - Ariz. Rev. Stat. § 33-1125 (10)" at bounding box center [487, 384] width 313 height 28
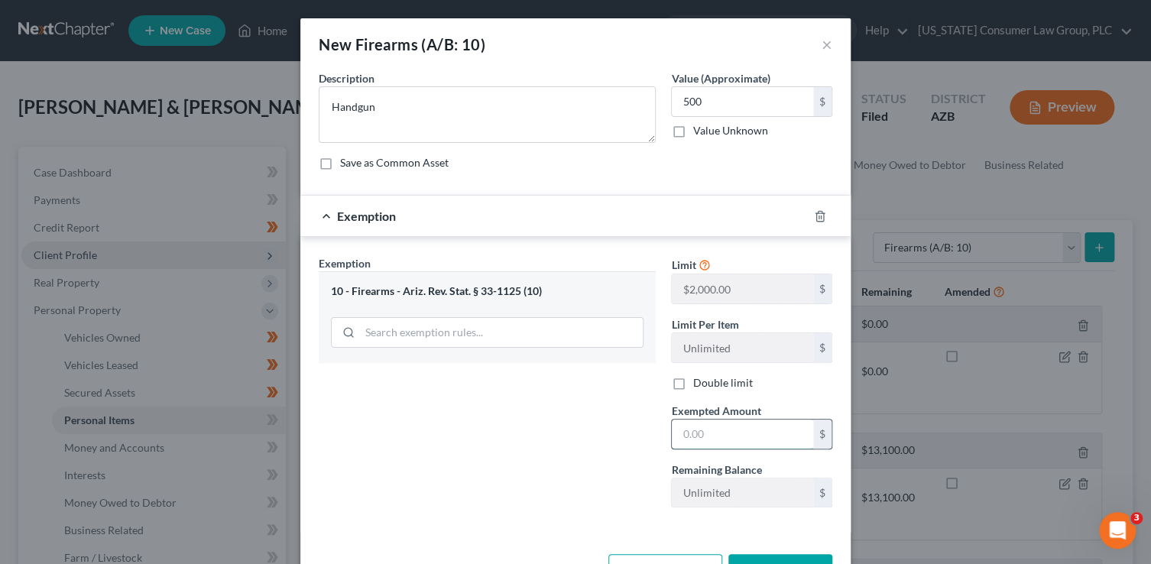
click at [692, 434] on input "text" at bounding box center [742, 433] width 141 height 29
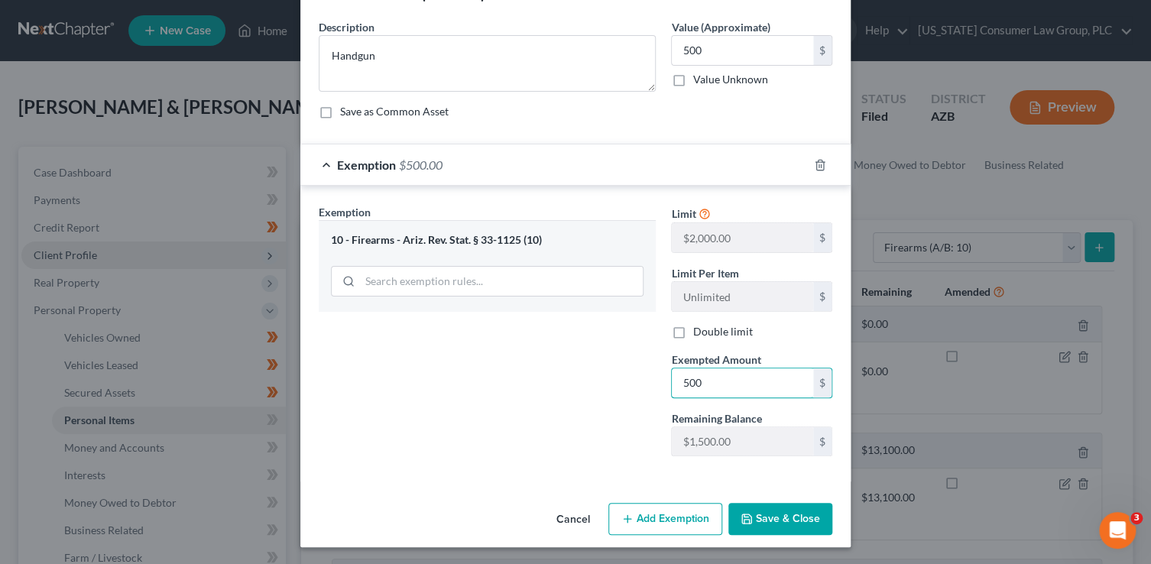
type input "500"
click at [789, 507] on button "Save & Close" at bounding box center [780, 519] width 104 height 32
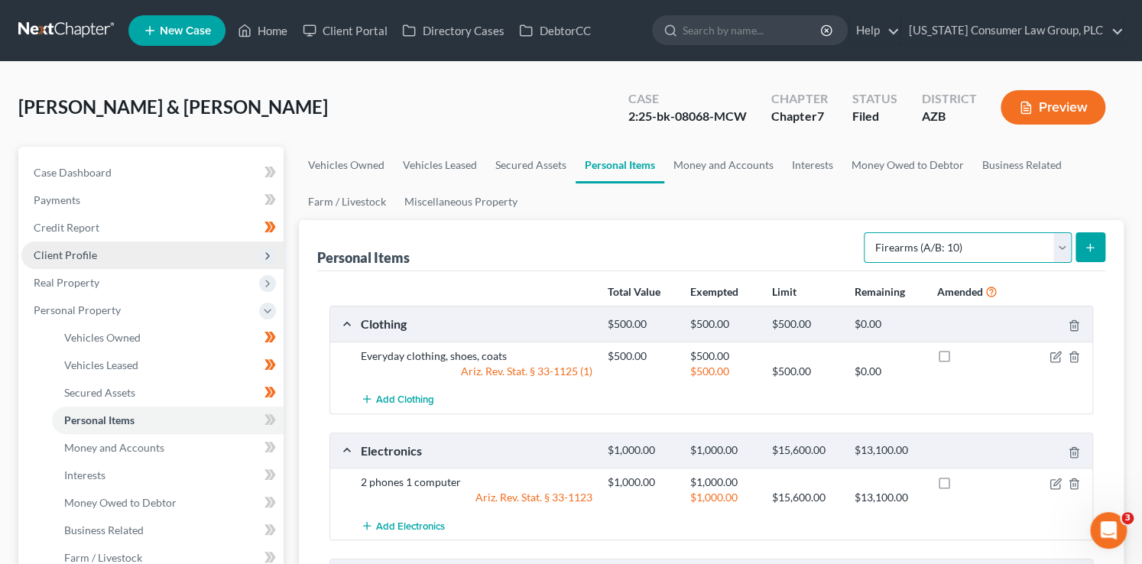
click at [915, 246] on select "Select Item Type Clothing (A/B: 11) Collectibles Of Value (A/B: 8) Electronics …" at bounding box center [967, 247] width 208 height 31
select select "jewelry"
click at [866, 232] on select "Select Item Type Clothing (A/B: 11) Collectibles Of Value (A/B: 8) Electronics …" at bounding box center [967, 247] width 208 height 31
click at [1091, 248] on icon "submit" at bounding box center [1089, 247] width 12 height 12
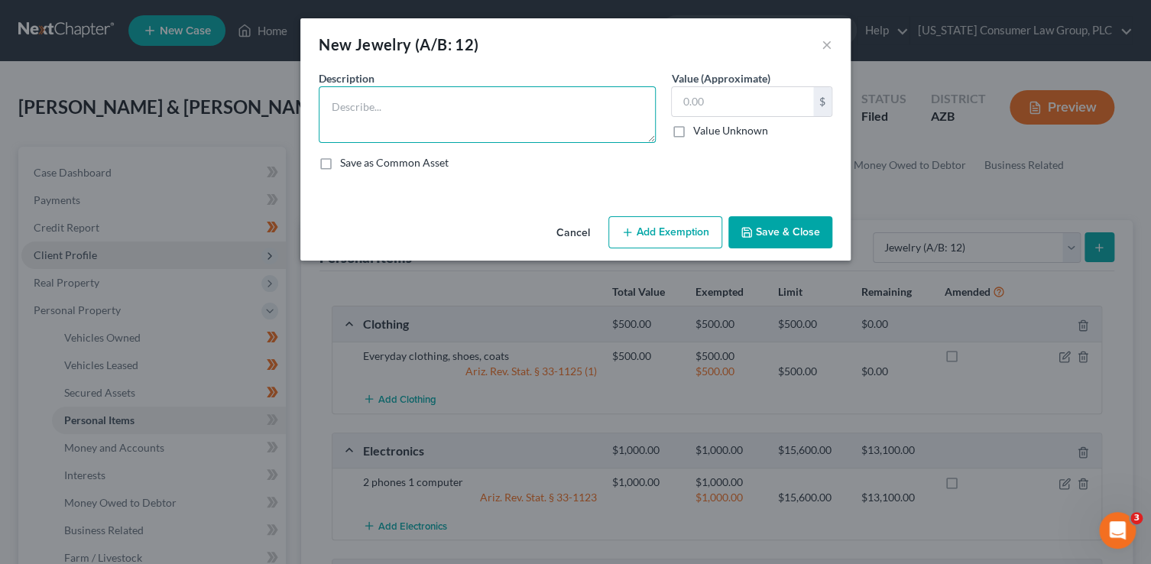
click at [573, 126] on textarea at bounding box center [487, 114] width 337 height 57
type textarea "Wedding bands"
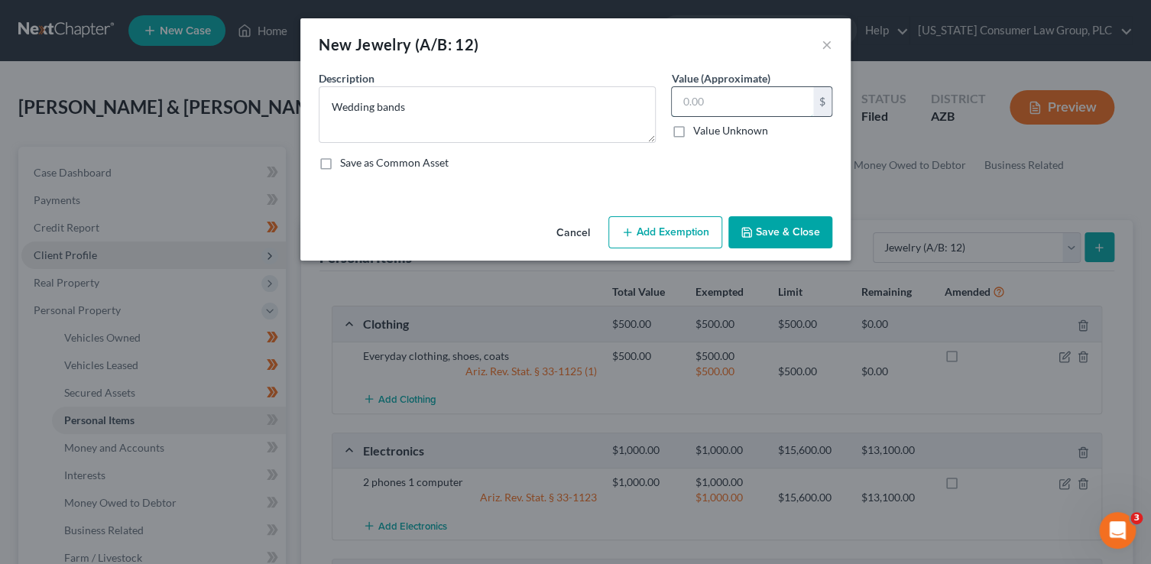
click at [786, 104] on input "text" at bounding box center [742, 101] width 141 height 29
type input "500"
click at [705, 235] on button "Add Exemption" at bounding box center [665, 232] width 114 height 32
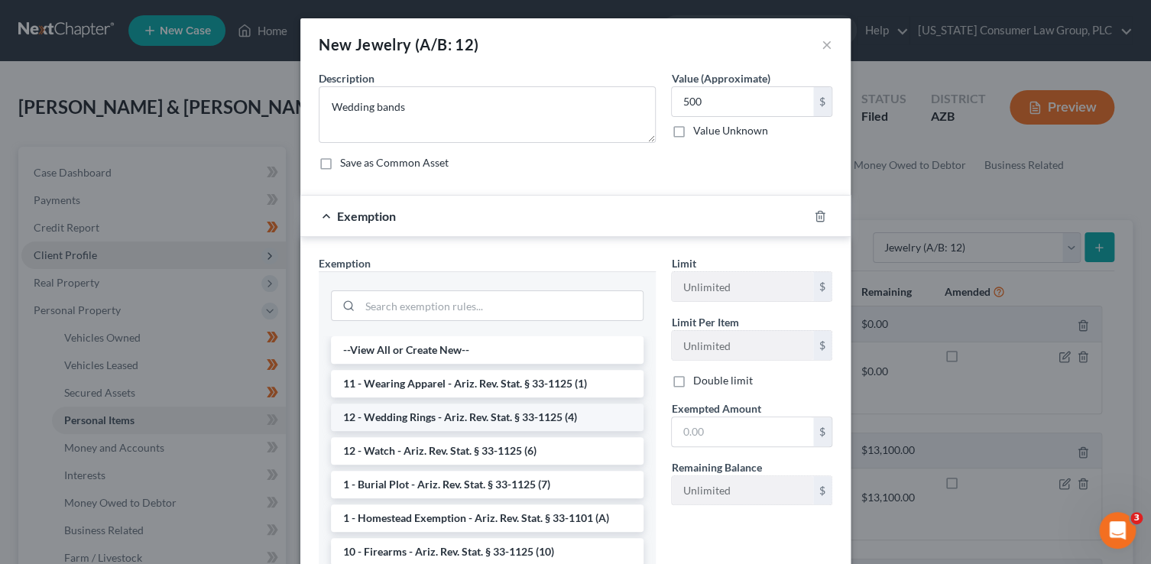
click at [463, 409] on li "12 - Wedding Rings - Ariz. Rev. Stat. § 33-1125 (4)" at bounding box center [487, 417] width 313 height 28
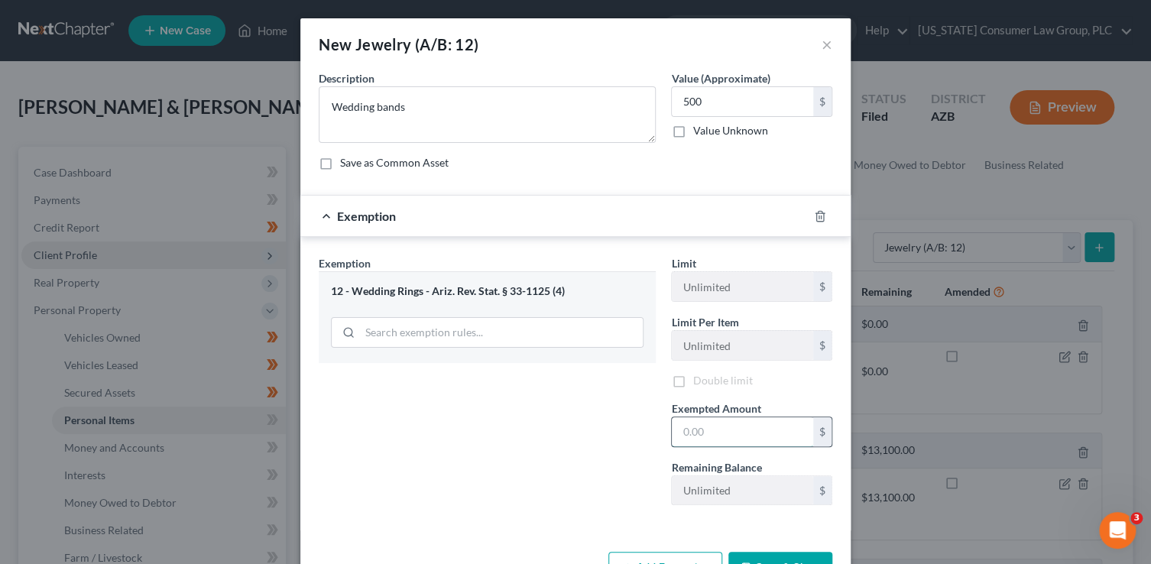
click at [715, 442] on input "text" at bounding box center [742, 431] width 141 height 29
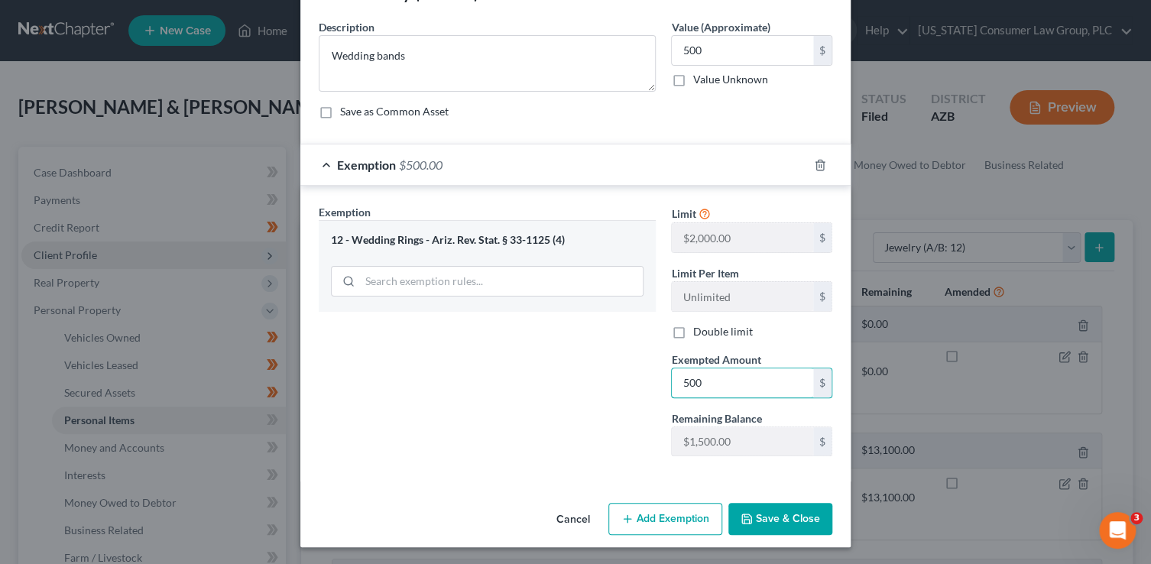
type input "500"
click at [744, 520] on polyline "button" at bounding box center [746, 522] width 5 height 4
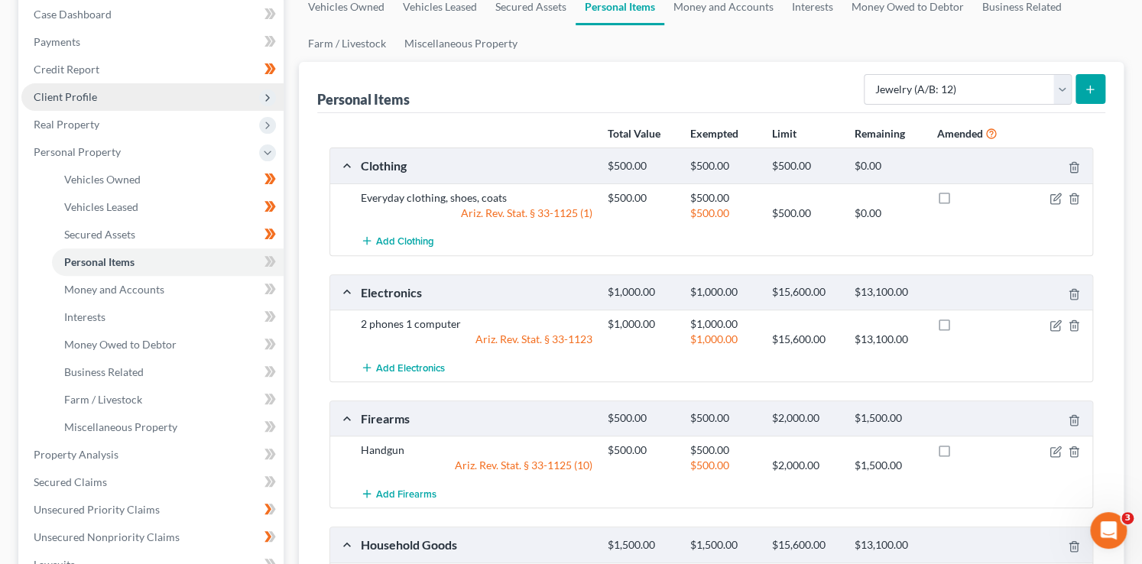
scroll to position [209, 0]
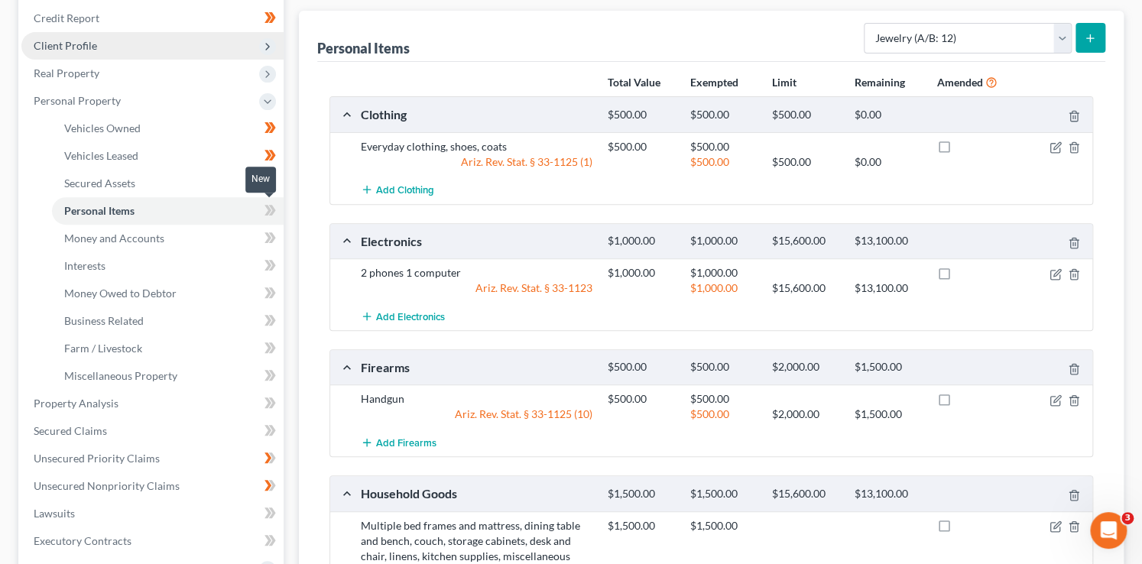
click at [272, 211] on icon at bounding box center [271, 210] width 7 height 11
click at [237, 229] on link "Money and Accounts" at bounding box center [168, 239] width 232 height 28
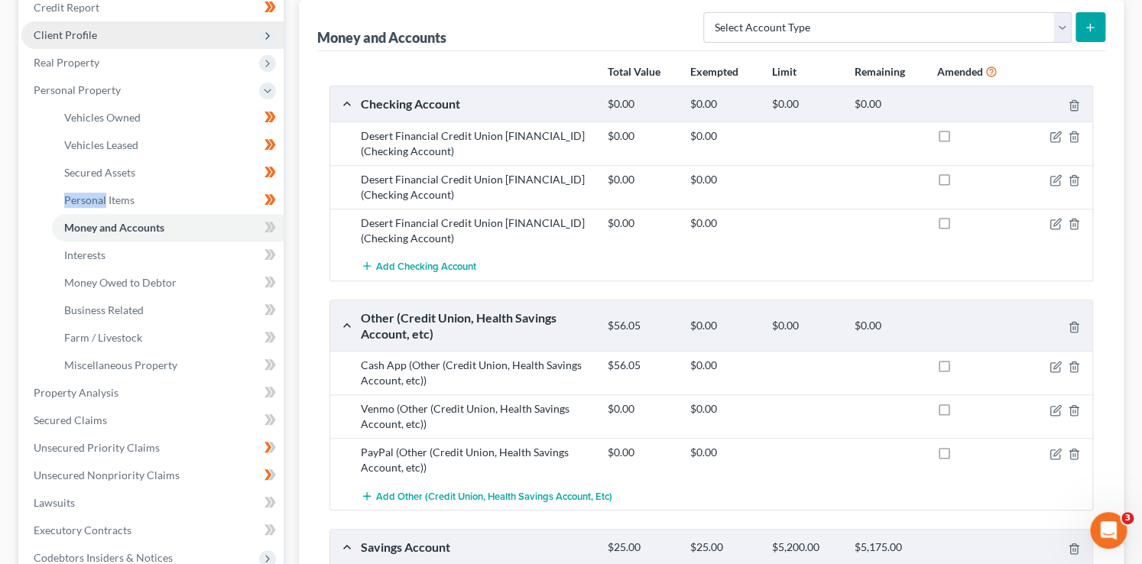
scroll to position [219, 0]
click at [276, 227] on span at bounding box center [270, 230] width 27 height 23
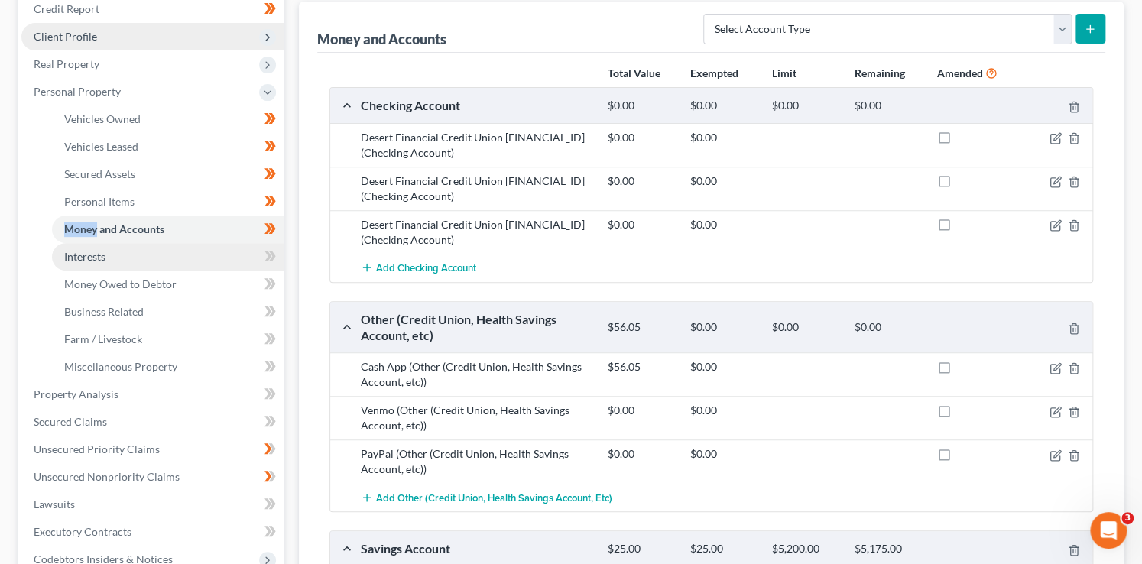
click at [192, 264] on link "Interests" at bounding box center [168, 257] width 232 height 28
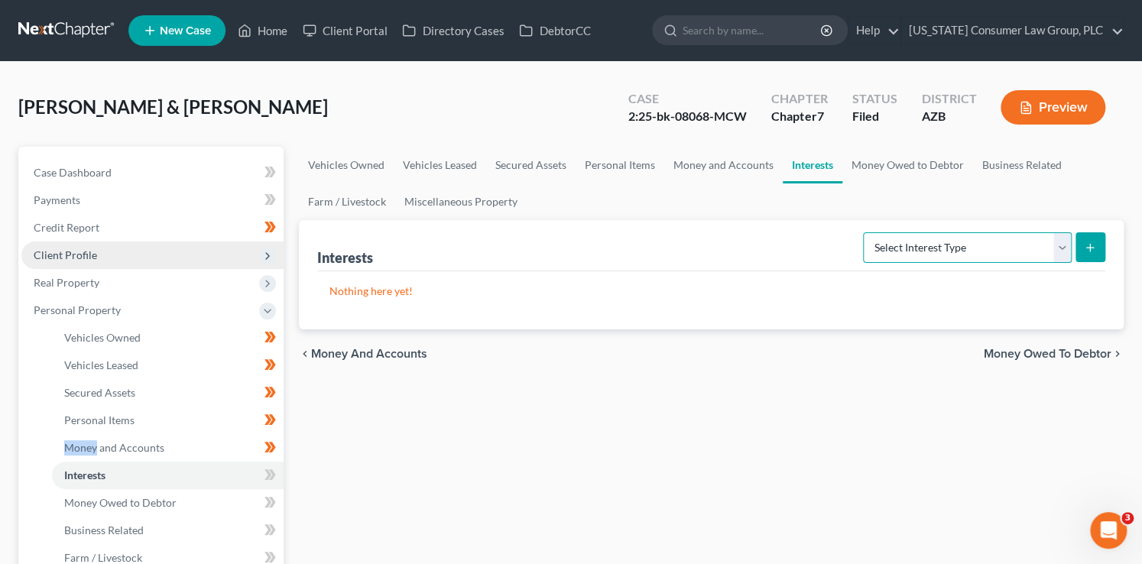
click at [925, 234] on select "Select Interest Type 401K (A/B: 21) Annuity (A/B: 23) Bond (A/B: 18) Education …" at bounding box center [967, 247] width 209 height 31
select select "401k"
click at [865, 232] on select "Select Interest Type 401K (A/B: 21) Annuity (A/B: 23) Bond (A/B: 18) Education …" at bounding box center [967, 247] width 209 height 31
click at [1077, 247] on button "submit" at bounding box center [1090, 247] width 30 height 30
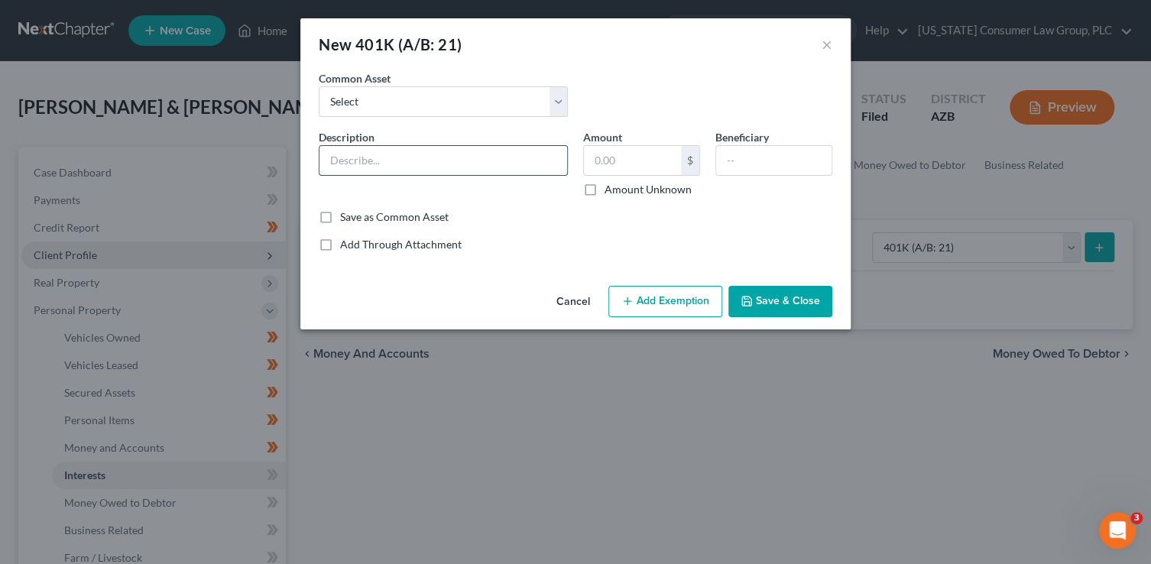
click at [471, 163] on input "text" at bounding box center [443, 160] width 248 height 29
paste input "SFMC 401K Plan - Fidelity Investments"
type input "SFMC 401K Plan - Fidelity Investments"
type input "446"
type input "Charleen Rymer"
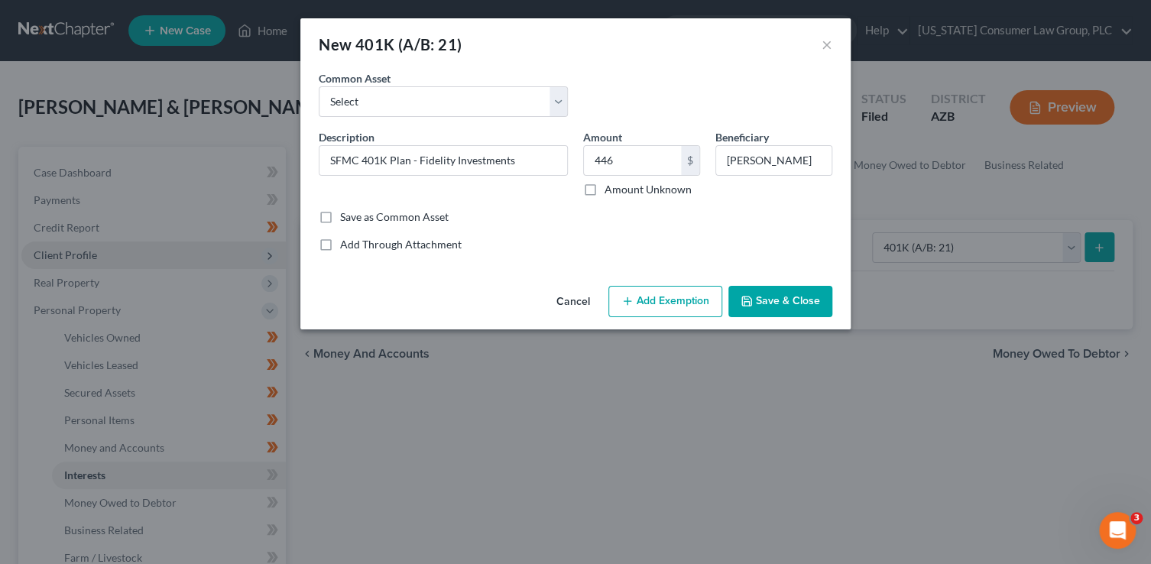
click at [636, 300] on button "Add Exemption" at bounding box center [665, 302] width 114 height 32
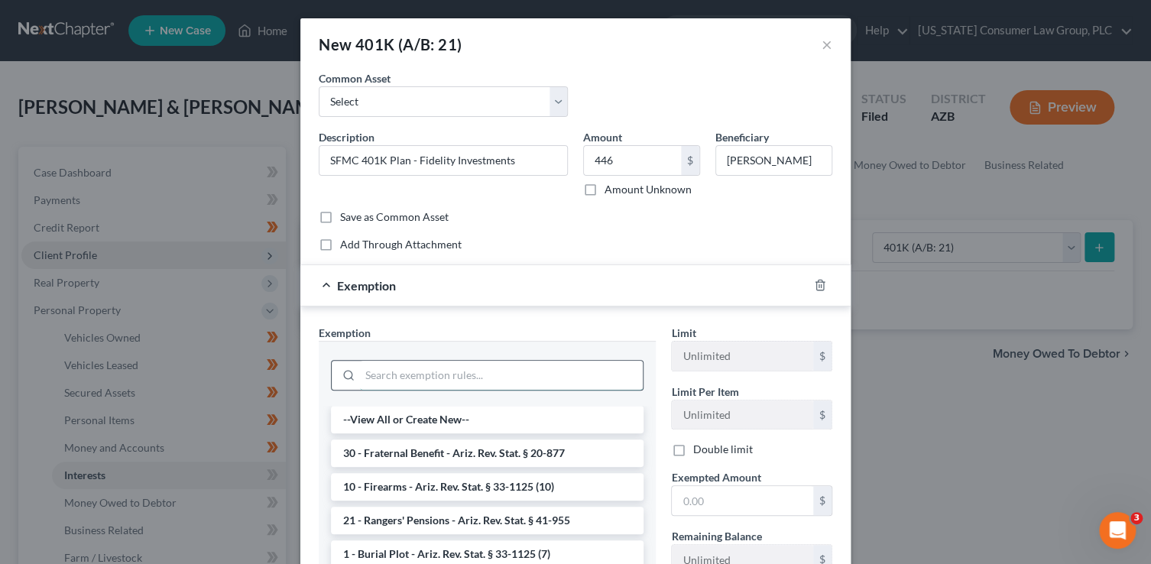
click at [440, 368] on input "search" at bounding box center [501, 375] width 283 height 29
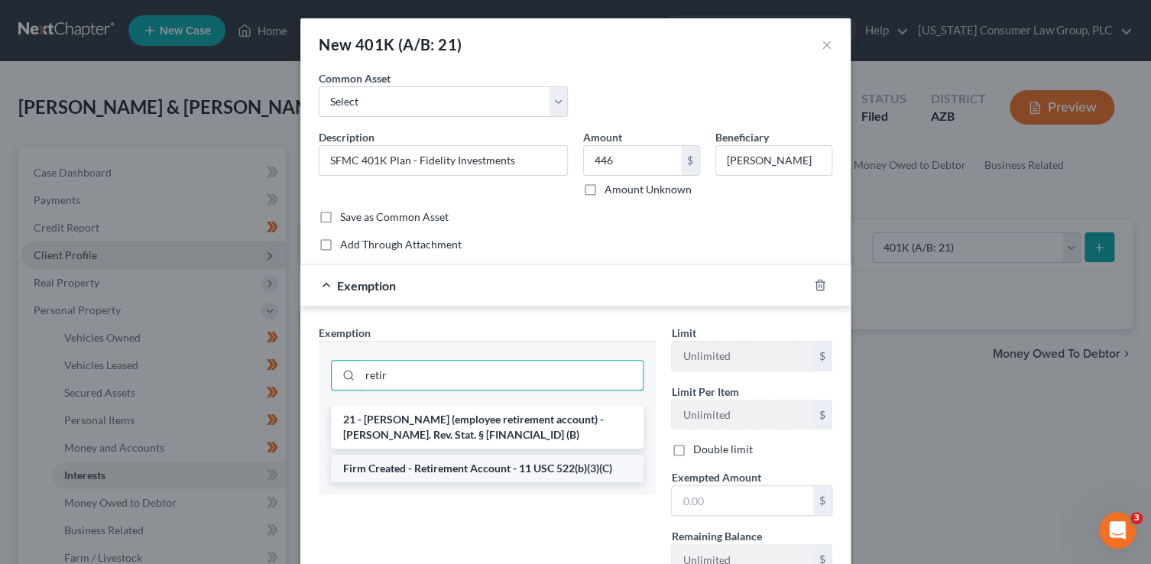
type input "retir"
click at [489, 471] on li "Firm Created - Retirement Account - 11 USC 522(b)(3)(C)" at bounding box center [487, 469] width 313 height 28
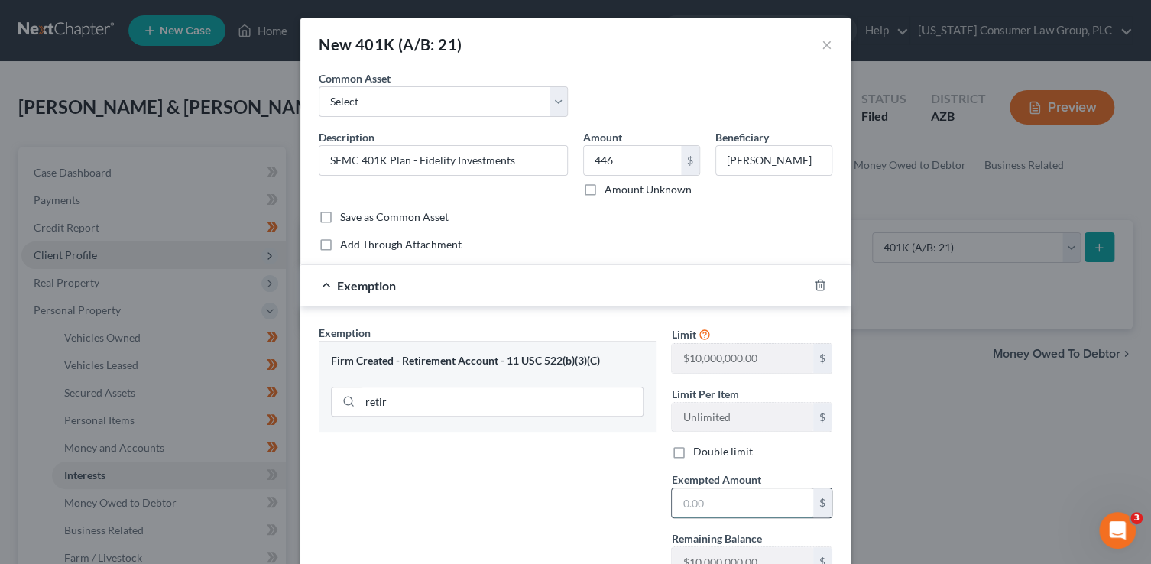
click at [717, 510] on input "text" at bounding box center [742, 502] width 141 height 29
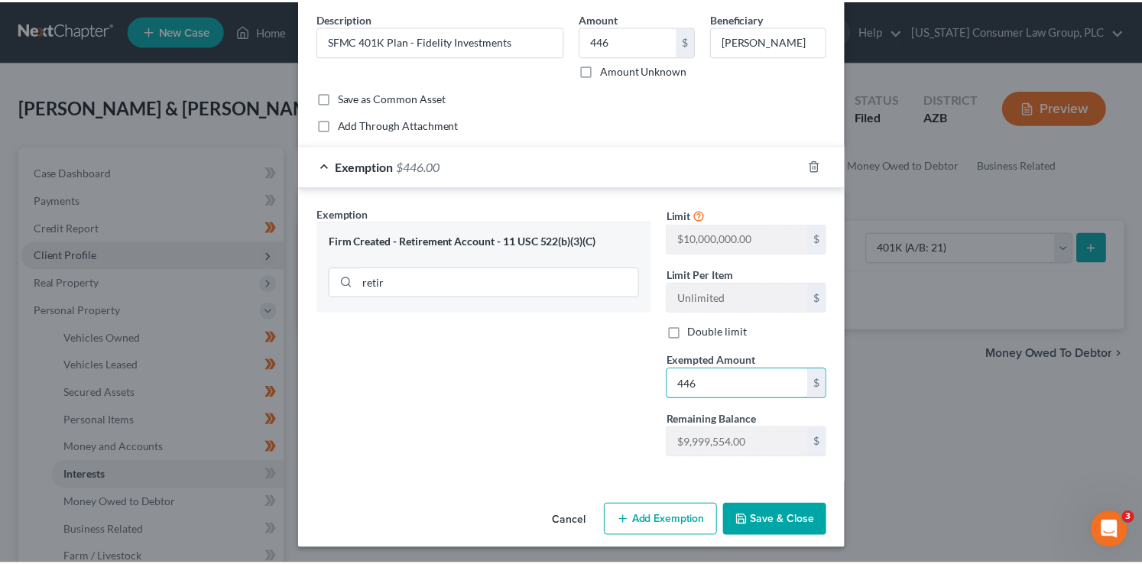
scroll to position [120, 0]
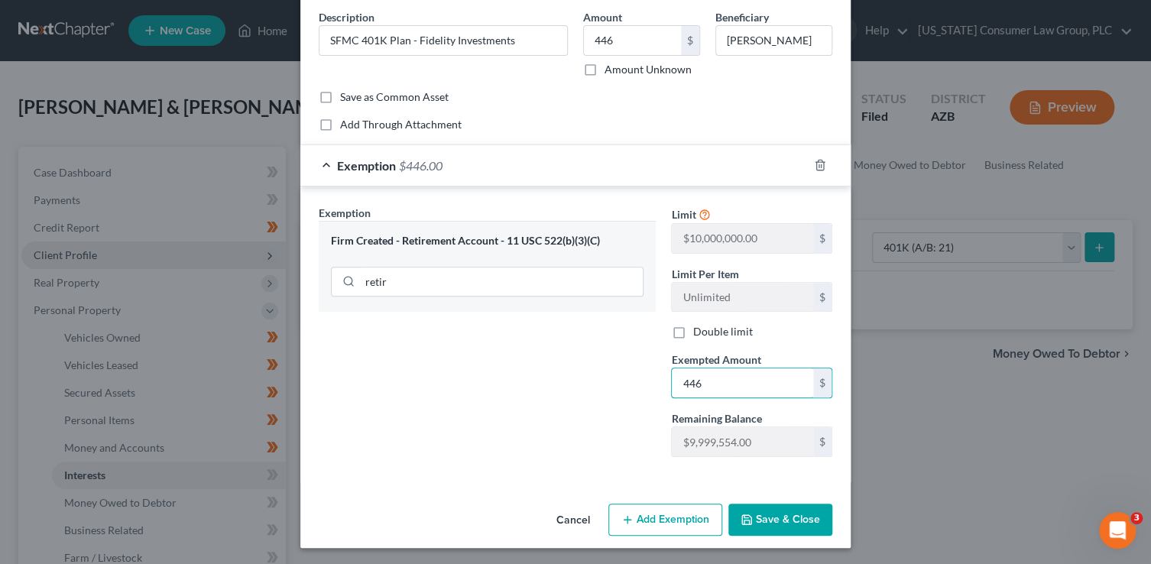
type input "446"
click at [789, 518] on button "Save & Close" at bounding box center [780, 520] width 104 height 32
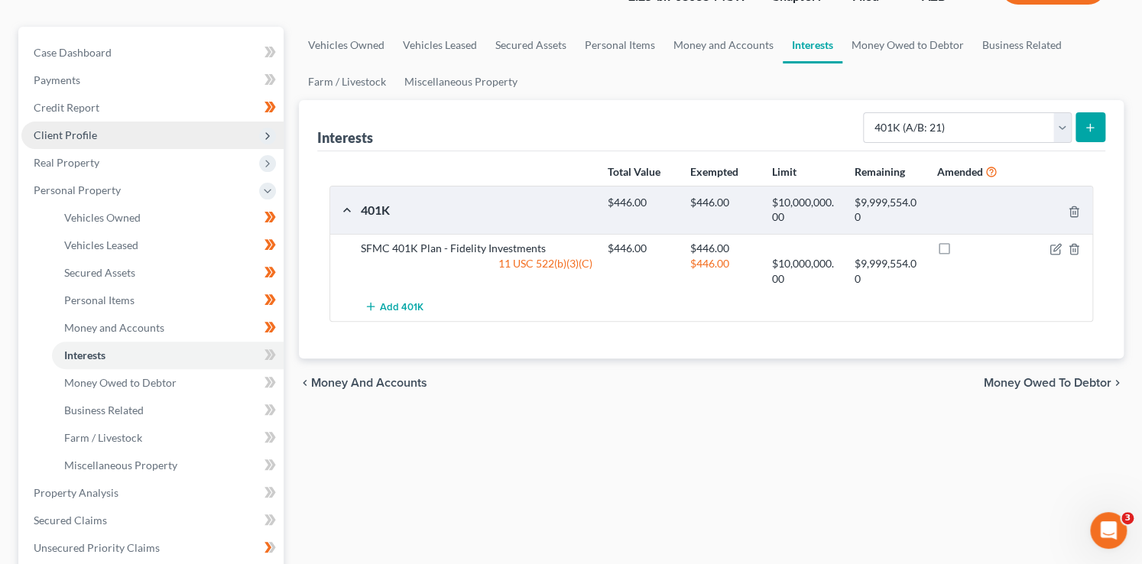
scroll to position [134, 0]
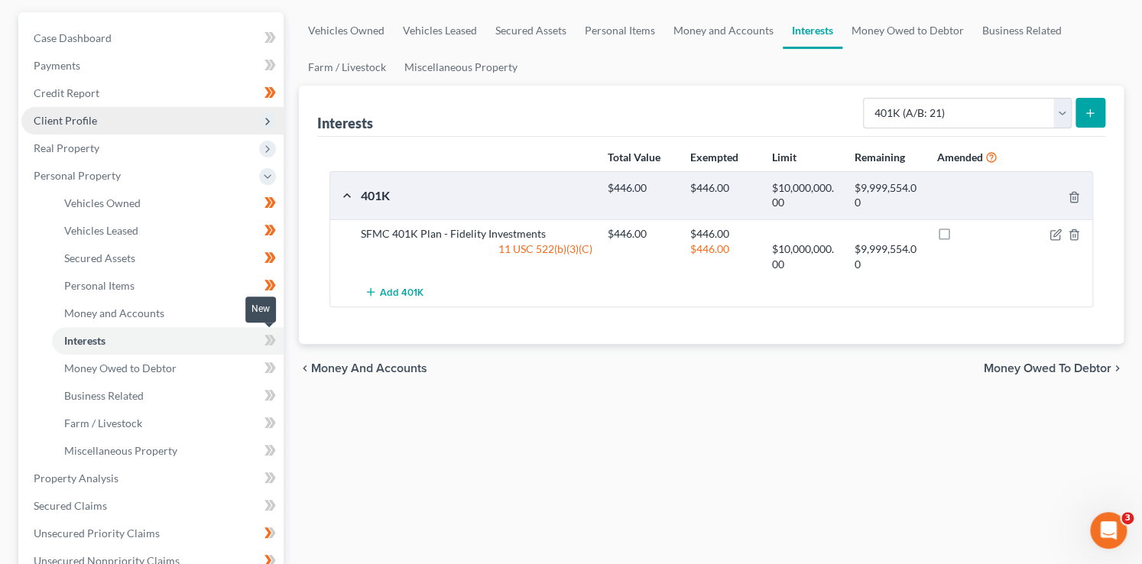
click at [274, 345] on icon at bounding box center [269, 340] width 11 height 19
click at [277, 364] on span at bounding box center [270, 369] width 27 height 23
click at [277, 391] on span at bounding box center [270, 397] width 27 height 23
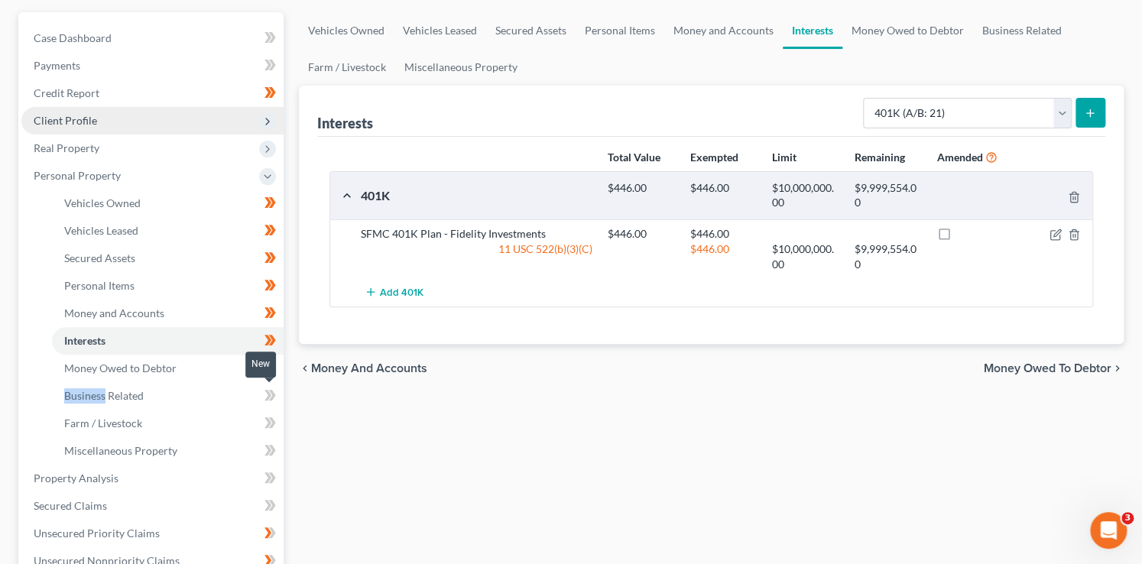
drag, startPoint x: 277, startPoint y: 391, endPoint x: 283, endPoint y: 411, distance: 20.8
click at [277, 393] on span at bounding box center [270, 397] width 27 height 23
click at [280, 423] on span at bounding box center [270, 424] width 27 height 23
drag, startPoint x: 280, startPoint y: 423, endPoint x: 278, endPoint y: 440, distance: 17.0
click at [281, 424] on span at bounding box center [270, 424] width 27 height 23
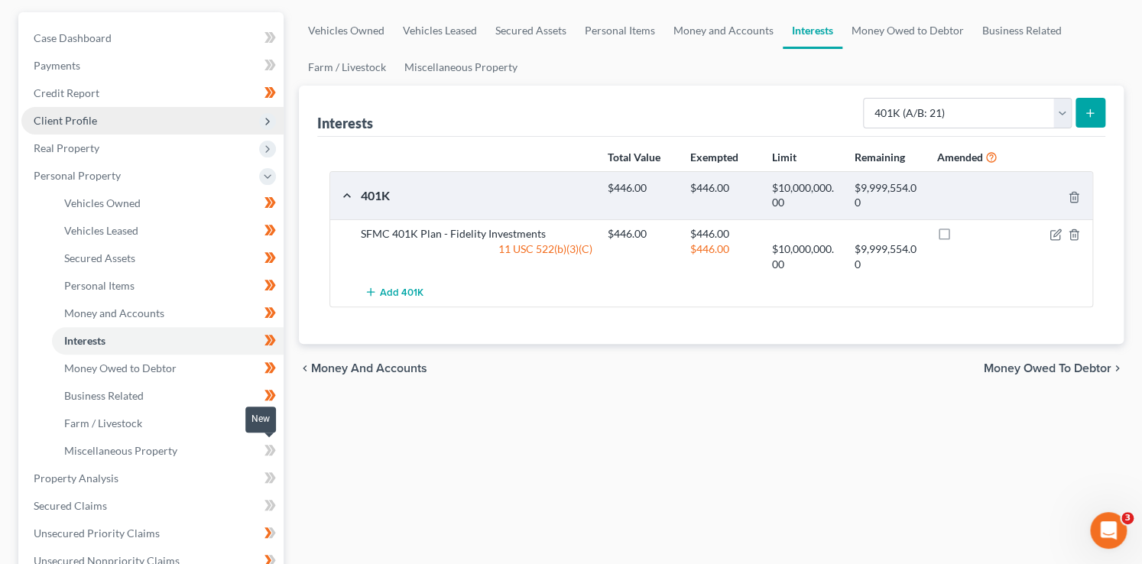
click at [274, 455] on icon at bounding box center [269, 450] width 11 height 19
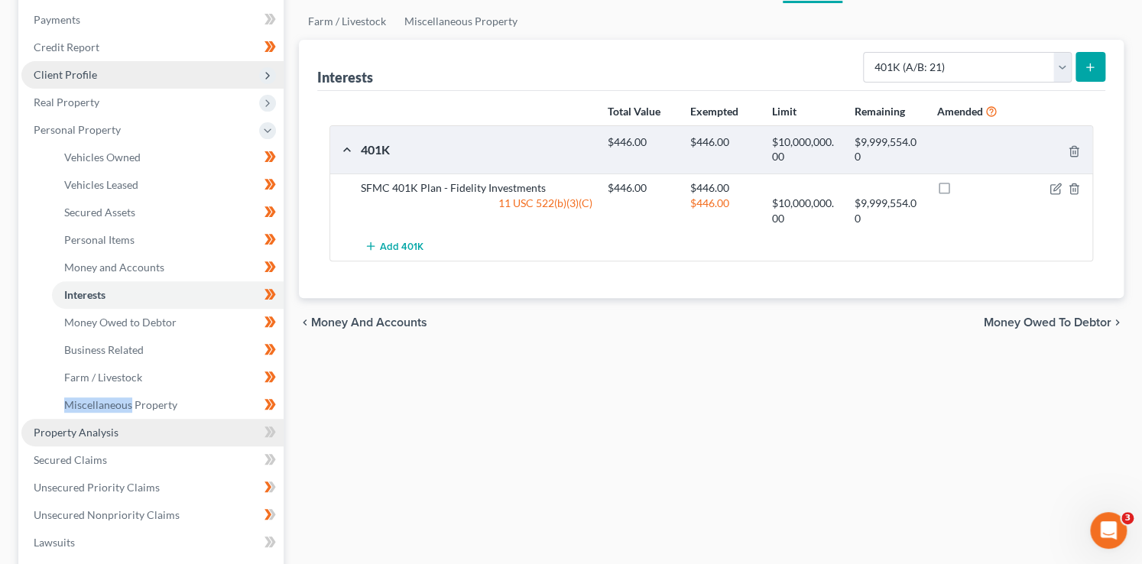
click at [242, 429] on link "Property Analysis" at bounding box center [152, 433] width 262 height 28
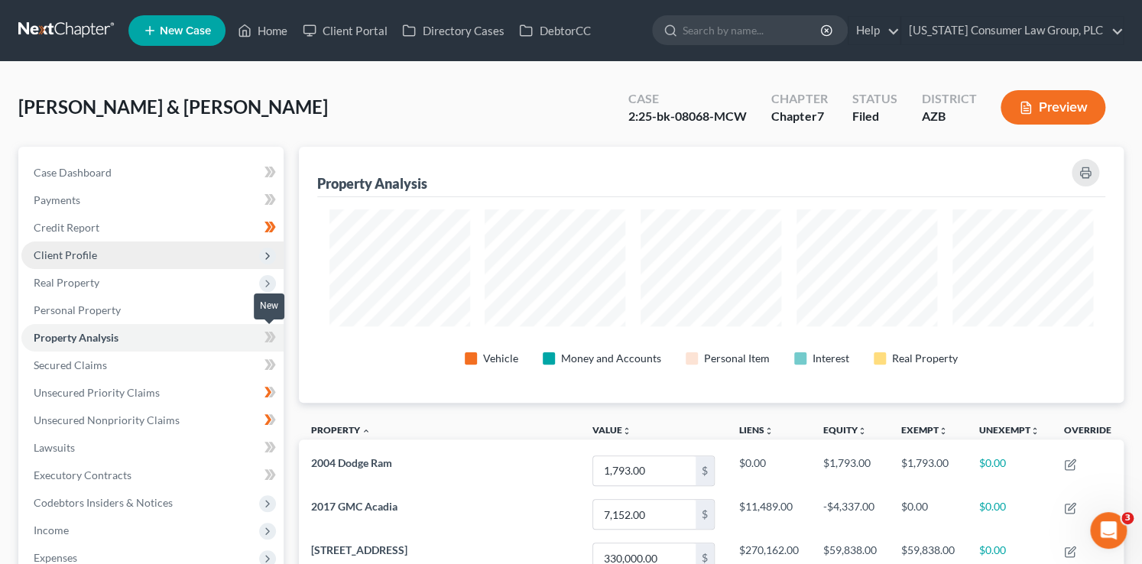
click at [277, 344] on span at bounding box center [270, 339] width 27 height 23
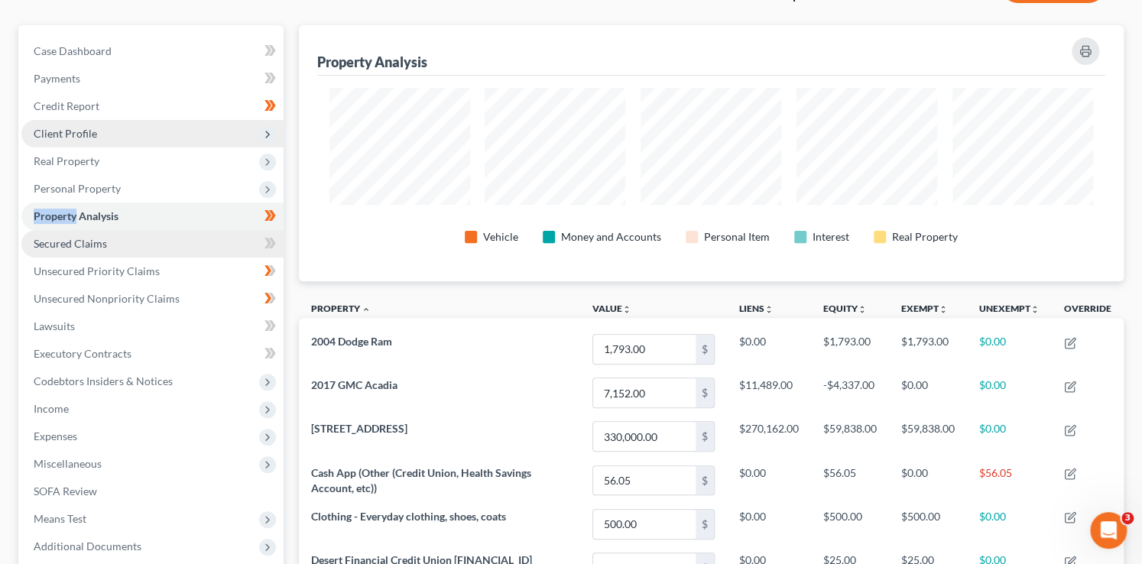
scroll to position [123, 0]
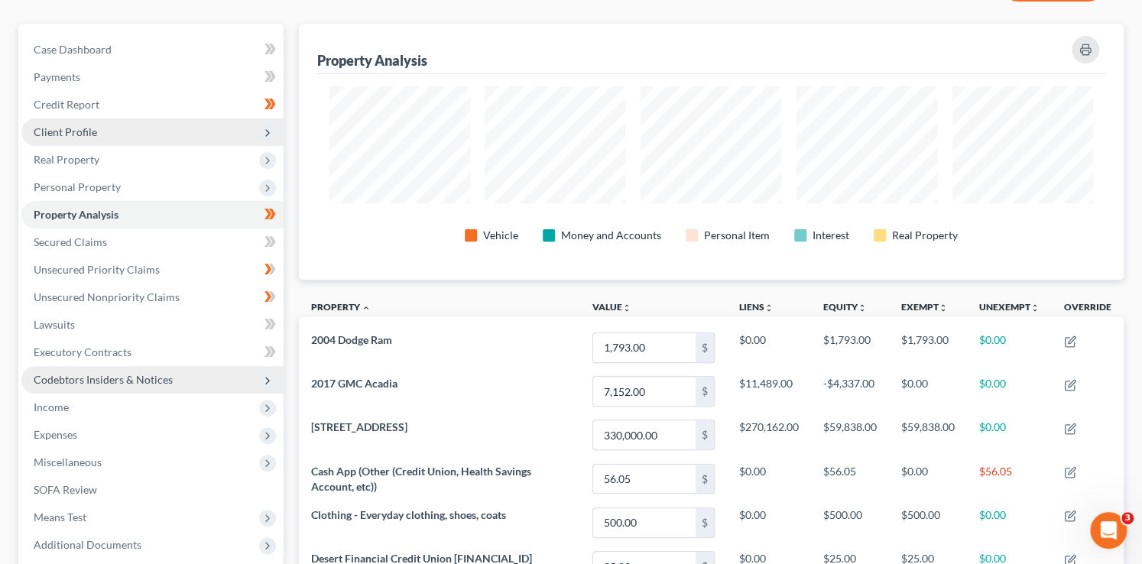
click at [191, 387] on span "Codebtors Insiders & Notices" at bounding box center [152, 380] width 262 height 28
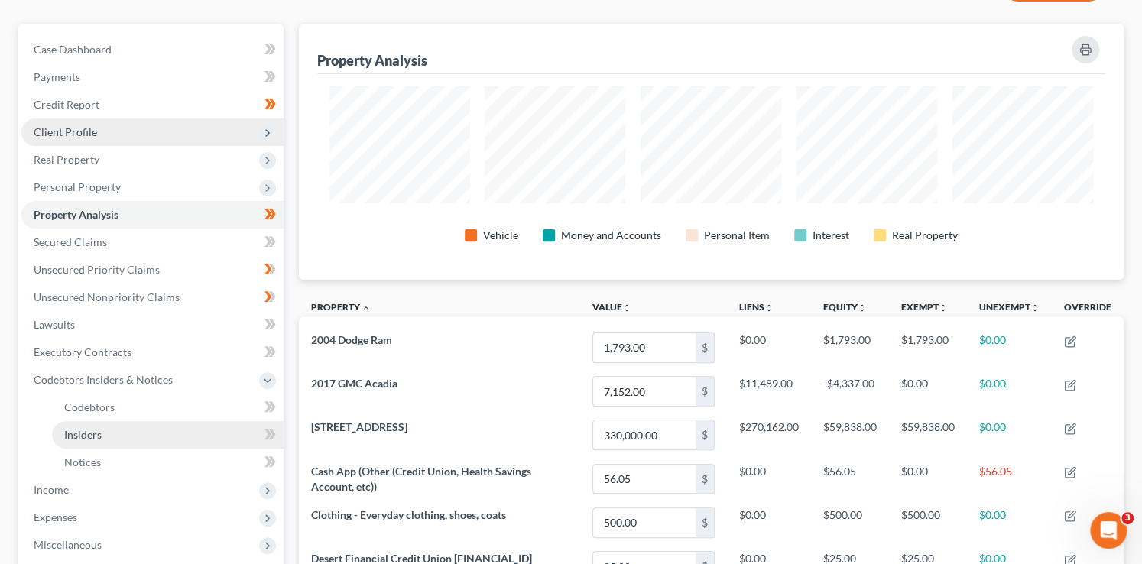
click at [144, 432] on link "Insiders" at bounding box center [168, 435] width 232 height 28
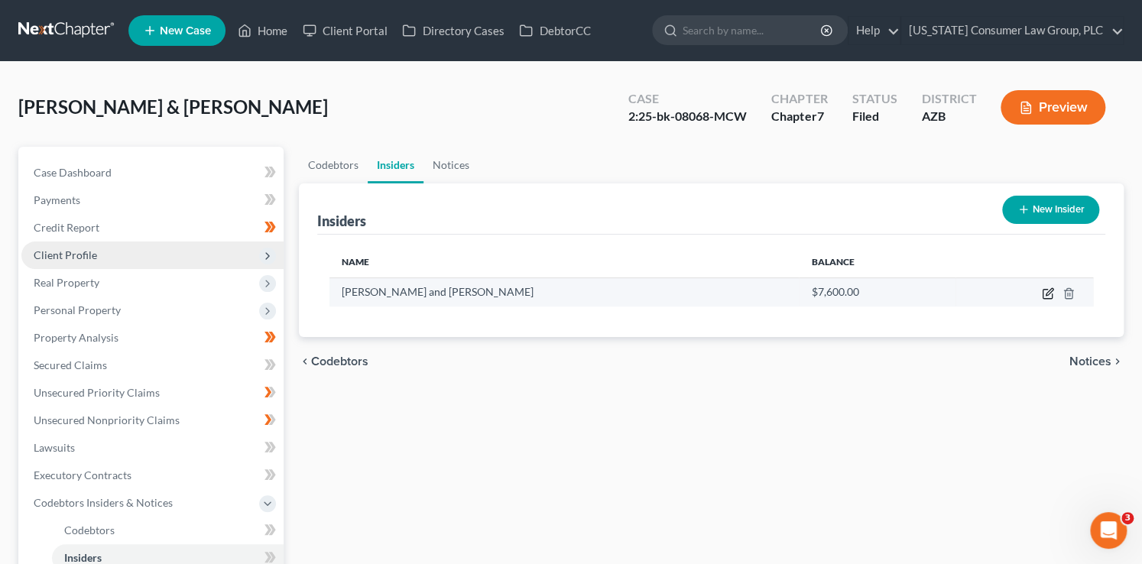
click at [1049, 288] on icon "button" at bounding box center [1048, 291] width 7 height 7
select select "3"
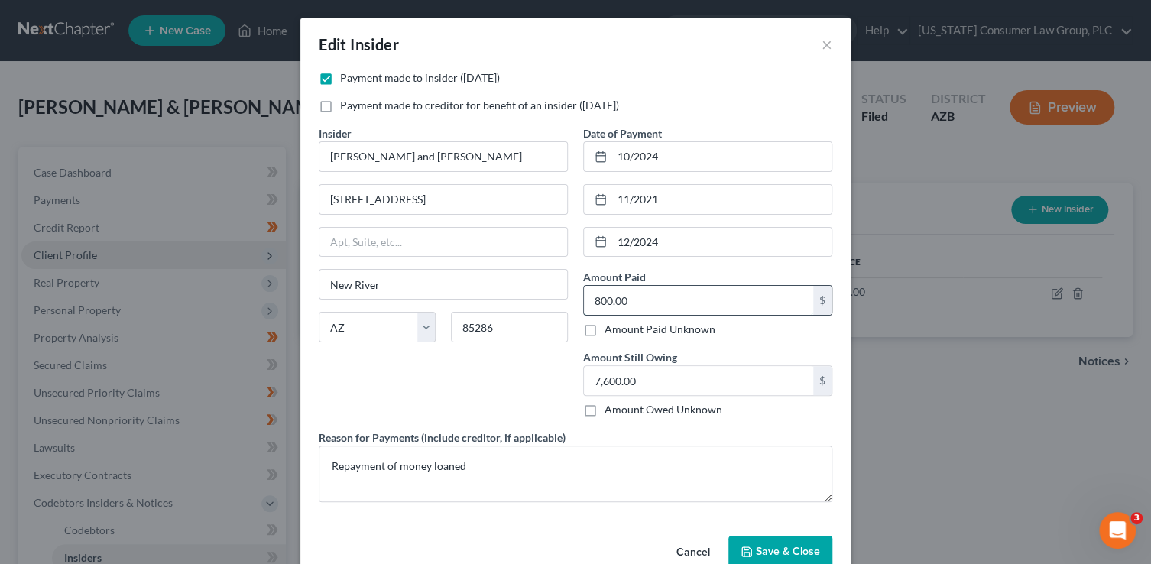
click at [640, 306] on input "800.00" at bounding box center [698, 300] width 229 height 29
type input "600"
type input "6,600"
drag, startPoint x: 680, startPoint y: 199, endPoint x: 497, endPoint y: 179, distance: 184.5
click at [497, 179] on div "Payment made to insider (within 1 year) Payment made to creditor for benefit of…" at bounding box center [575, 292] width 529 height 444
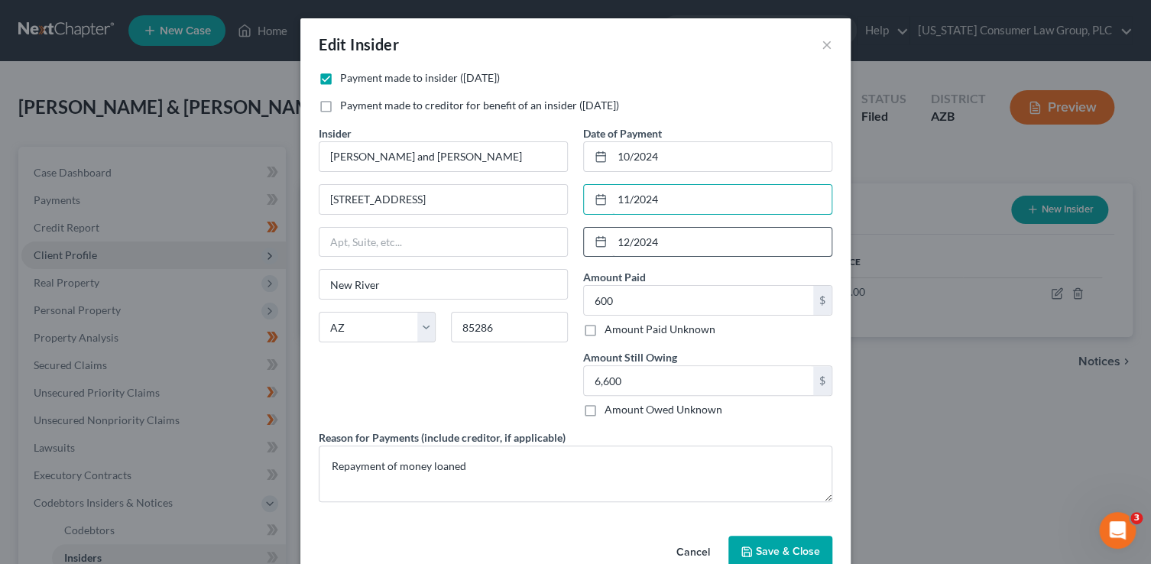
type input "11/2024"
drag, startPoint x: 655, startPoint y: 242, endPoint x: 584, endPoint y: 221, distance: 74.2
click at [603, 238] on div "12/2024" at bounding box center [707, 242] width 249 height 31
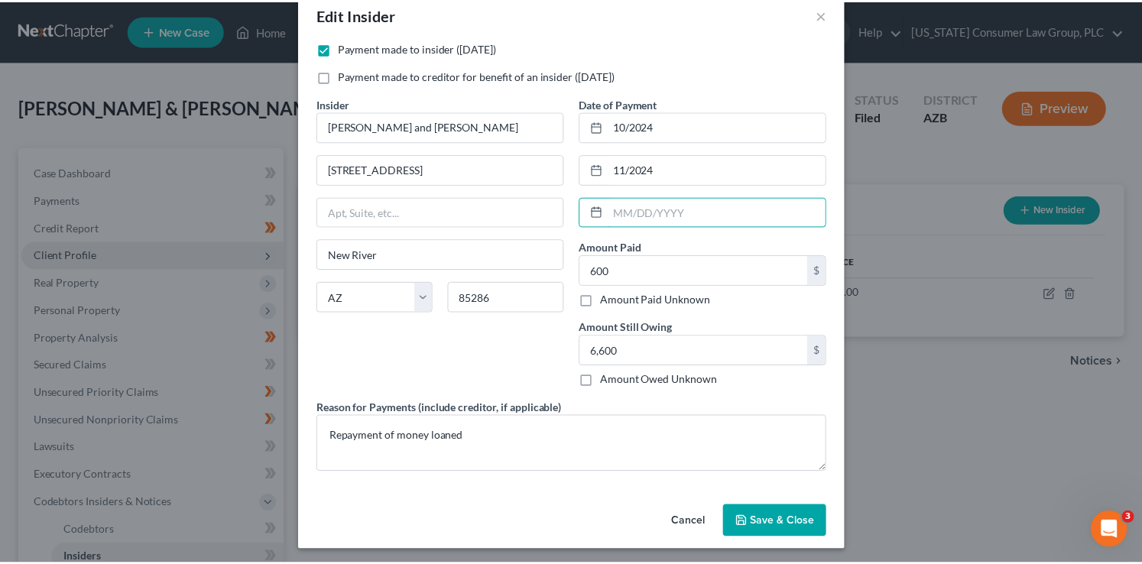
scroll to position [32, 0]
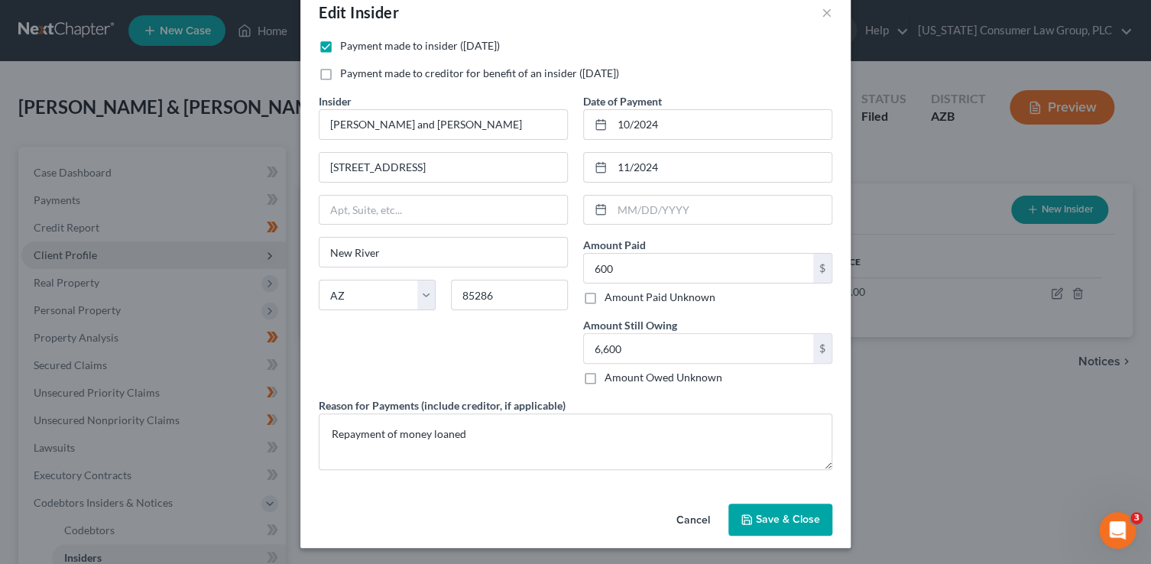
click at [797, 520] on span "Save & Close" at bounding box center [788, 519] width 64 height 13
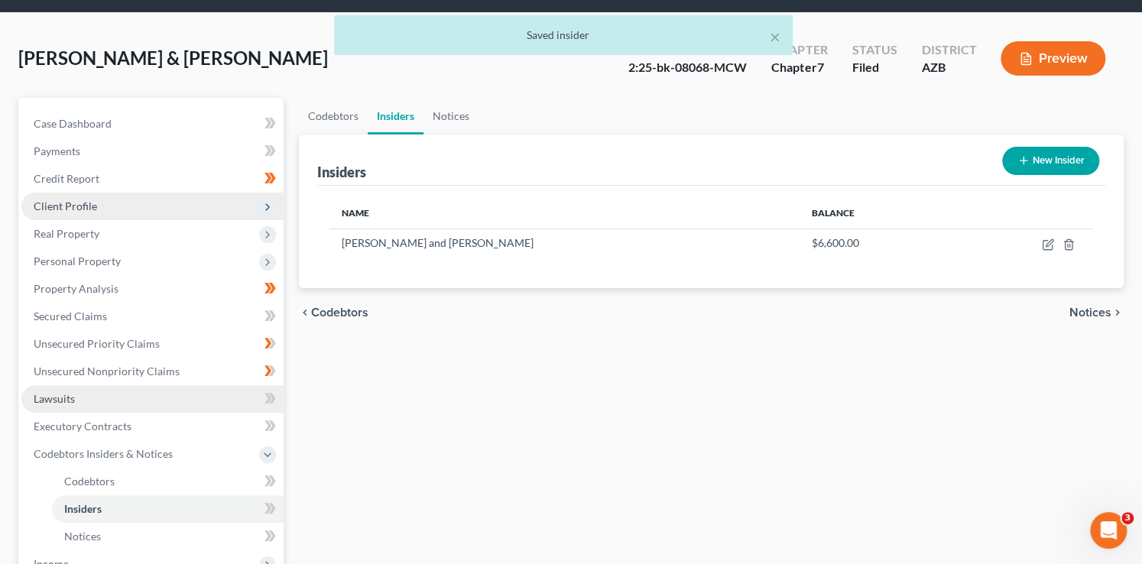
scroll to position [60, 0]
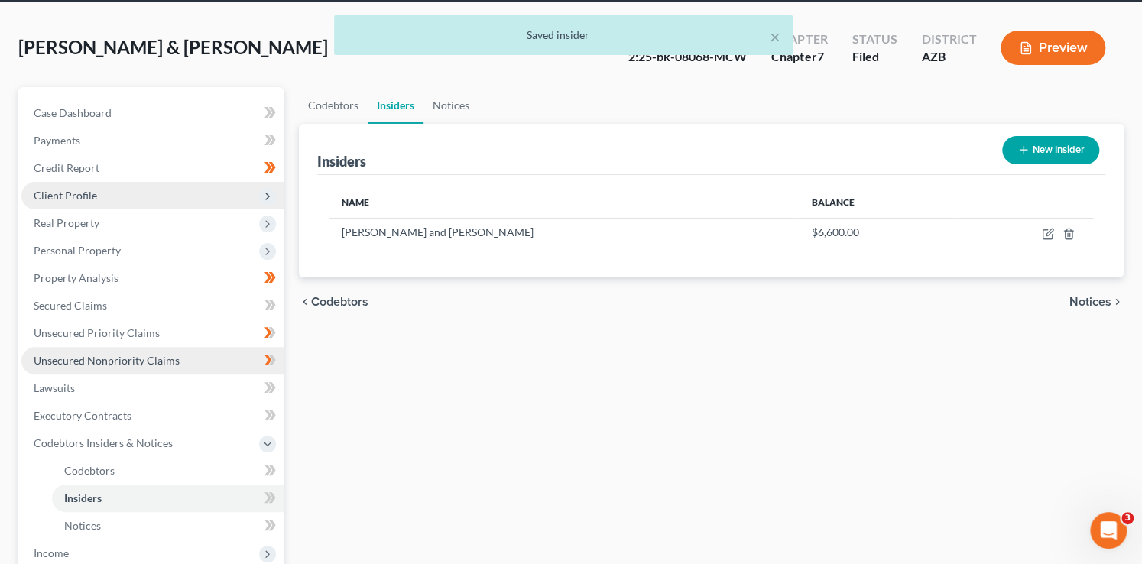
click at [130, 352] on link "Unsecured Nonpriority Claims" at bounding box center [152, 361] width 262 height 28
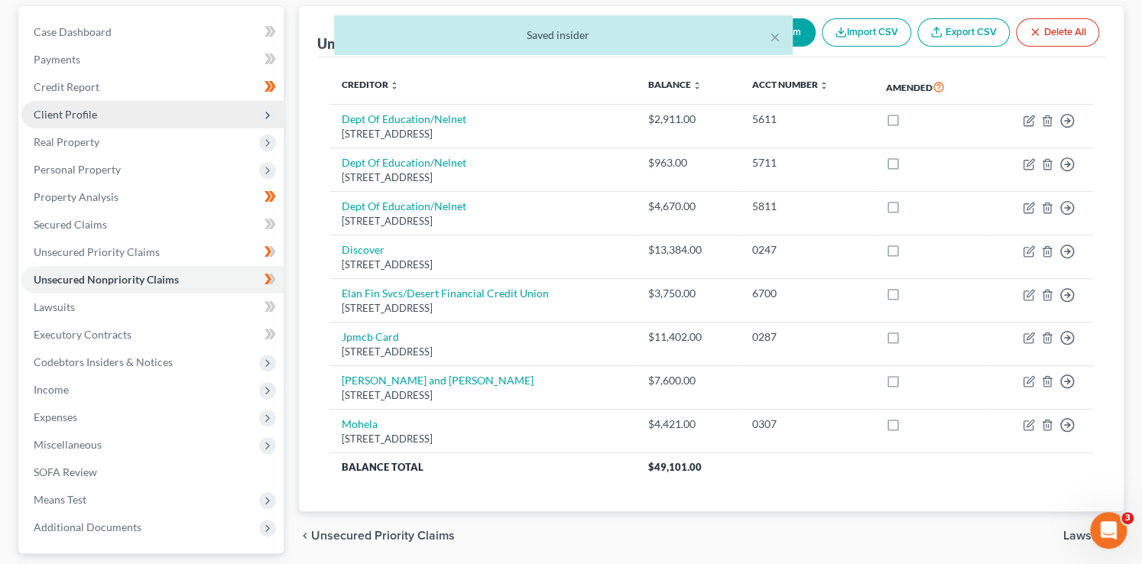
scroll to position [142, 0]
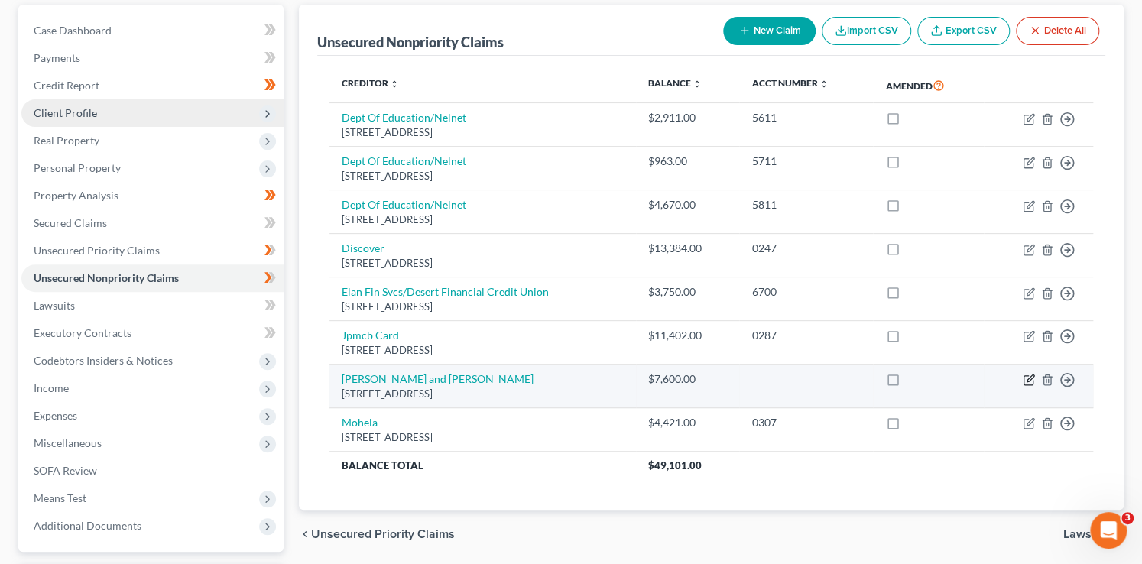
click at [1022, 380] on icon "button" at bounding box center [1028, 380] width 12 height 12
select select "3"
select select "10"
select select "1"
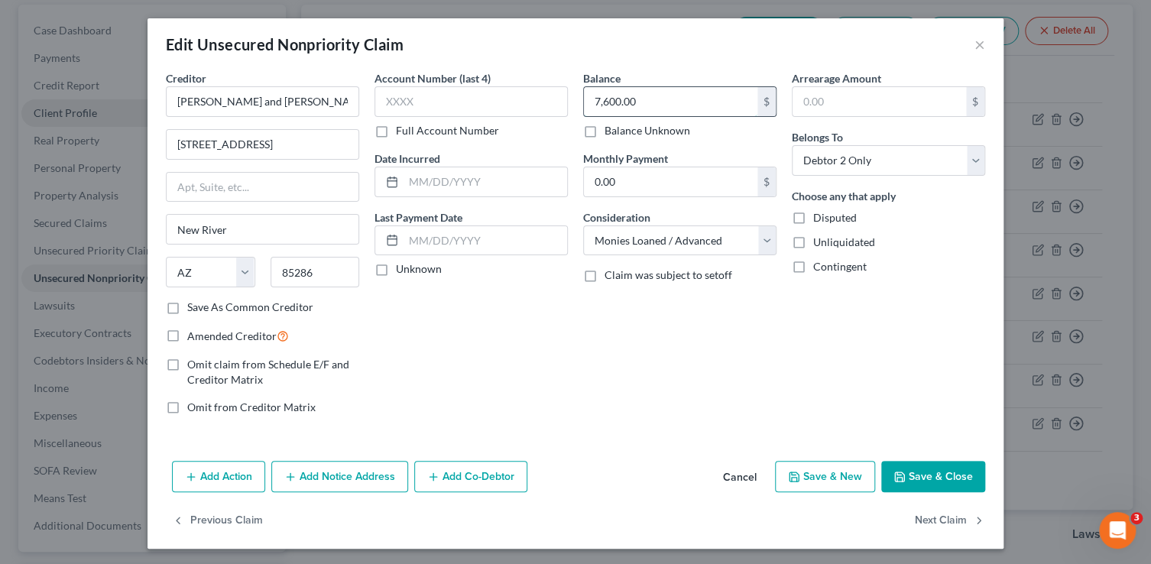
click at [641, 106] on input "7,600.00" at bounding box center [670, 101] width 173 height 29
type input "6,600"
click at [941, 473] on button "Save & Close" at bounding box center [933, 477] width 104 height 32
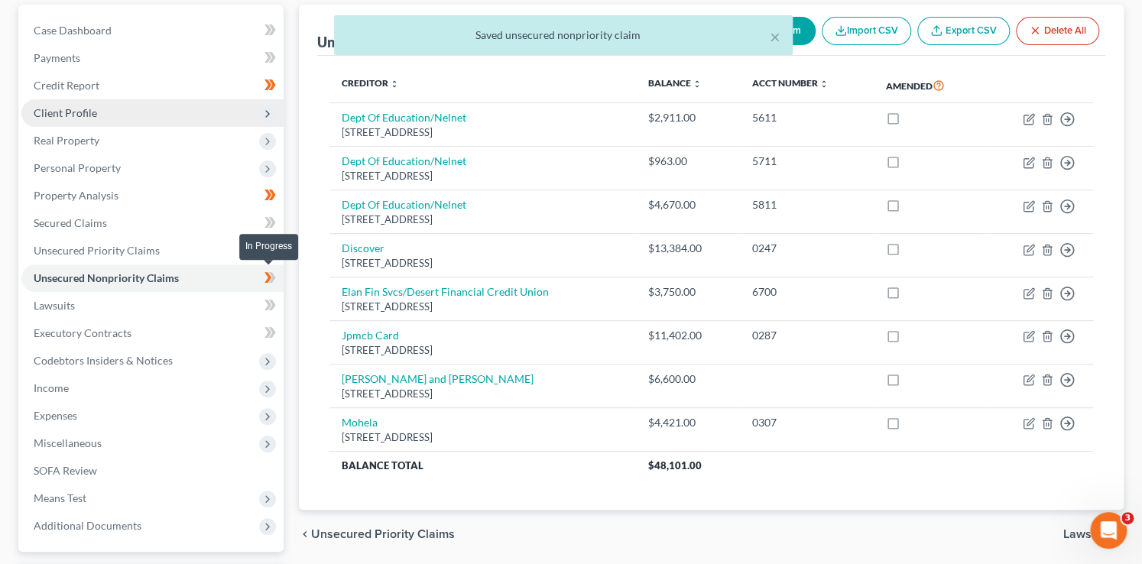
click at [274, 280] on icon at bounding box center [269, 277] width 11 height 19
click at [144, 248] on span "Unsecured Priority Claims" at bounding box center [97, 250] width 126 height 13
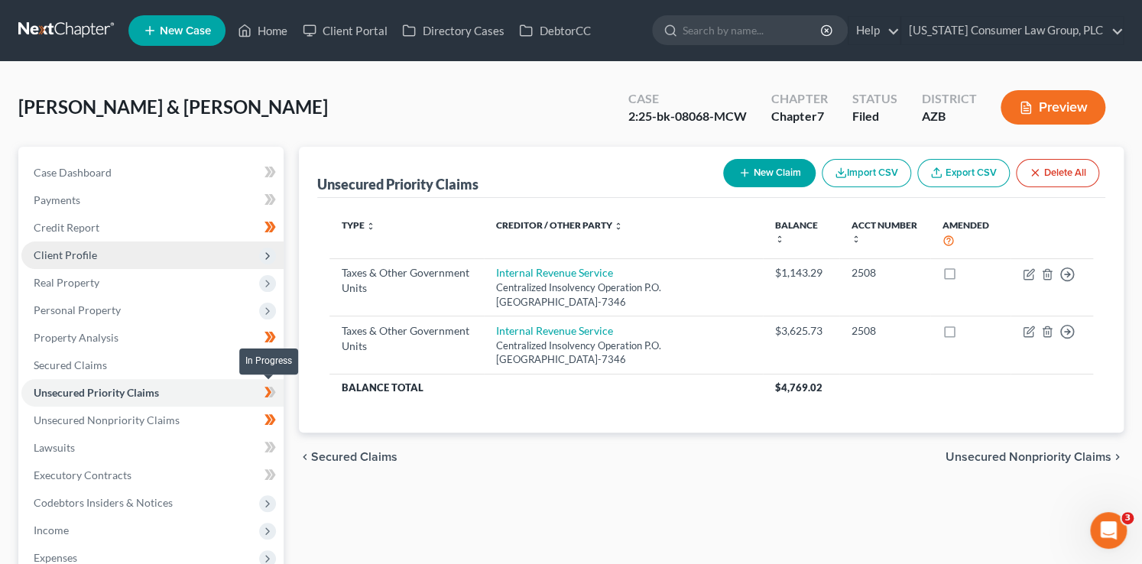
click at [277, 392] on span at bounding box center [270, 394] width 27 height 23
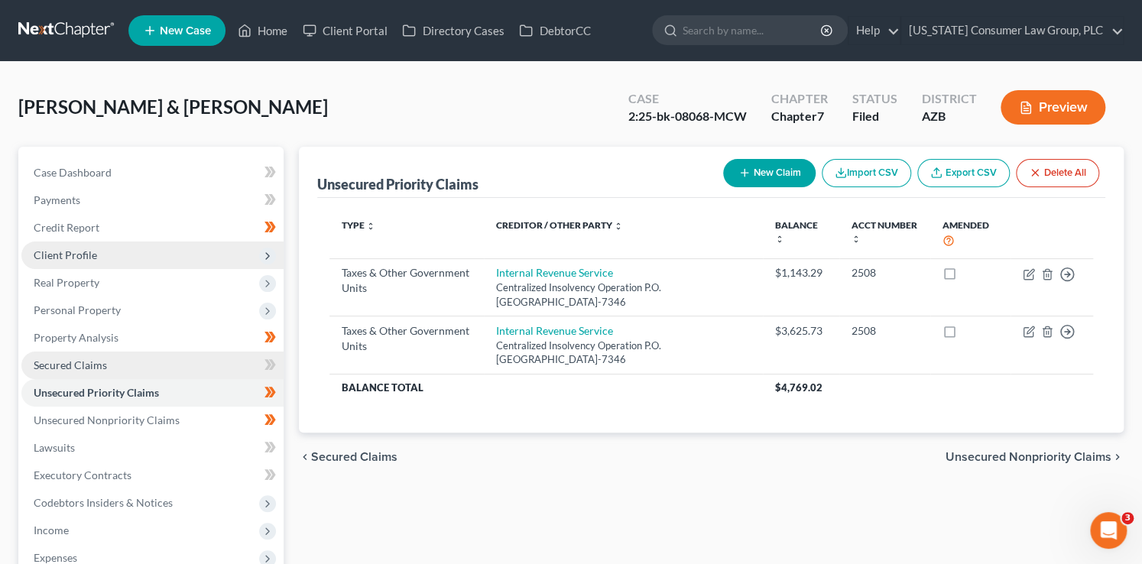
click at [203, 365] on link "Secured Claims" at bounding box center [152, 365] width 262 height 28
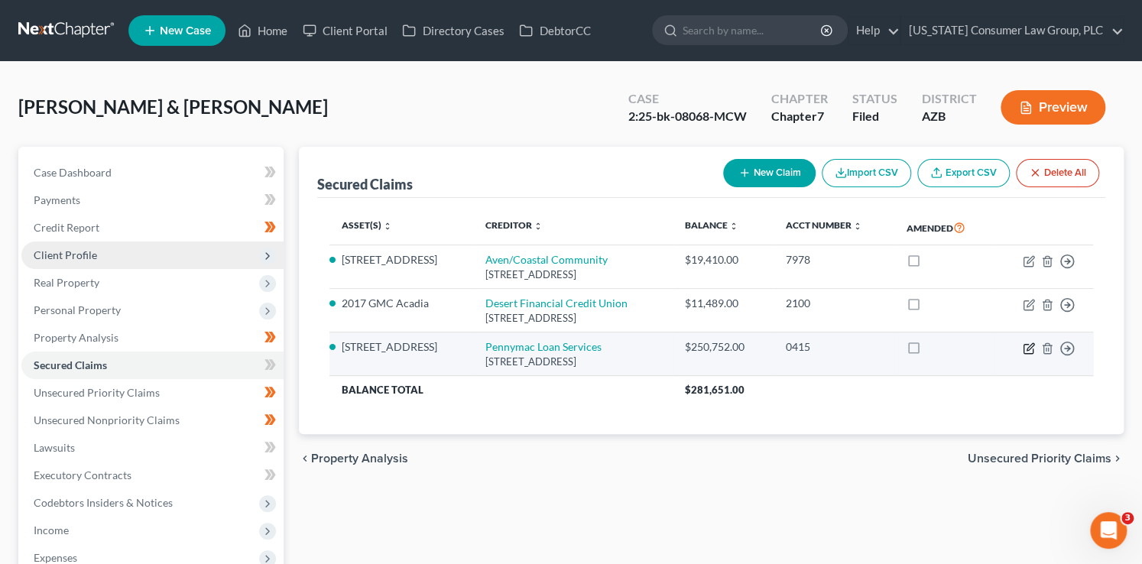
click at [1023, 349] on icon "button" at bounding box center [1027, 348] width 9 height 9
select select "4"
select select "2"
select select "0"
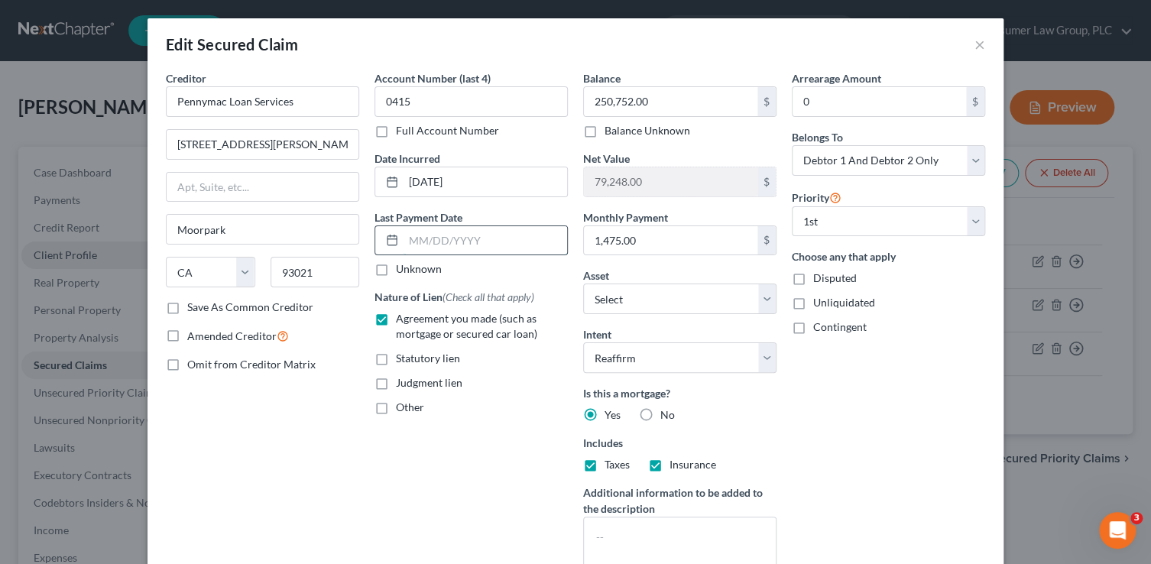
click at [437, 241] on input "text" at bounding box center [485, 240] width 164 height 29
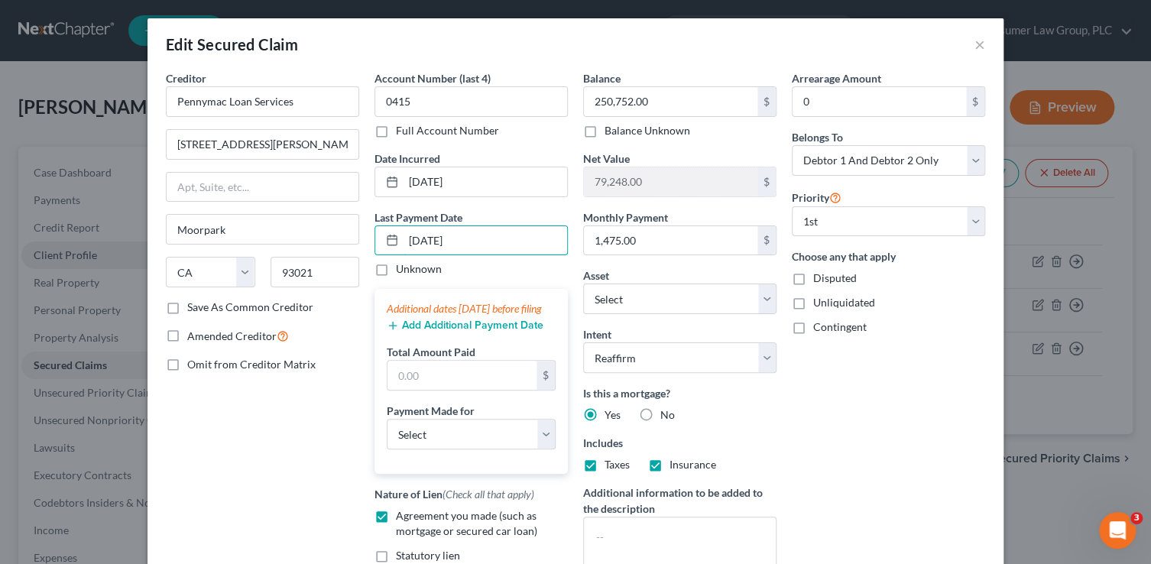
type input "08/01/2025"
click at [409, 332] on button "Add Additional Payment Date" at bounding box center [465, 325] width 157 height 12
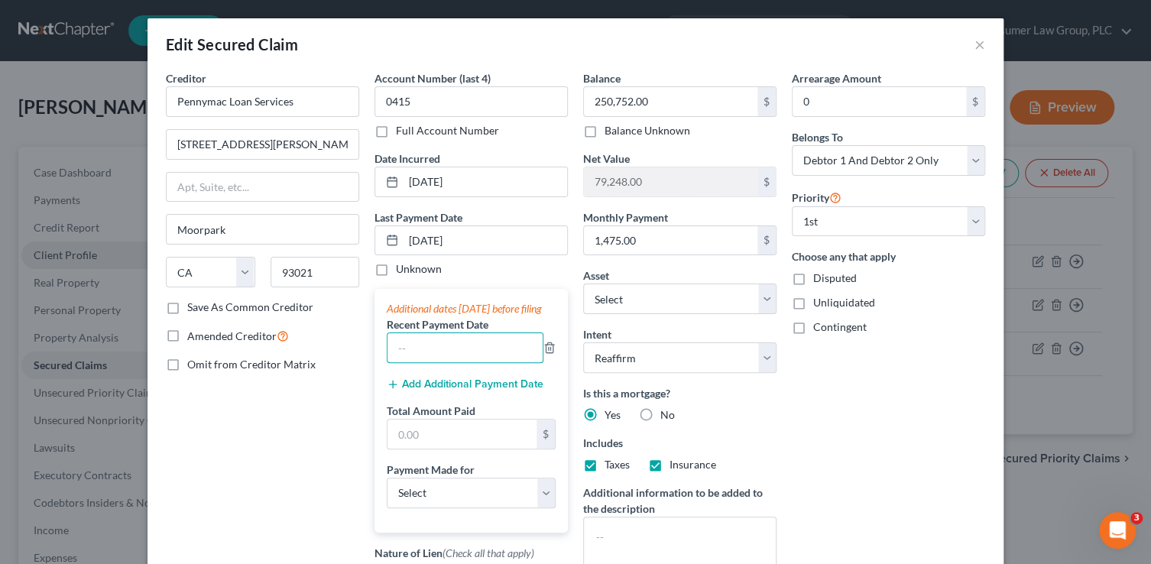
click at [399, 362] on input "text" at bounding box center [464, 347] width 155 height 29
type input "08/2025"
click at [395, 390] on button "Add Additional Payment Date" at bounding box center [465, 384] width 157 height 12
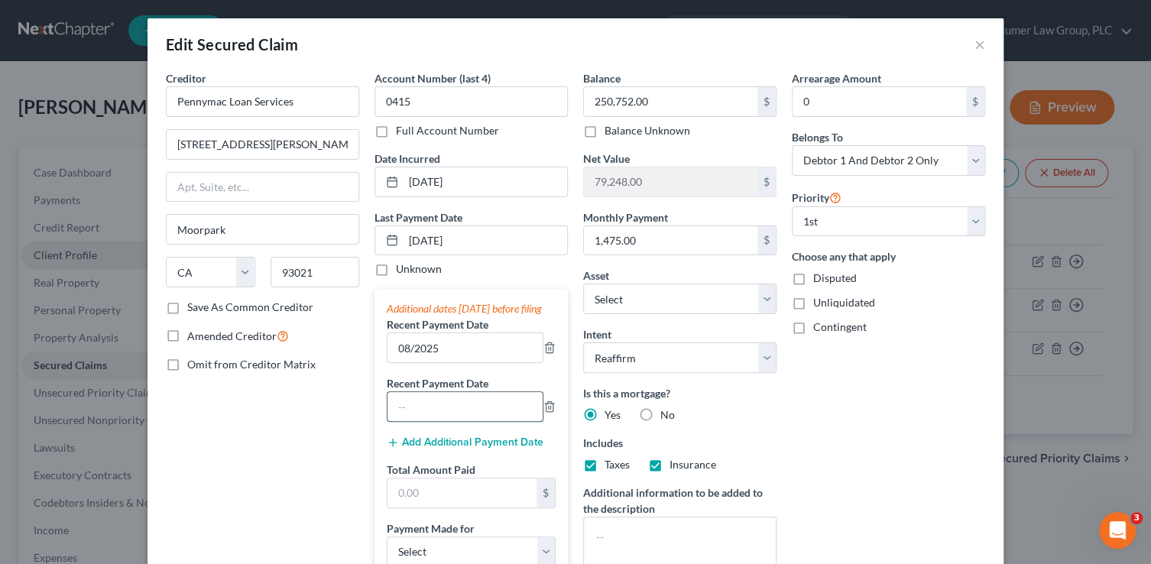
click at [404, 415] on input "text" at bounding box center [464, 406] width 155 height 29
type input "07/2025"
click at [408, 449] on button "Add Additional Payment Date" at bounding box center [465, 442] width 157 height 12
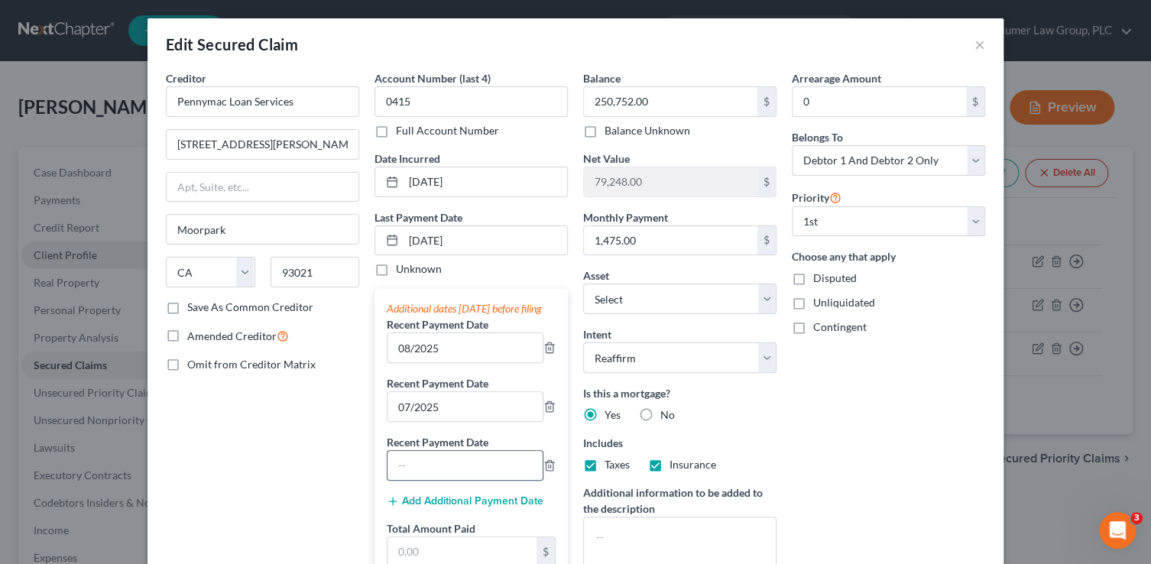
click at [417, 478] on input "text" at bounding box center [464, 465] width 155 height 29
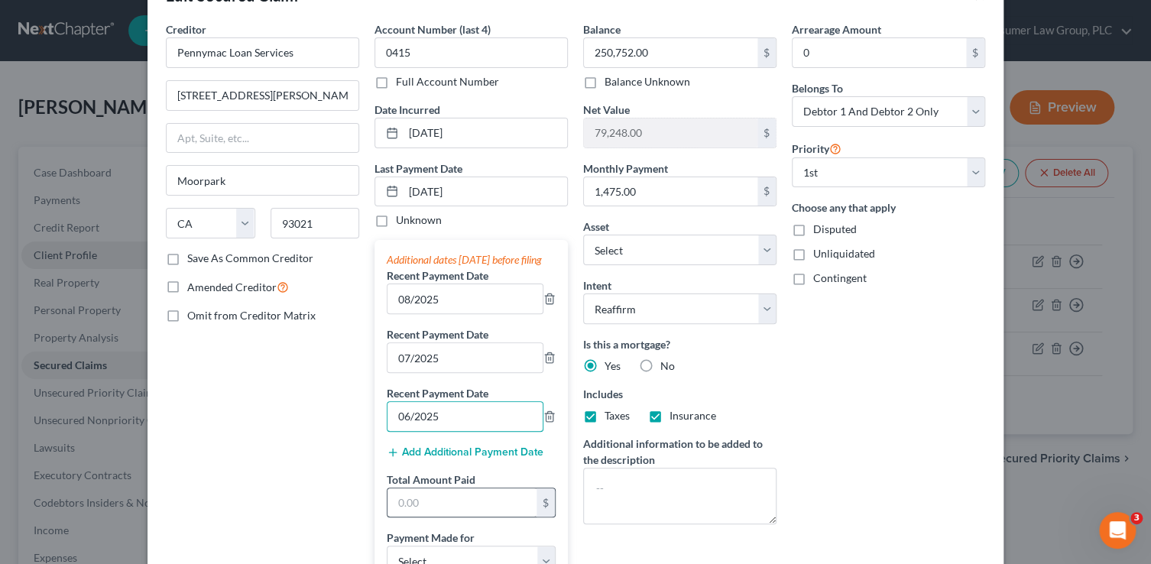
scroll to position [50, 0]
type input "06/2025"
click at [405, 517] on input "text" at bounding box center [461, 501] width 149 height 29
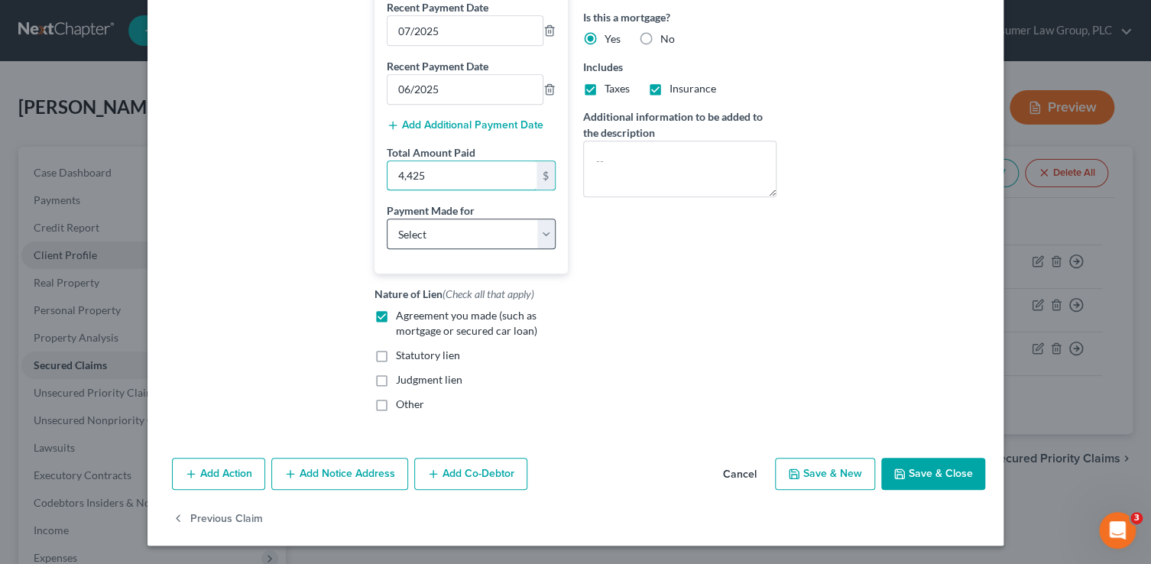
type input "4,425"
click at [458, 235] on select "Select Car Credit Card Loan Repayment Mortgage Other Suppliers Or Vendors" at bounding box center [471, 234] width 169 height 31
select select "3"
click at [387, 219] on select "Select Car Credit Card Loan Repayment Mortgage Other Suppliers Or Vendors" at bounding box center [471, 234] width 169 height 31
click at [915, 471] on button "Save & Close" at bounding box center [933, 474] width 104 height 32
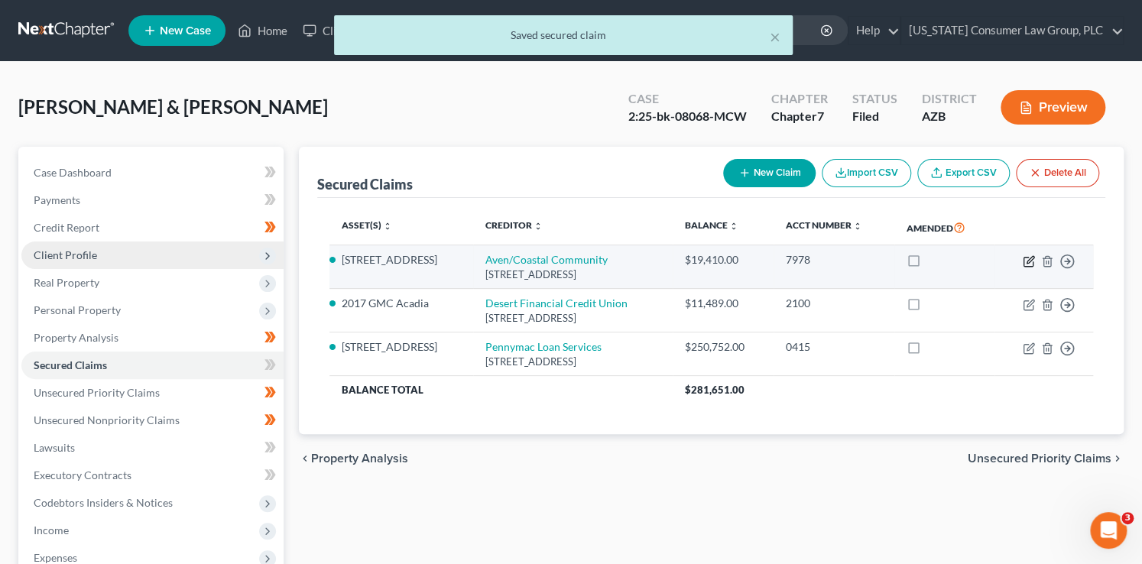
click at [1030, 260] on icon "button" at bounding box center [1029, 259] width 7 height 7
select select "4"
select select "2"
select select "0"
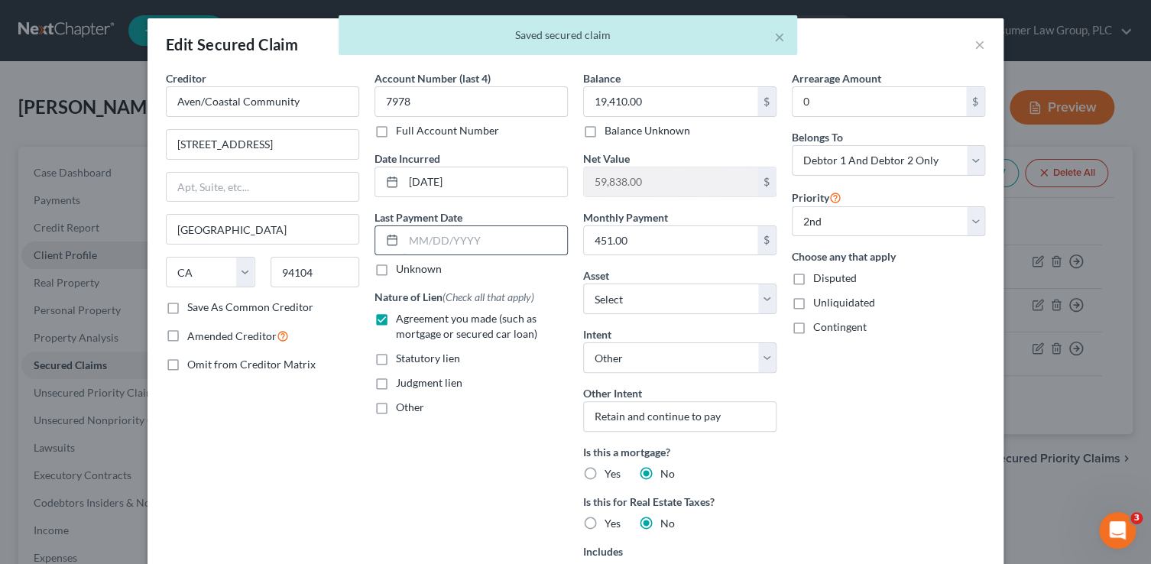
click at [413, 238] on input "text" at bounding box center [485, 240] width 164 height 29
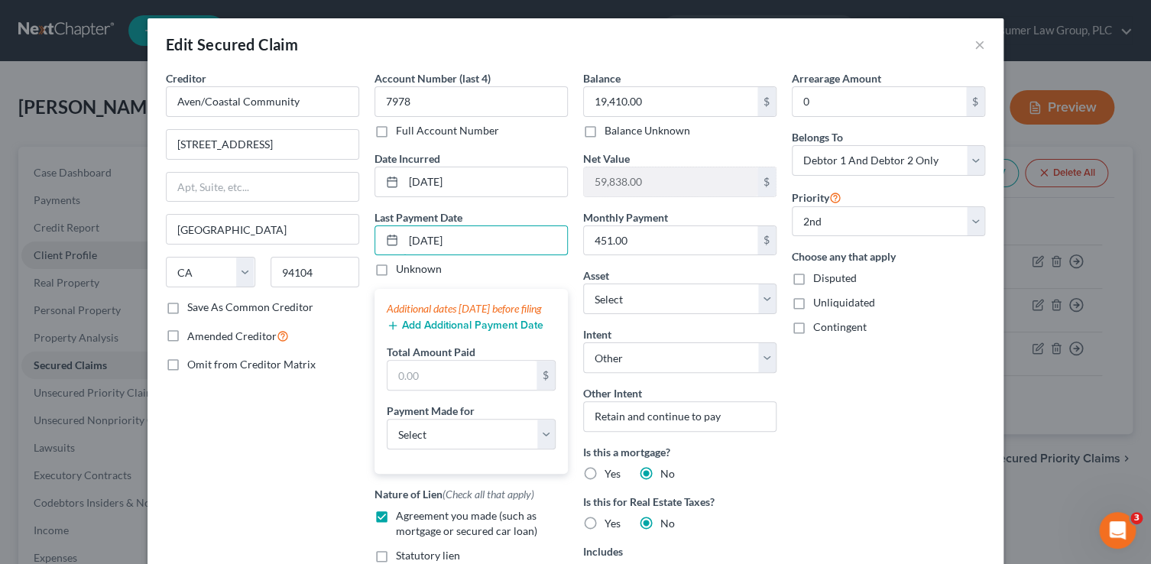
type input "08/01/2025"
click at [424, 332] on button "Add Additional Payment Date" at bounding box center [465, 325] width 157 height 12
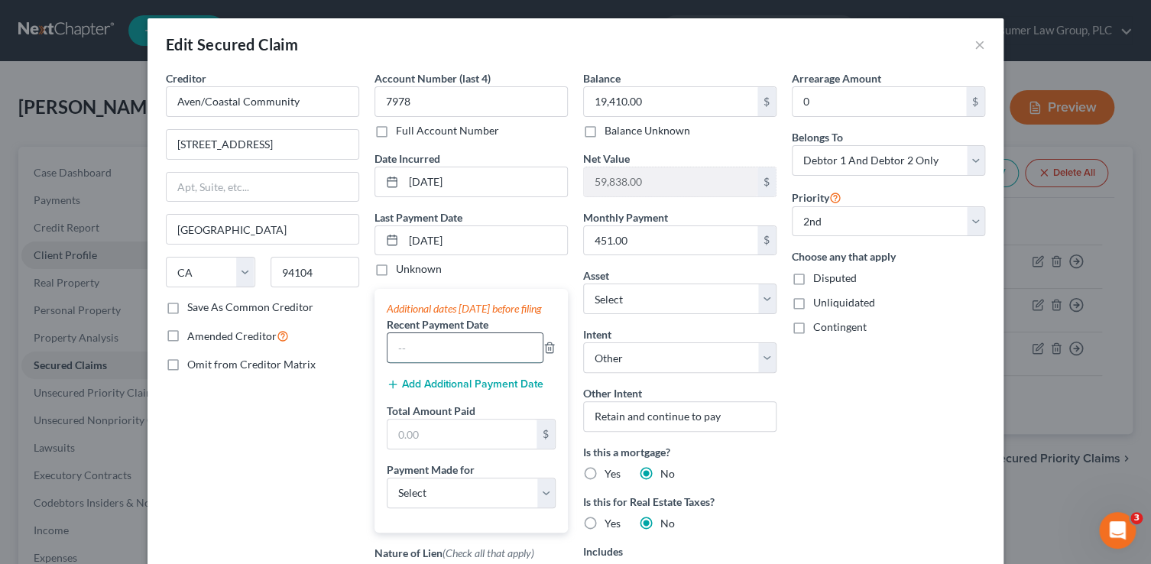
click at [421, 355] on input "text" at bounding box center [464, 347] width 155 height 29
type input "08/2025"
click at [414, 390] on button "Add Additional Payment Date" at bounding box center [465, 384] width 157 height 12
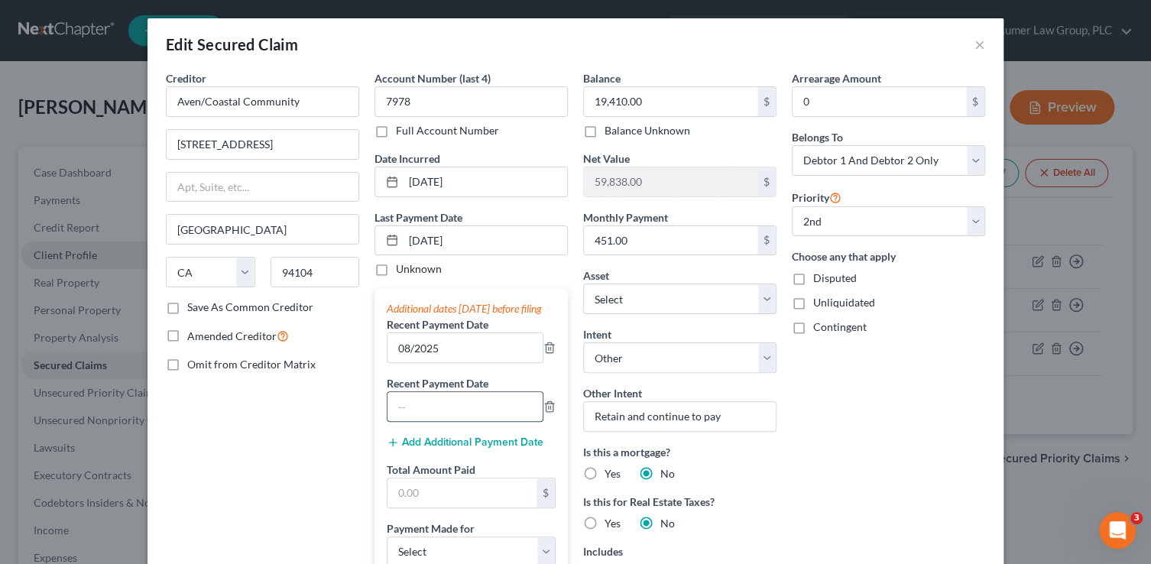
click at [419, 421] on input "text" at bounding box center [464, 406] width 155 height 29
type input "07/2025"
click at [449, 449] on button "Add Additional Payment Date" at bounding box center [465, 442] width 157 height 12
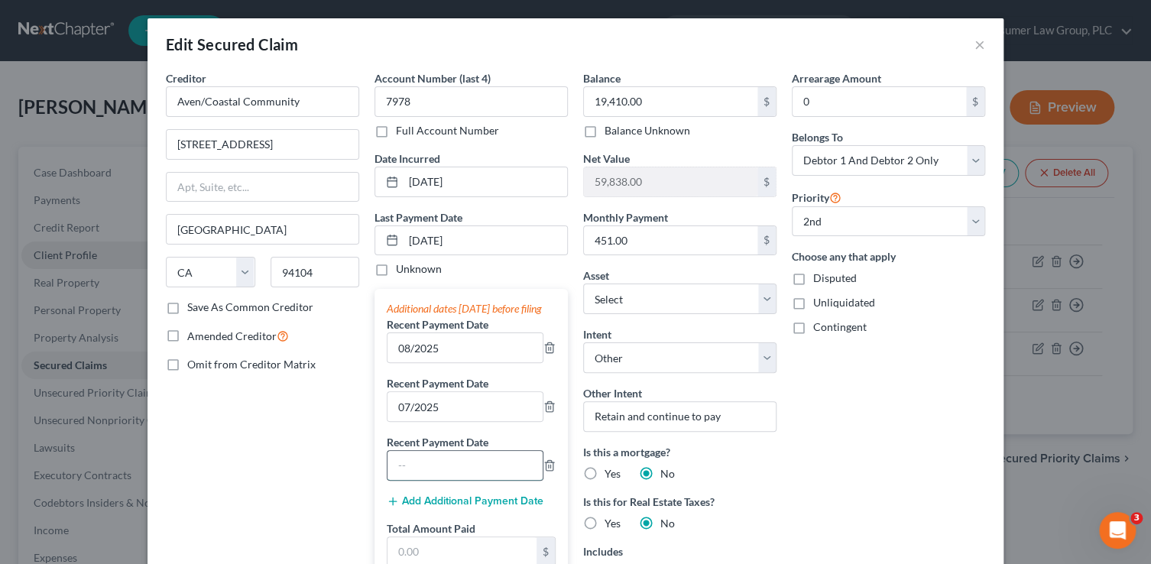
click at [428, 480] on input "text" at bounding box center [464, 465] width 155 height 29
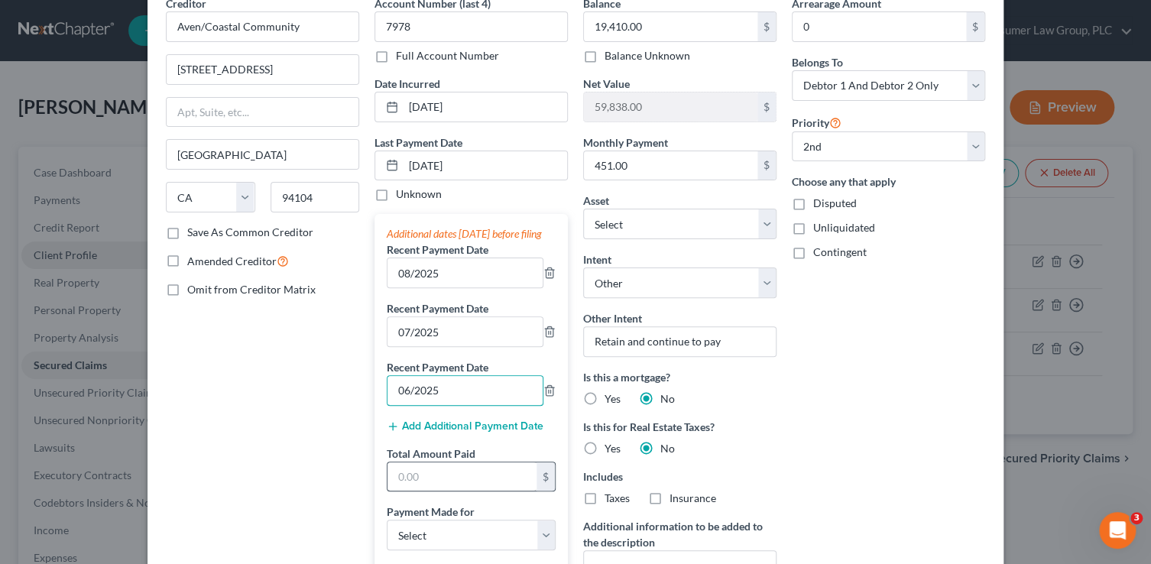
scroll to position [83, 0]
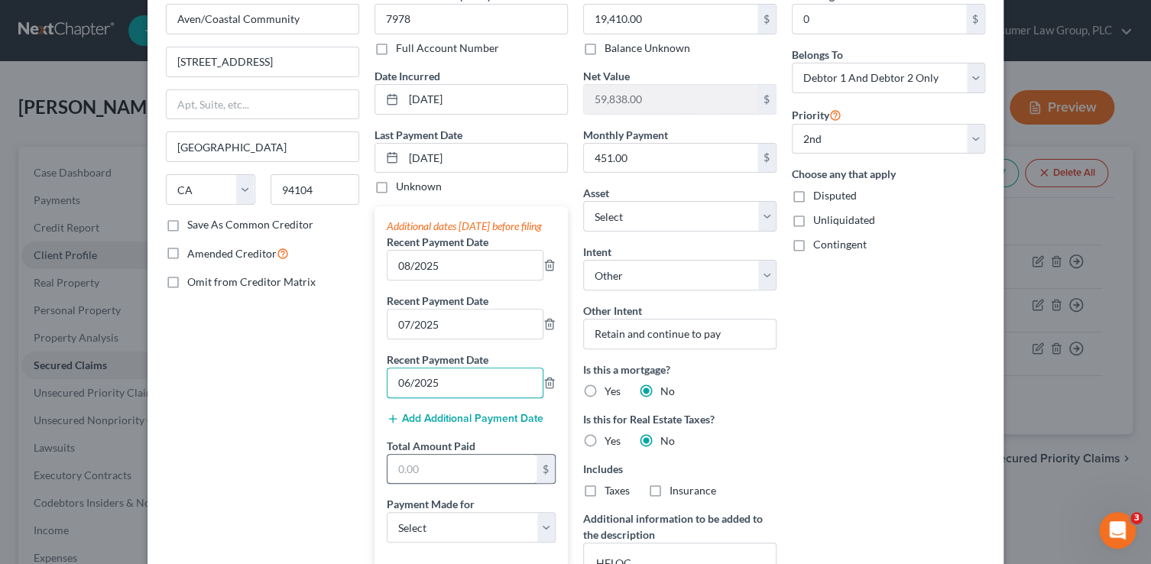
type input "06/2025"
click at [423, 484] on input "text" at bounding box center [461, 469] width 149 height 29
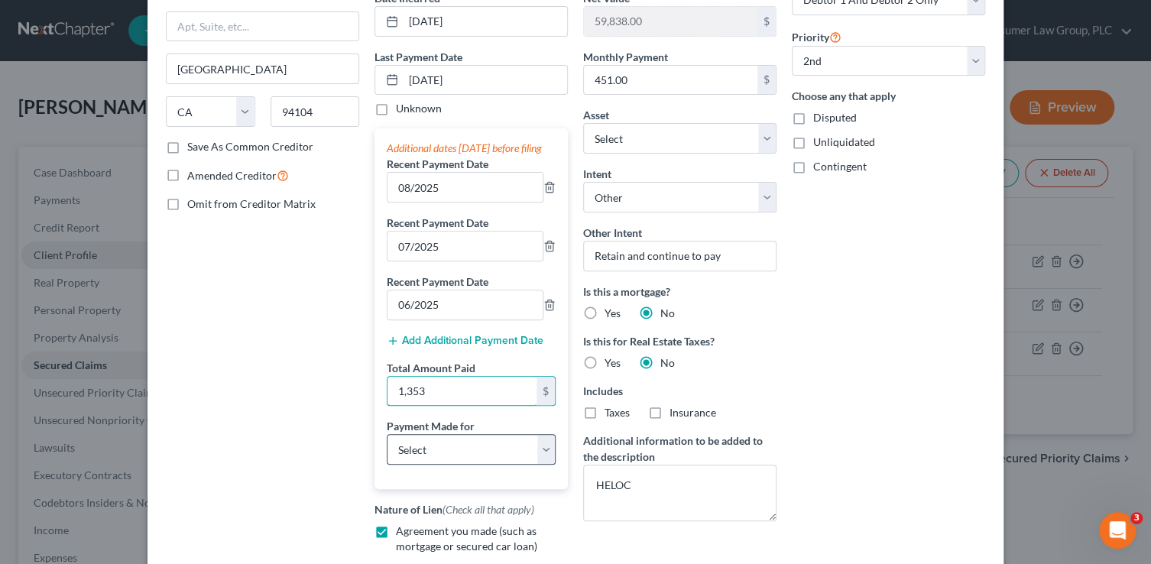
scroll to position [170, 0]
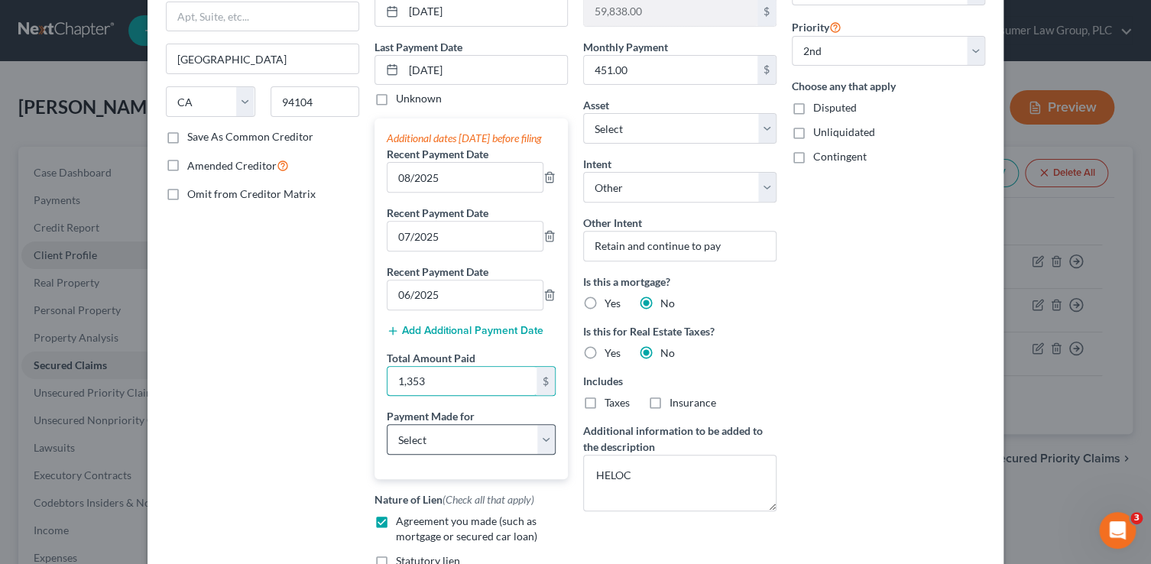
type input "1,353"
click at [417, 442] on select "Select Car Credit Card Loan Repayment Mortgage Other Suppliers Or Vendors" at bounding box center [471, 439] width 169 height 31
select select "3"
click at [387, 437] on select "Select Car Credit Card Loan Repayment Mortgage Other Suppliers Or Vendors" at bounding box center [471, 439] width 169 height 31
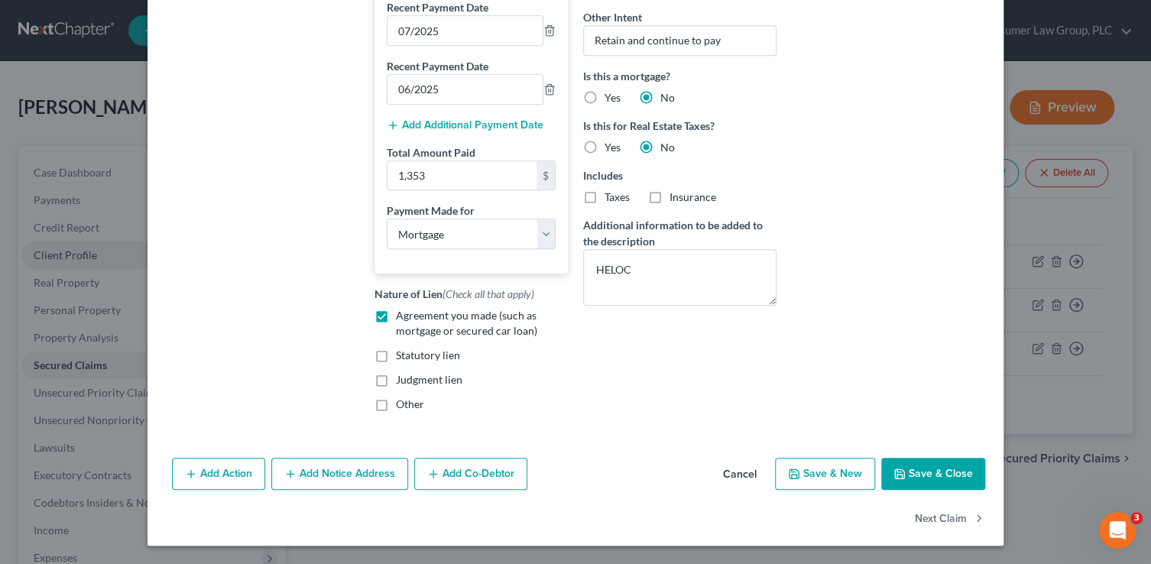
click at [918, 476] on button "Save & Close" at bounding box center [933, 474] width 104 height 32
select select "1"
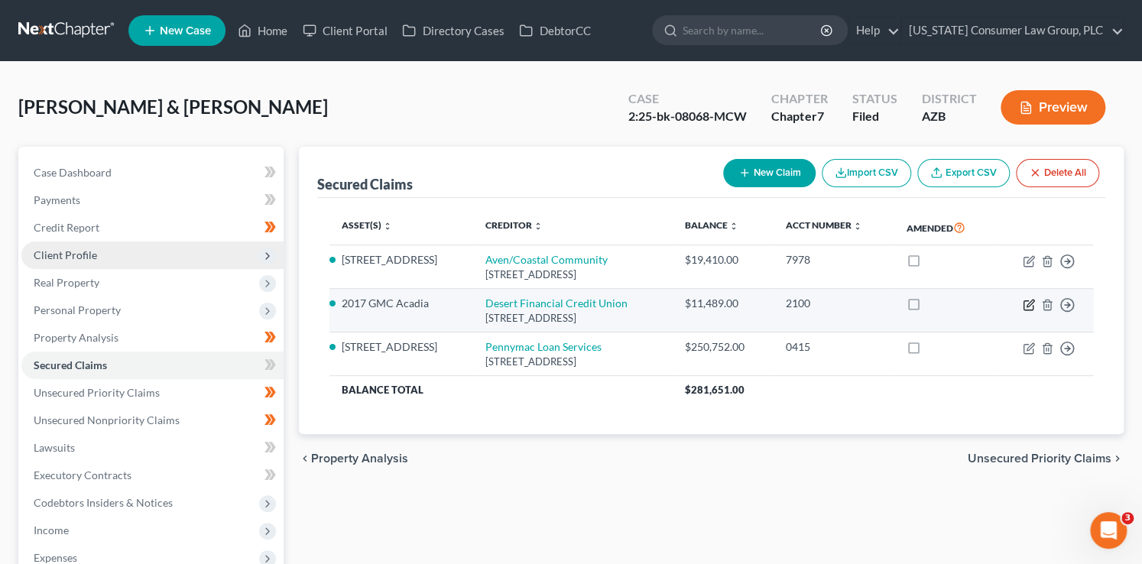
click at [1026, 303] on icon "button" at bounding box center [1028, 305] width 12 height 12
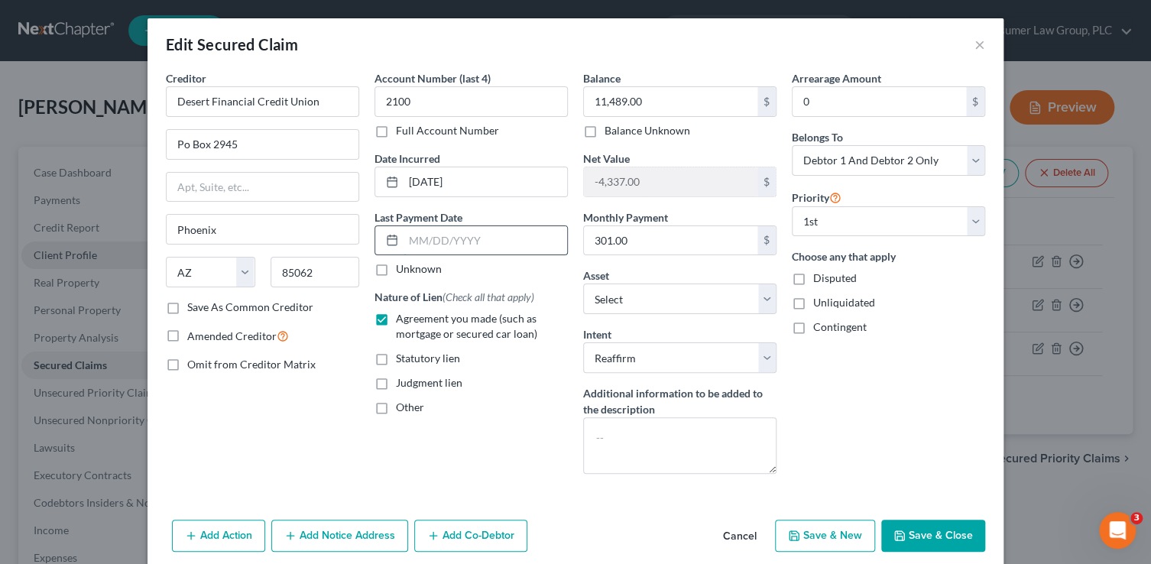
click at [429, 235] on input "text" at bounding box center [485, 240] width 164 height 29
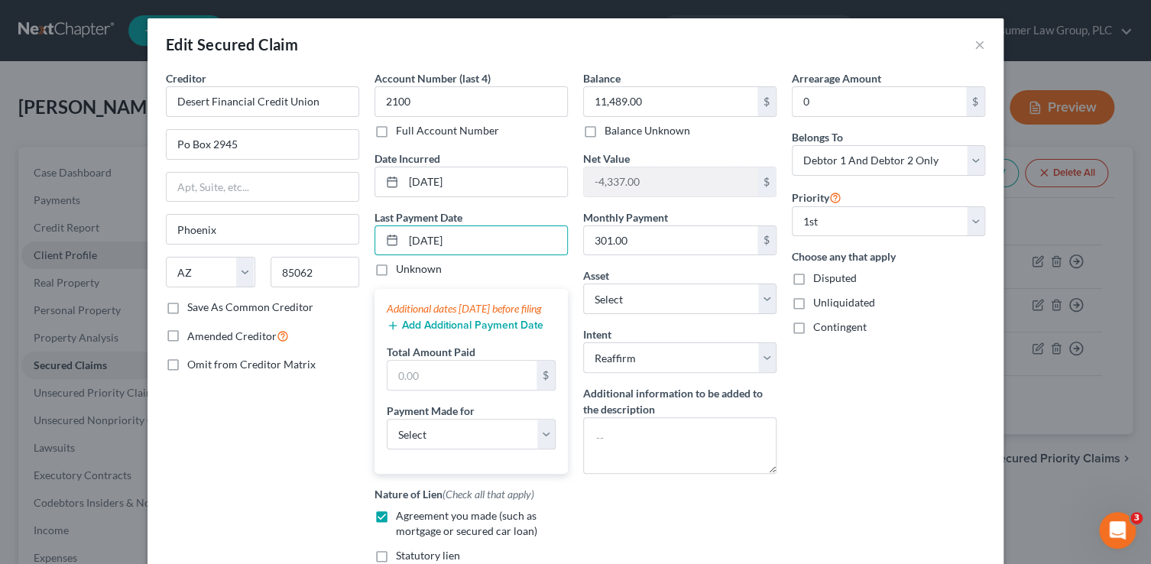
click at [406, 332] on button "Add Additional Payment Date" at bounding box center [465, 325] width 157 height 12
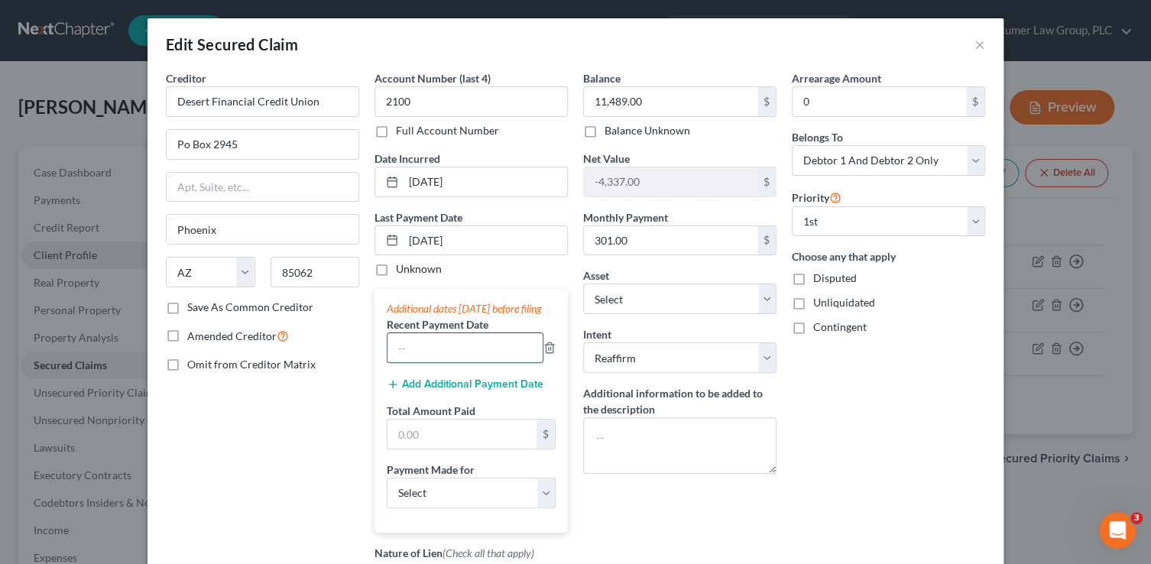
click at [407, 360] on input "text" at bounding box center [464, 347] width 155 height 29
click at [394, 390] on button "Add Additional Payment Date" at bounding box center [465, 384] width 157 height 12
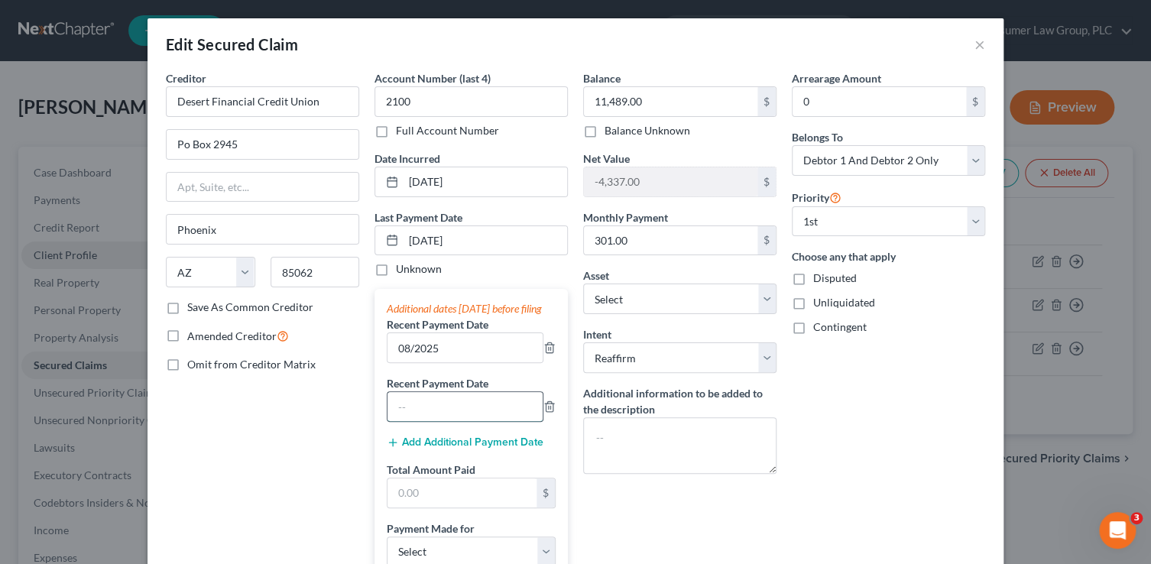
click at [390, 413] on input "text" at bounding box center [464, 406] width 155 height 29
click at [445, 449] on button "Add Additional Payment Date" at bounding box center [465, 442] width 157 height 12
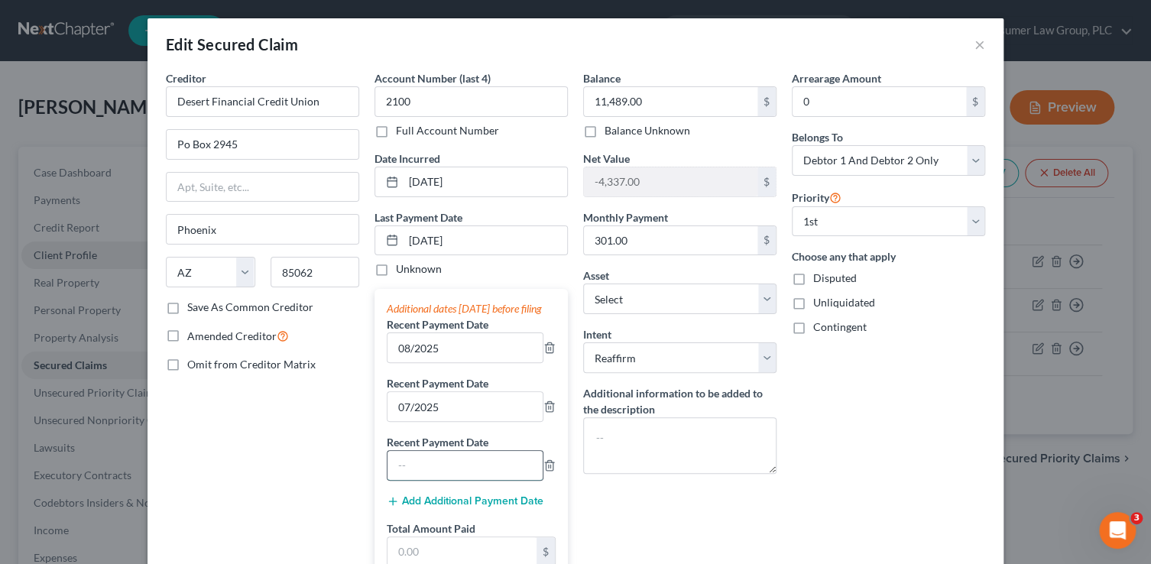
click at [413, 477] on input "text" at bounding box center [464, 465] width 155 height 29
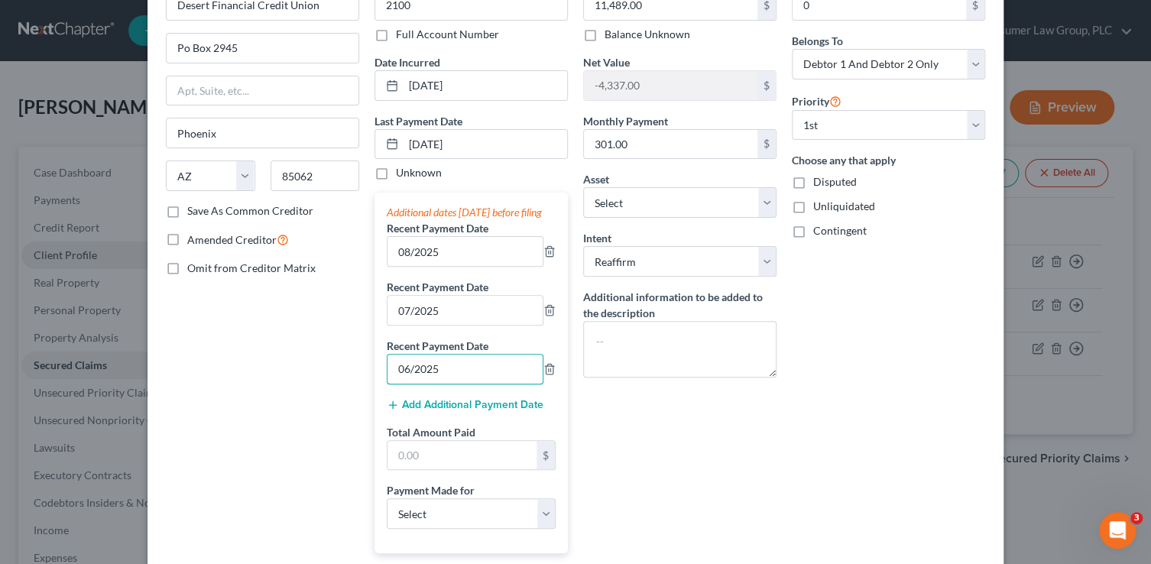
scroll to position [143, 0]
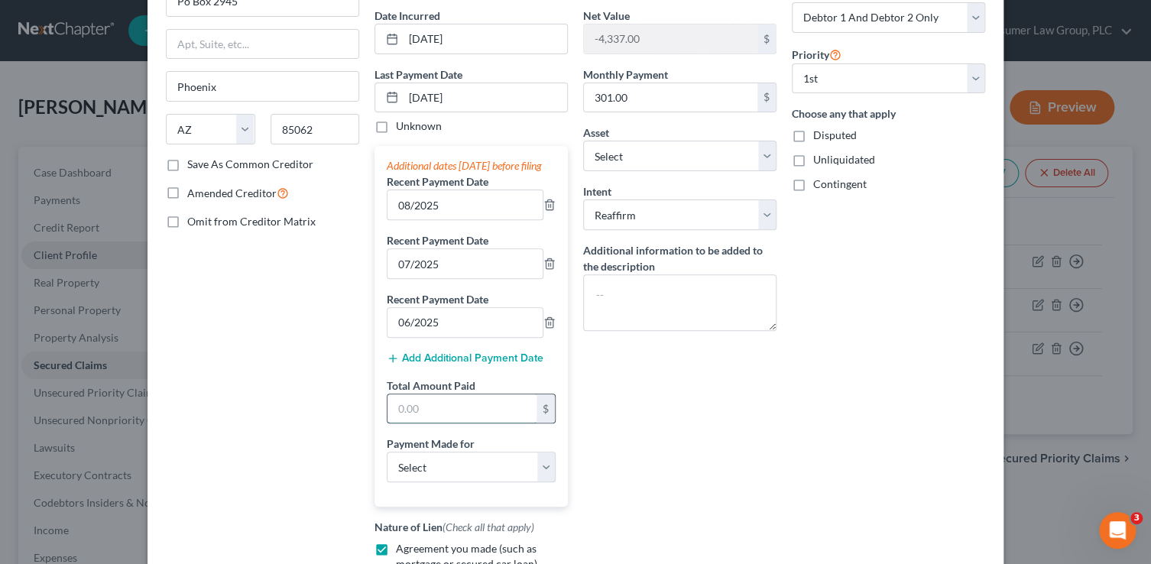
click at [452, 413] on input "text" at bounding box center [461, 408] width 149 height 29
click at [461, 482] on select "Select Car Credit Card Loan Repayment Mortgage Other Suppliers Or Vendors" at bounding box center [471, 467] width 169 height 31
click at [387, 465] on select "Select Car Credit Card Loan Repayment Mortgage Other Suppliers Or Vendors" at bounding box center [471, 467] width 169 height 31
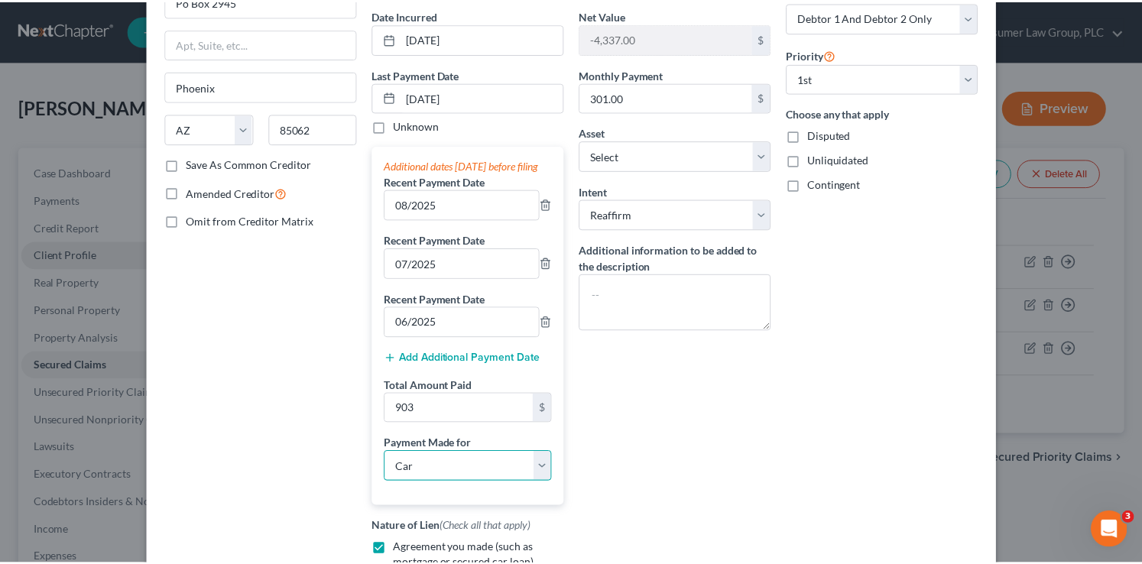
scroll to position [389, 0]
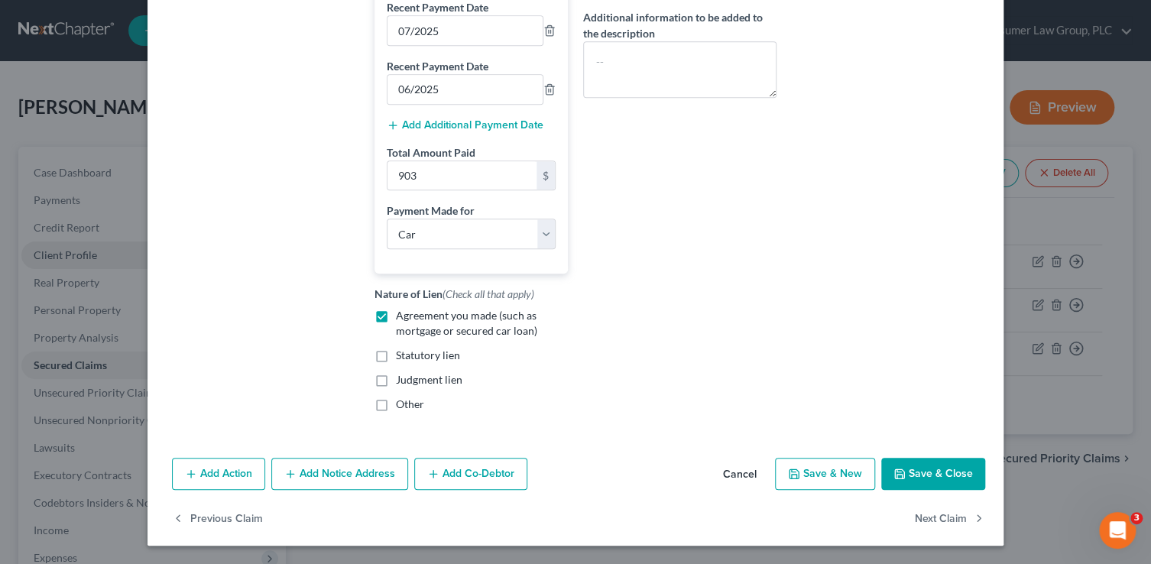
click at [944, 478] on button "Save & Close" at bounding box center [933, 474] width 104 height 32
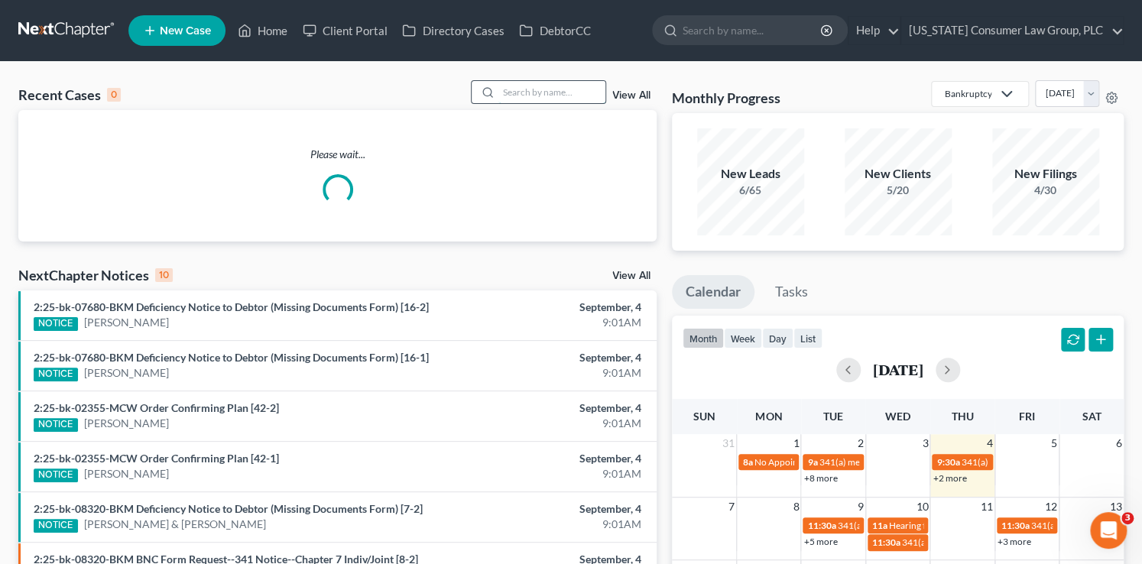
click at [523, 94] on input "search" at bounding box center [551, 92] width 107 height 22
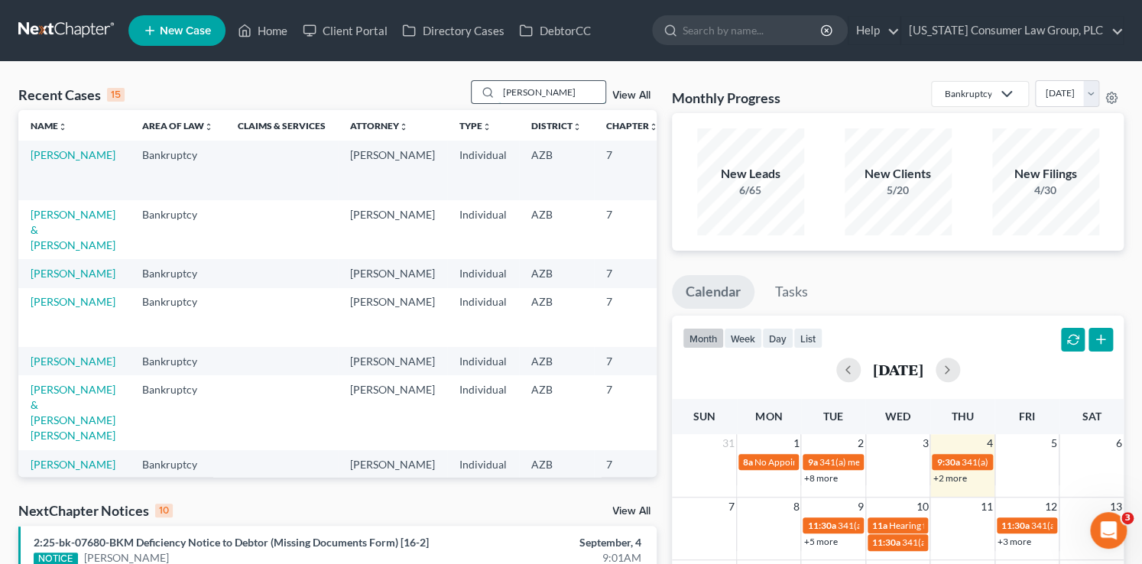
type input "[PERSON_NAME]"
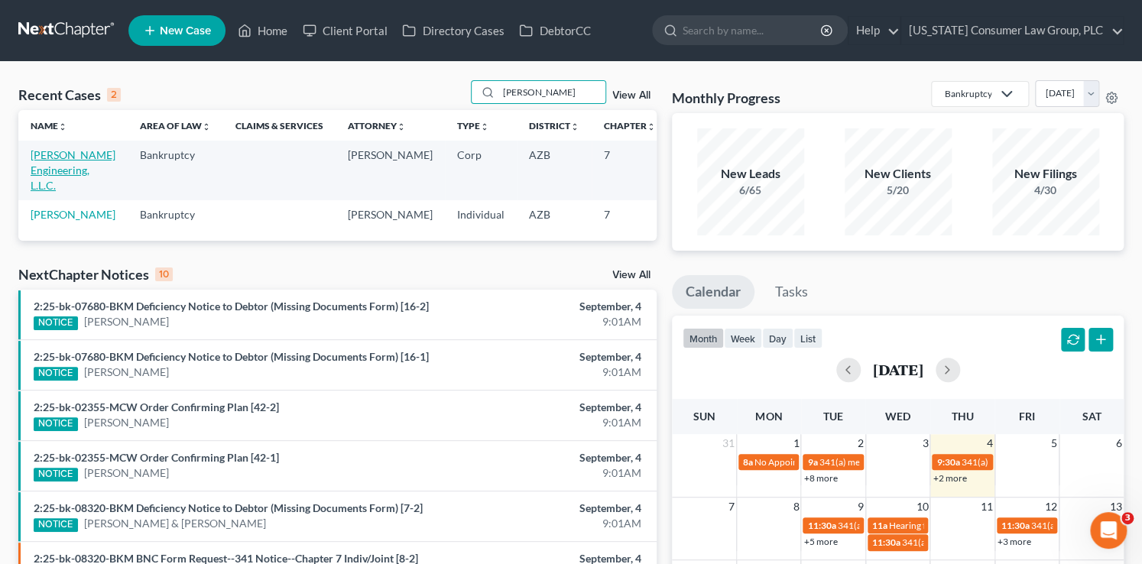
click link "[PERSON_NAME] Engineering, L.L.C."
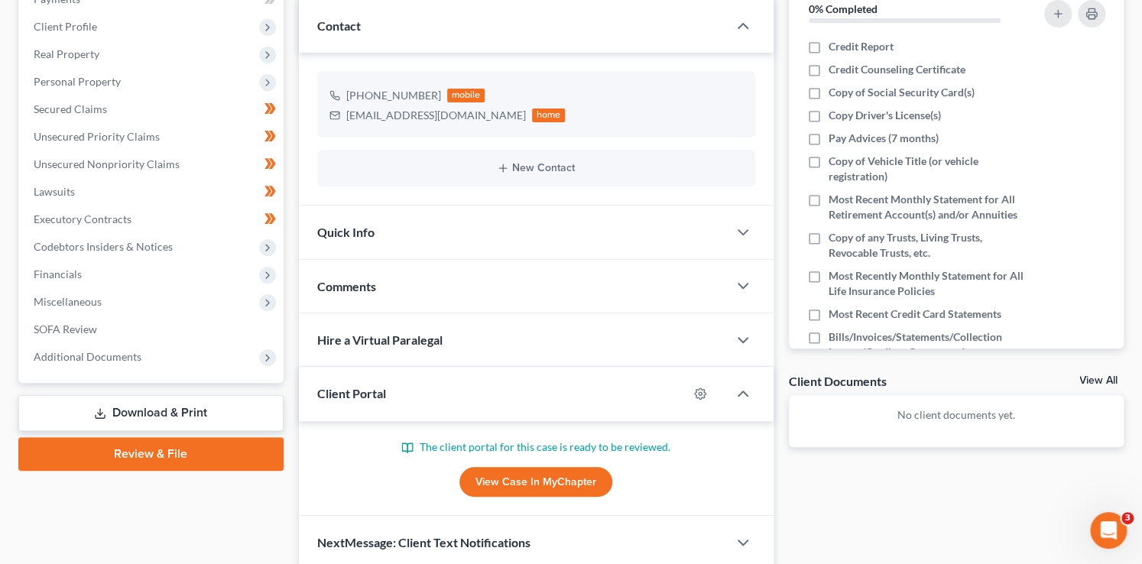
scroll to position [203, 0]
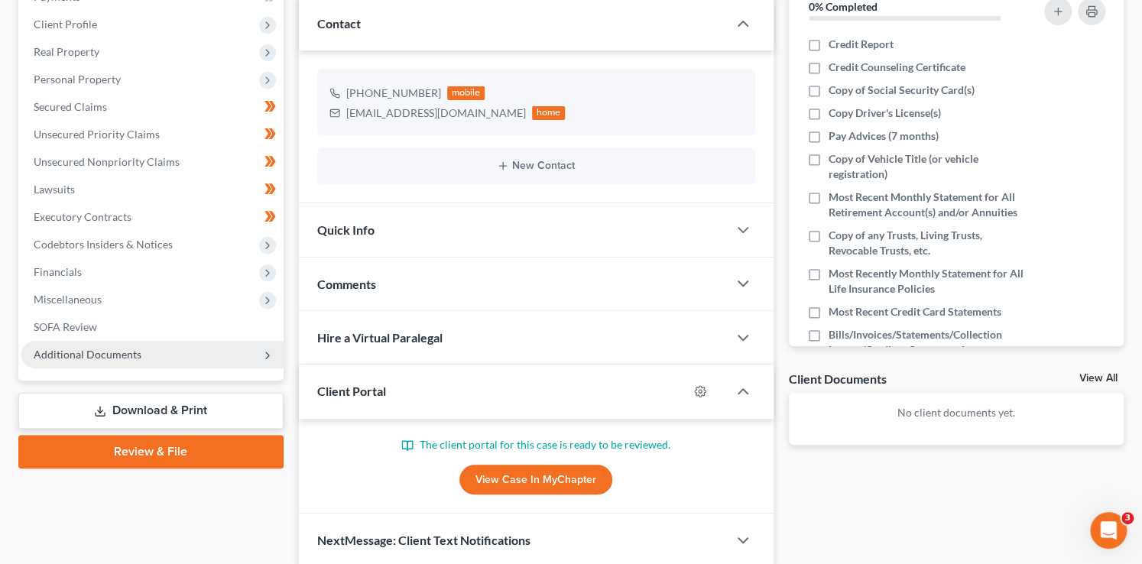
click span "Additional Documents"
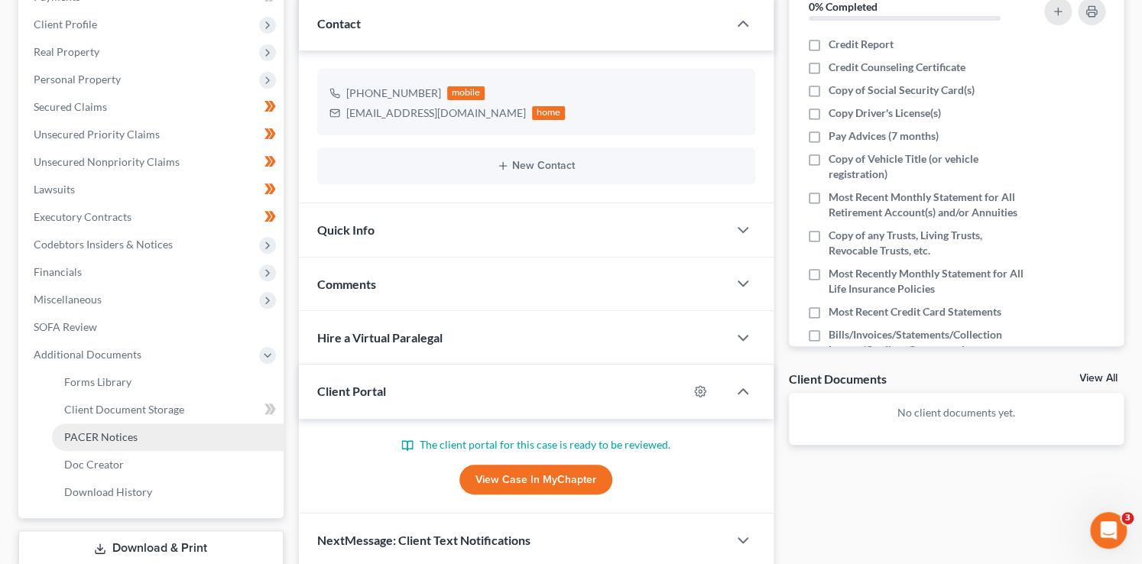
click span "PACER Notices"
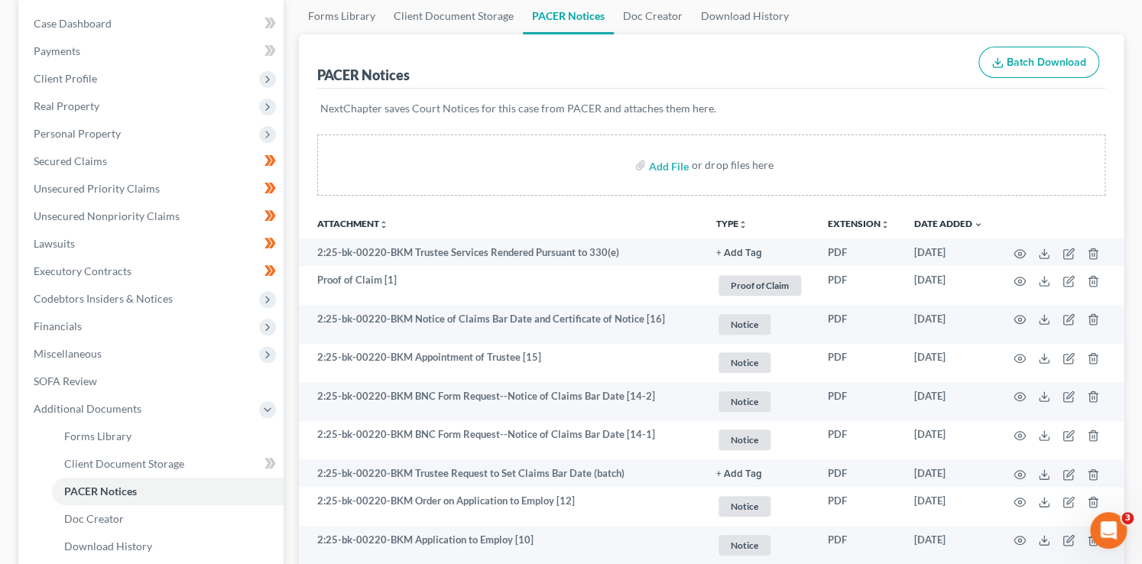
scroll to position [147, 0]
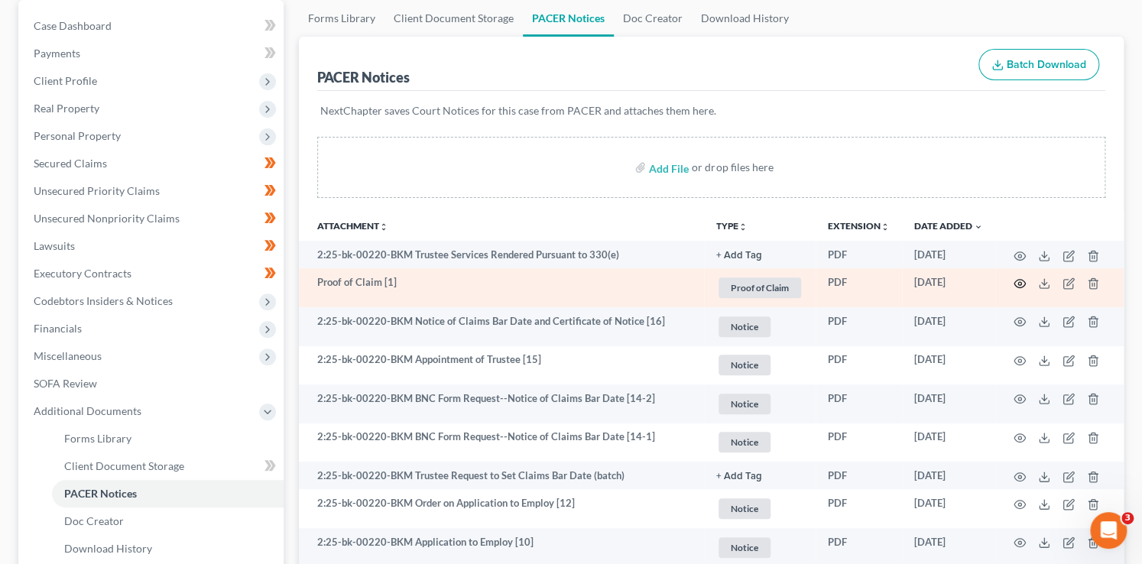
click circle "button"
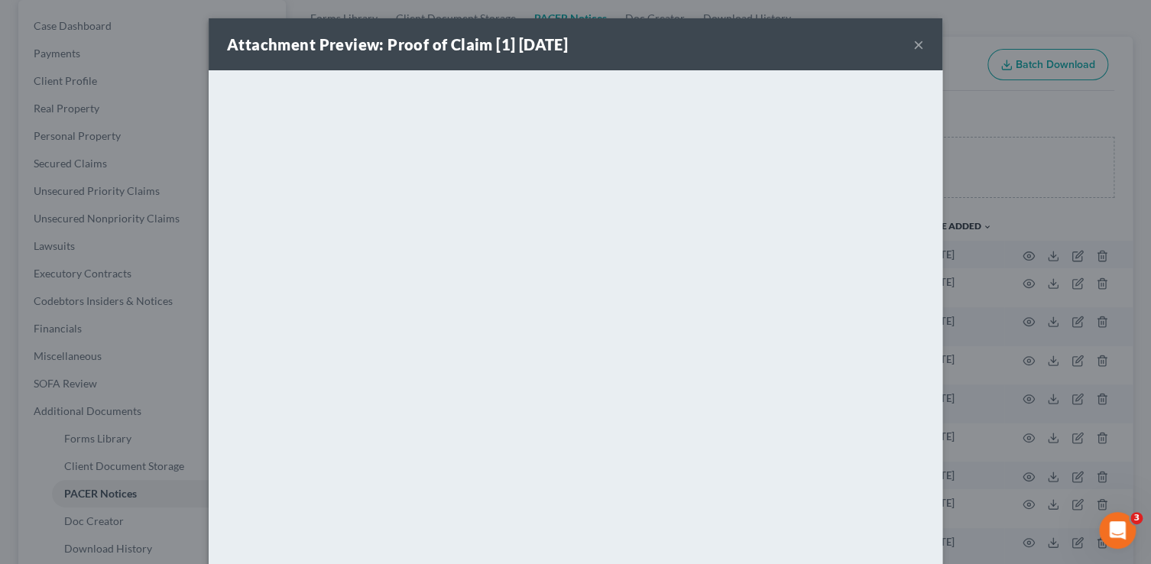
click button "×"
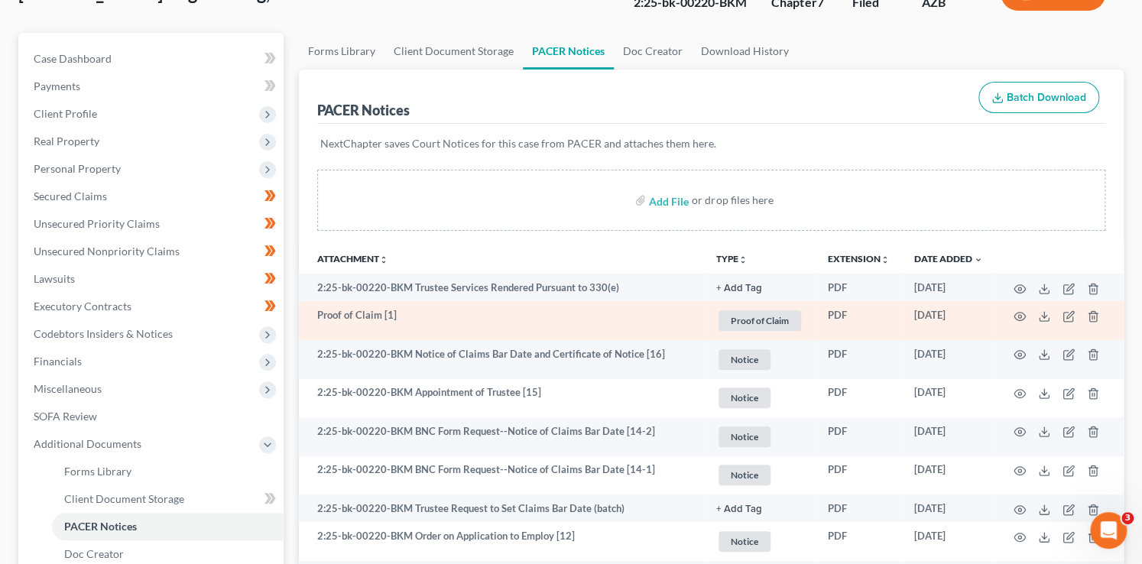
scroll to position [113, 0]
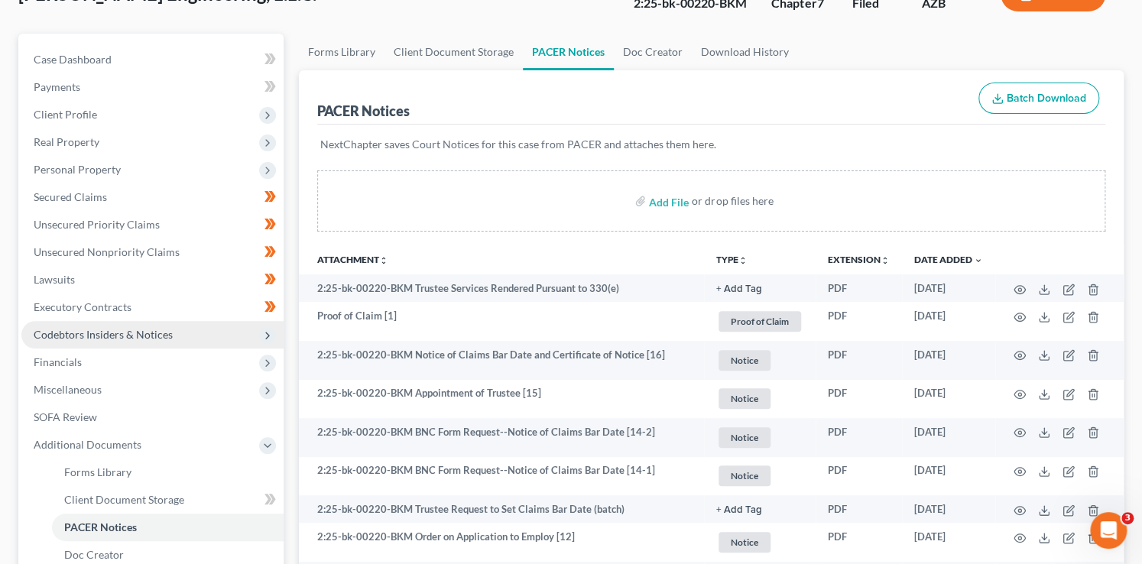
click span "Codebtors Insiders & Notices"
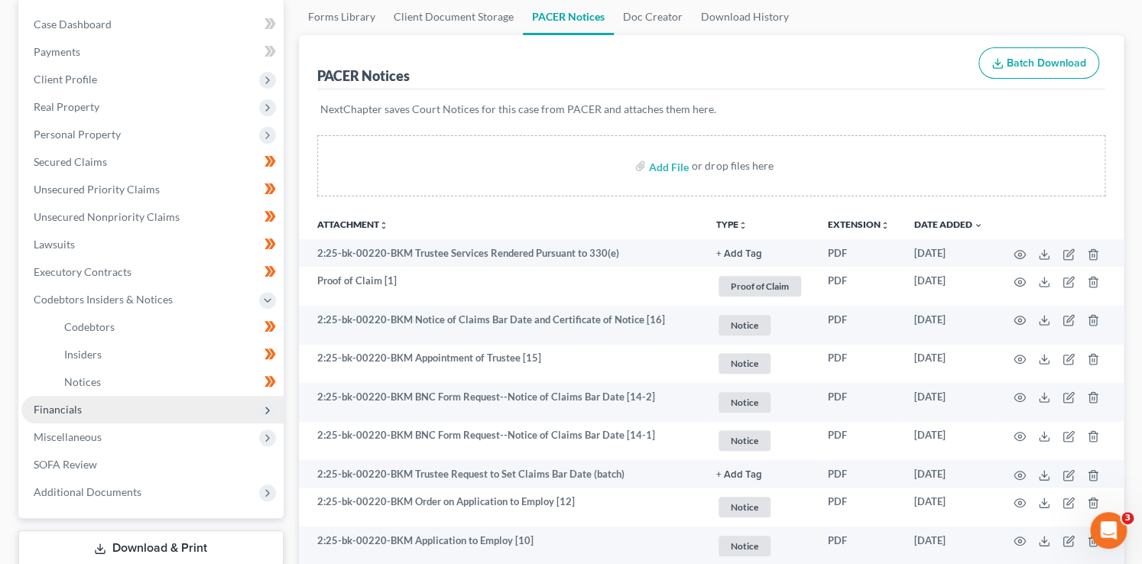
scroll to position [150, 0]
click span "Financials"
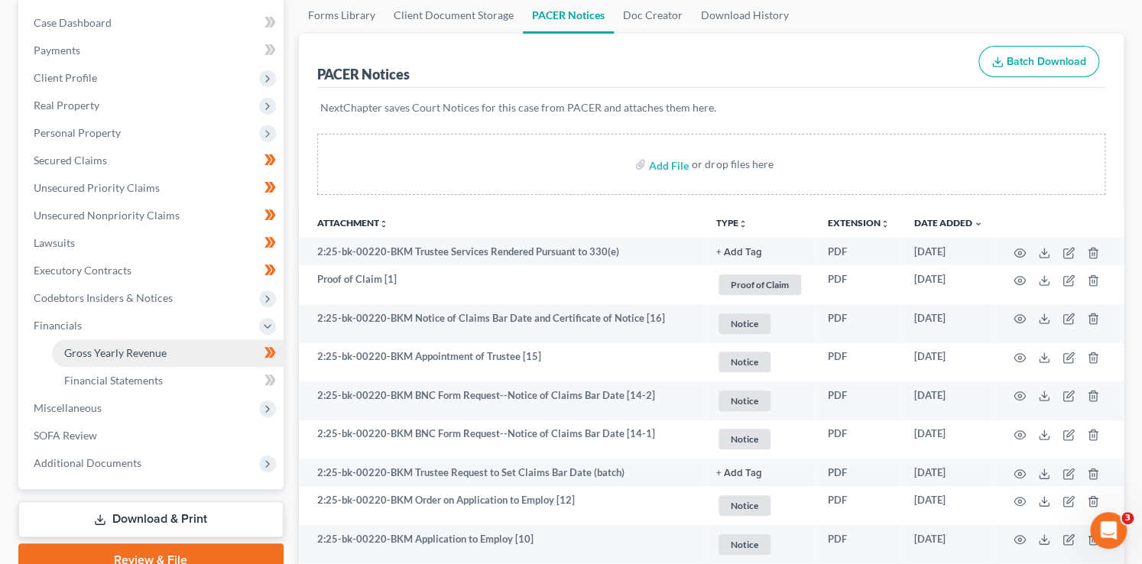
scroll to position [0, 0]
